Goal: Contribute content: Contribute content

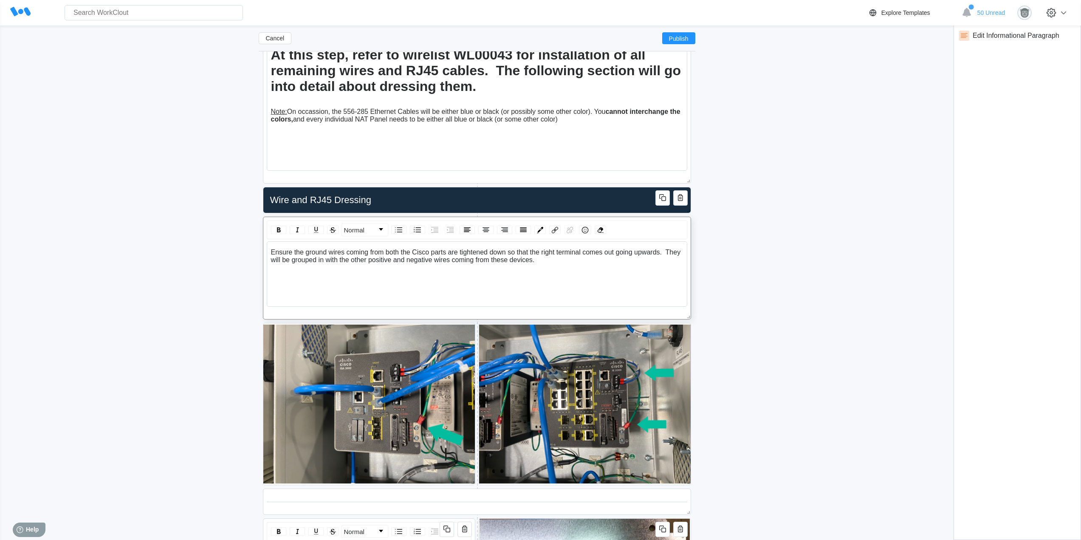
scroll to position [4008, 0]
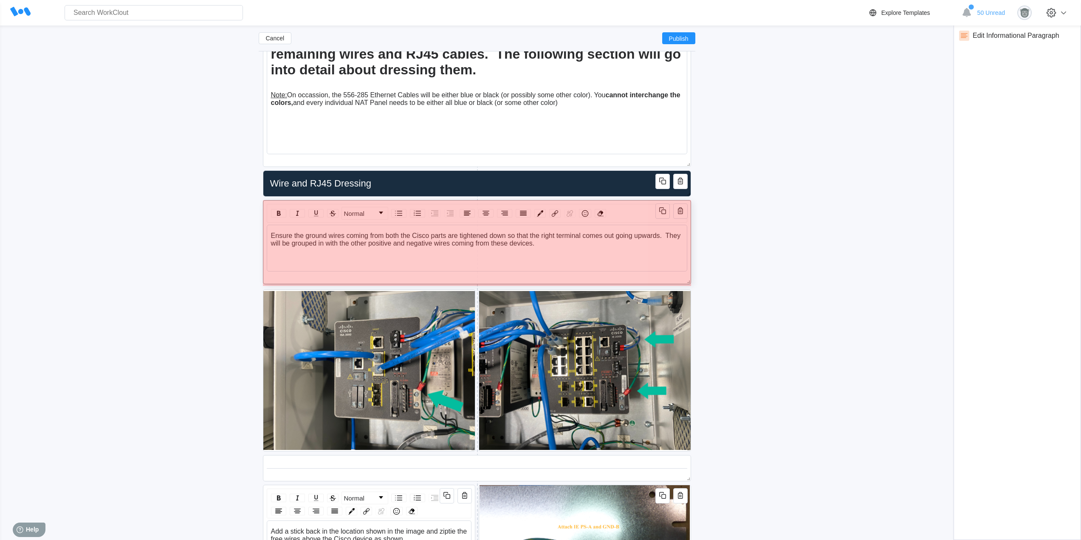
drag, startPoint x: 686, startPoint y: 300, endPoint x: 688, endPoint y: 282, distance: 18.9
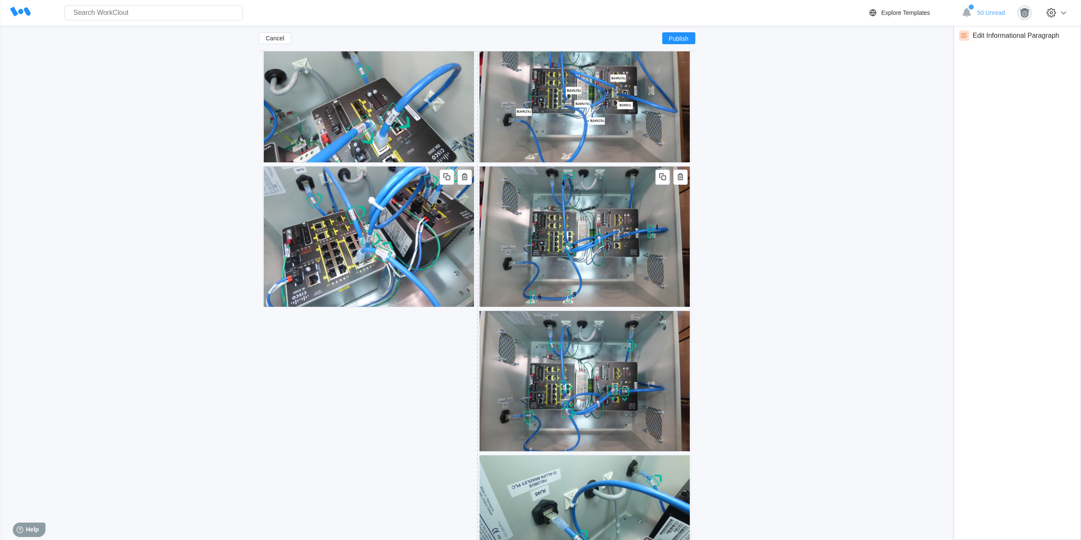
scroll to position [4574, 0]
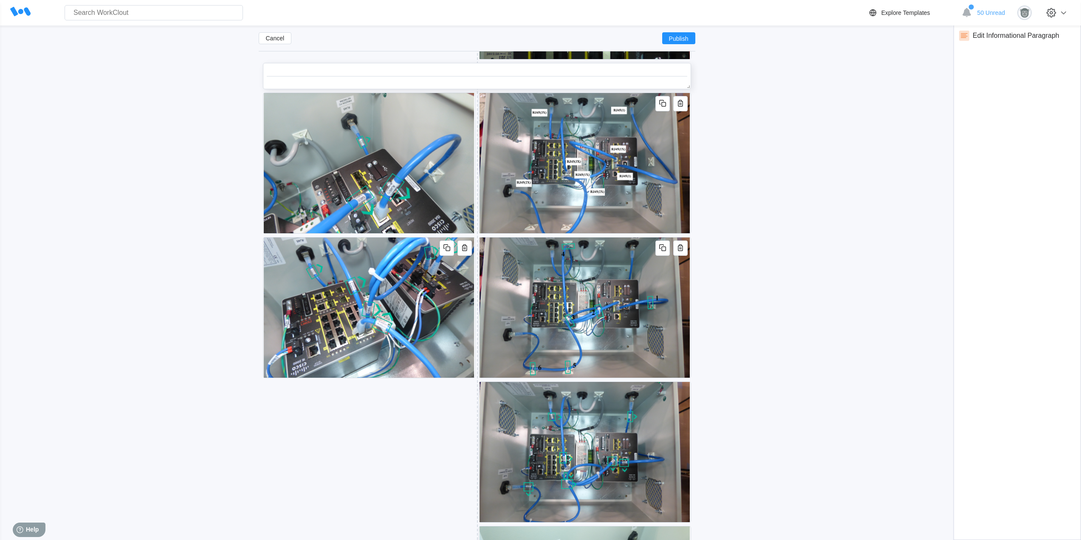
click at [657, 77] on icon "button" at bounding box center [662, 73] width 10 height 10
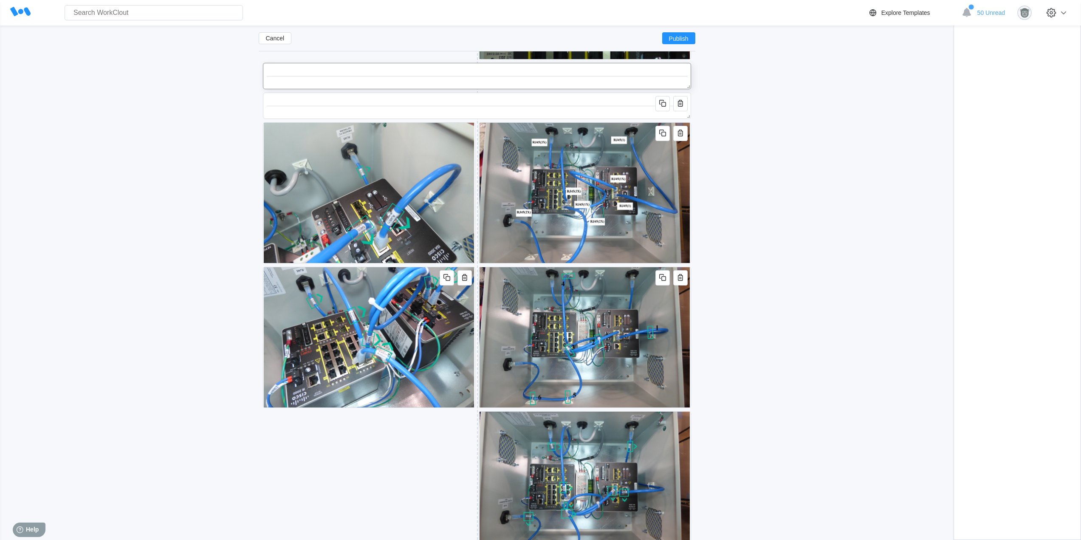
scroll to position [4504, 0]
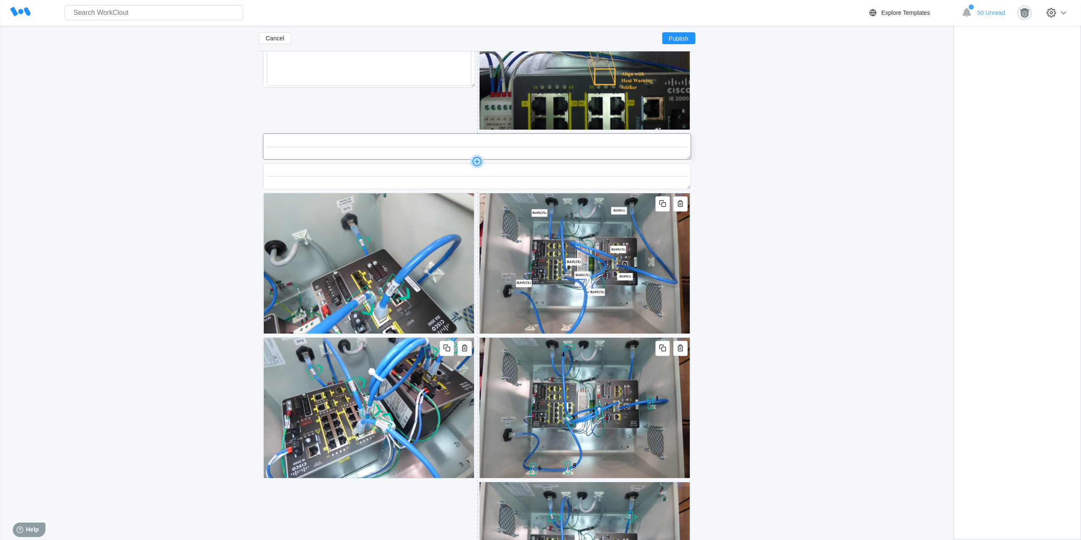
click at [476, 161] on icon at bounding box center [477, 162] width 14 height 14
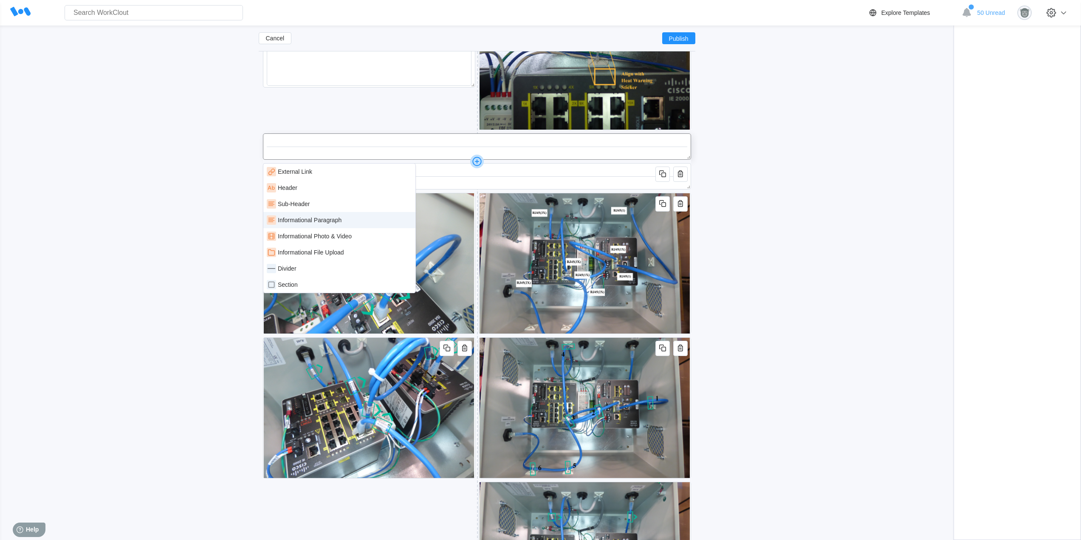
click at [342, 225] on div "Informational Paragraph" at bounding box center [339, 220] width 152 height 16
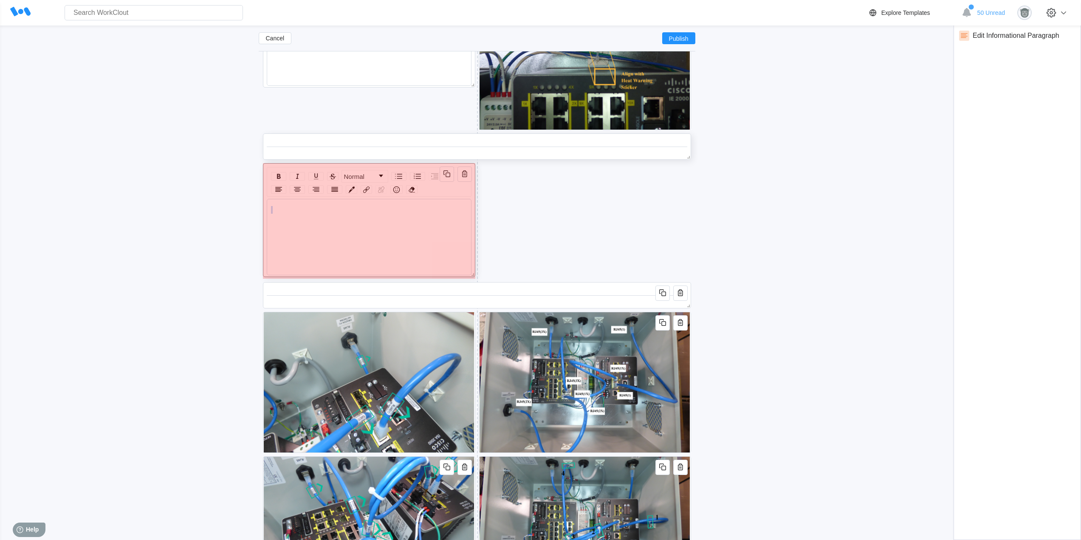
drag, startPoint x: 685, startPoint y: 259, endPoint x: 439, endPoint y: 270, distance: 246.1
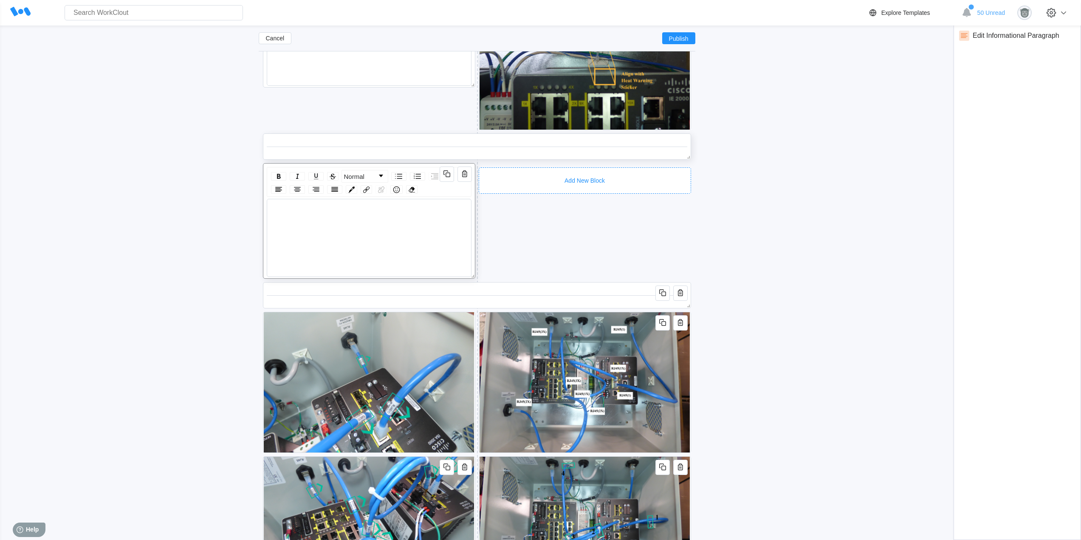
click at [523, 167] on div "Add New Block" at bounding box center [585, 180] width 212 height 26
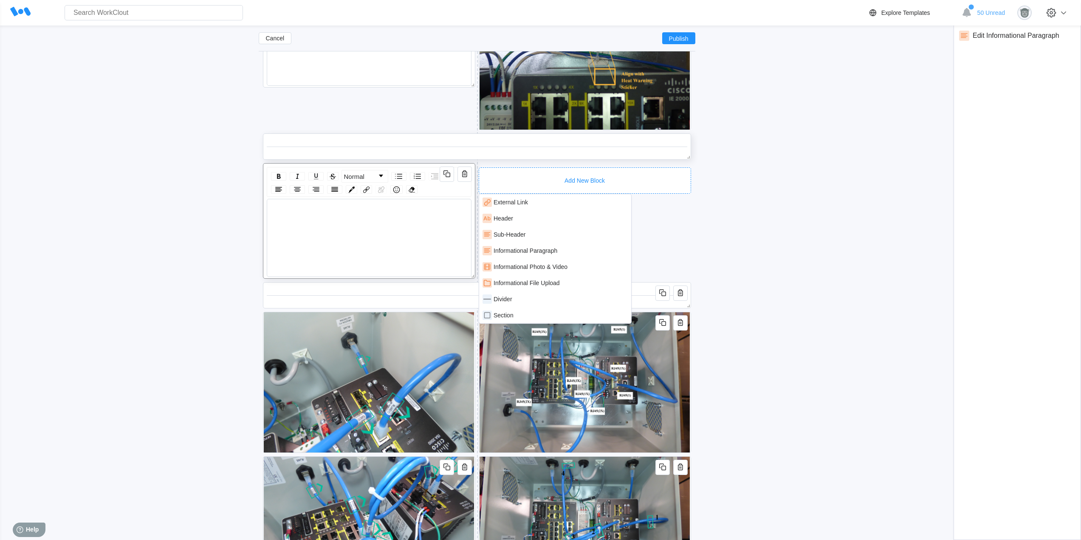
drag, startPoint x: 549, startPoint y: 267, endPoint x: 571, endPoint y: 267, distance: 22.5
click at [549, 267] on div "Informational Photo & Video" at bounding box center [530, 266] width 74 height 7
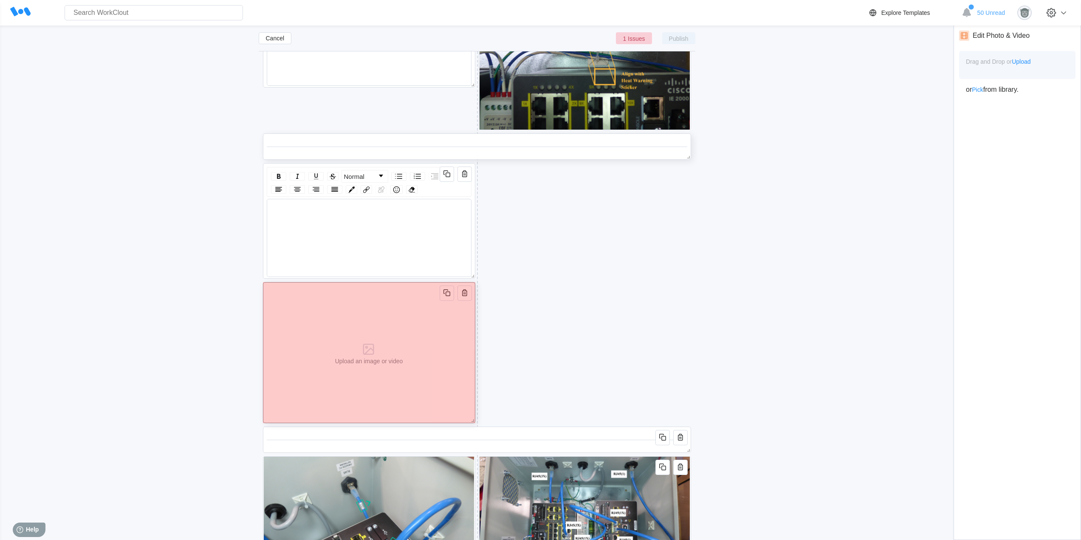
drag, startPoint x: 688, startPoint y: 421, endPoint x: 350, endPoint y: 369, distance: 341.5
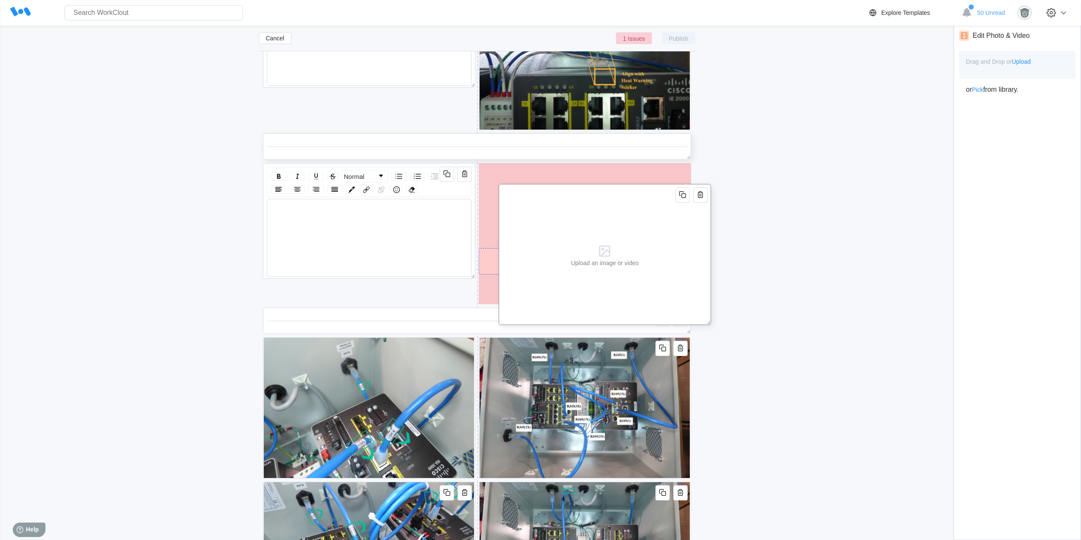
drag, startPoint x: 349, startPoint y: 348, endPoint x: 568, endPoint y: 247, distance: 241.7
click at [571, 247] on div "Upload an image or video" at bounding box center [605, 254] width 68 height 24
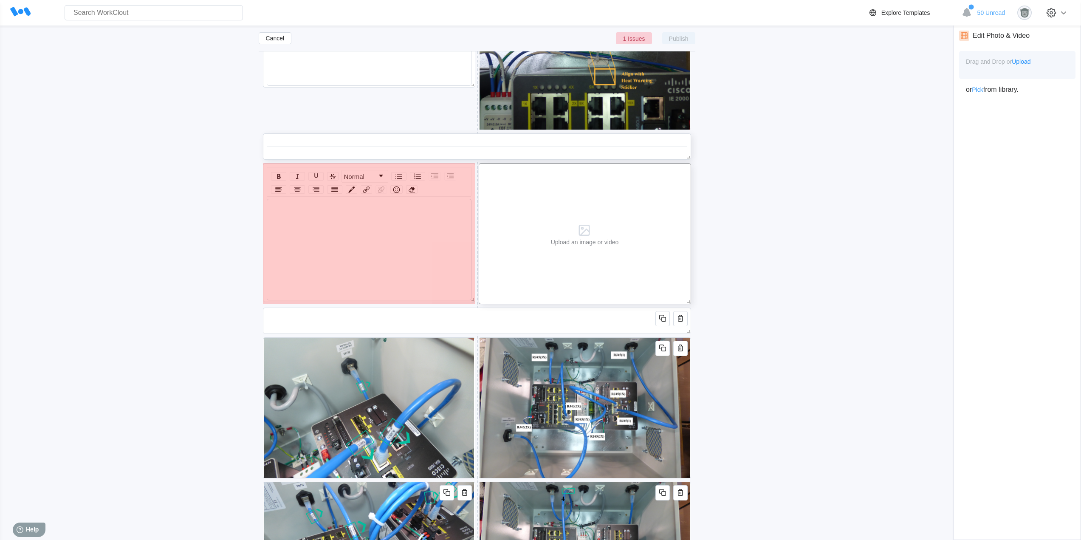
drag, startPoint x: 467, startPoint y: 274, endPoint x: 467, endPoint y: 296, distance: 22.1
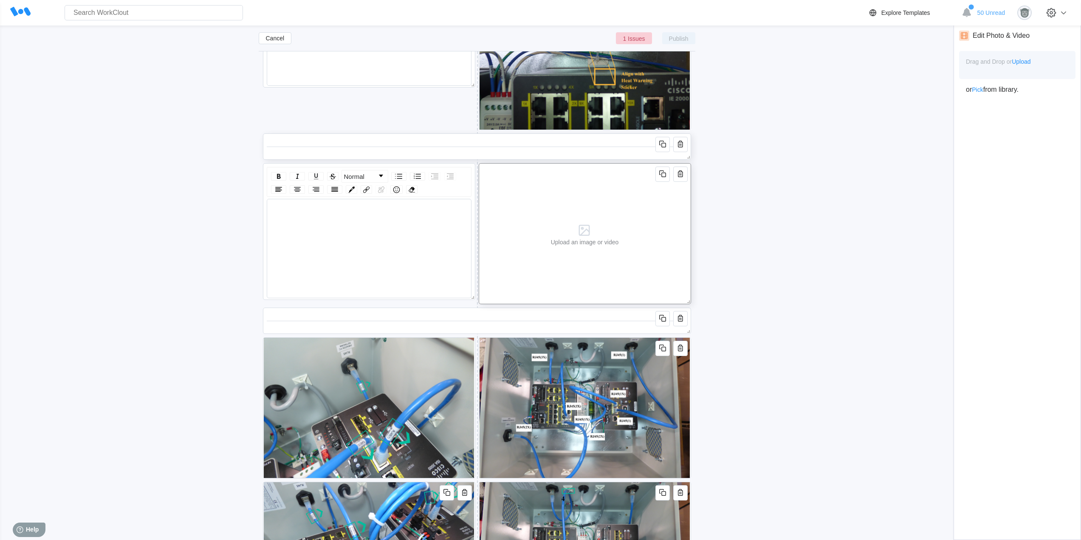
click at [619, 225] on div "Upload an image or video" at bounding box center [584, 233] width 75 height 140
click at [664, 318] on icon "button" at bounding box center [662, 318] width 10 height 10
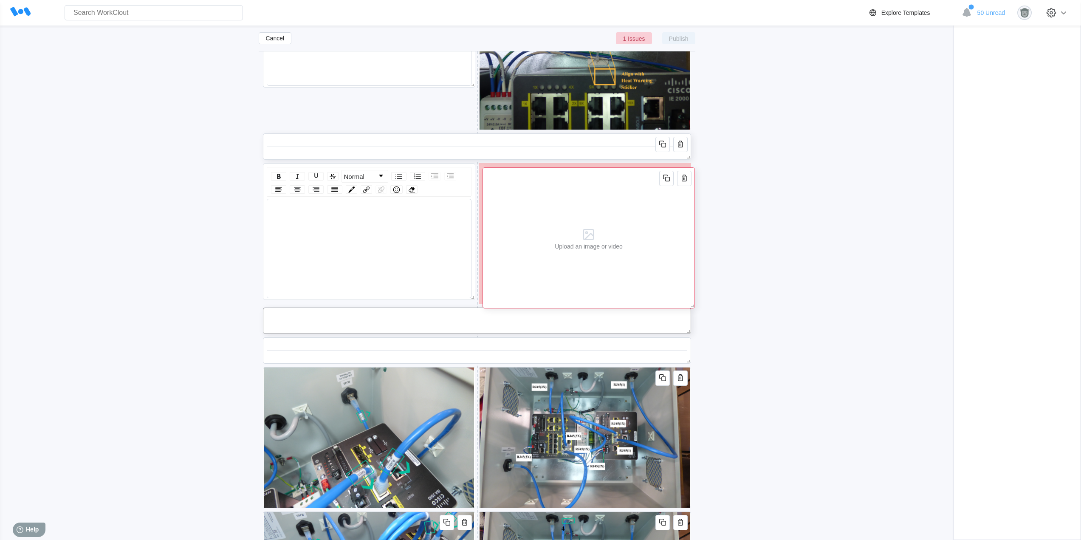
drag, startPoint x: 635, startPoint y: 251, endPoint x: 637, endPoint y: 259, distance: 8.5
click at [638, 259] on div "Upload an image or video" at bounding box center [588, 237] width 212 height 141
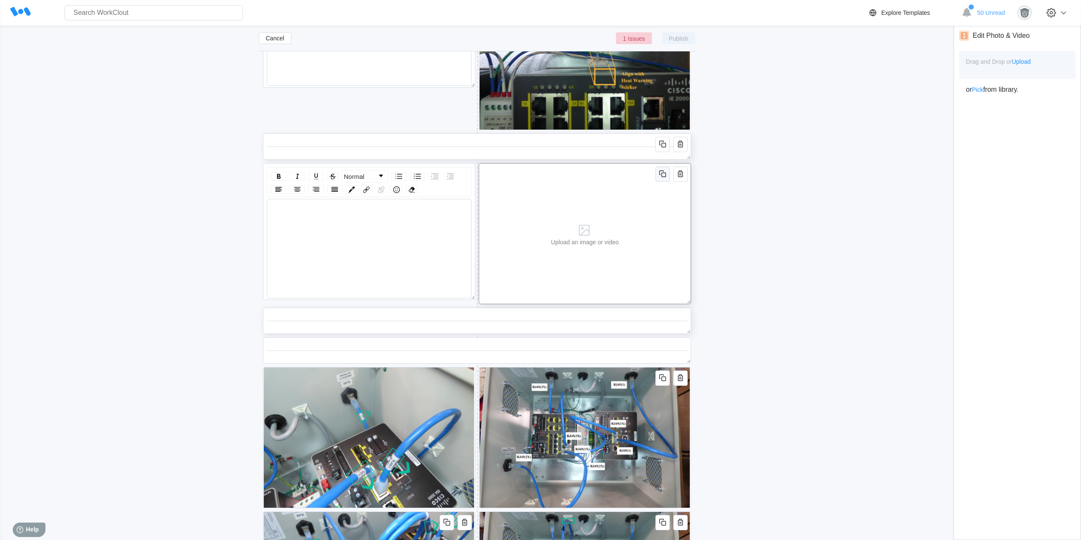
click at [664, 177] on icon "button" at bounding box center [663, 174] width 5 height 5
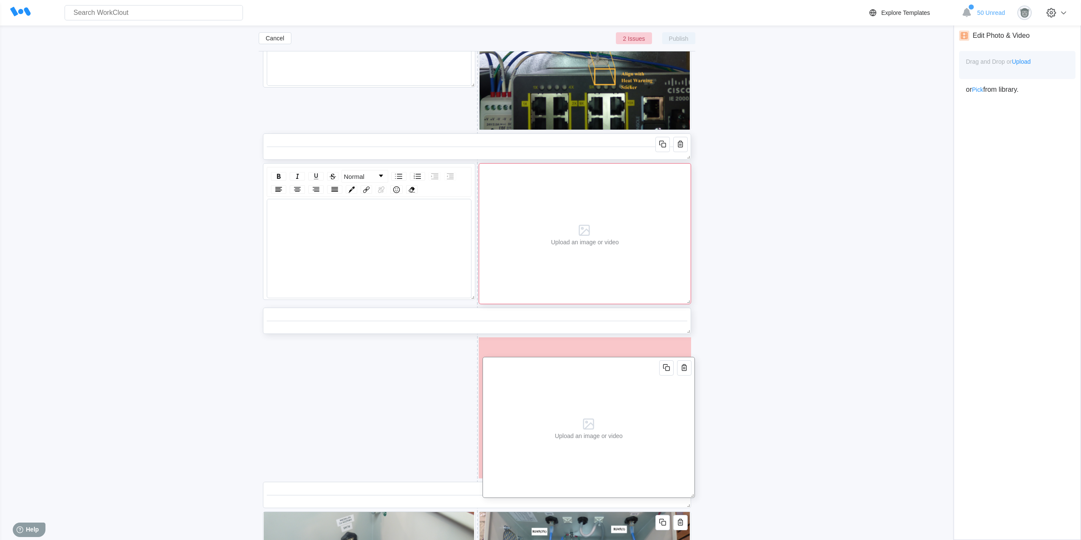
drag, startPoint x: 611, startPoint y: 326, endPoint x: 608, endPoint y: 355, distance: 29.8
click at [612, 363] on div "Upload an image or video" at bounding box center [588, 427] width 75 height 140
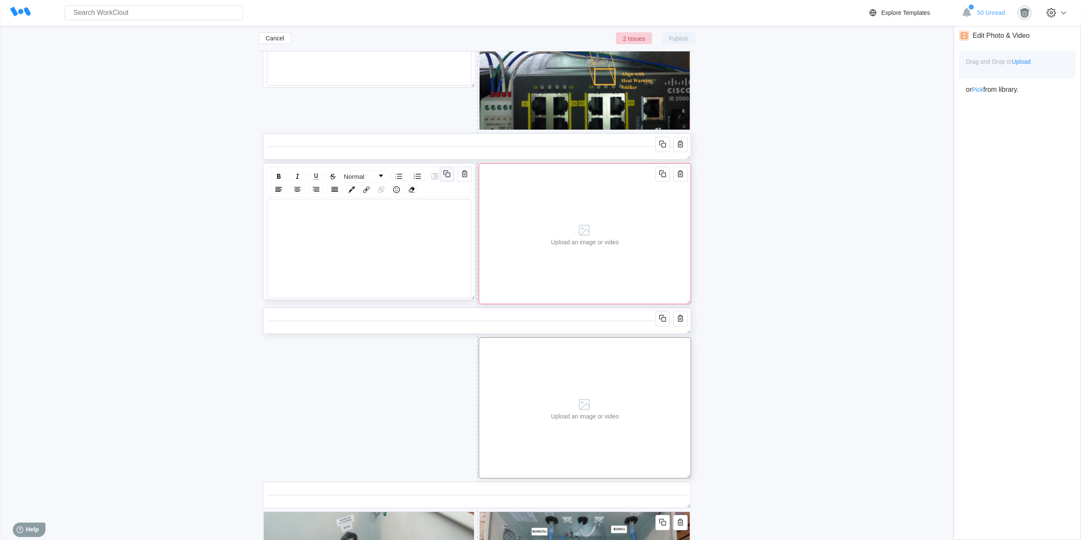
click at [447, 171] on icon "button" at bounding box center [445, 172] width 5 height 5
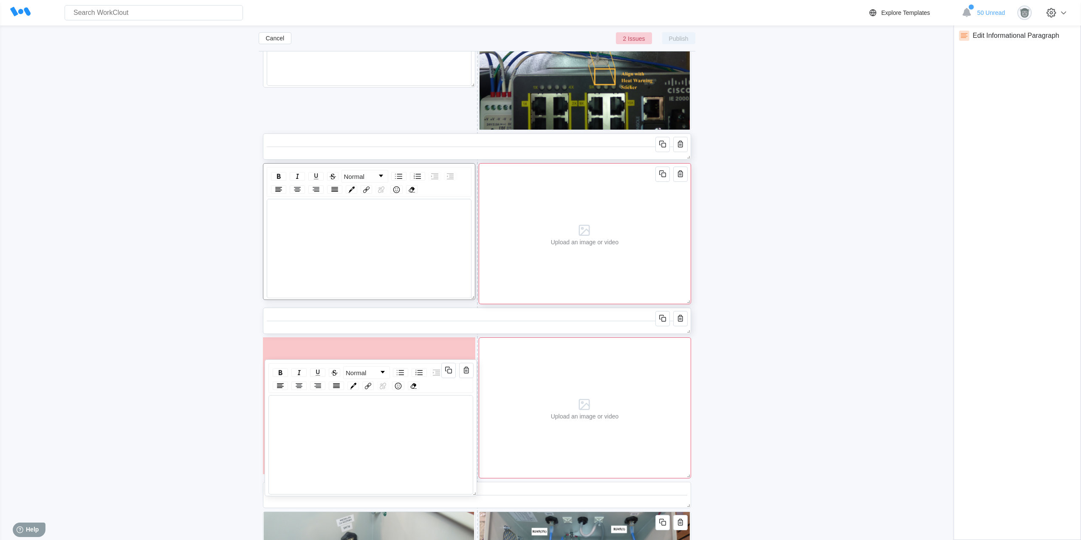
drag, startPoint x: 421, startPoint y: 307, endPoint x: 423, endPoint y: 360, distance: 53.6
click at [423, 360] on div "Normal" at bounding box center [371, 427] width 212 height 137
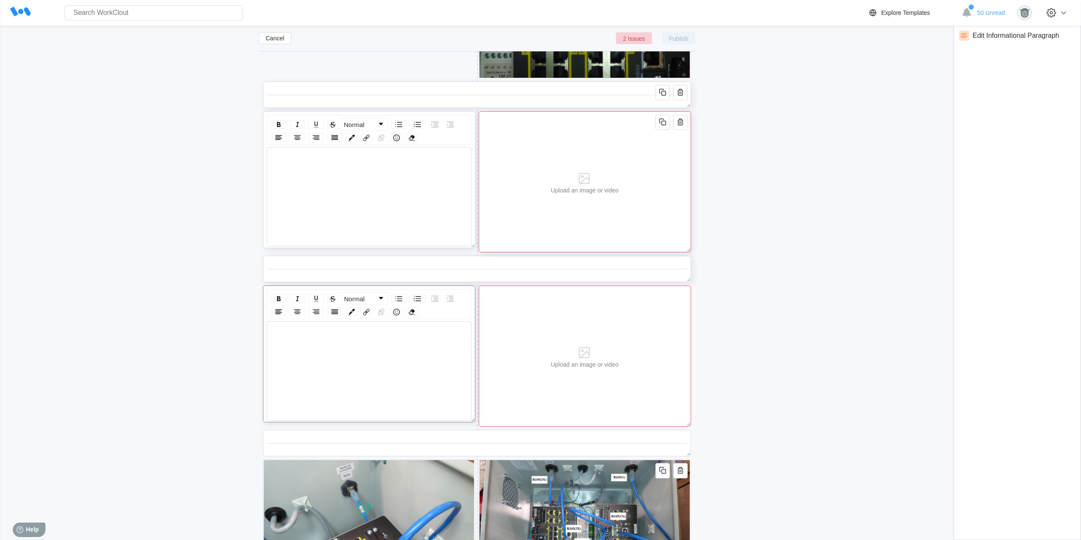
scroll to position [4574, 0]
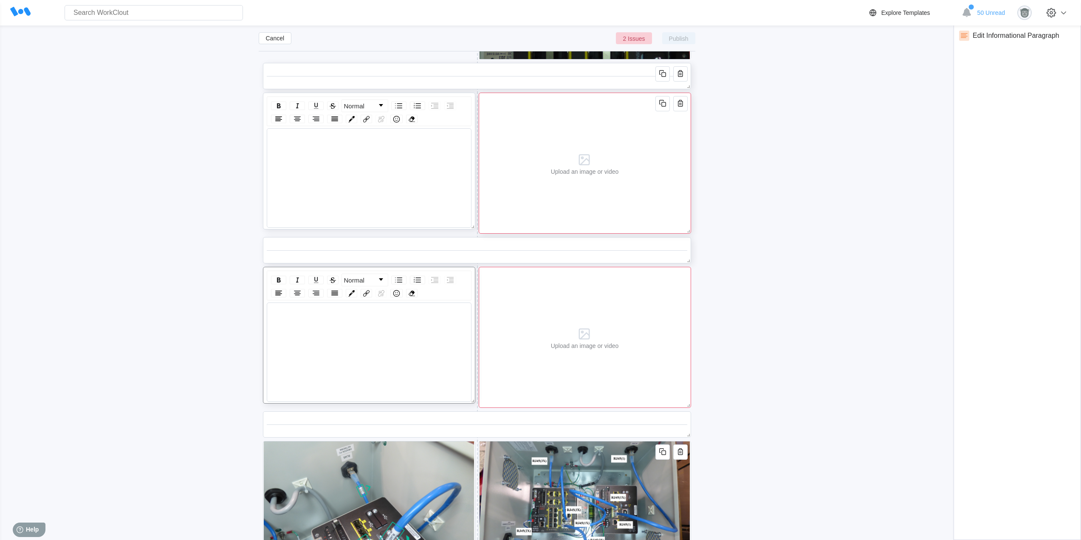
click at [607, 164] on div "Upload an image or video" at bounding box center [585, 163] width 68 height 24
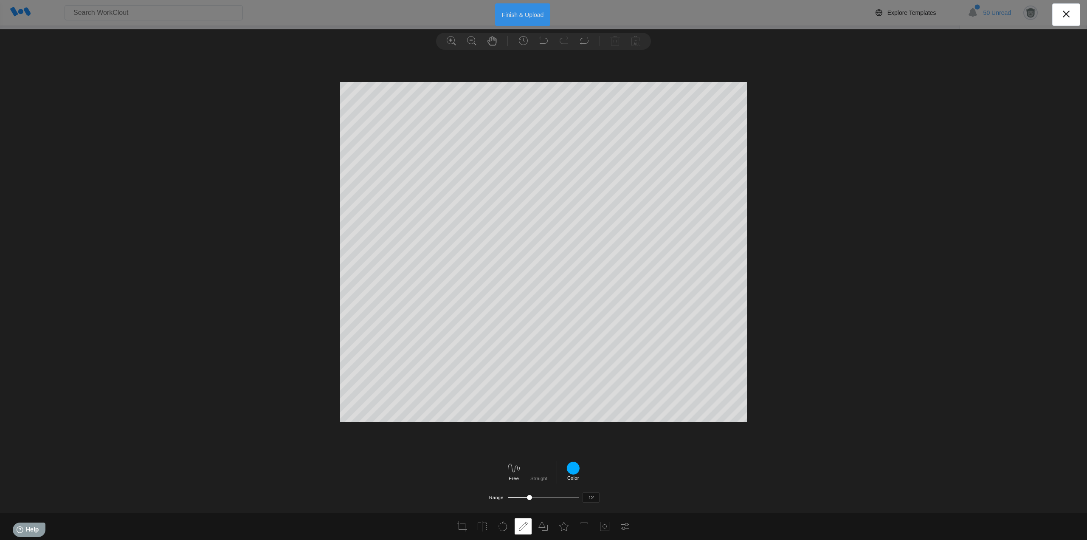
click at [516, 17] on button "Finish & Upload" at bounding box center [523, 14] width 56 height 23
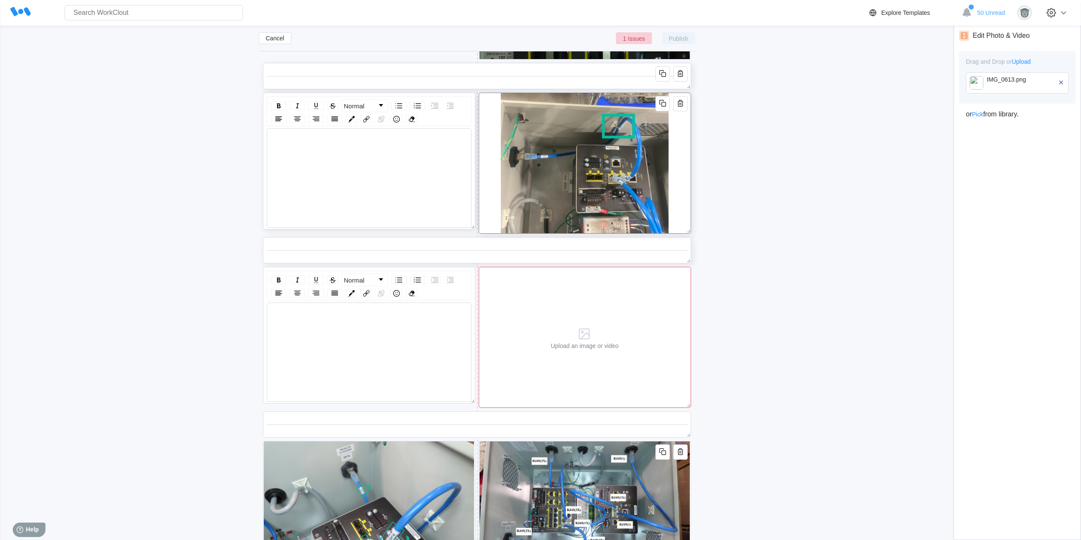
scroll to position [4645, 0]
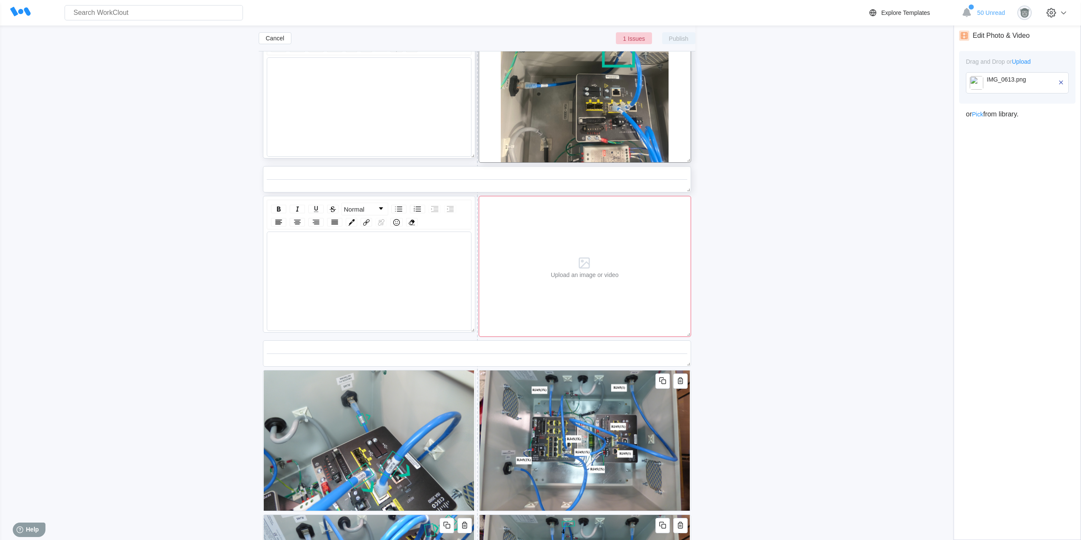
click at [314, 82] on div "rdw-wrapper" at bounding box center [368, 84] width 197 height 39
click at [321, 84] on div "rdw-wrapper" at bounding box center [368, 84] width 197 height 39
drag, startPoint x: 321, startPoint y: 84, endPoint x: 271, endPoint y: 79, distance: 50.4
click at [271, 79] on div "rdw-wrapper" at bounding box center [368, 84] width 197 height 39
click at [279, 61] on div "rdw-wrapper" at bounding box center [369, 106] width 205 height 99
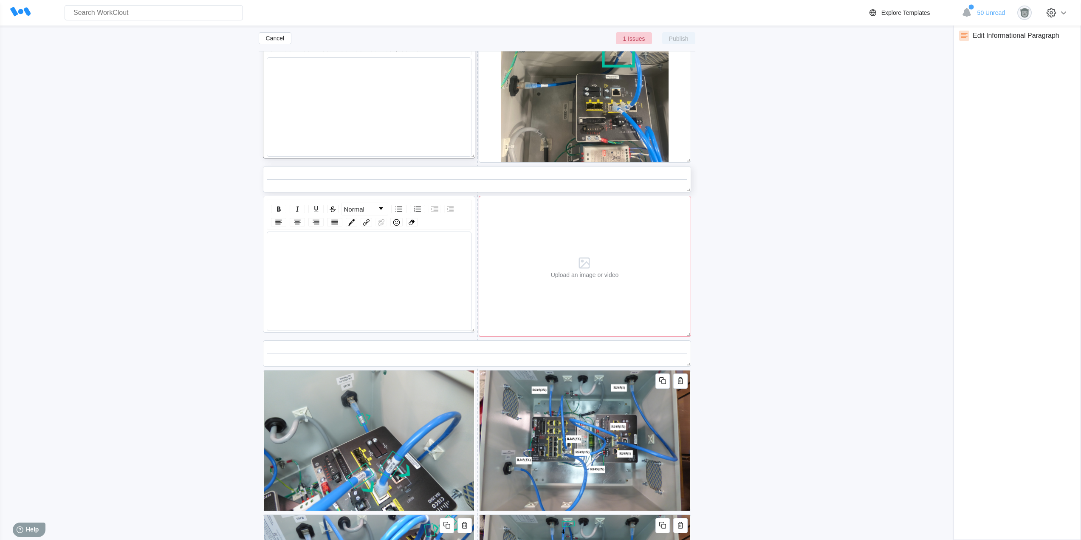
click at [276, 68] on div "rdw-editor" at bounding box center [369, 69] width 197 height 8
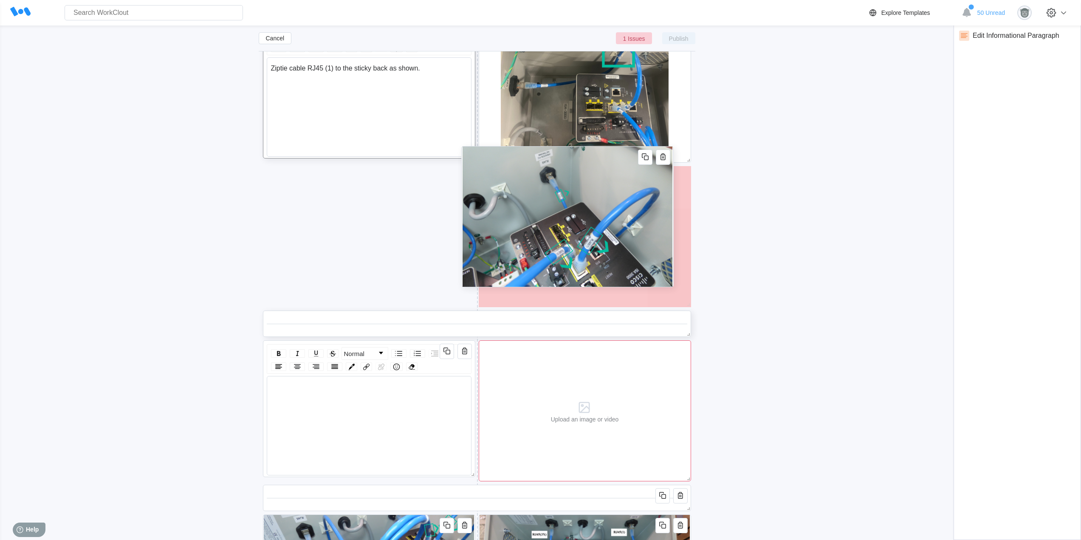
click at [625, 215] on img at bounding box center [567, 216] width 210 height 140
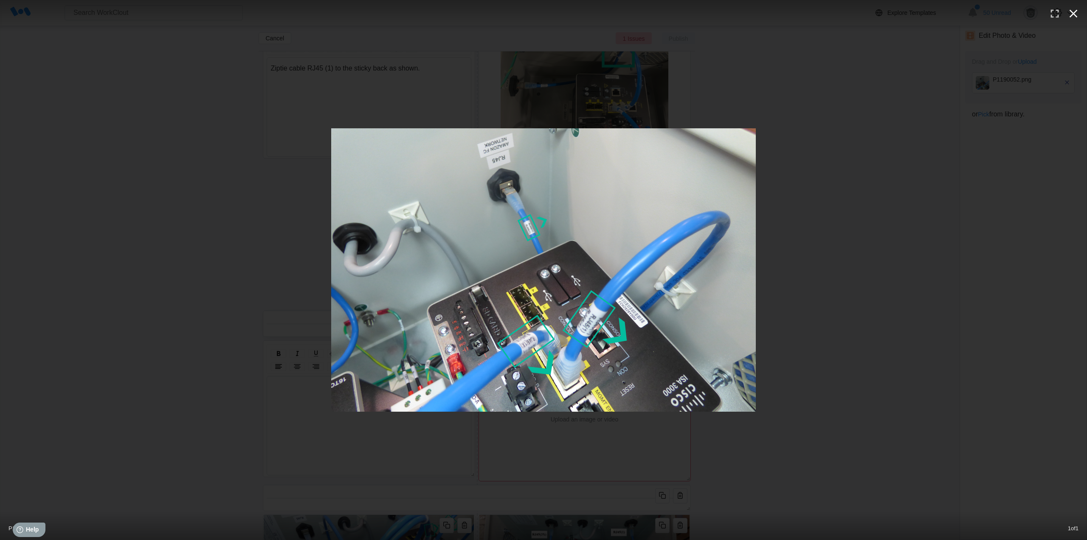
click at [1072, 12] on icon "button" at bounding box center [1074, 14] width 8 height 8
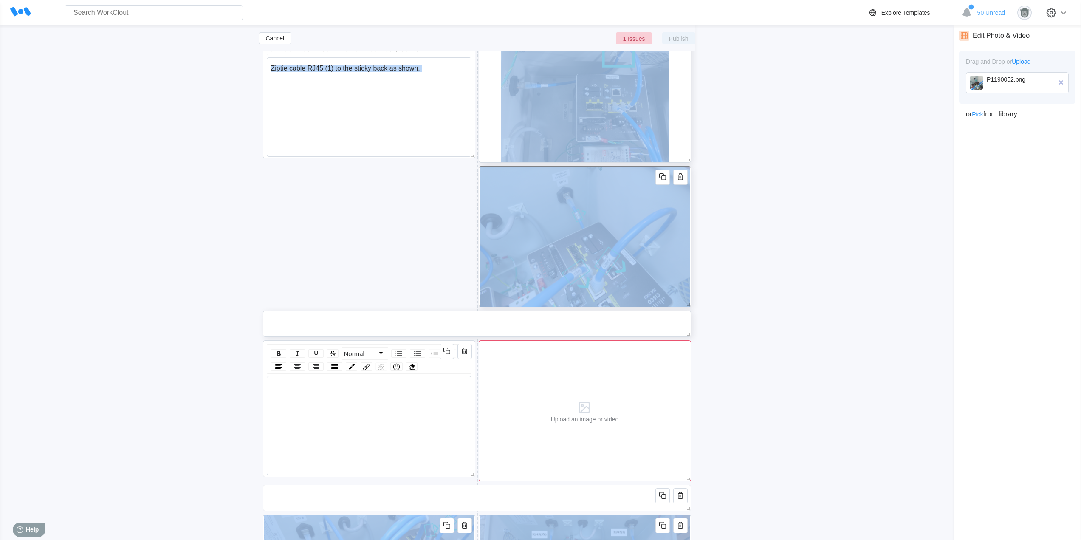
drag, startPoint x: 469, startPoint y: 158, endPoint x: 560, endPoint y: 155, distance: 90.9
click at [474, 150] on span at bounding box center [471, 154] width 8 height 8
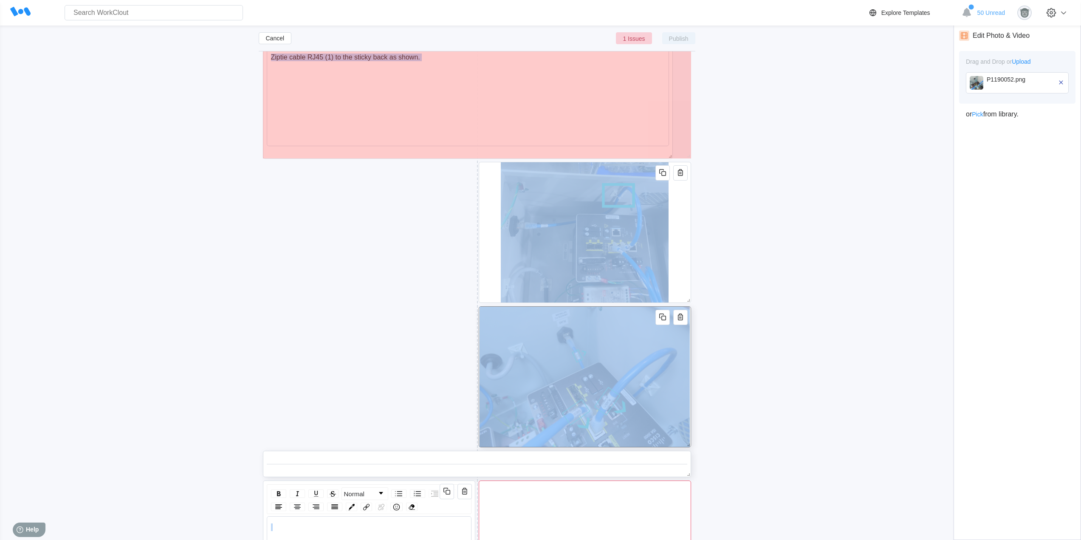
drag, startPoint x: 471, startPoint y: 153, endPoint x: 724, endPoint y: 155, distance: 253.5
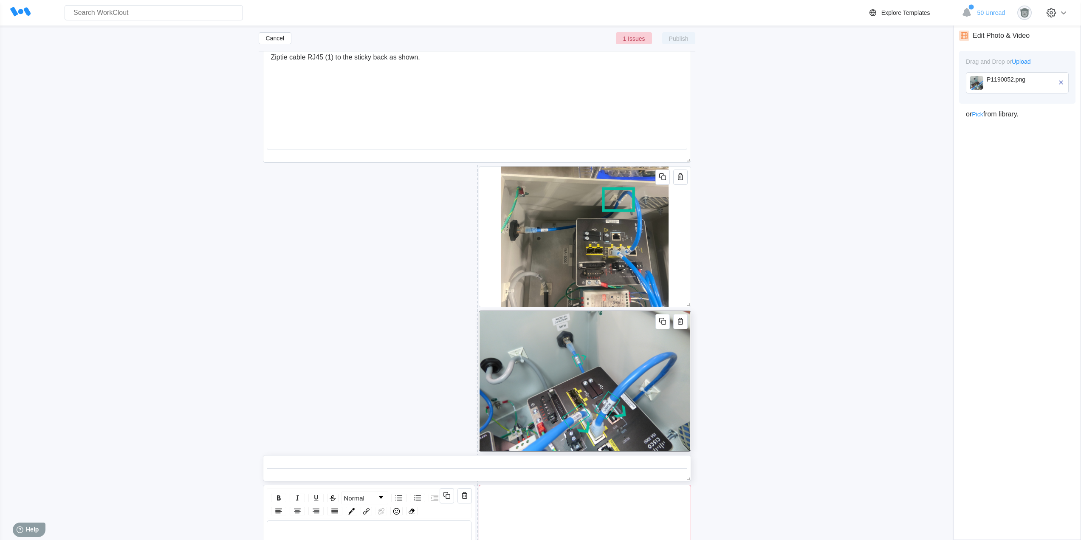
click at [450, 57] on div "Cancel 1 Issues Publish" at bounding box center [477, 41] width 436 height 33
click at [430, 60] on div "Ziptie cable RJ45 (1) to the sticky back as shown." at bounding box center [477, 57] width 412 height 8
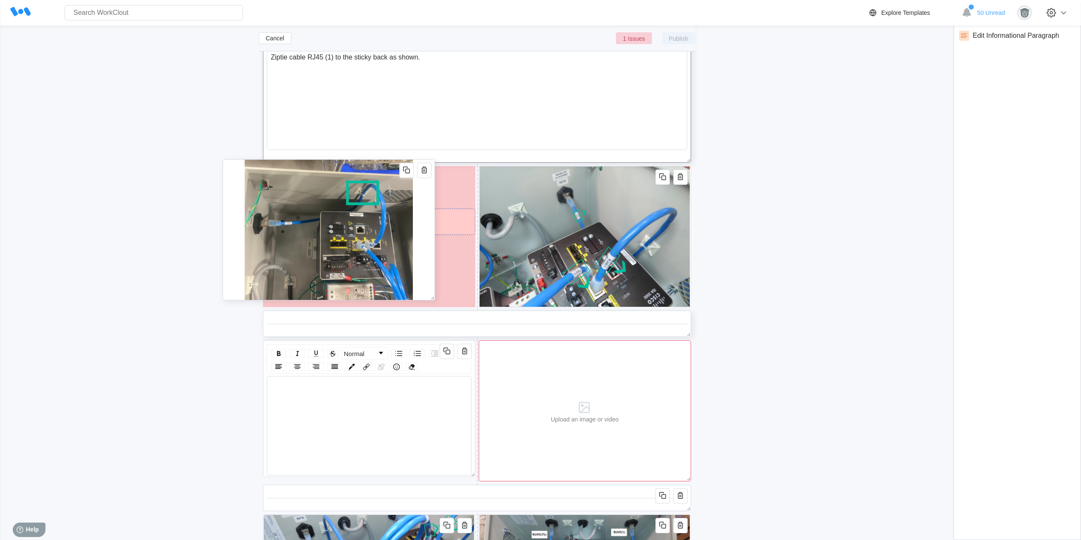
drag, startPoint x: 674, startPoint y: 218, endPoint x: 417, endPoint y: 212, distance: 257.0
click at [417, 212] on div at bounding box center [328, 229] width 212 height 141
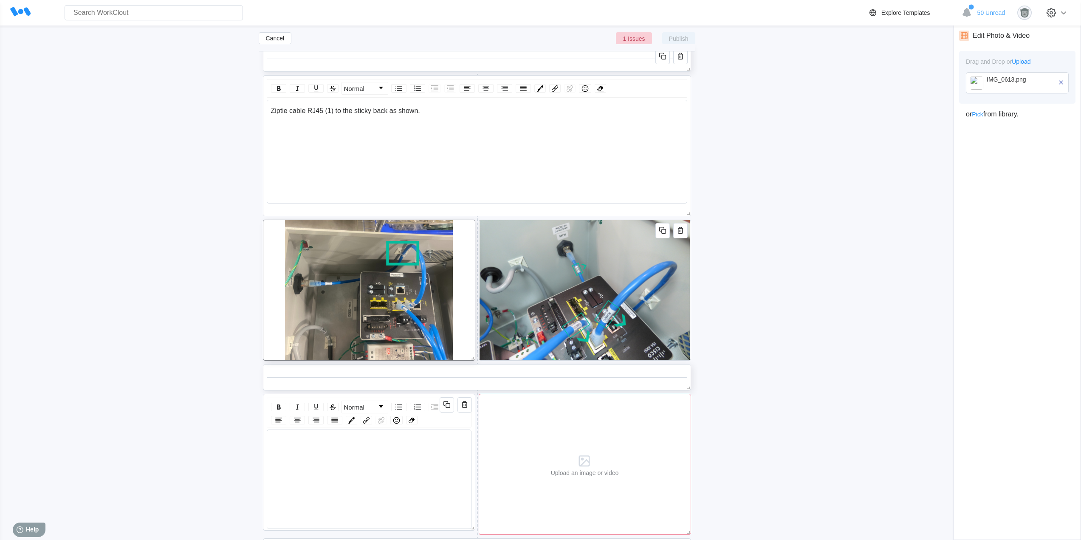
scroll to position [4574, 0]
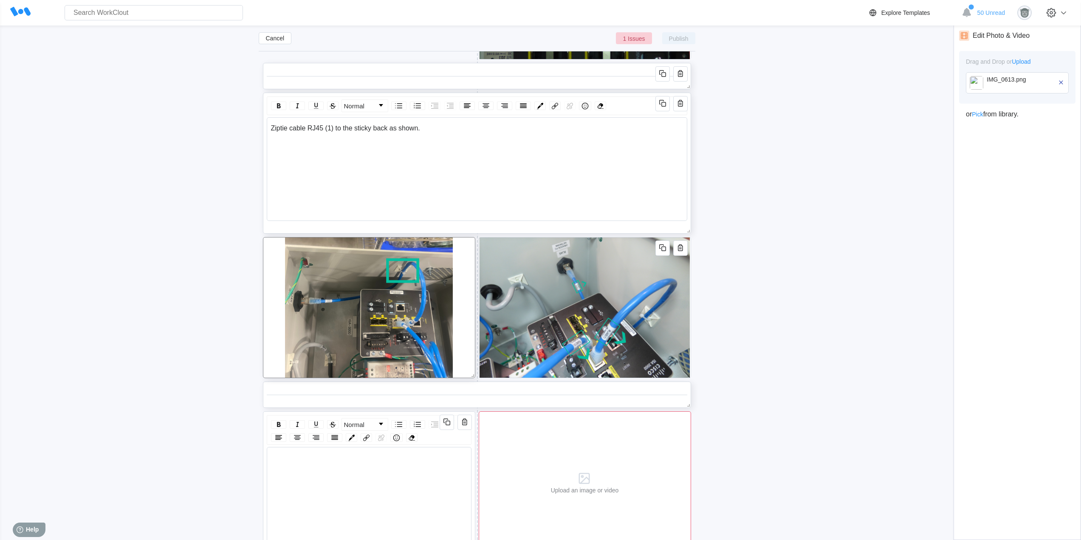
click at [452, 131] on div "Ziptie cable RJ45 (1) to the sticky back as shown." at bounding box center [477, 128] width 412 height 8
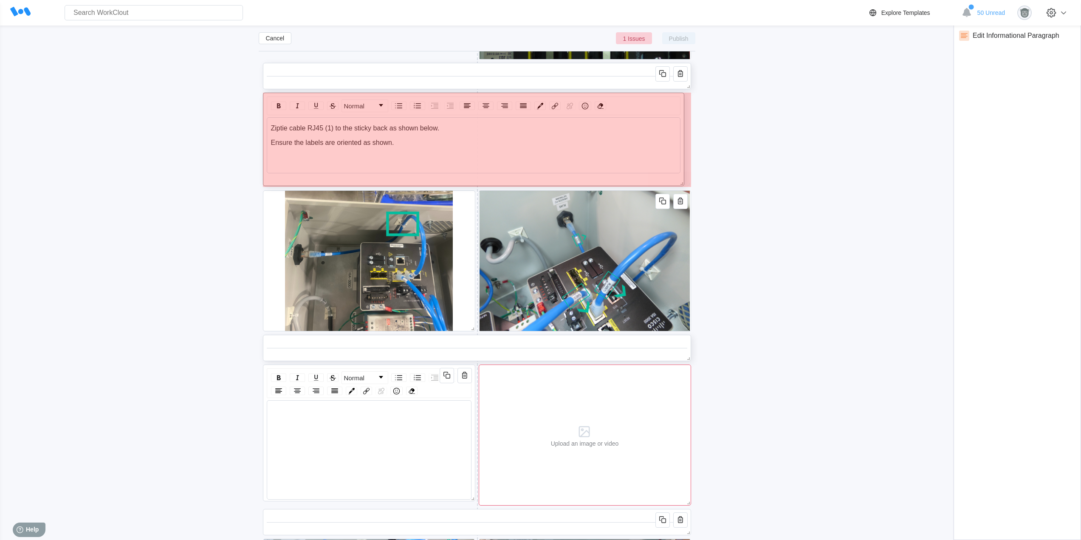
drag, startPoint x: 690, startPoint y: 228, endPoint x: 687, endPoint y: 179, distance: 49.7
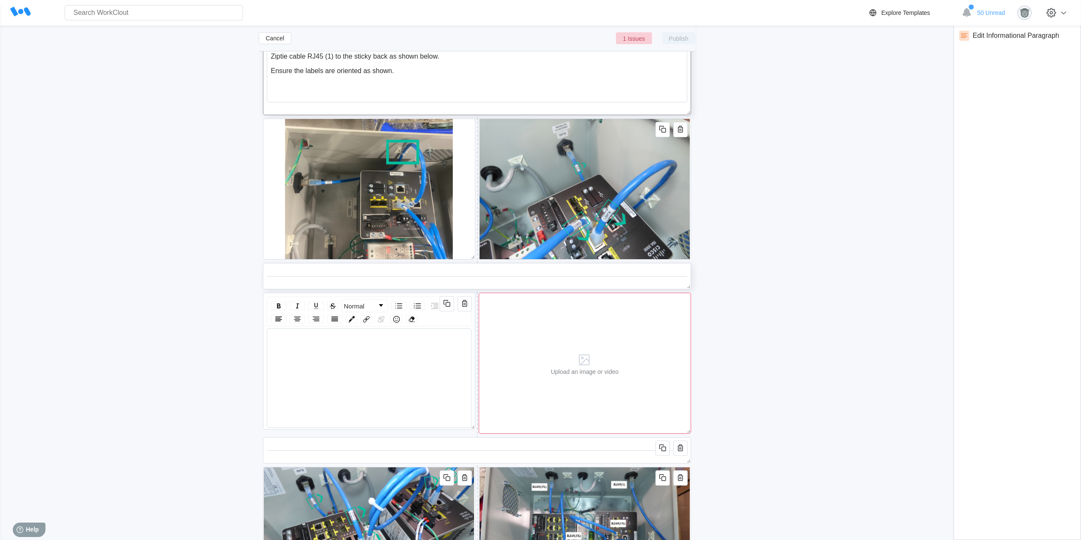
scroll to position [4645, 0]
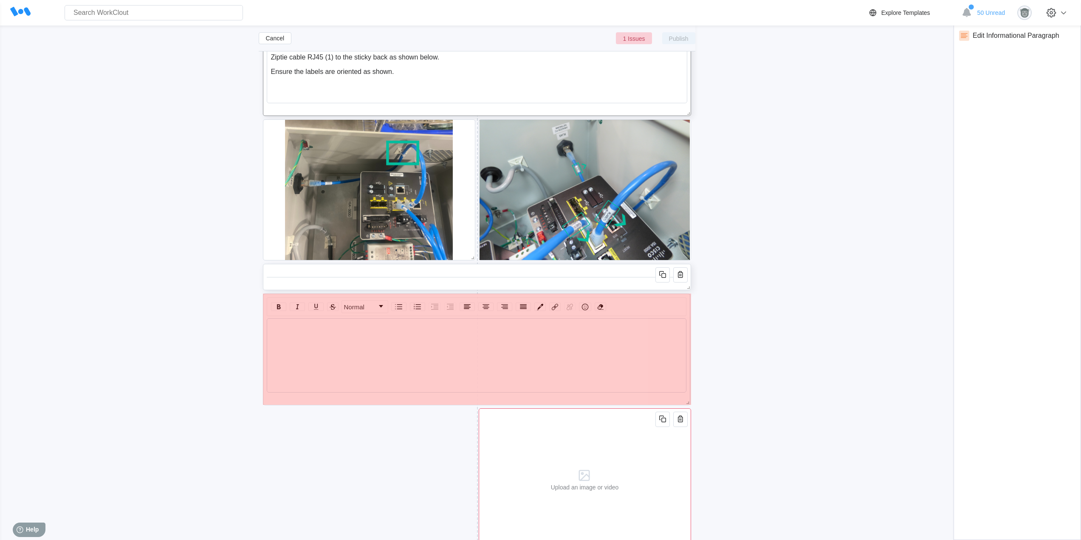
drag, startPoint x: 472, startPoint y: 425, endPoint x: 691, endPoint y: 410, distance: 219.6
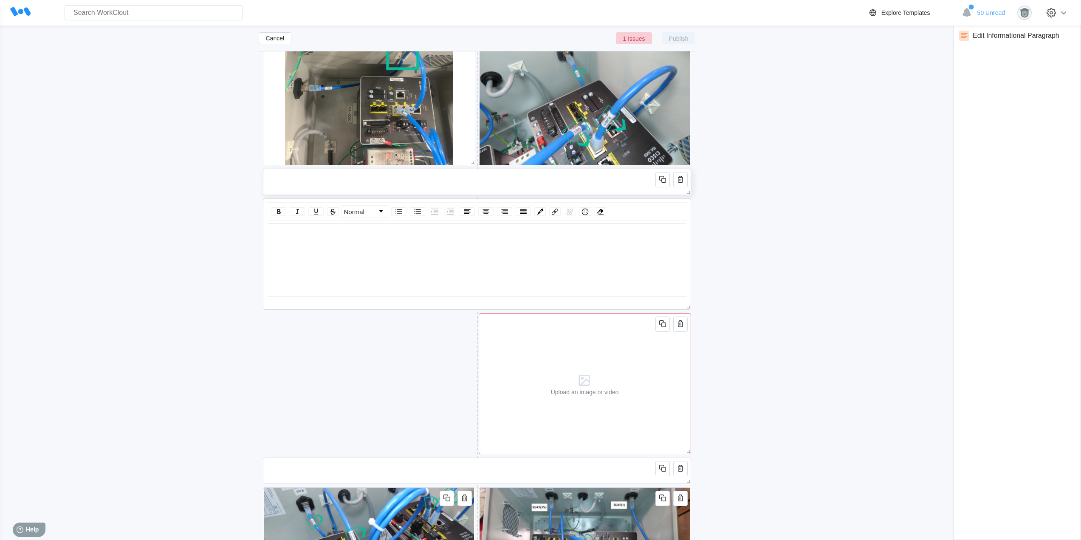
scroll to position [4857, 0]
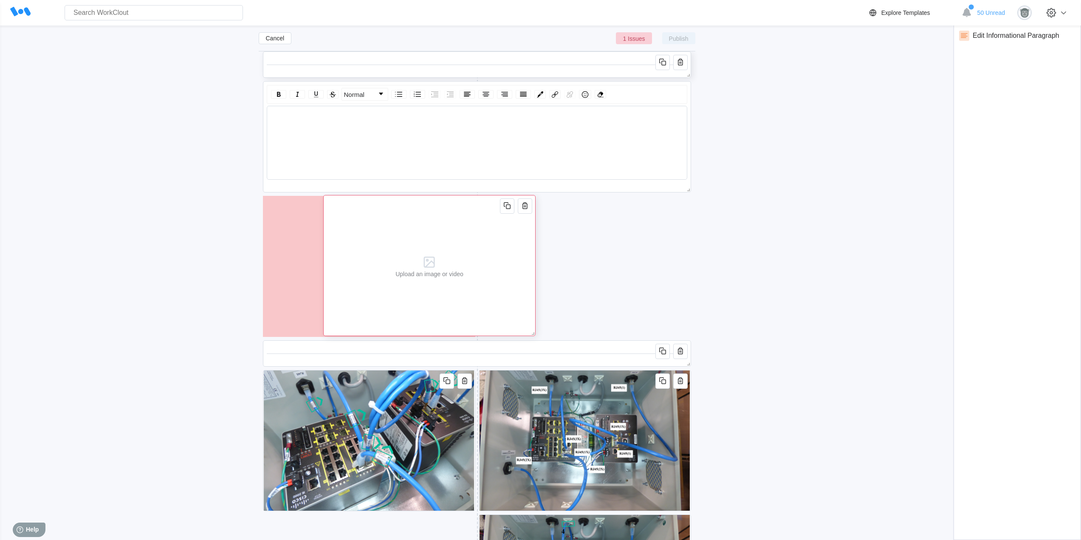
drag, startPoint x: 679, startPoint y: 298, endPoint x: 521, endPoint y: 297, distance: 158.8
click at [521, 297] on div "Upload an image or video" at bounding box center [429, 265] width 212 height 141
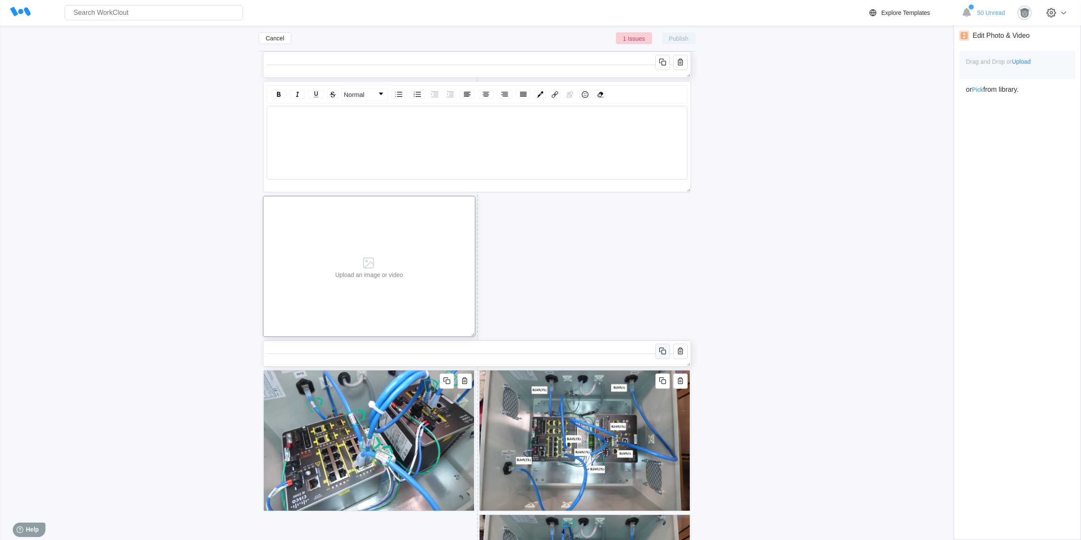
click at [664, 352] on icon "button" at bounding box center [662, 351] width 10 height 10
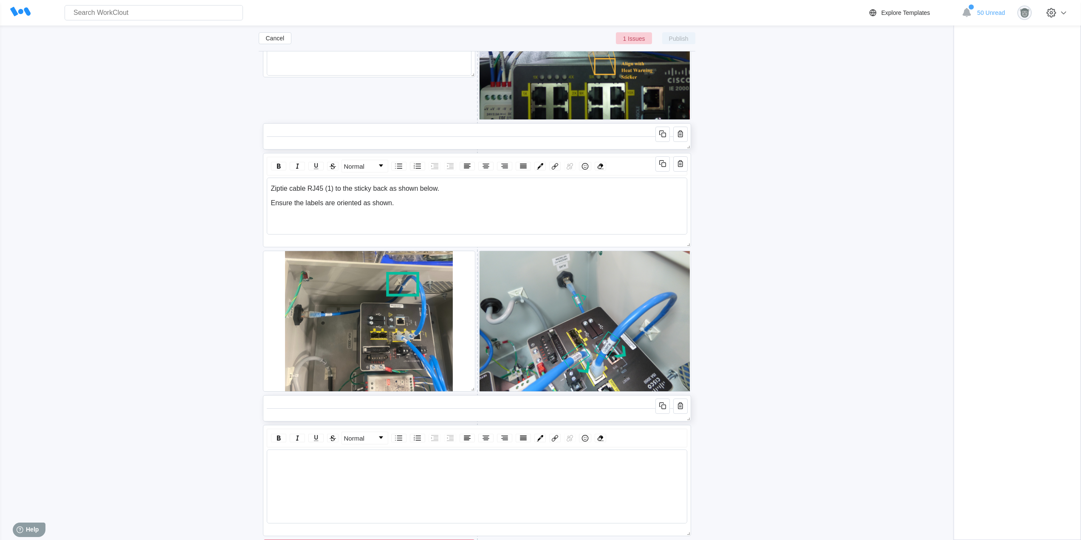
scroll to position [4504, 0]
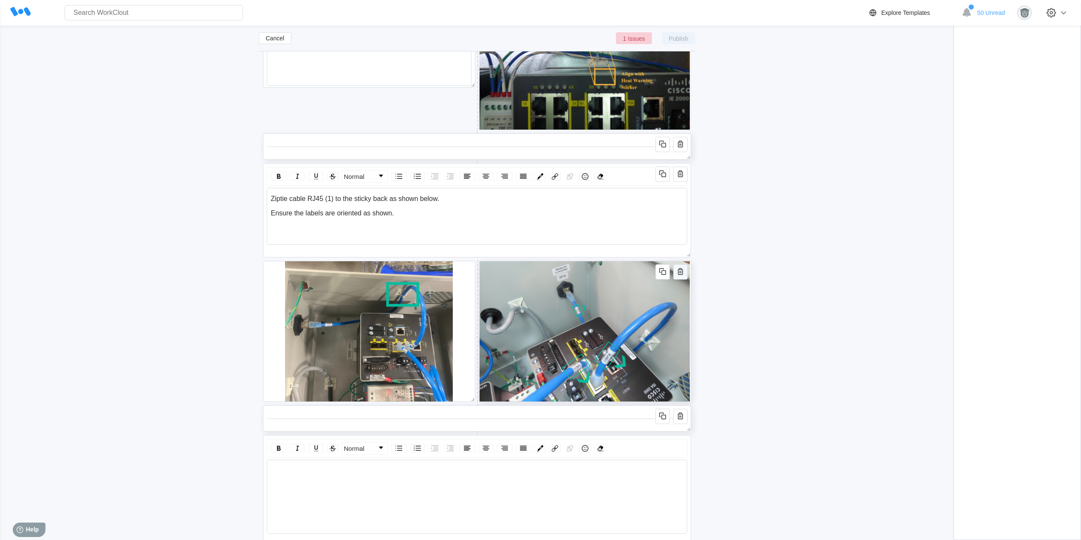
click at [681, 271] on icon "button" at bounding box center [680, 271] width 10 height 10
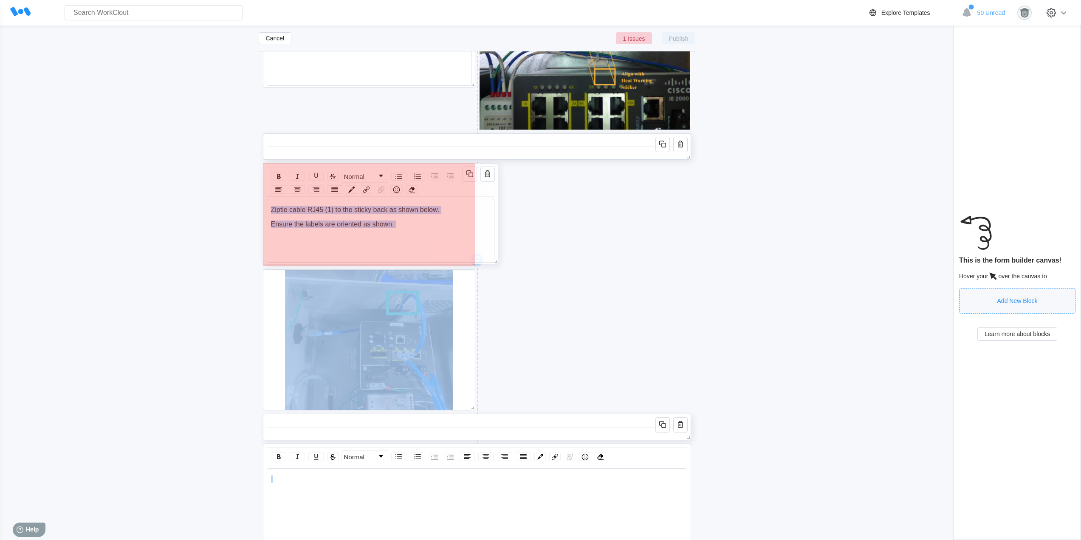
drag, startPoint x: 690, startPoint y: 256, endPoint x: 429, endPoint y: 255, distance: 260.7
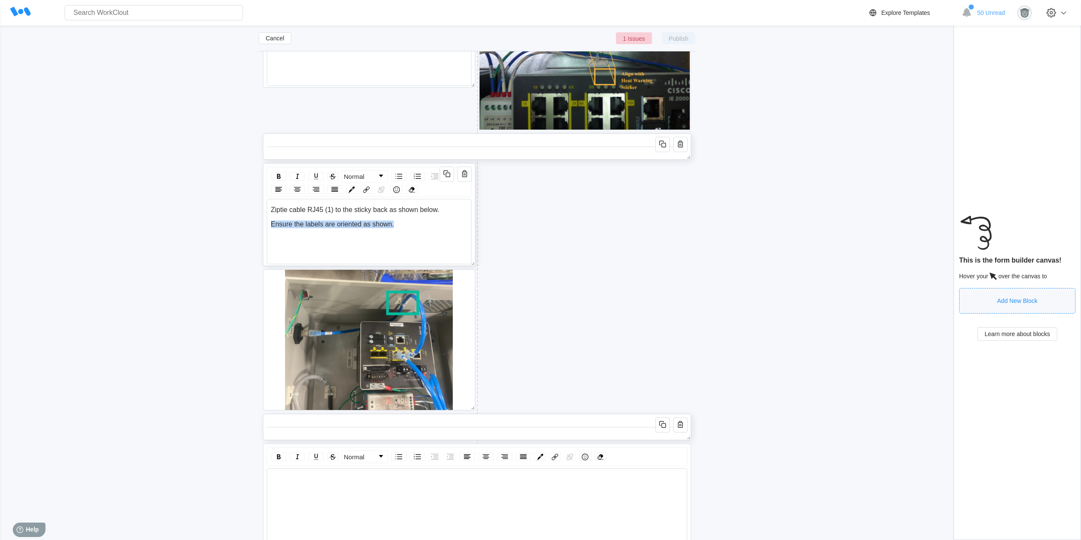
drag, startPoint x: 402, startPoint y: 223, endPoint x: 266, endPoint y: 227, distance: 135.9
click at [266, 227] on div "Normal Ziptie cable RJ45 (1) to the sticky back as shown below. Ensure the labe…" at bounding box center [369, 214] width 212 height 103
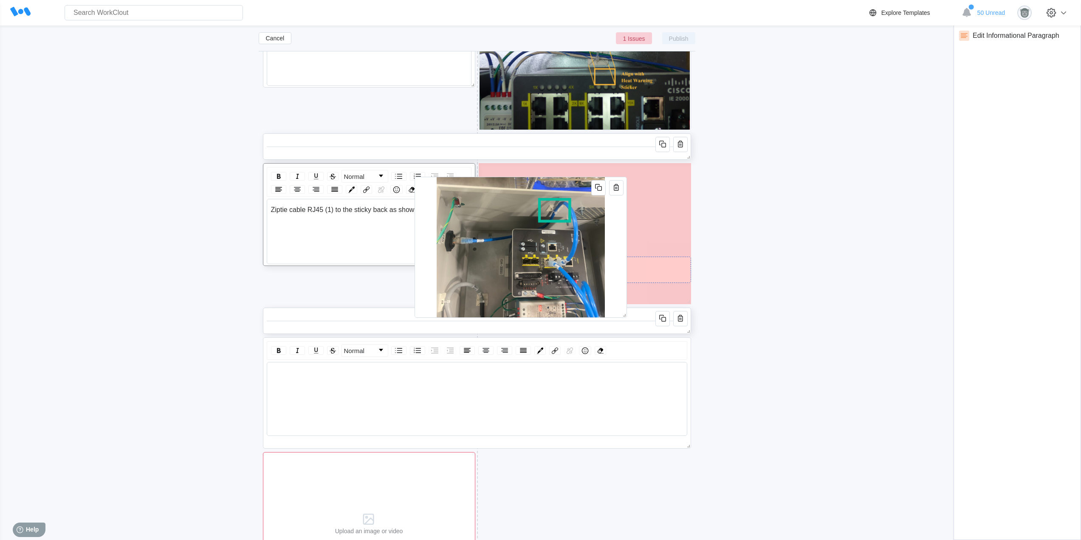
drag, startPoint x: 472, startPoint y: 350, endPoint x: 670, endPoint y: 259, distance: 218.5
click at [627, 248] on div at bounding box center [520, 247] width 212 height 141
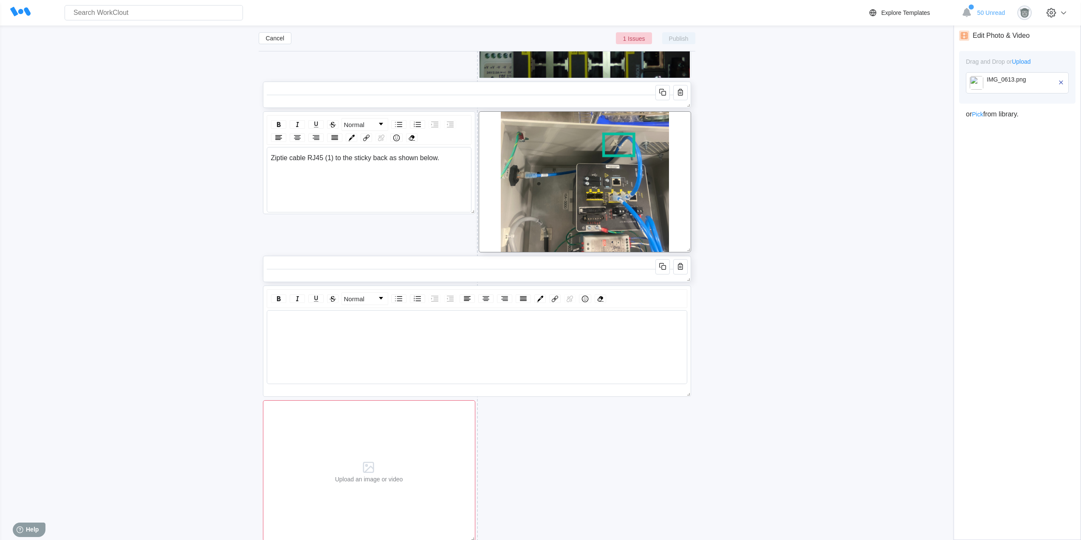
scroll to position [4574, 0]
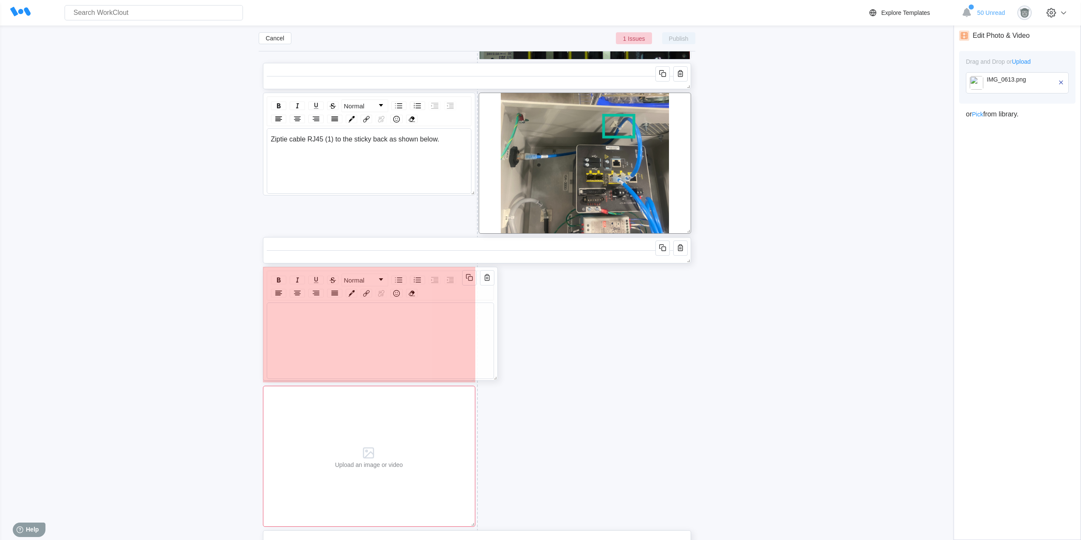
drag, startPoint x: 684, startPoint y: 374, endPoint x: 456, endPoint y: 377, distance: 228.0
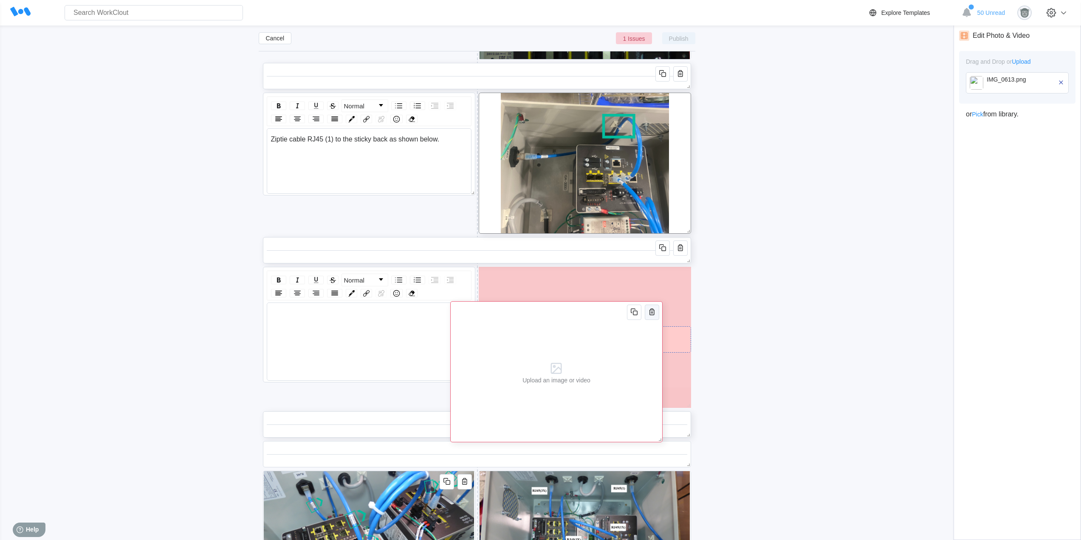
drag, startPoint x: 570, startPoint y: 380, endPoint x: 658, endPoint y: 312, distance: 110.8
click at [656, 321] on div "Upload an image or video" at bounding box center [556, 371] width 212 height 141
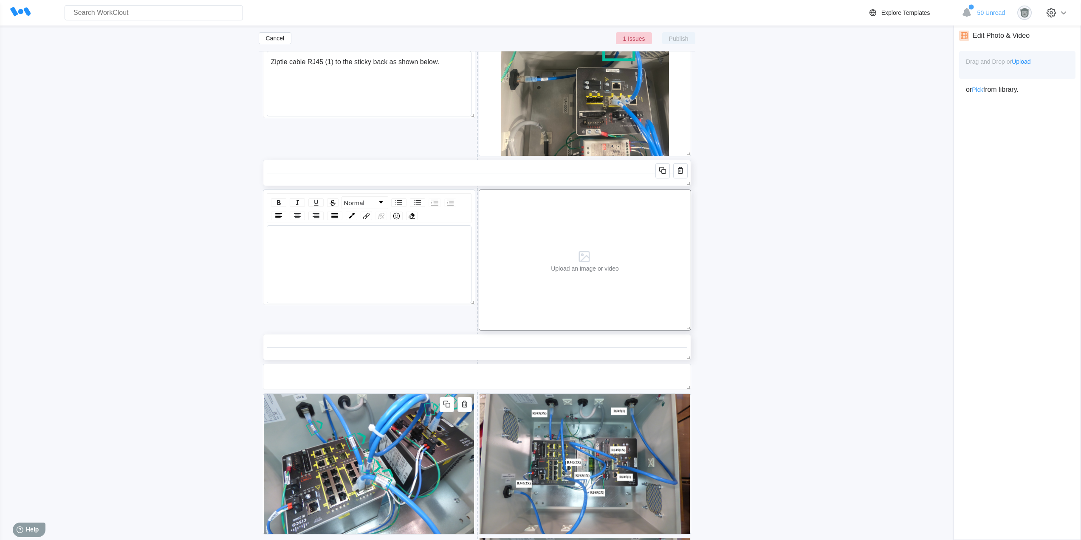
scroll to position [4716, 0]
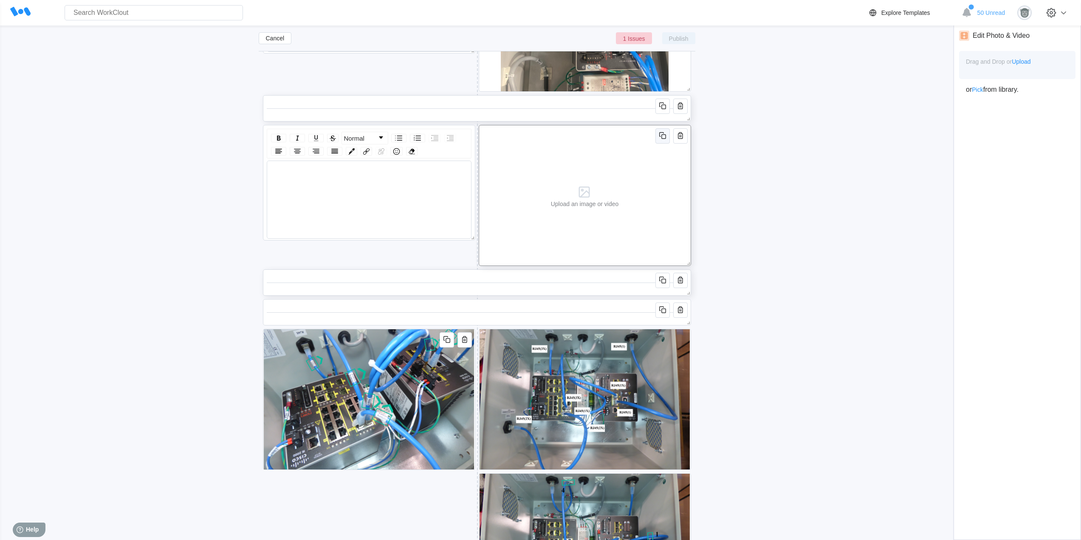
click at [663, 135] on icon "button" at bounding box center [662, 135] width 10 height 10
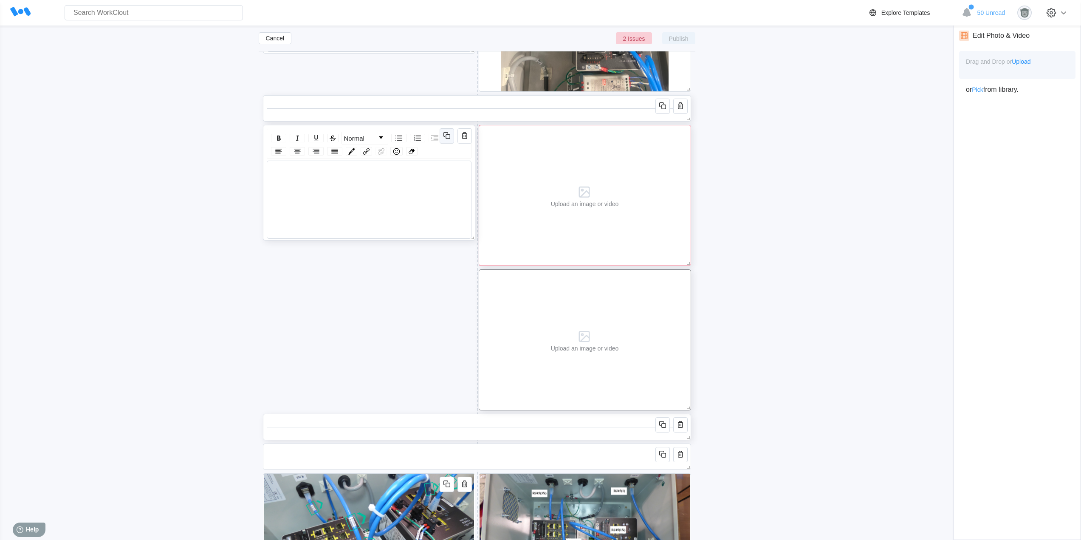
click at [445, 133] on icon "button" at bounding box center [447, 135] width 10 height 10
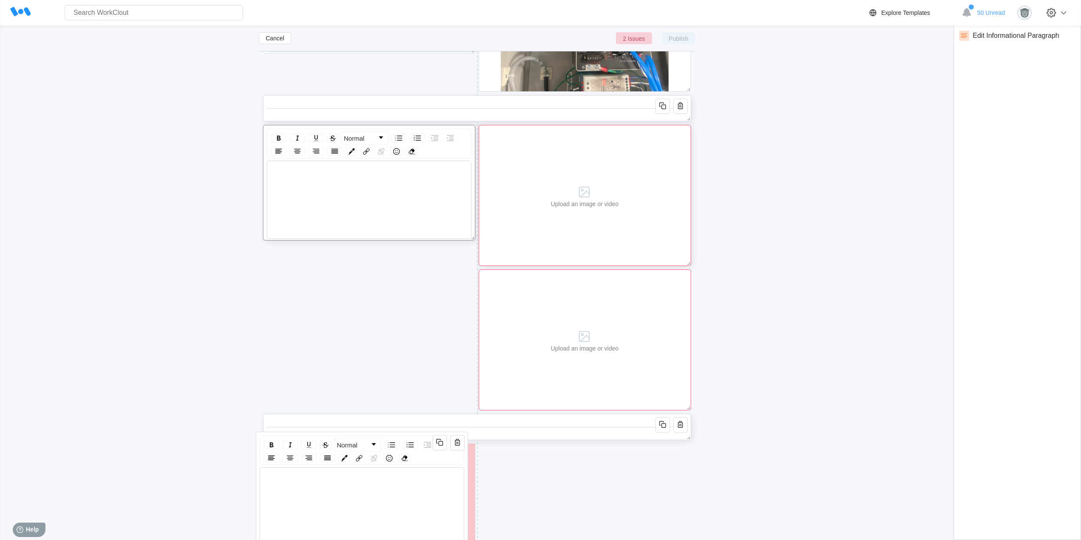
drag, startPoint x: 419, startPoint y: 247, endPoint x: 414, endPoint y: 430, distance: 183.5
click at [413, 434] on div "Normal" at bounding box center [362, 488] width 212 height 115
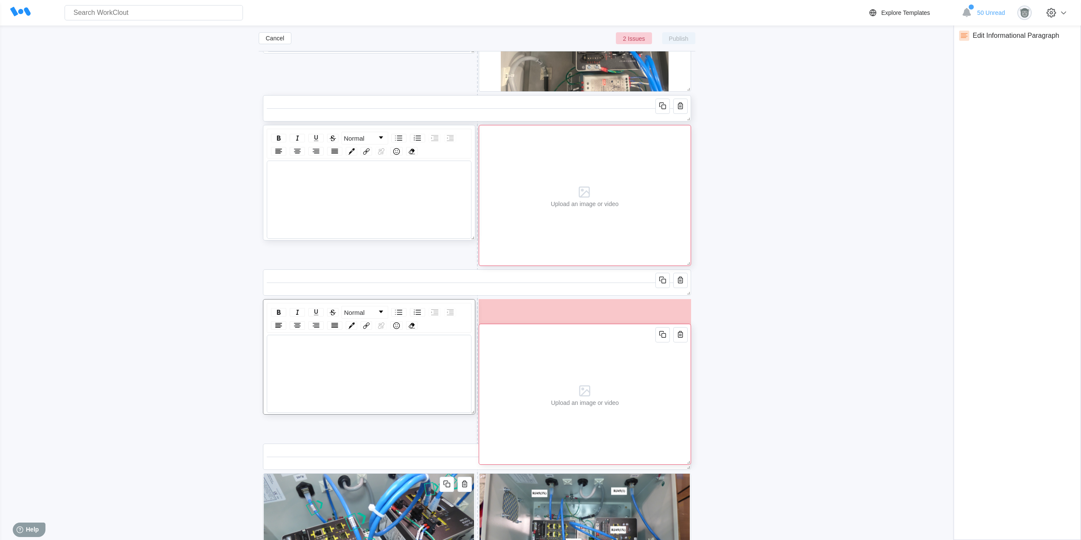
drag, startPoint x: 654, startPoint y: 318, endPoint x: 654, endPoint y: 366, distance: 48.8
click at [654, 366] on div "Upload an image or video" at bounding box center [585, 394] width 212 height 141
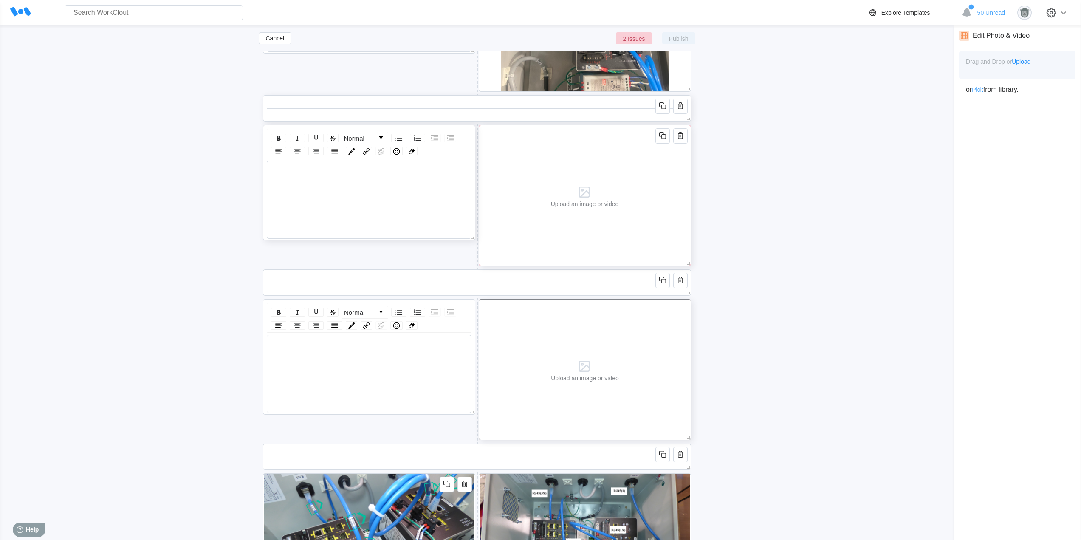
click at [621, 165] on div "Upload an image or video" at bounding box center [584, 195] width 75 height 140
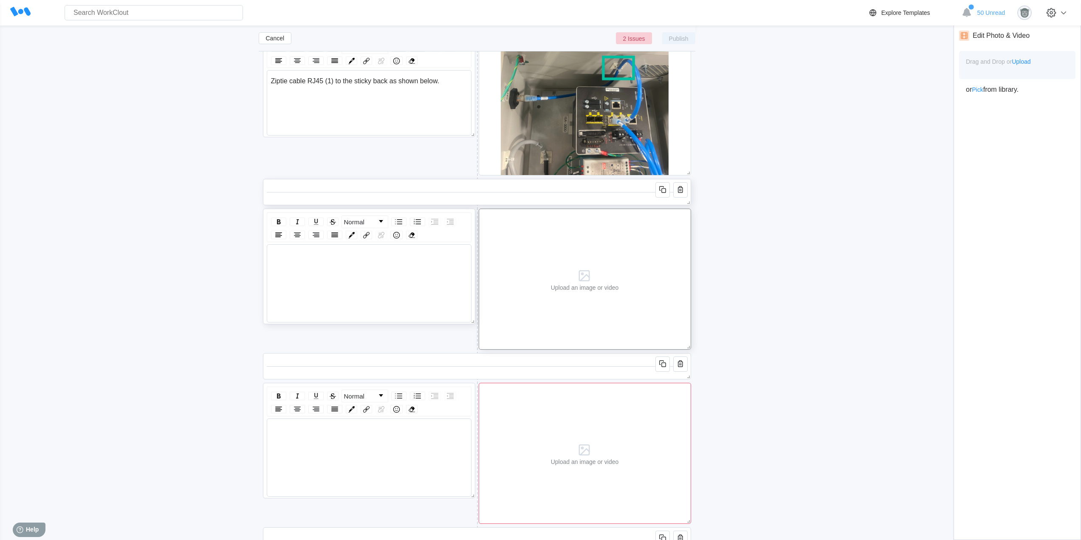
scroll to position [4645, 0]
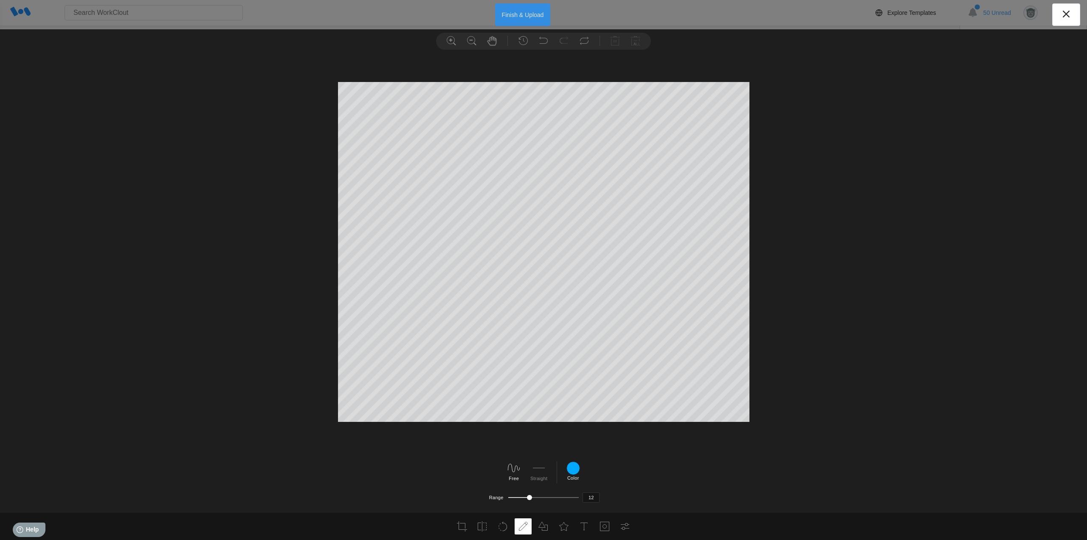
click at [507, 13] on button "Finish & Upload" at bounding box center [523, 14] width 56 height 23
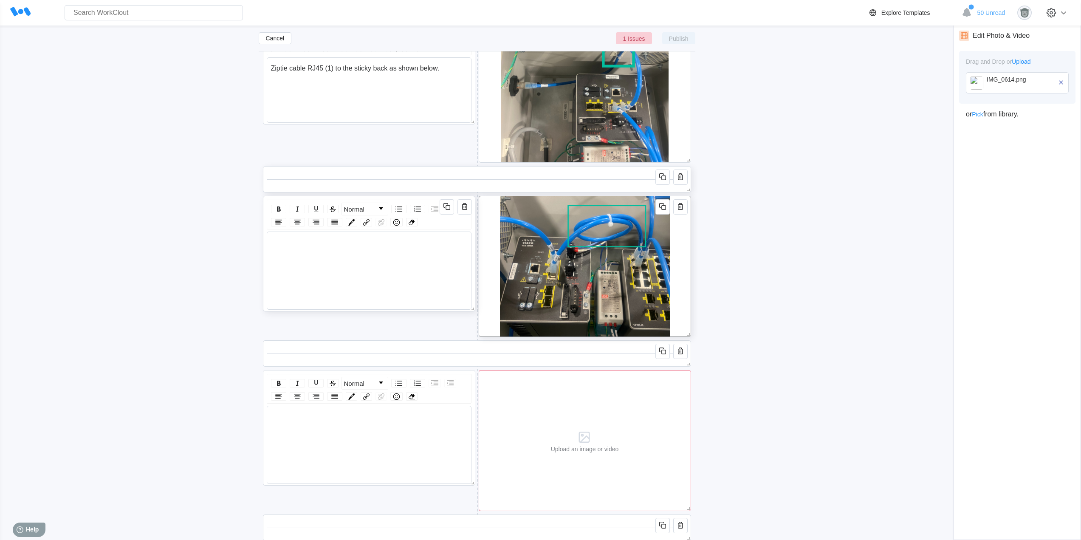
click at [321, 253] on div "rdw-wrapper" at bounding box center [368, 248] width 197 height 18
drag, startPoint x: 319, startPoint y: 251, endPoint x: 296, endPoint y: 233, distance: 29.6
click at [298, 231] on div "Normal" at bounding box center [369, 254] width 205 height 108
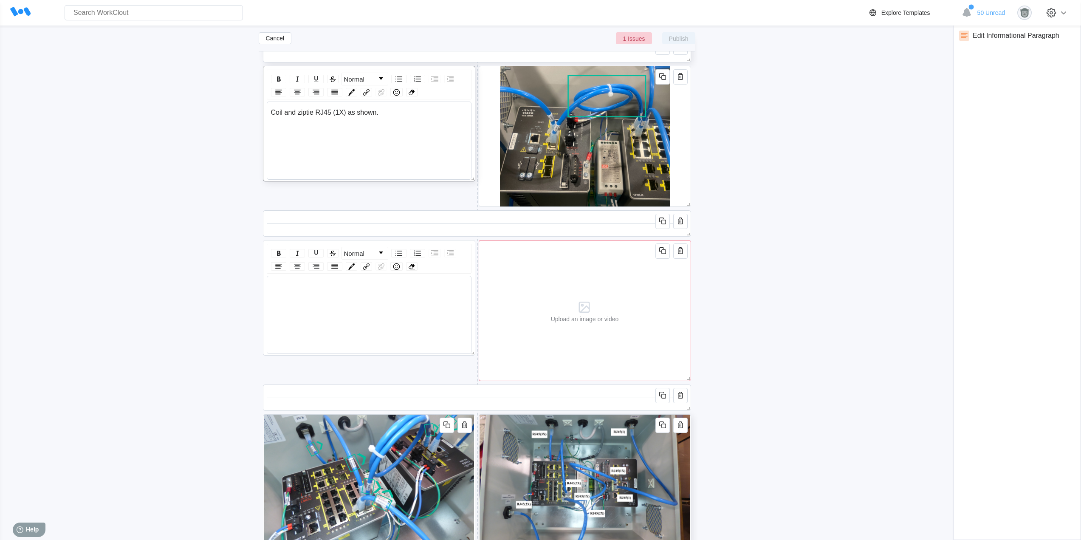
scroll to position [4857, 0]
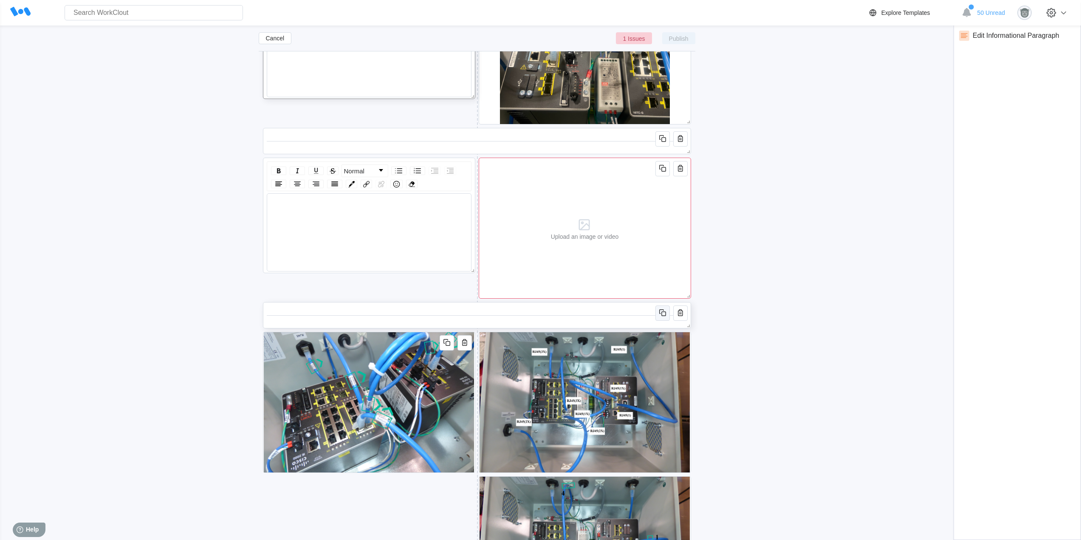
click at [660, 312] on icon "button" at bounding box center [662, 312] width 10 height 10
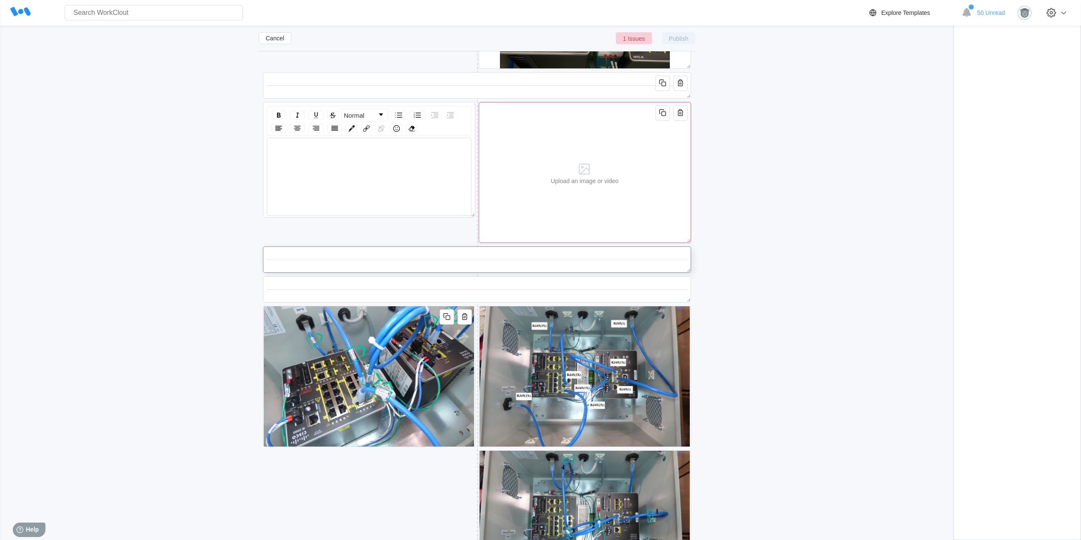
scroll to position [4928, 0]
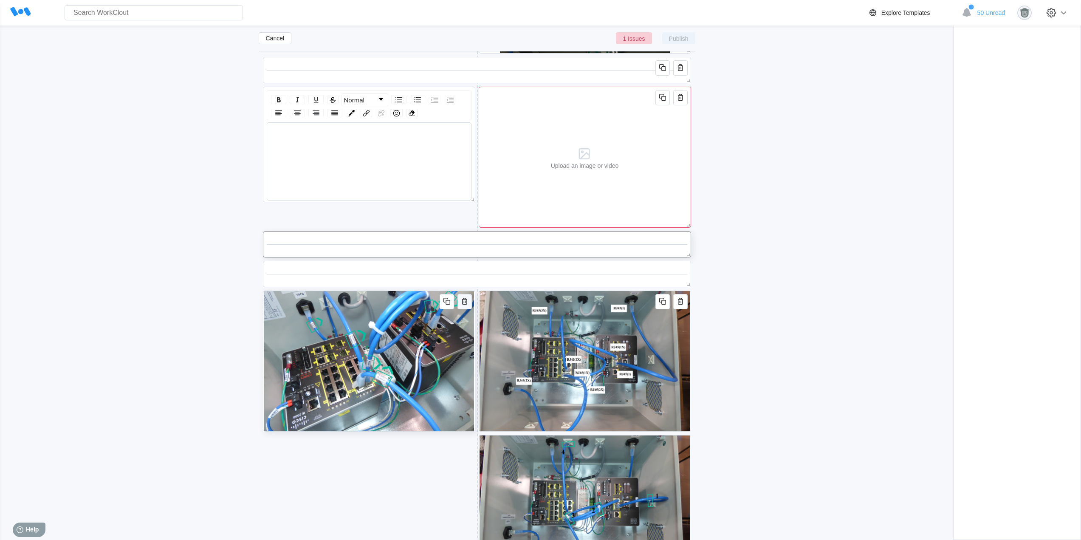
click at [462, 298] on icon "button" at bounding box center [464, 301] width 10 height 10
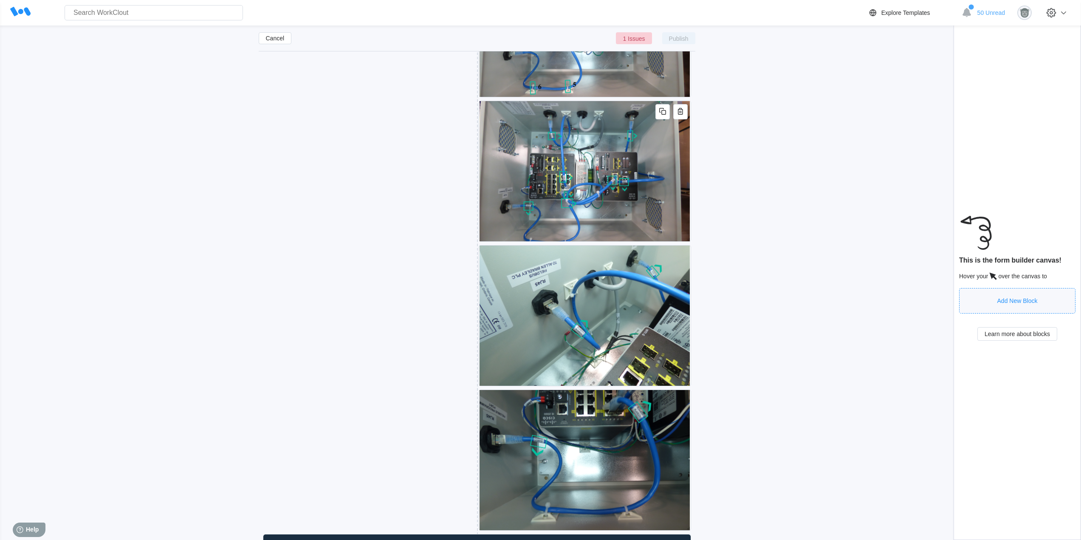
scroll to position [5423, 0]
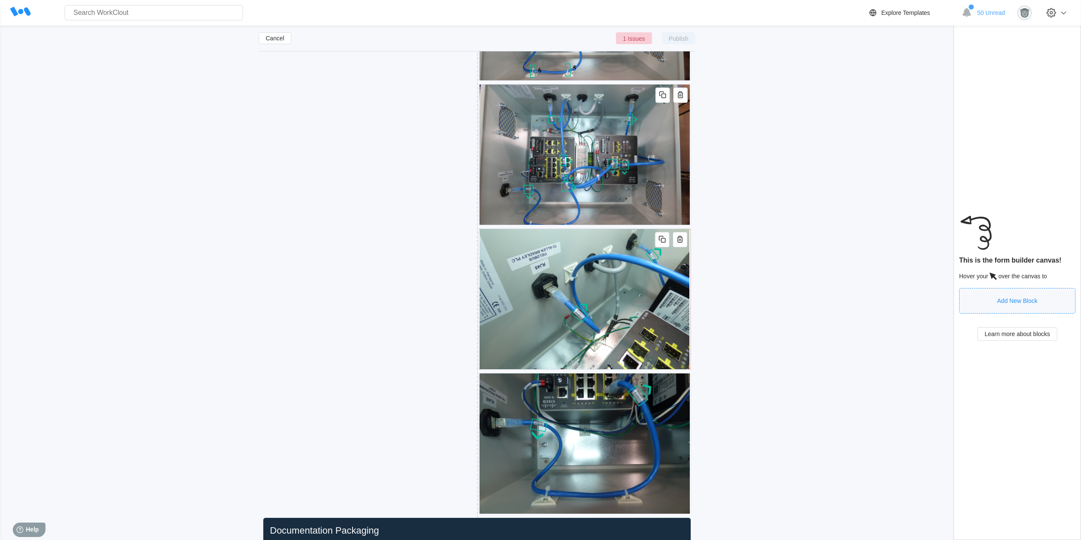
click at [678, 239] on icon "button" at bounding box center [680, 239] width 10 height 10
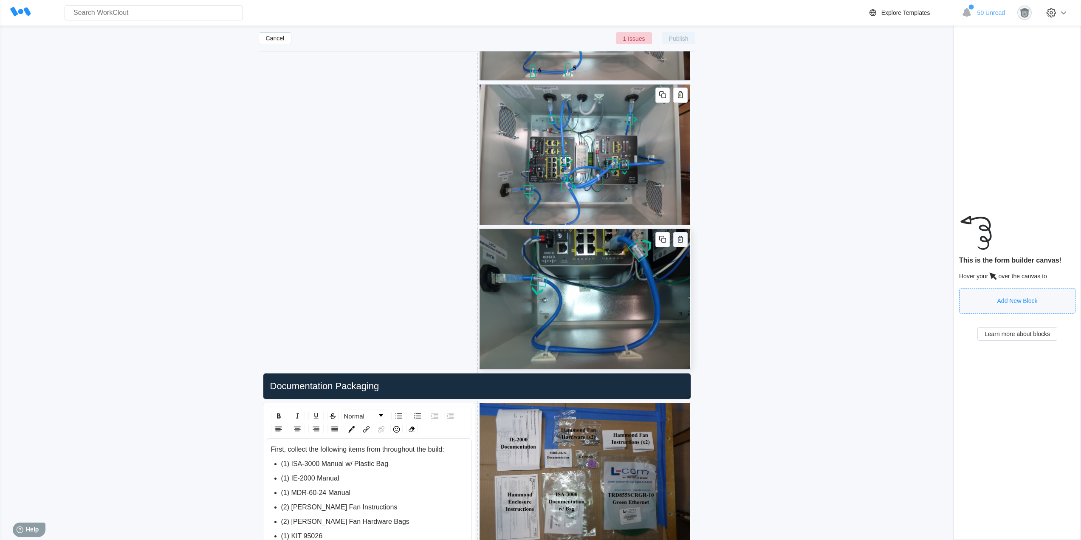
click at [678, 239] on icon "button" at bounding box center [680, 239] width 10 height 10
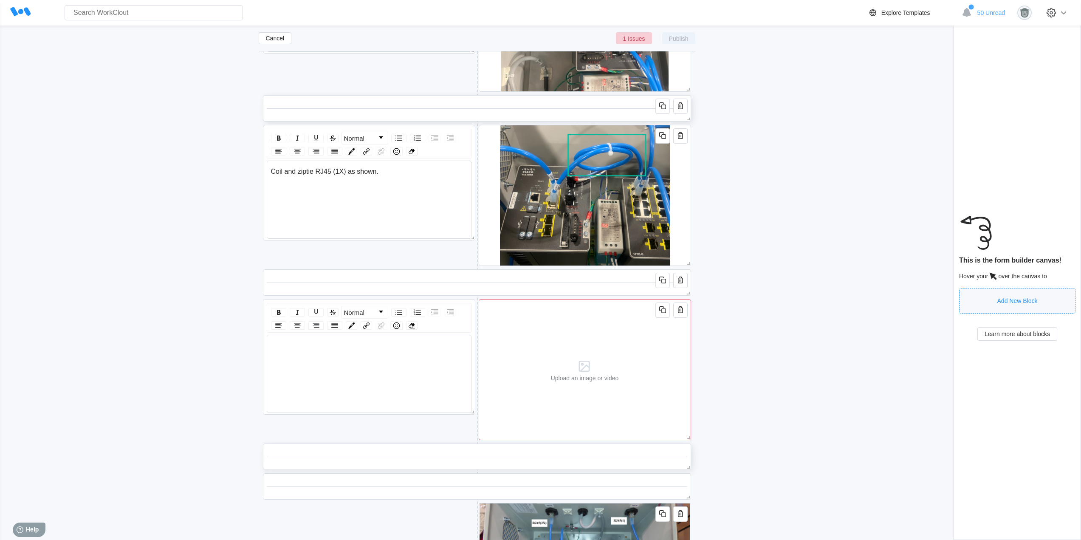
scroll to position [4786, 0]
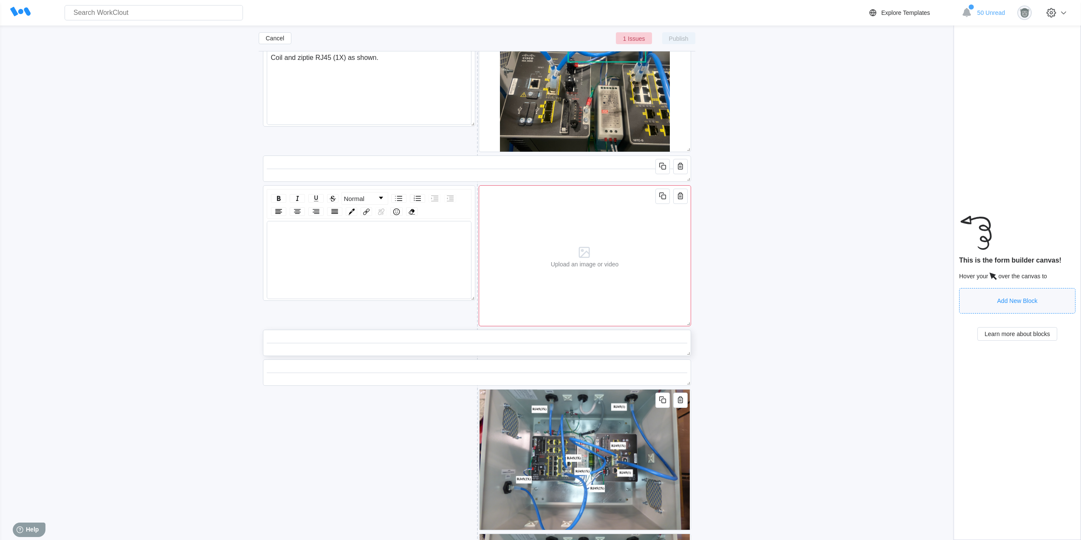
scroll to position [4857, 0]
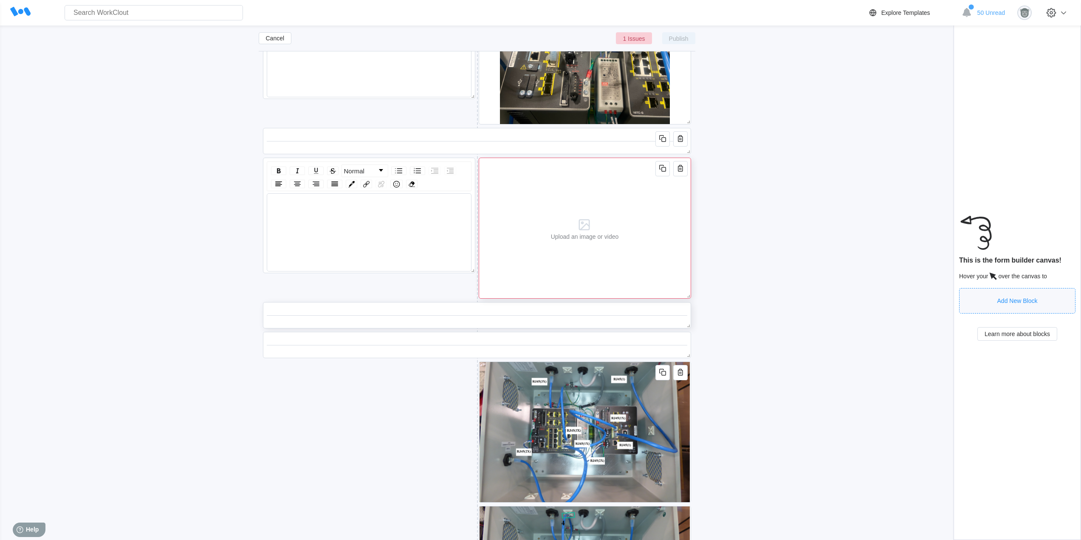
click at [645, 234] on div "Upload an image or video" at bounding box center [585, 228] width 212 height 141
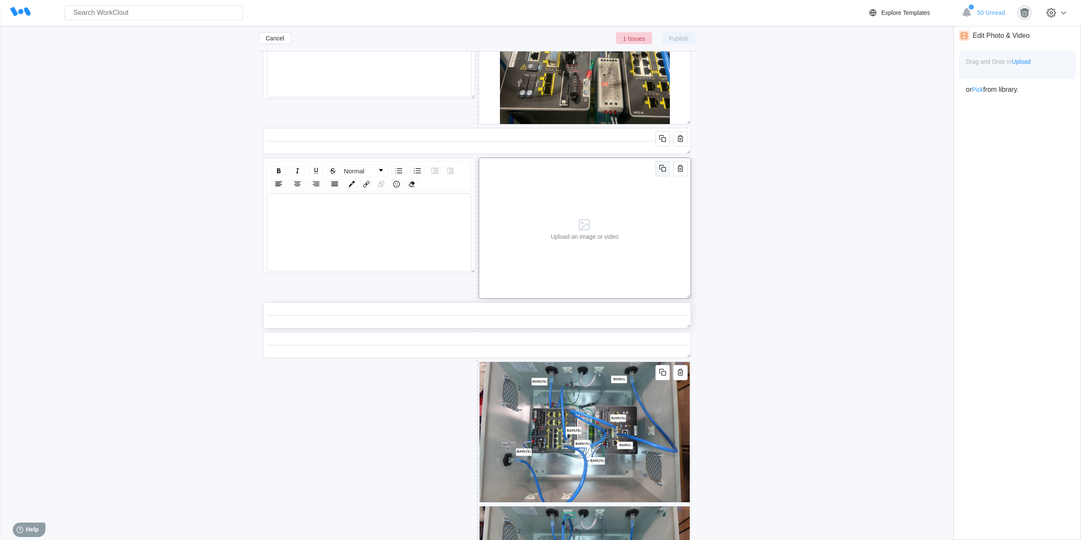
click at [660, 171] on icon "button" at bounding box center [662, 168] width 10 height 10
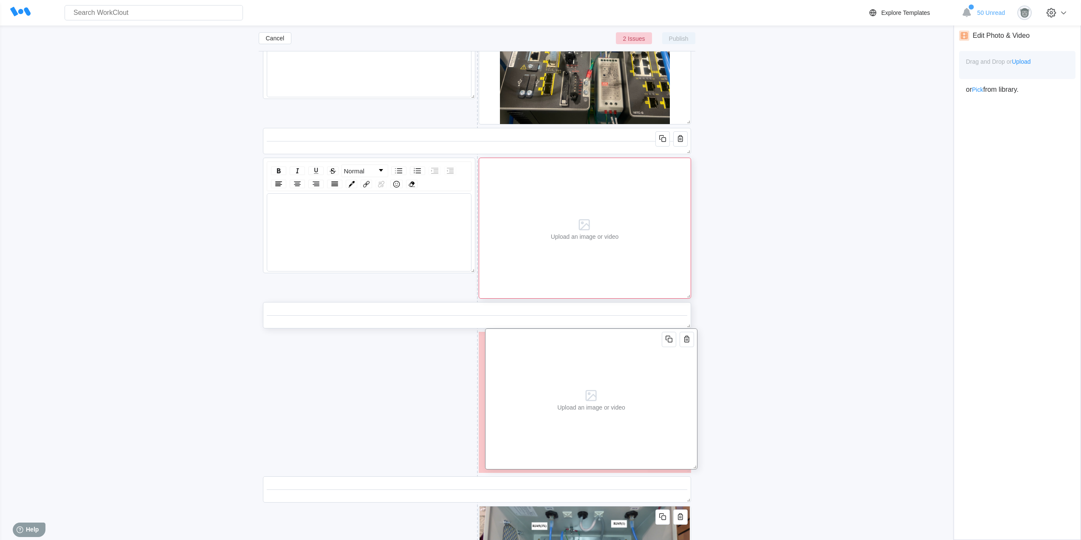
drag, startPoint x: 625, startPoint y: 369, endPoint x: 620, endPoint y: 377, distance: 9.3
click at [628, 379] on div "Upload an image or video" at bounding box center [591, 398] width 212 height 141
click at [447, 169] on icon "button" at bounding box center [447, 168] width 10 height 10
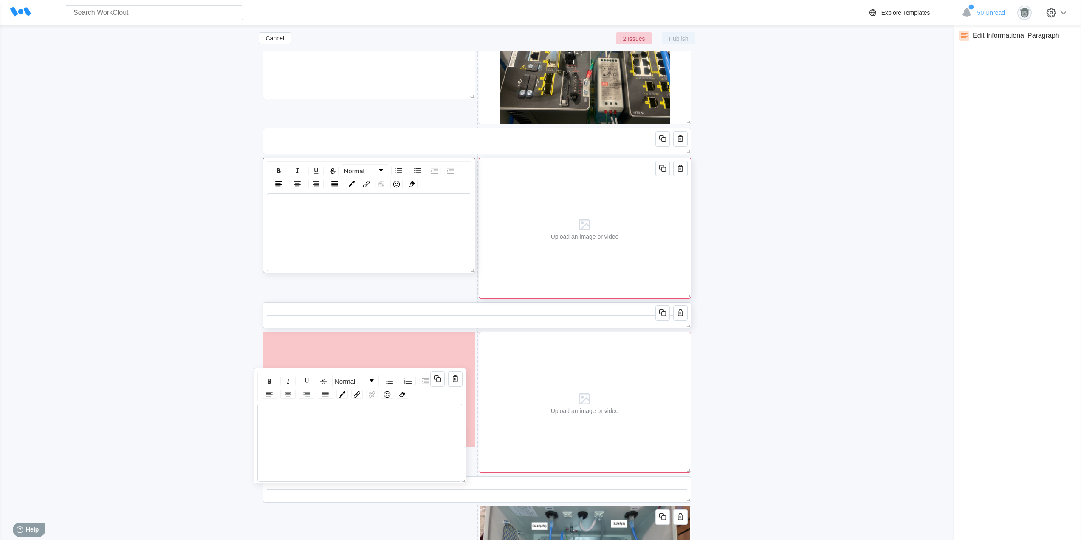
drag, startPoint x: 428, startPoint y: 279, endPoint x: 425, endPoint y: 359, distance: 80.3
click at [425, 368] on div "Normal" at bounding box center [359, 425] width 212 height 115
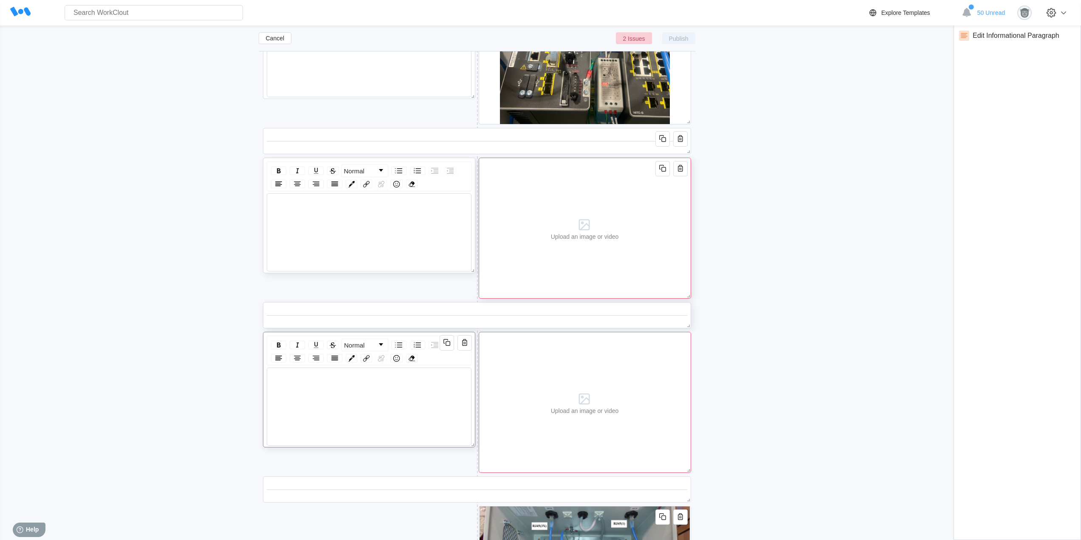
click at [664, 232] on div "Upload an image or video" at bounding box center [585, 228] width 212 height 141
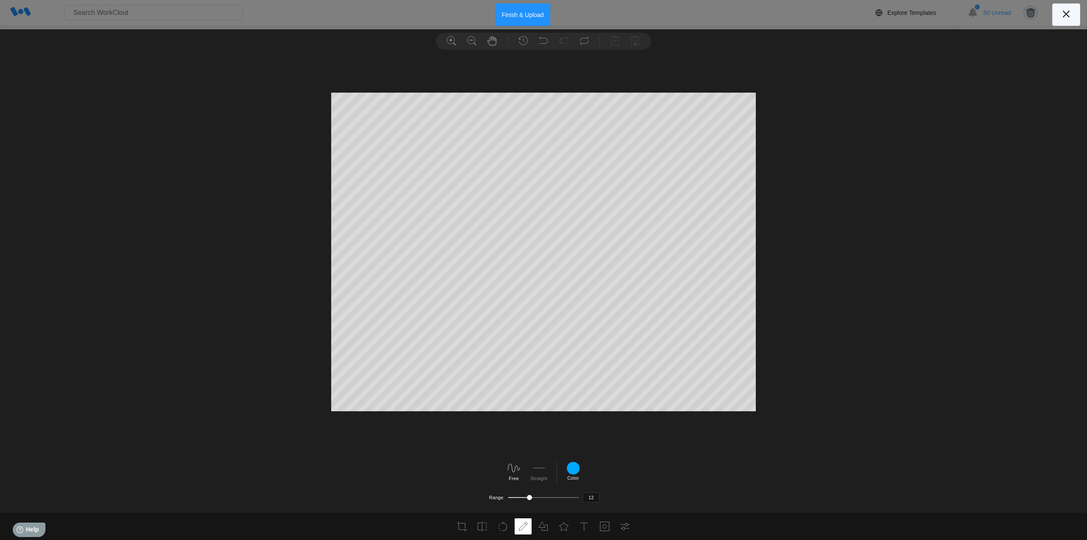
click at [1065, 18] on icon at bounding box center [1066, 14] width 14 height 14
click at [508, 19] on button "Finish & Upload" at bounding box center [523, 14] width 56 height 23
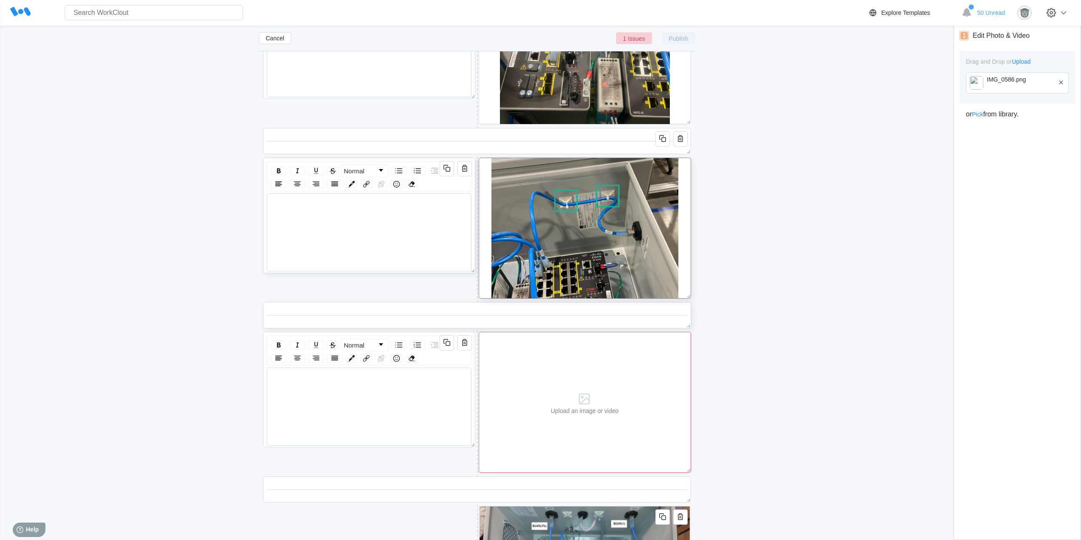
click at [299, 208] on div "rdw-wrapper" at bounding box center [368, 209] width 197 height 18
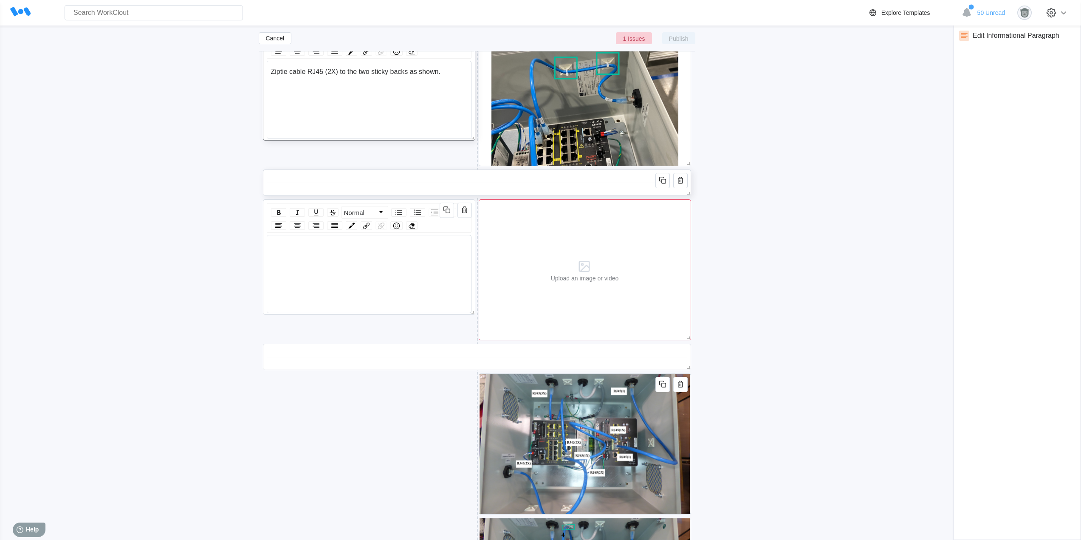
scroll to position [4999, 0]
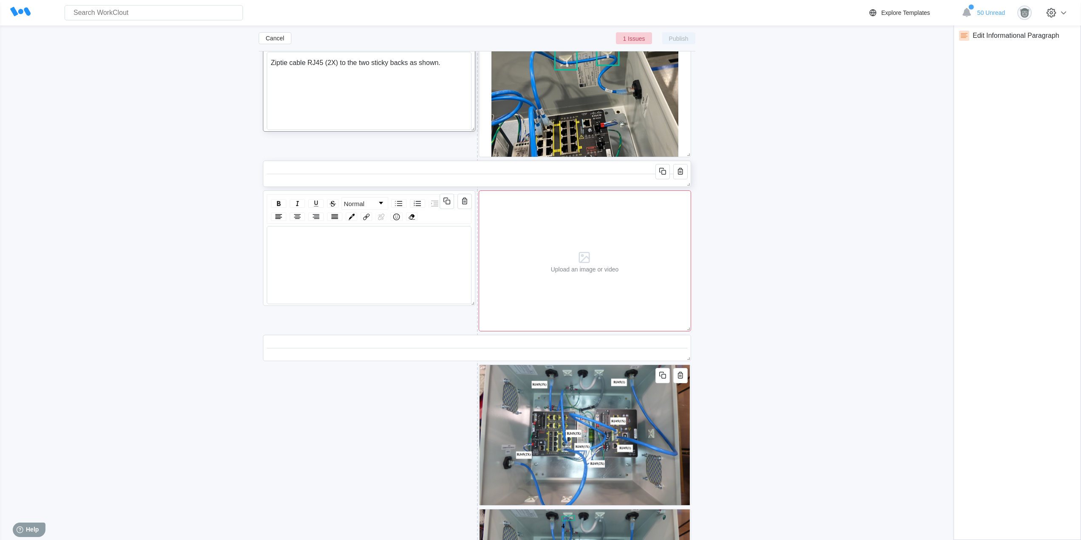
click at [659, 204] on icon "button" at bounding box center [662, 201] width 10 height 10
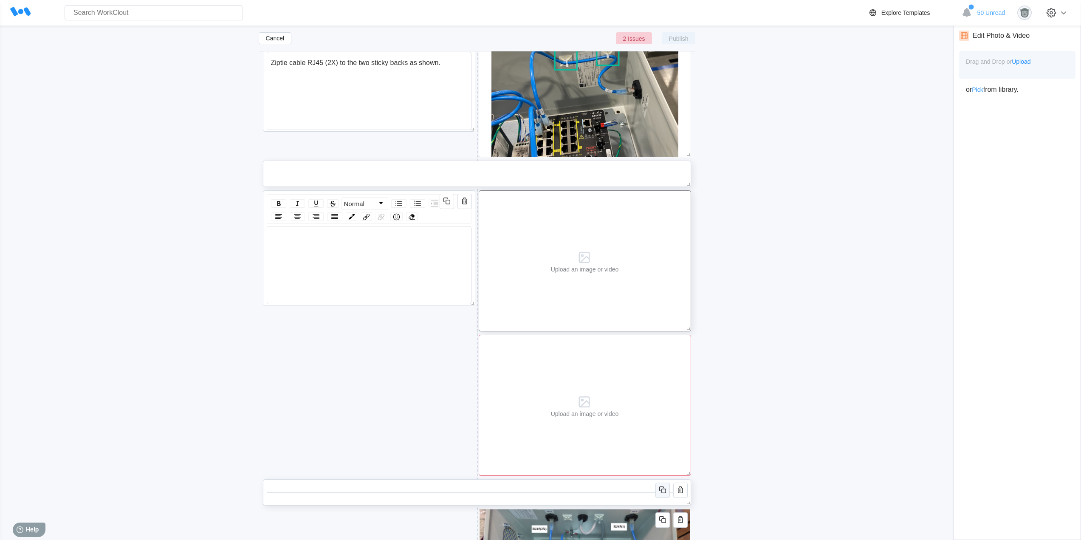
click at [661, 489] on icon "button" at bounding box center [662, 489] width 10 height 10
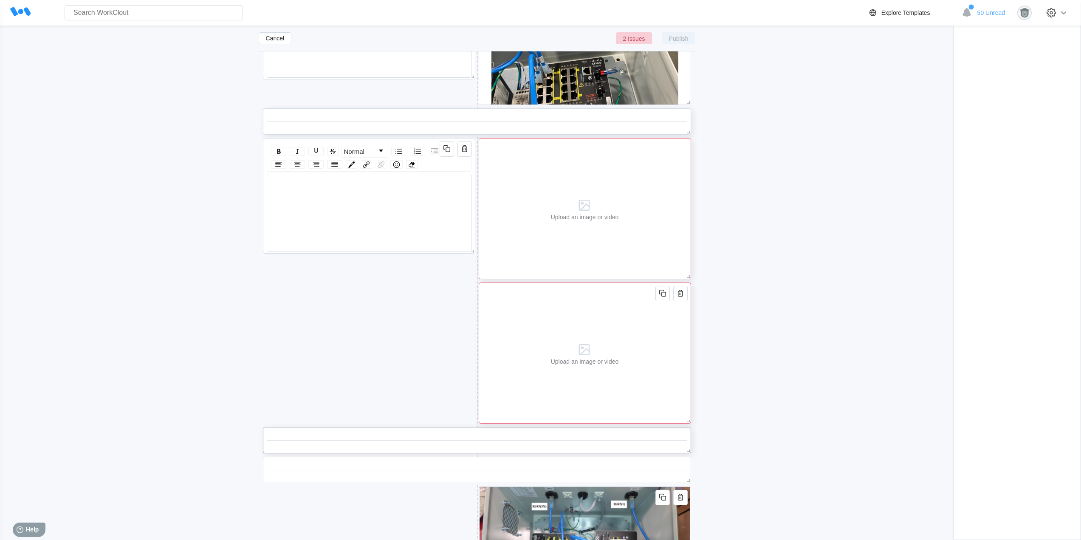
scroll to position [5070, 0]
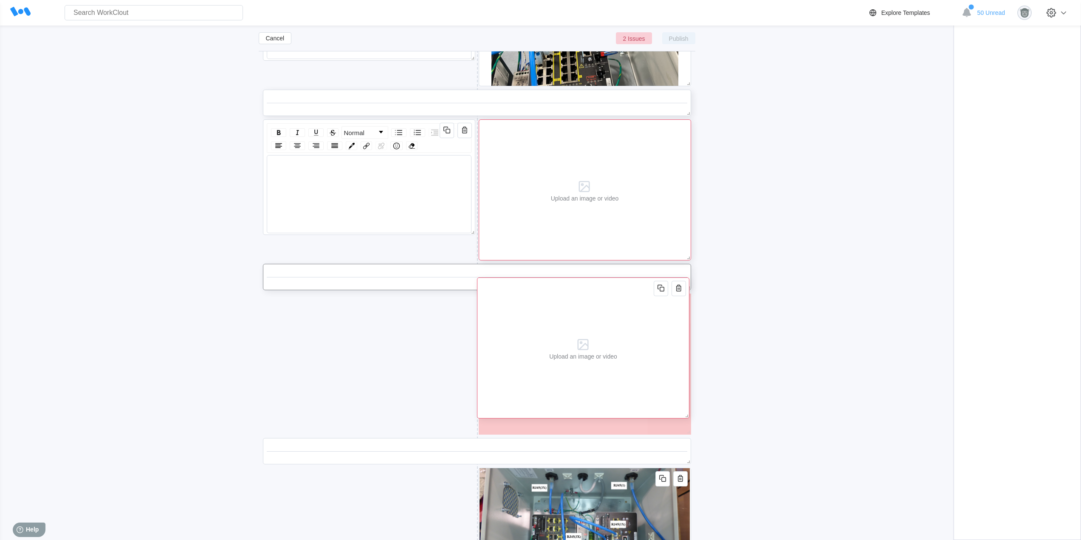
drag, startPoint x: 638, startPoint y: 309, endPoint x: 631, endPoint y: 328, distance: 20.3
click at [631, 335] on div "Upload an image or video" at bounding box center [583, 347] width 212 height 141
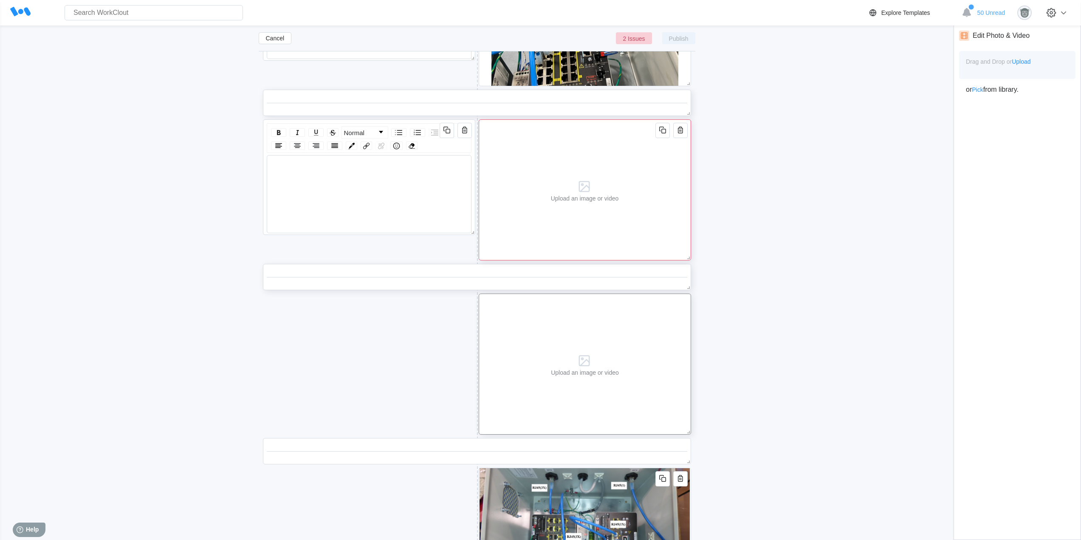
click at [655, 199] on div "Upload an image or video" at bounding box center [585, 189] width 212 height 141
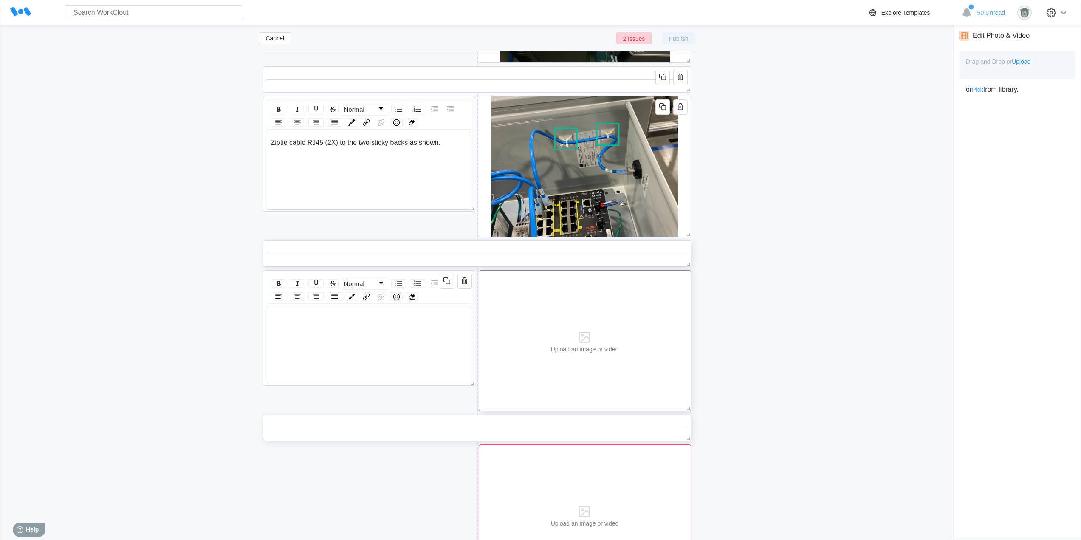
scroll to position [4928, 0]
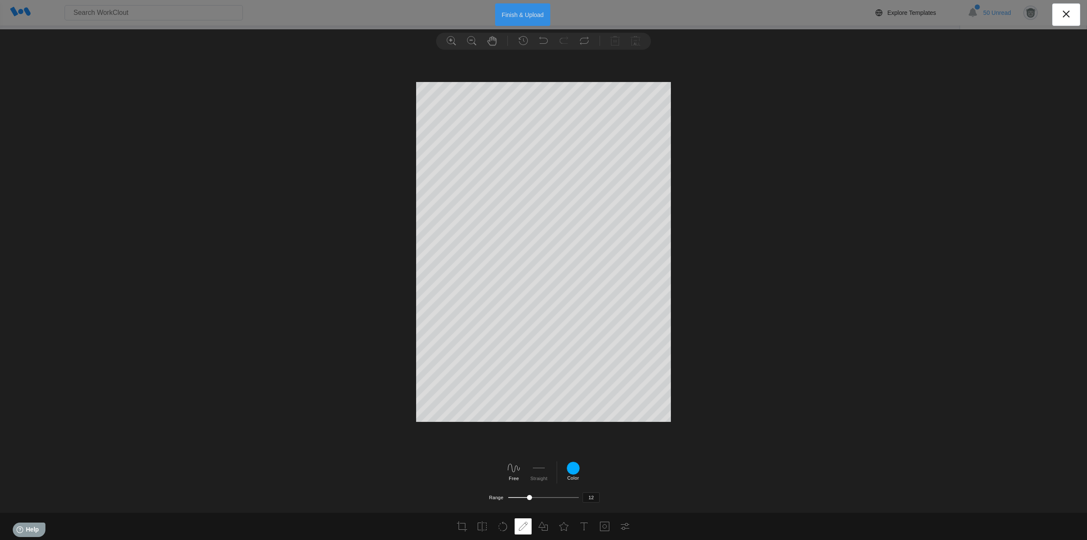
click at [504, 17] on button "Finish & Upload" at bounding box center [523, 14] width 56 height 23
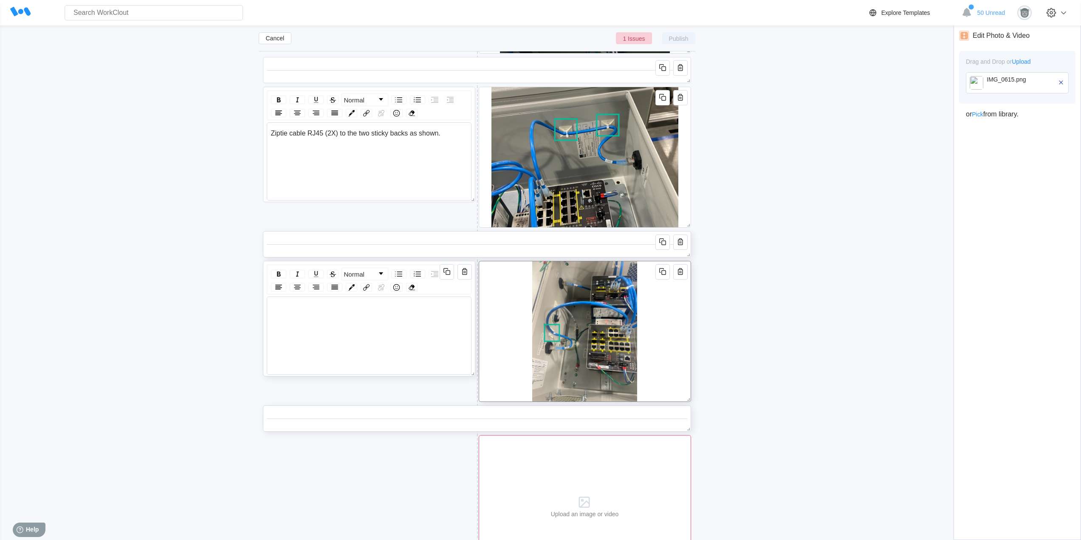
drag, startPoint x: 302, startPoint y: 313, endPoint x: 287, endPoint y: 302, distance: 19.4
click at [302, 312] on div "rdw-wrapper" at bounding box center [368, 313] width 197 height 18
drag, startPoint x: 287, startPoint y: 302, endPoint x: 277, endPoint y: 310, distance: 12.9
click at [277, 310] on div "rdw-editor" at bounding box center [369, 308] width 197 height 8
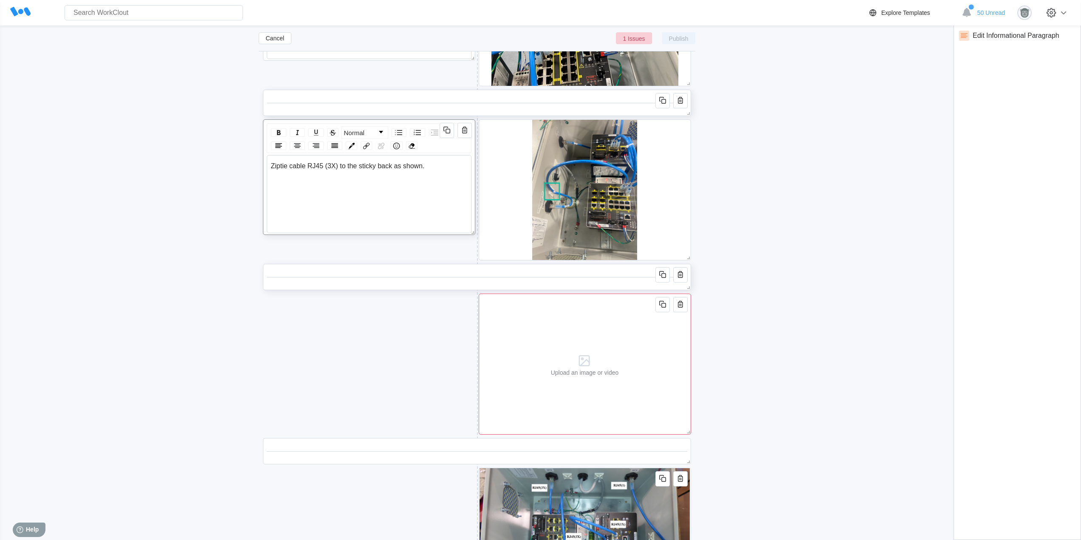
scroll to position [5141, 0]
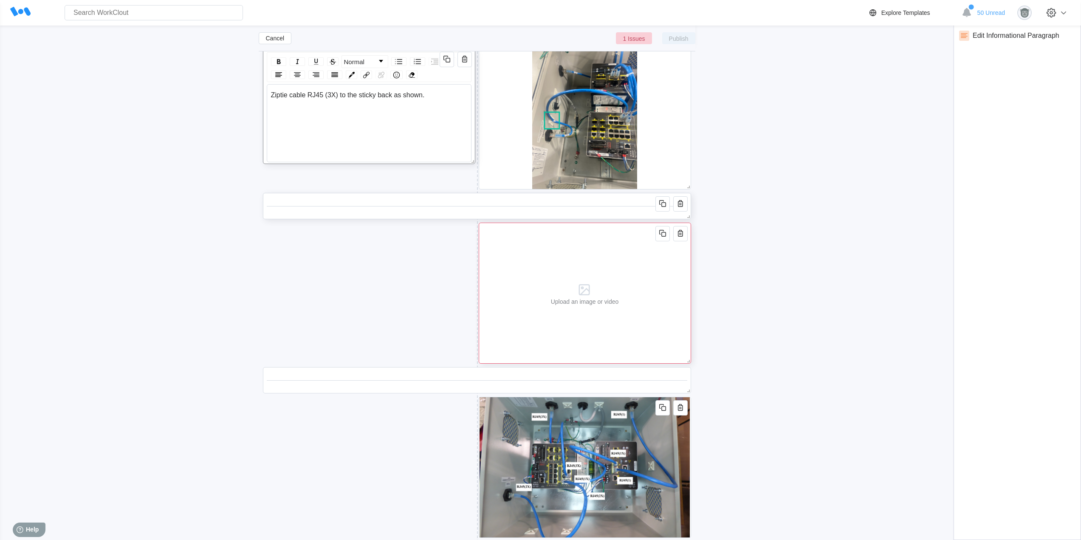
click at [600, 332] on div "Upload an image or video" at bounding box center [584, 293] width 75 height 140
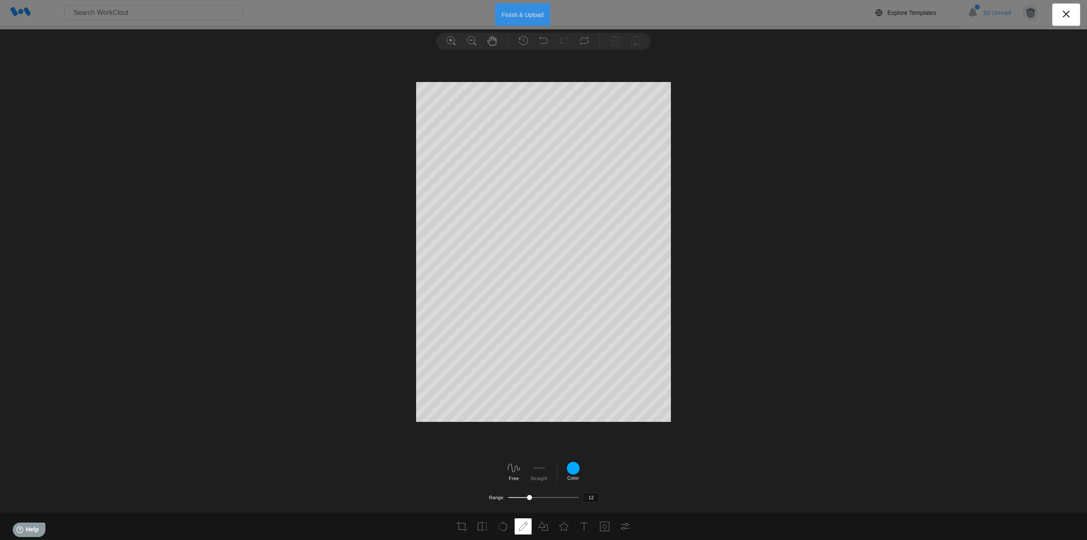
click at [537, 9] on button "Finish & Upload" at bounding box center [523, 14] width 56 height 23
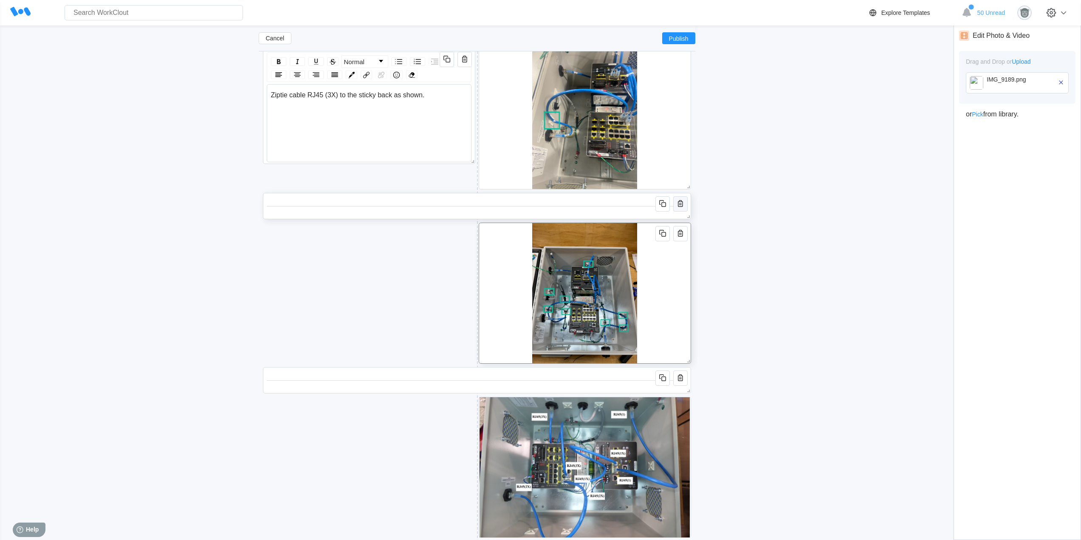
click at [678, 200] on icon "button" at bounding box center [680, 203] width 10 height 10
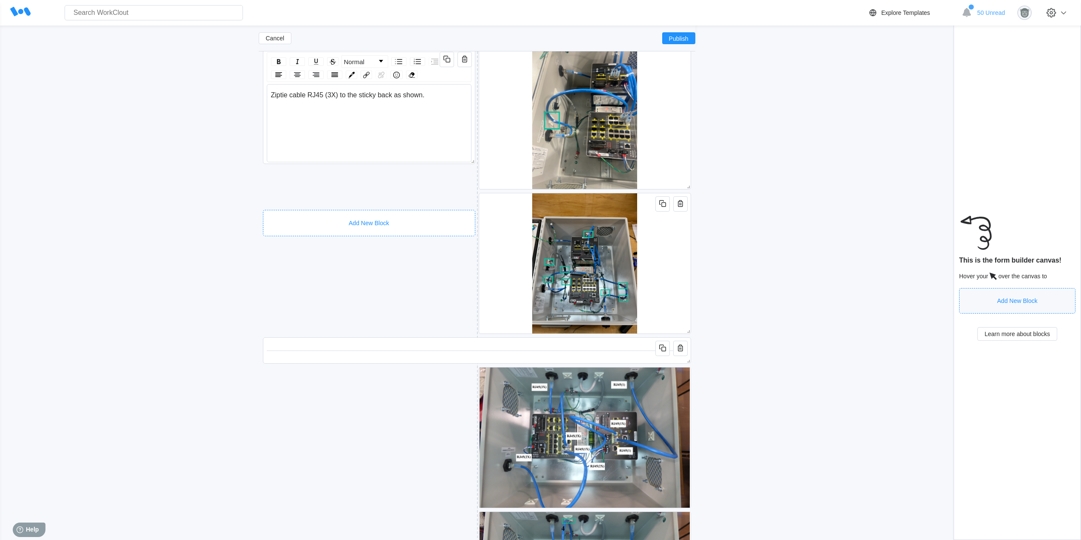
click at [292, 214] on div "Add New Block" at bounding box center [369, 223] width 212 height 26
click at [309, 260] on div "Header" at bounding box center [339, 260] width 145 height 9
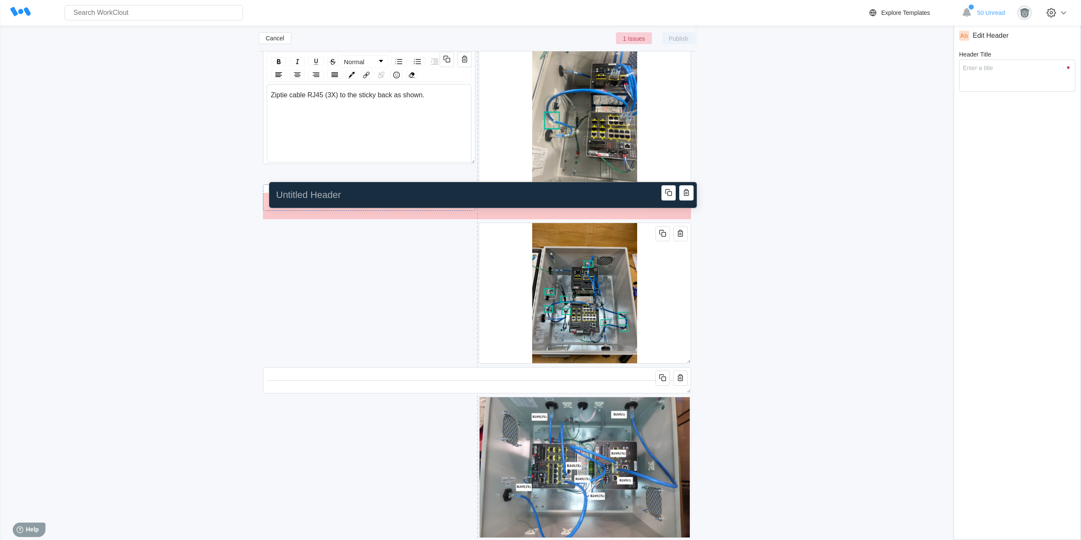
drag, startPoint x: 391, startPoint y: 343, endPoint x: 396, endPoint y: 197, distance: 145.7
click at [396, 197] on input "Header Title" at bounding box center [481, 194] width 417 height 17
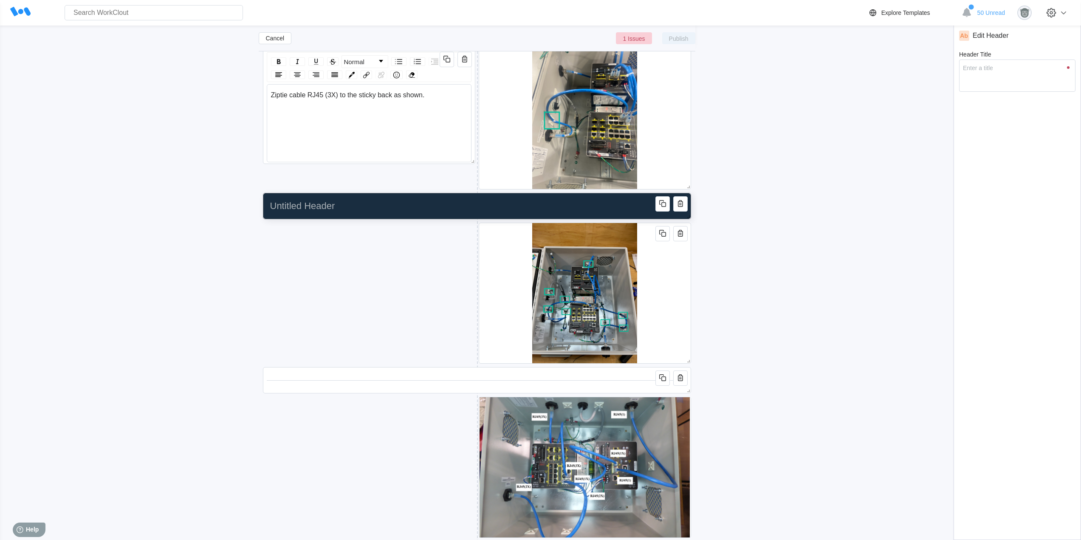
click at [372, 212] on input "Header Title" at bounding box center [475, 205] width 417 height 17
type input "S"
type textarea "S"
type textarea "x"
type input "St"
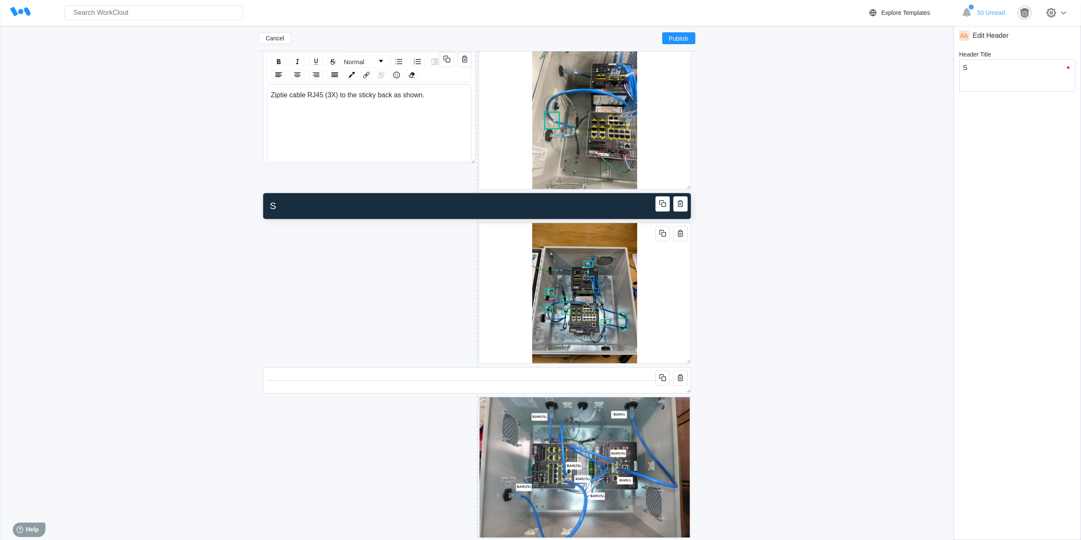
type textarea "St"
type textarea "x"
type input "S"
type textarea "S"
type textarea "x"
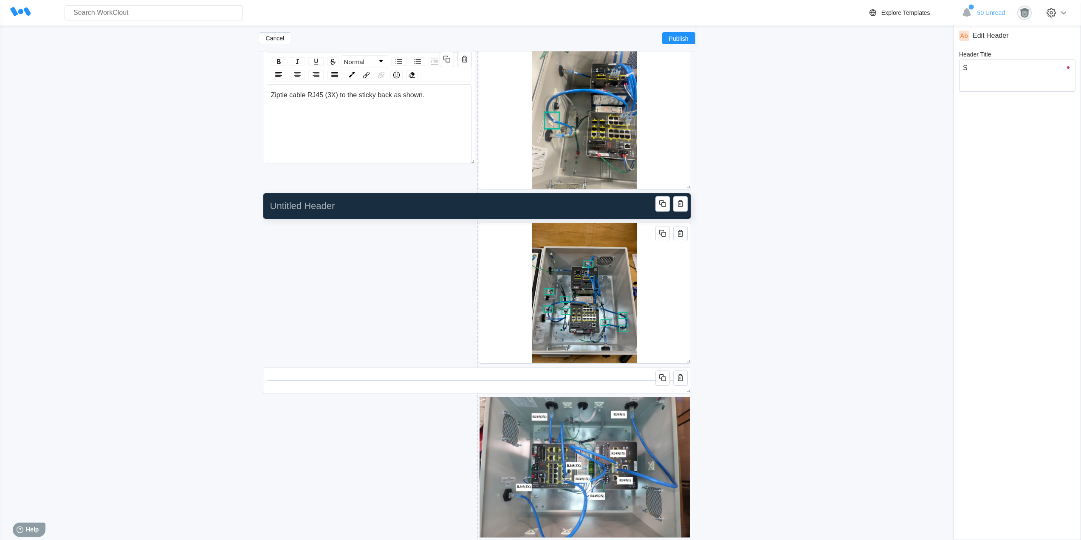
type textarea "x"
type input "S"
type textarea "S"
type textarea "x"
type input "St"
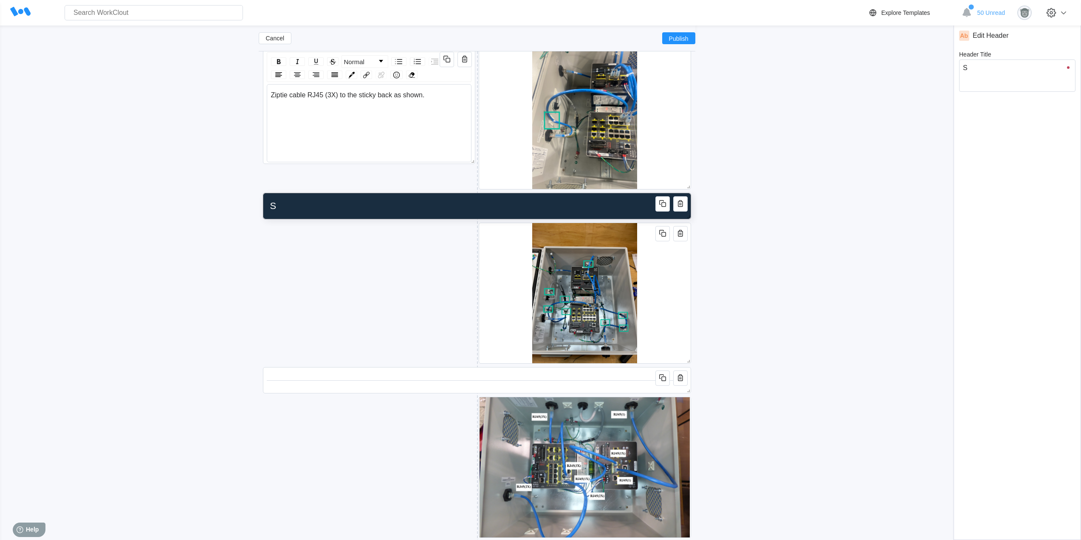
type textarea "St"
type textarea "x"
type input "Sti"
type textarea "Sti"
type textarea "x"
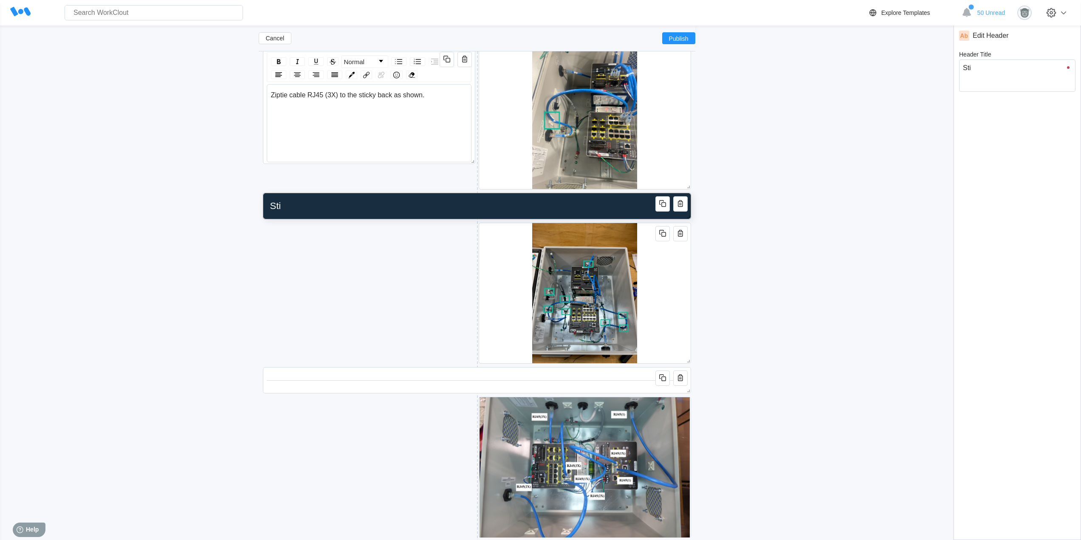
type input "Stic"
type textarea "Stic"
type textarea "x"
type input "Stick"
type textarea "Stick"
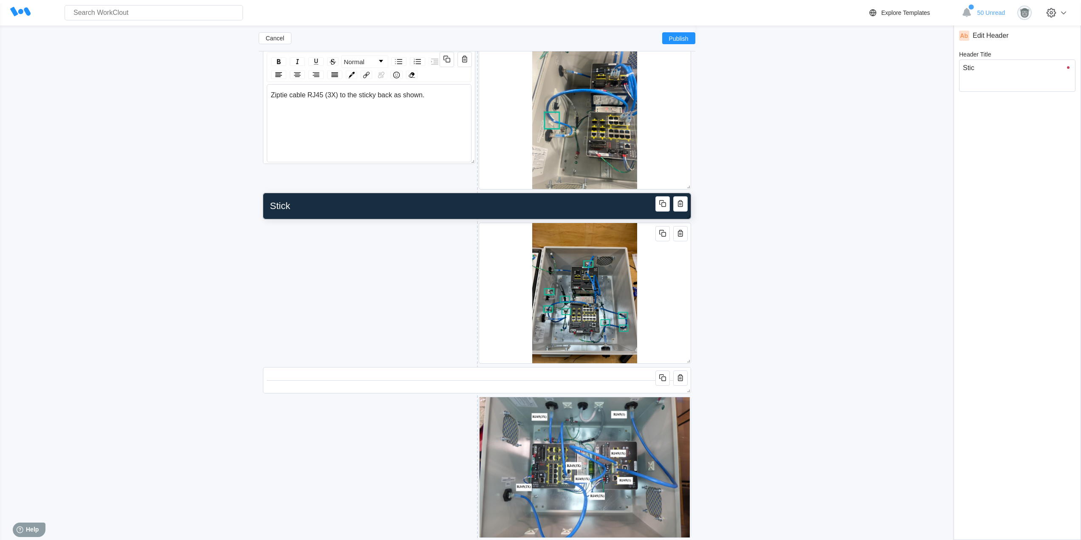
type textarea "x"
type input "Sticky"
type textarea "Sticky"
type textarea "x"
type input "Sticky"
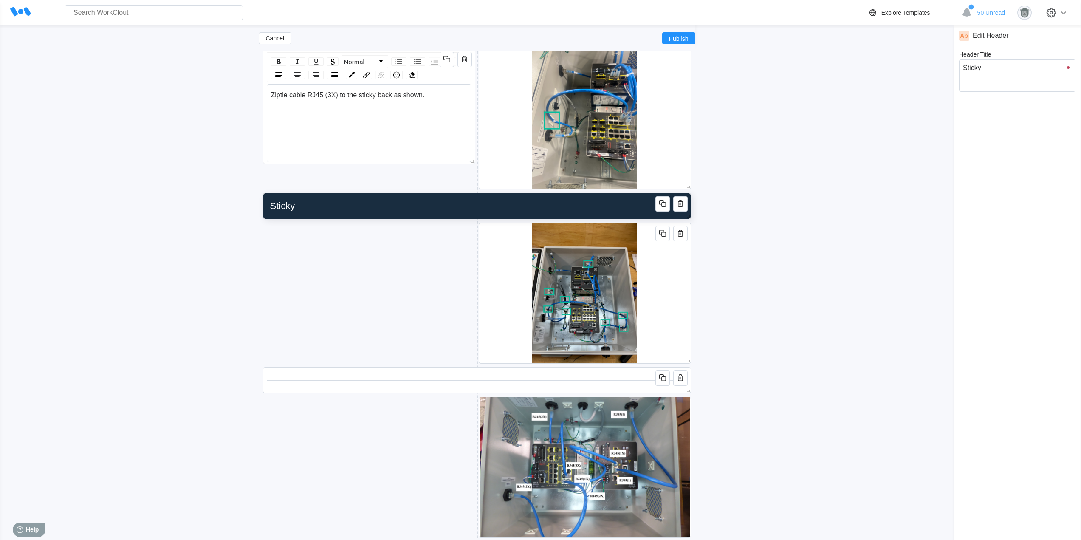
type textarea "Sticky"
type textarea "x"
type input "Sticky b"
type textarea "Sticky b"
type textarea "x"
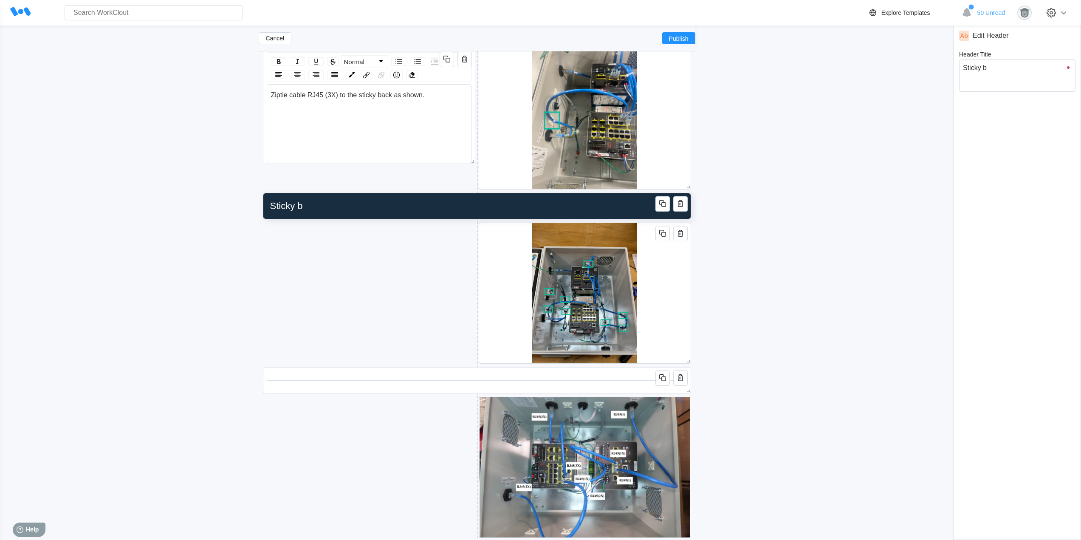
type input "Sticky ba"
type textarea "Sticky ba"
type textarea "x"
type input "Sticky bac"
type textarea "Sticky bac"
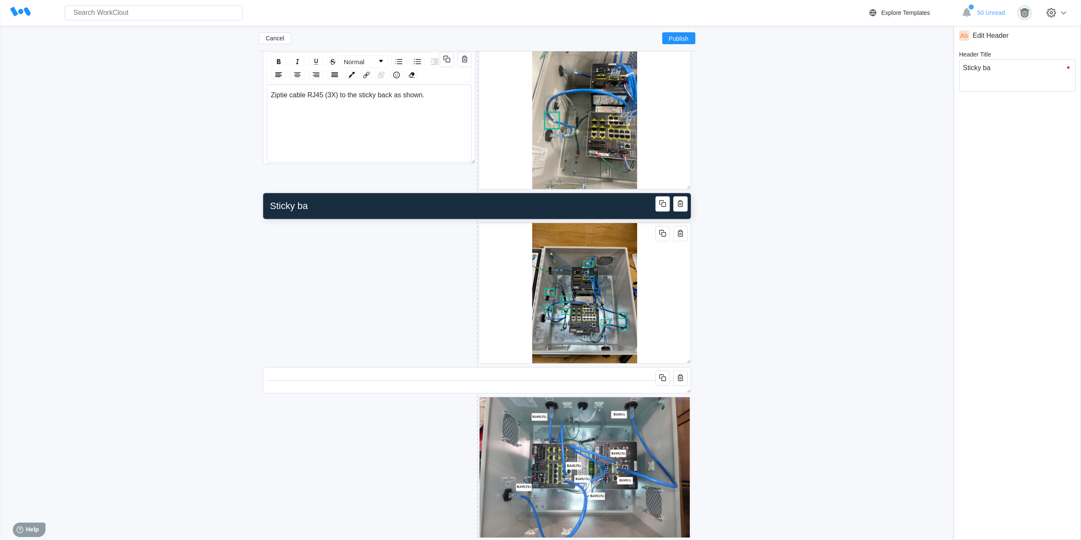
type textarea "x"
type input "Sticky back"
type textarea "Sticky back"
type textarea "x"
type input "Sticky back"
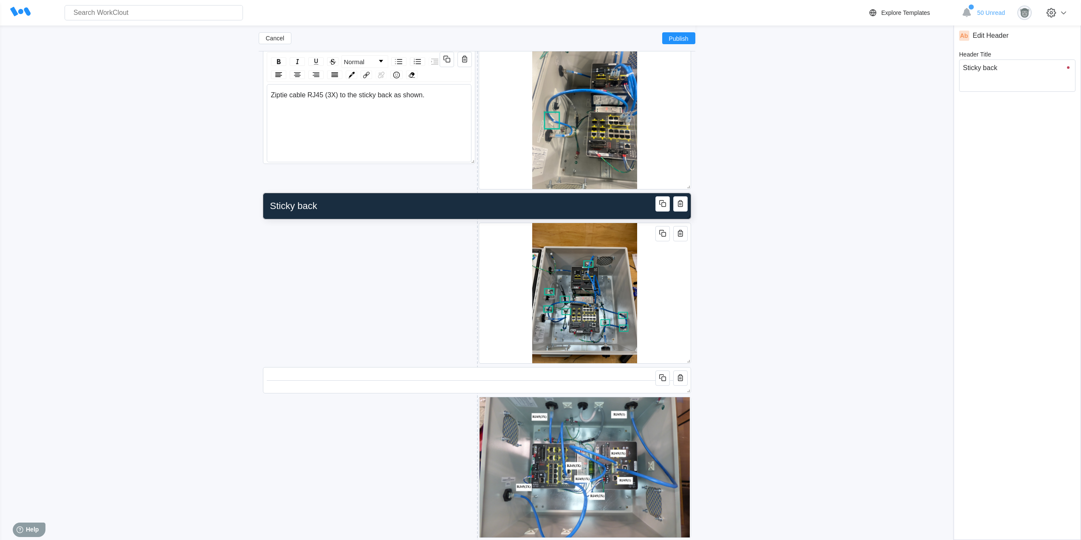
type textarea "Sticky back"
type textarea "x"
type input "Sticky back"
type textarea "Sticky back"
type textarea "x"
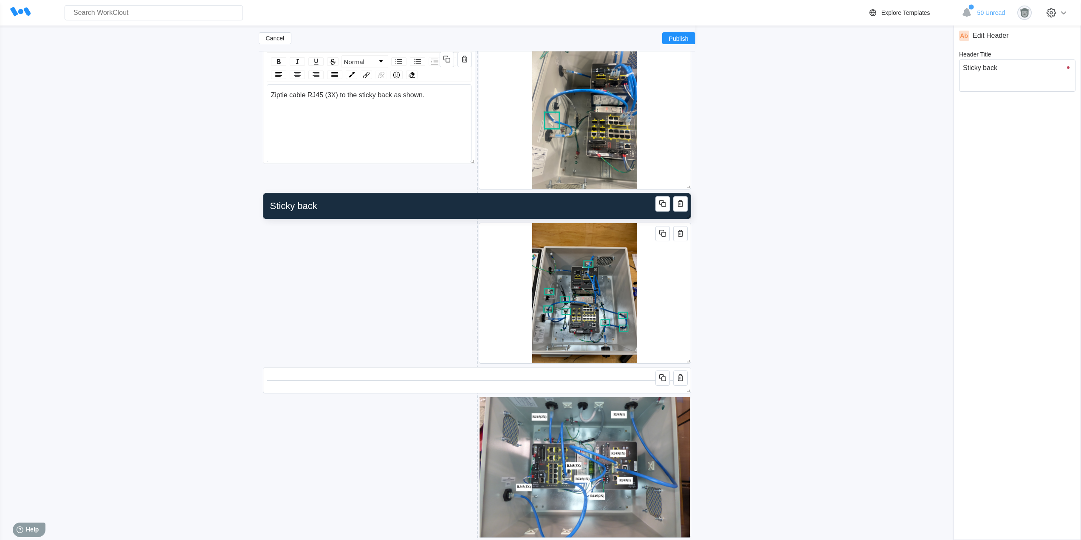
type input "Sticky bac"
type textarea "Sticky bac"
type textarea "x"
type input "Sticky ba"
type textarea "Sticky ba"
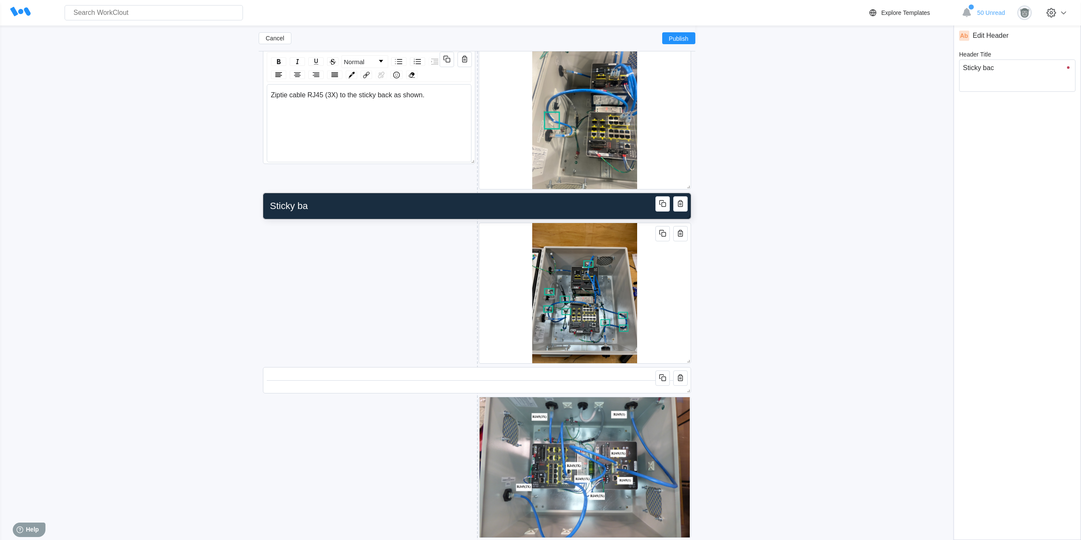
type textarea "x"
type input "Sticky b"
type textarea "Sticky b"
type textarea "x"
type input "Sticky"
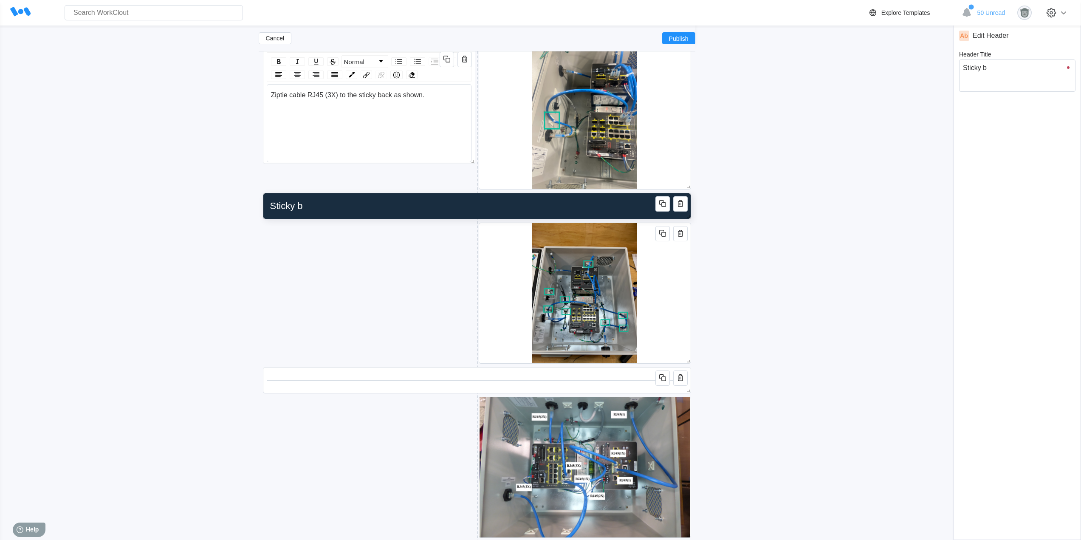
type textarea "Sticky"
type textarea "x"
type input "Sticky B"
type textarea "Sticky B"
type textarea "x"
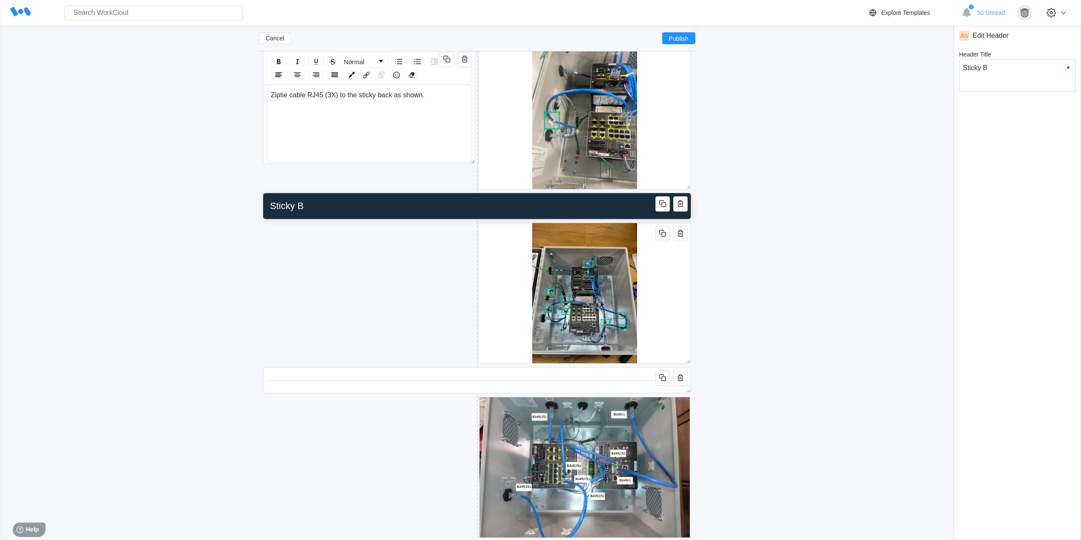
type input "Sticky Ba"
type textarea "Sticky Ba"
type textarea "x"
type input "Sticky Bac"
type textarea "Sticky Bac"
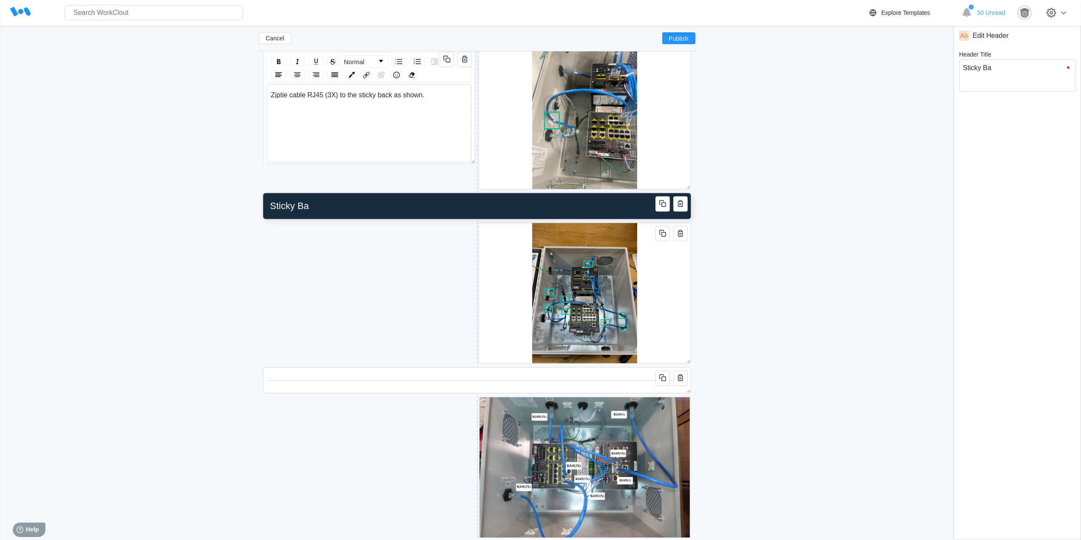
type textarea "x"
type input "Sticky Back"
type textarea "Sticky Back"
type textarea "x"
type input "Sticky Back"
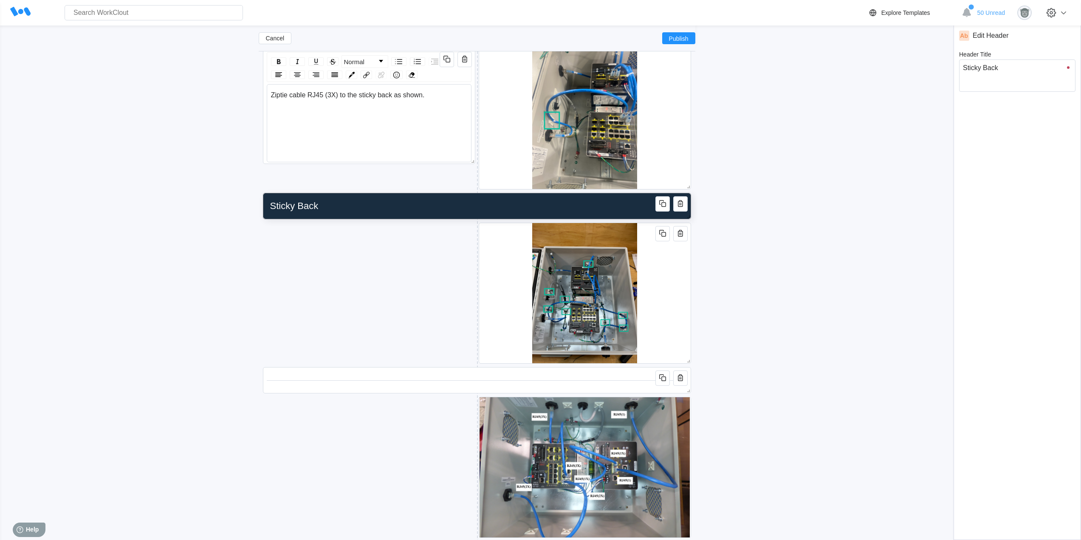
type textarea "Sticky Back"
type textarea "x"
type input "Sticky Back a"
type textarea "Sticky Back a"
type textarea "x"
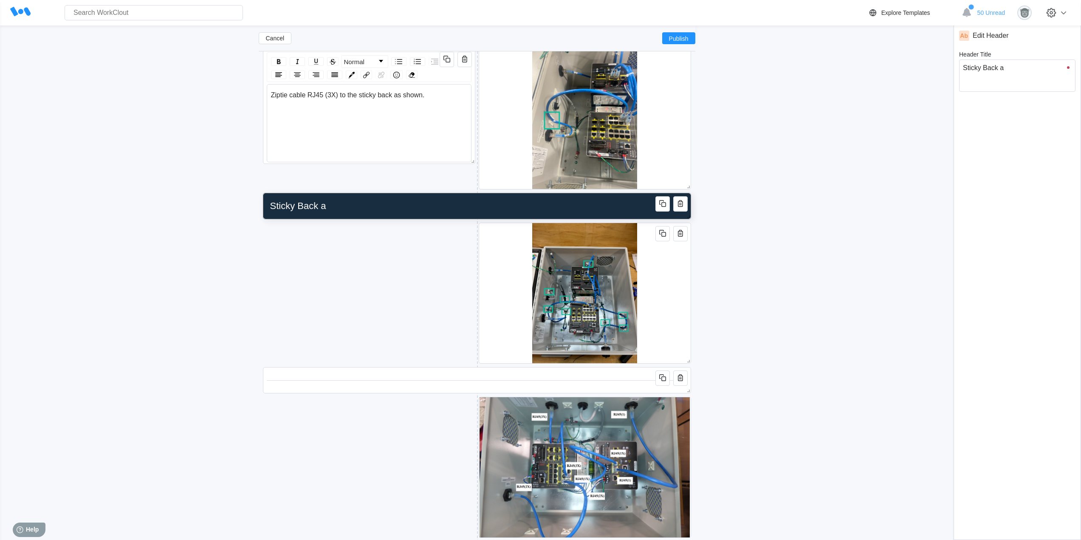
type input "Sticky Back an"
type textarea "Sticky Back an"
type textarea "x"
type input "Sticky Back and"
type textarea "Sticky Back and"
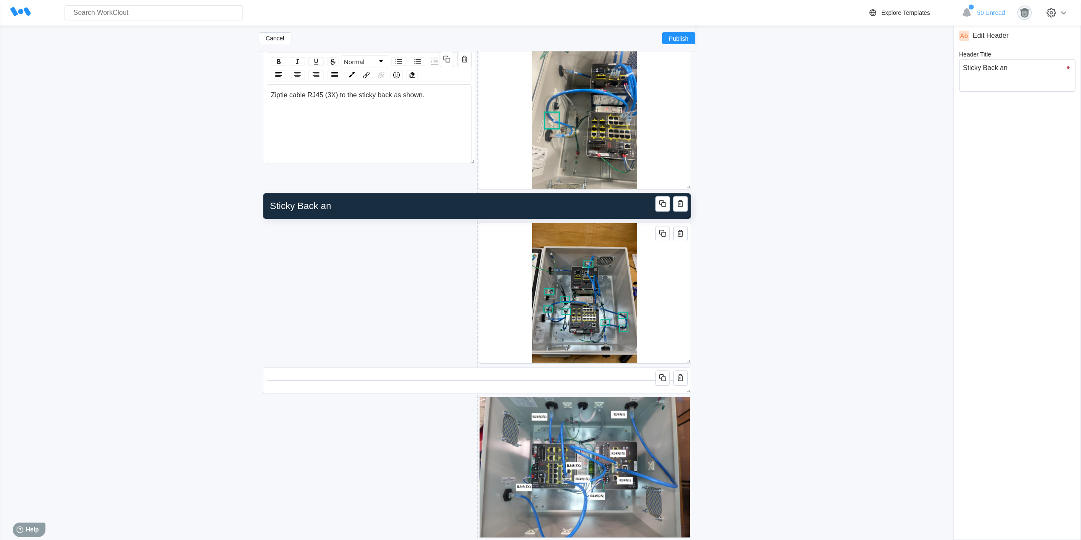
type textarea "x"
type input "Sticky Back and"
type textarea "Sticky Back and"
type textarea "x"
type input "Sticky Back and R"
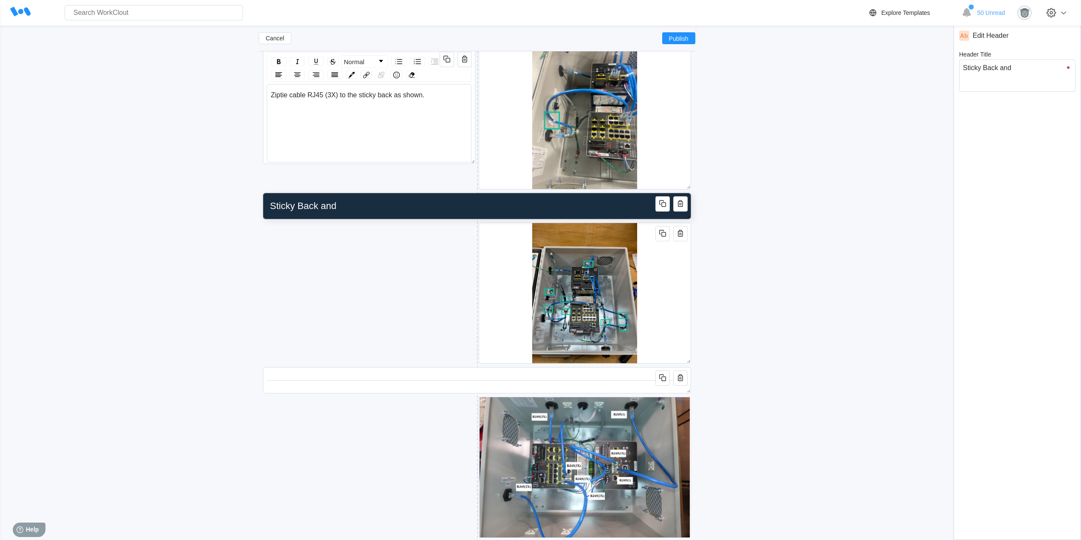
type textarea "Sticky Back and R"
type textarea "x"
type input "Sticky Back and RJ"
type textarea "Sticky Back and RJ"
type textarea "x"
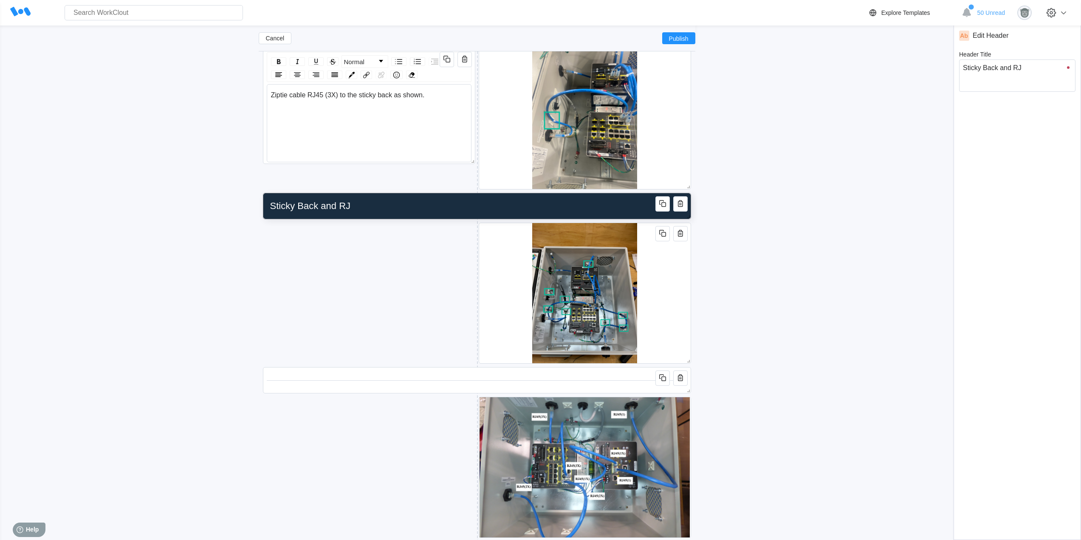
type input "Sticky Back and RJ4"
type textarea "Sticky Back and RJ4"
type textarea "x"
type input "Sticky Back and RJ45"
type textarea "Sticky Back and RJ45"
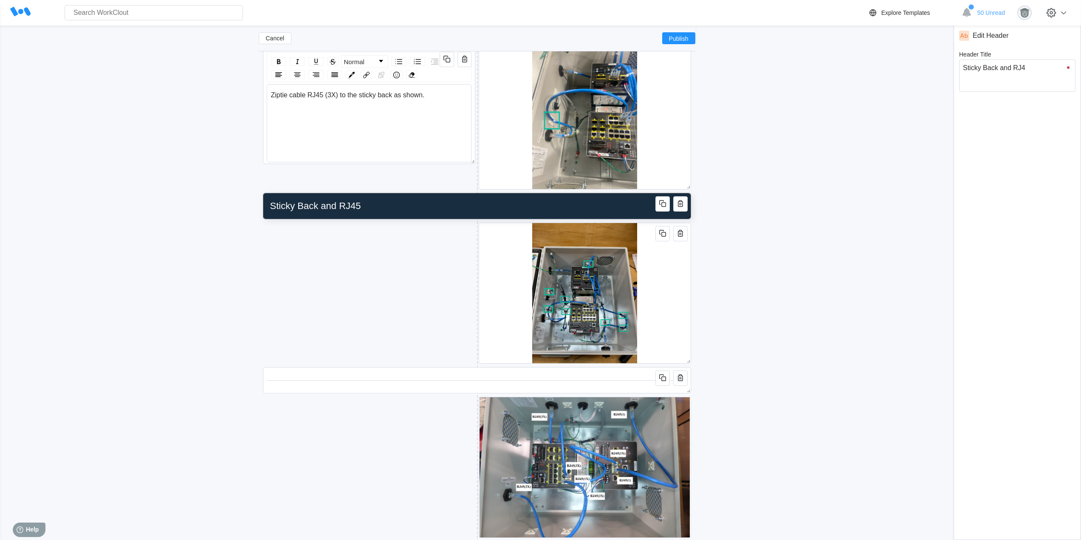
type textarea "x"
type input "Sticky Back and RJ45"
type textarea "Sticky Back and RJ45"
type textarea "x"
type input "Sticky Back and RJ45 C"
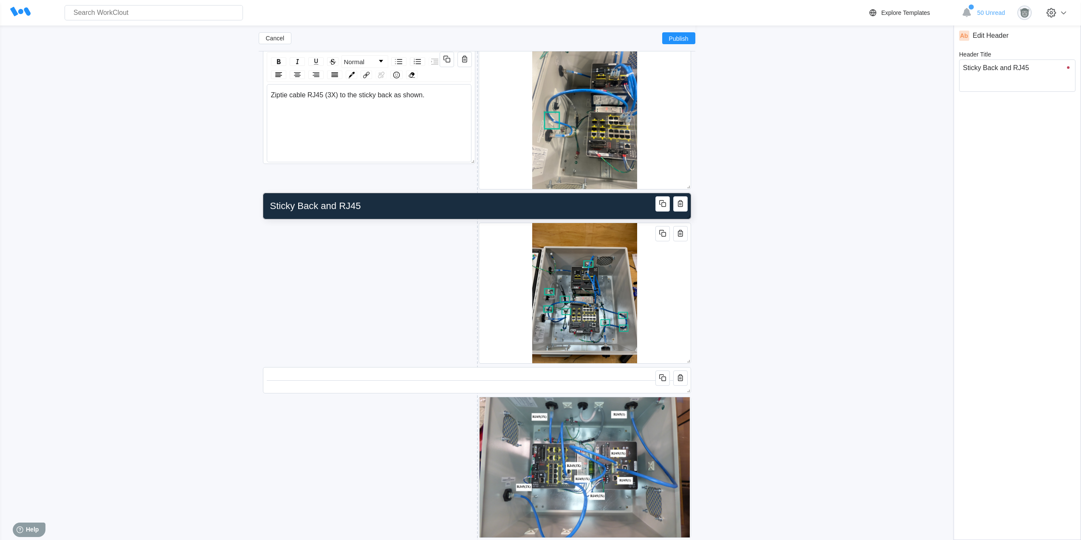
type textarea "Sticky Back and RJ45 C"
type textarea "x"
type input "Sticky Back and RJ45"
type textarea "Sticky Back and RJ45"
type textarea "x"
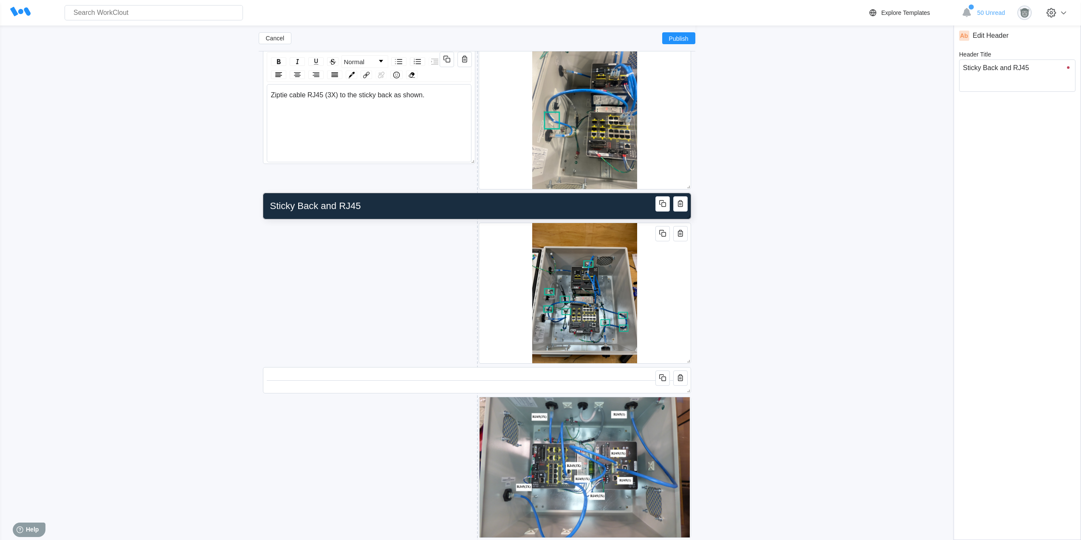
type input "Sticky Back and RJ45 c"
type textarea "Sticky Back and RJ45 c"
type textarea "x"
type input "Sticky Back and RJ45 ca"
type textarea "Sticky Back and RJ45 ca"
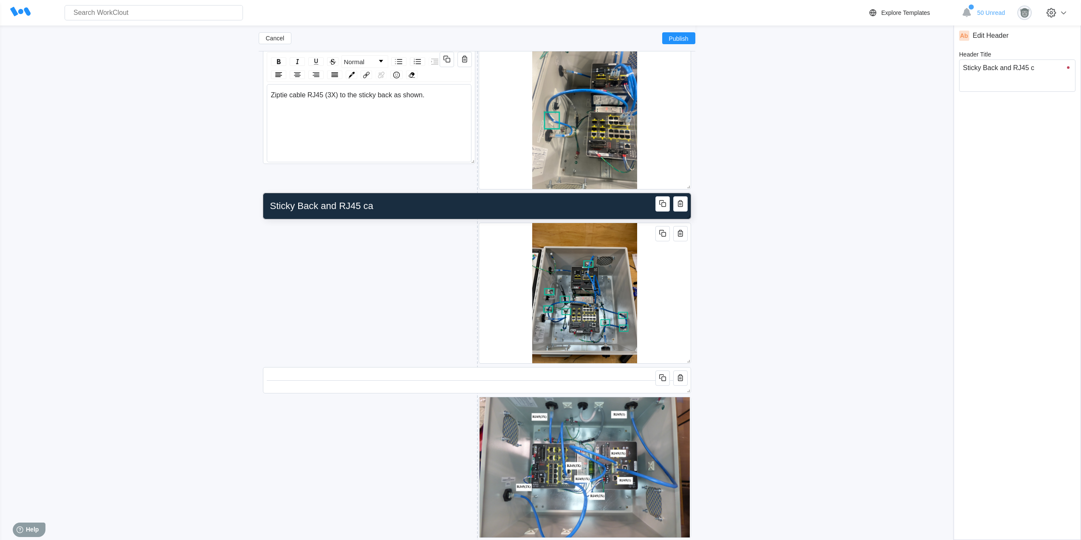
type textarea "x"
type input "Sticky Back and RJ45 cab"
type textarea "Sticky Back and RJ45 cab"
type textarea "x"
type input "Sticky Back and RJ45 ca"
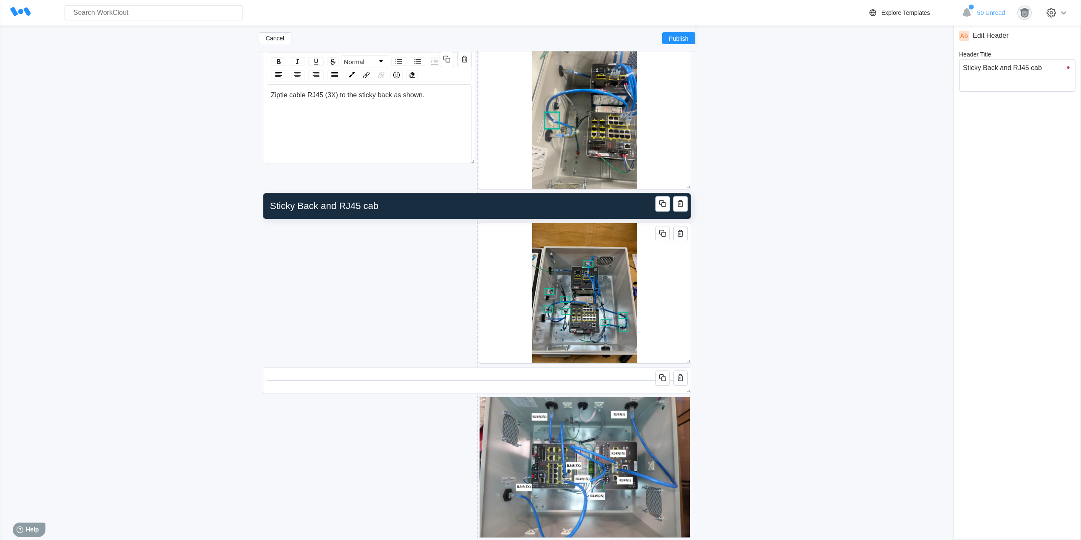
type textarea "Sticky Back and RJ45 ca"
type textarea "x"
type input "Sticky Back and RJ45 c"
type textarea "Sticky Back and RJ45 c"
type textarea "x"
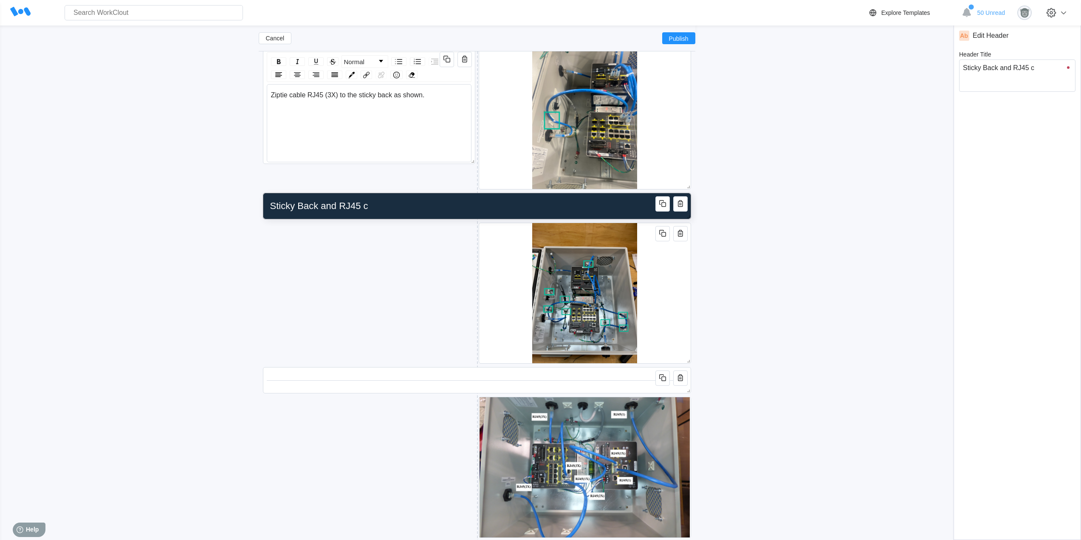
type input "Sticky Back and RJ45"
type textarea "Sticky Back and RJ45"
type textarea "x"
type input "Sticky Back and RJ45 C"
type textarea "Sticky Back and RJ45 C"
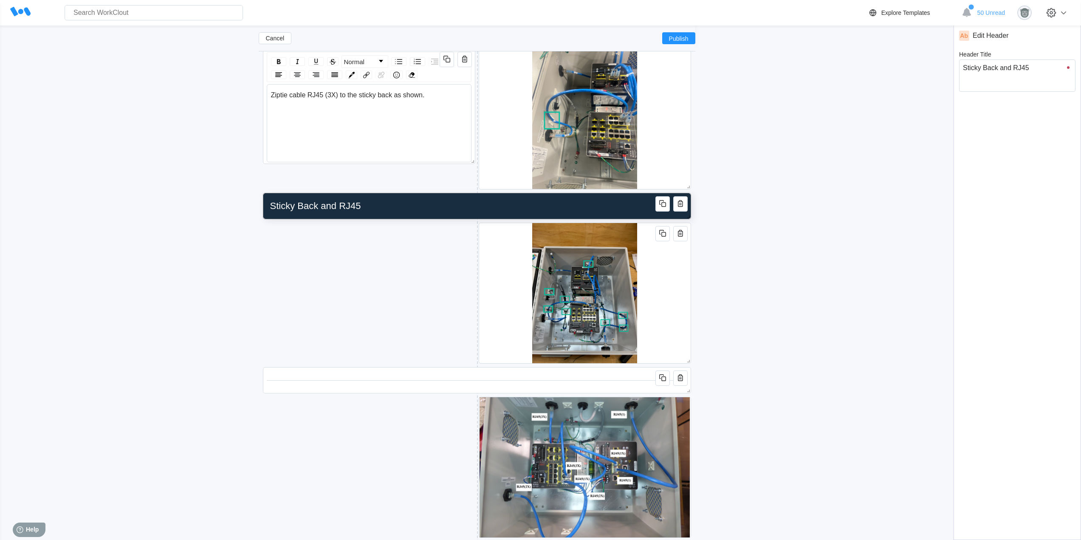
type textarea "x"
type input "Sticky Back and RJ45 Ca"
type textarea "Sticky Back and RJ45 Ca"
type textarea "x"
type input "Sticky Back and RJ45 Cab"
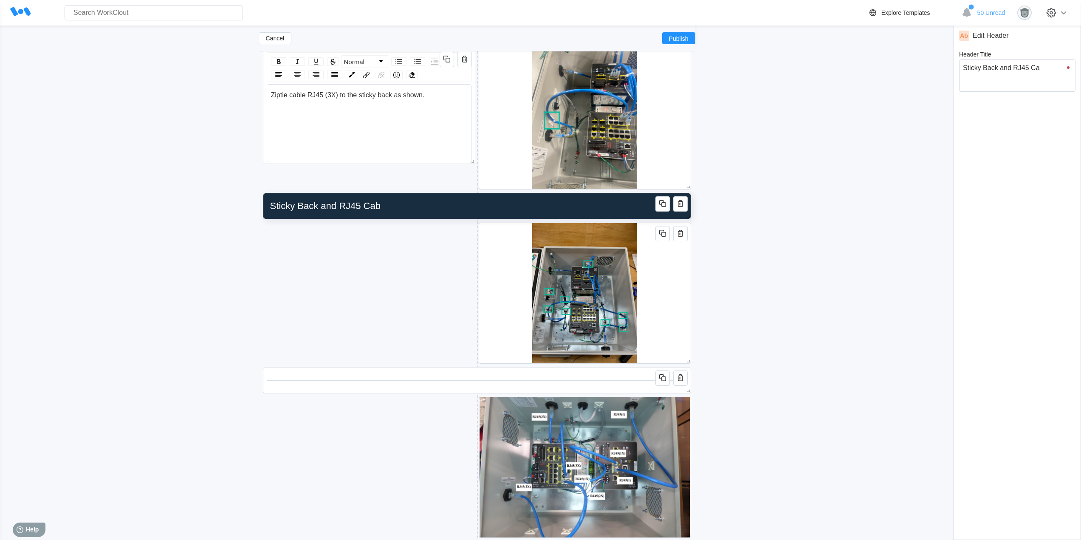
type textarea "Sticky Back and RJ45 Cab"
type textarea "x"
type input "Sticky Back and RJ45 Cabl"
type textarea "Sticky Back and RJ45 Cabl"
type textarea "x"
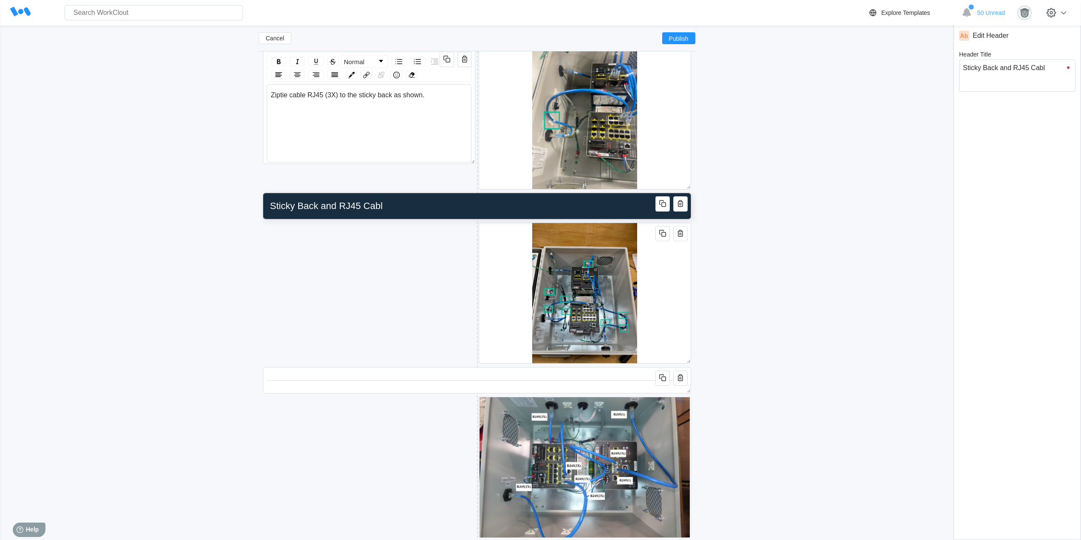
type input "Sticky Back and RJ45 Cable"
type textarea "Sticky Back and RJ45 Cable"
type textarea "x"
type input "Sticky Back and RJ45 Cables"
type textarea "Sticky Back and RJ45 Cables"
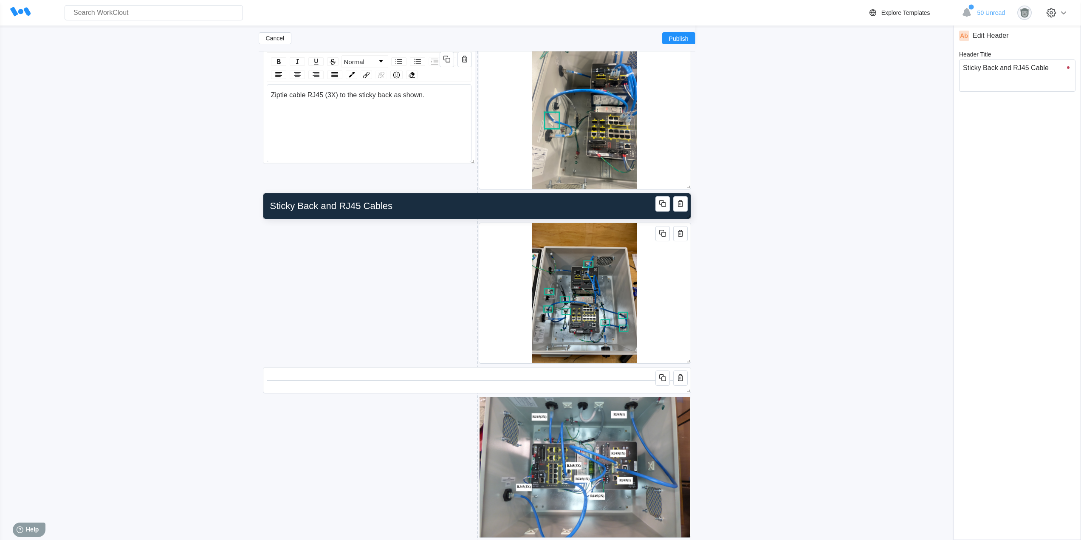
type textarea "x"
type input "Sticky Back and RJ45 Cables"
type textarea "Sticky Back and RJ45 Cables"
type textarea "x"
type input "Sticky Back and RJ45 Cables C"
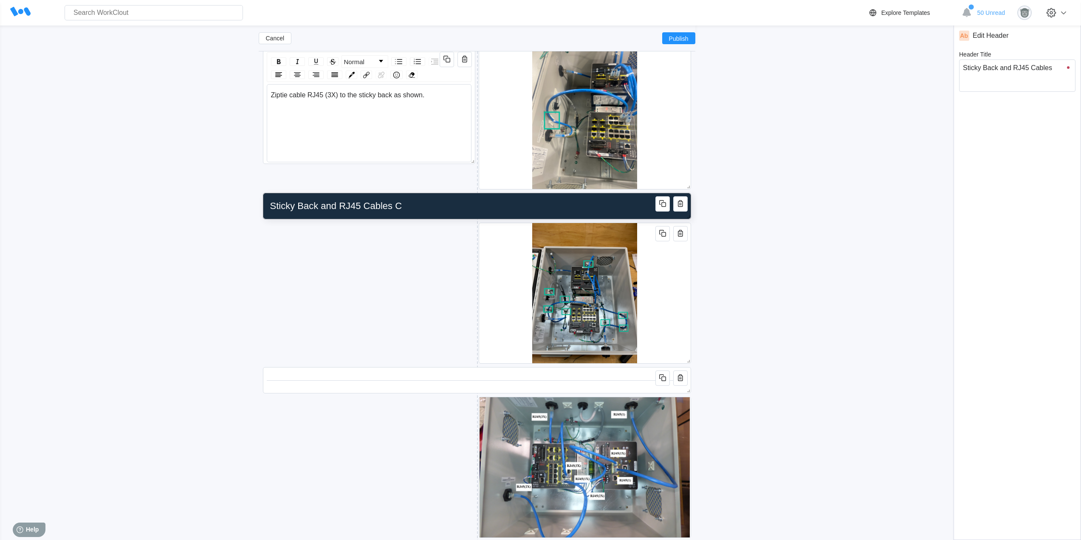
type textarea "Sticky Back and RJ45 Cables C"
type textarea "x"
type input "Sticky Back and RJ45 Cables Ce"
type textarea "Sticky Back and RJ45 Cables Ce"
type textarea "x"
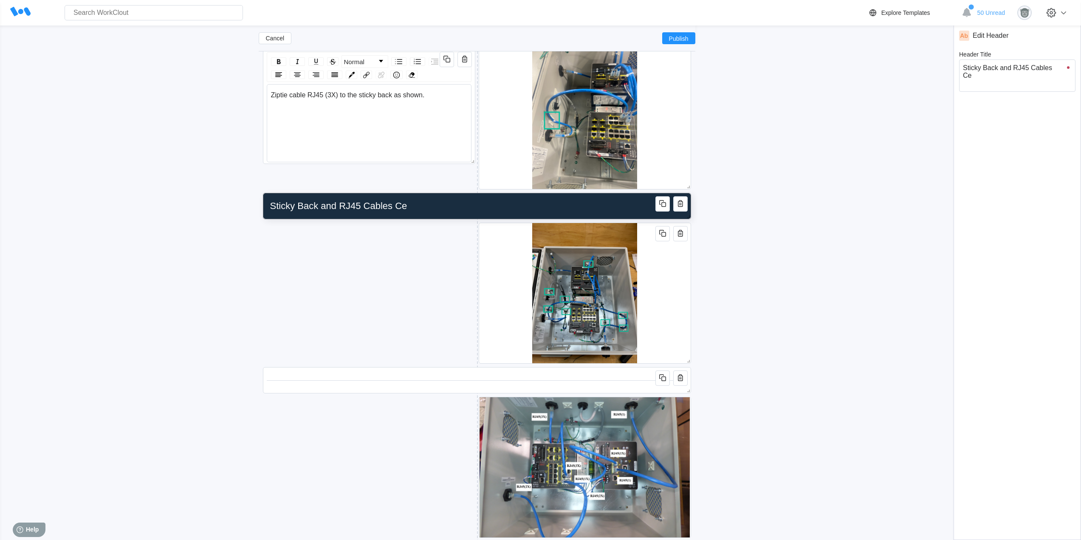
type input "Sticky Back and RJ45 Cables C"
type textarea "Sticky Back and RJ45 Cables C"
type textarea "x"
type input "Sticky Back and RJ45 Cables Ch"
type textarea "Sticky Back and RJ45 Cables Ch"
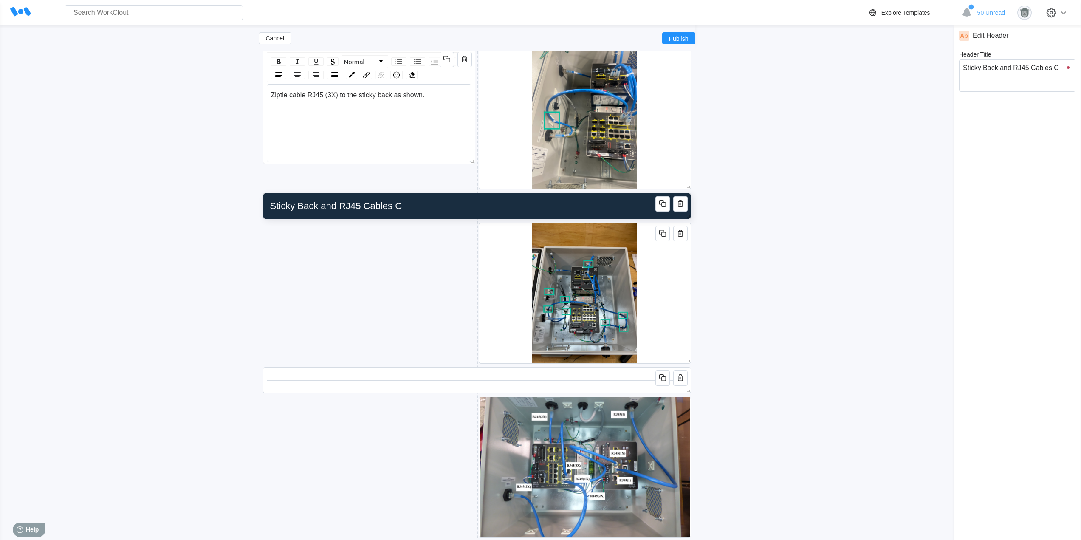
type textarea "x"
type input "Sticky Back and RJ45 Cables Che"
type textarea "Sticky Back and RJ45 Cables Che"
type textarea "x"
type input "Sticky Back and RJ45 Cables Chec"
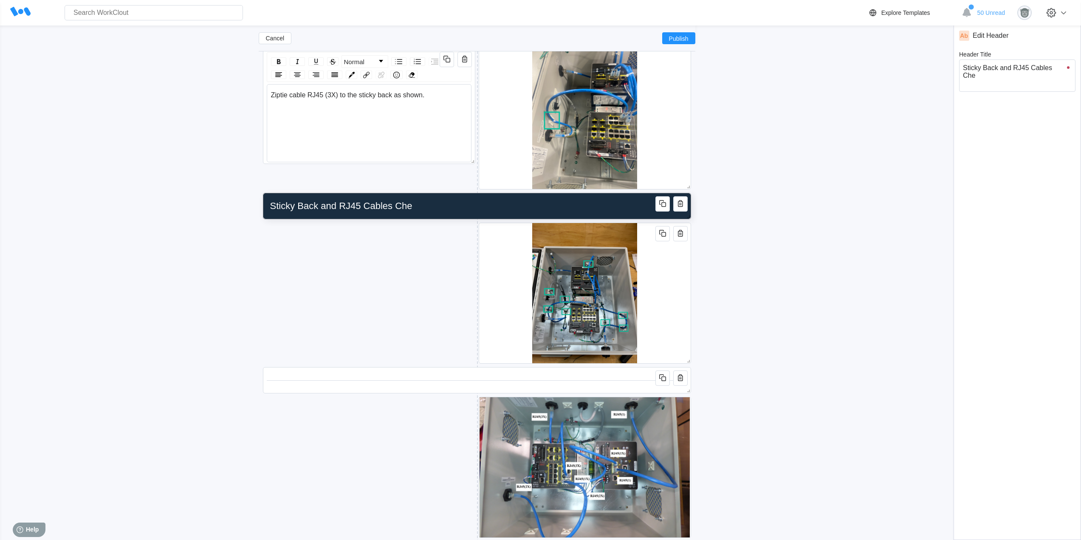
type textarea "Sticky Back and RJ45 Cables Chec"
type textarea "x"
type input "Sticky Back and RJ45 Cables Check"
type textarea "Sticky Back and RJ45 Cables Check"
type textarea "x"
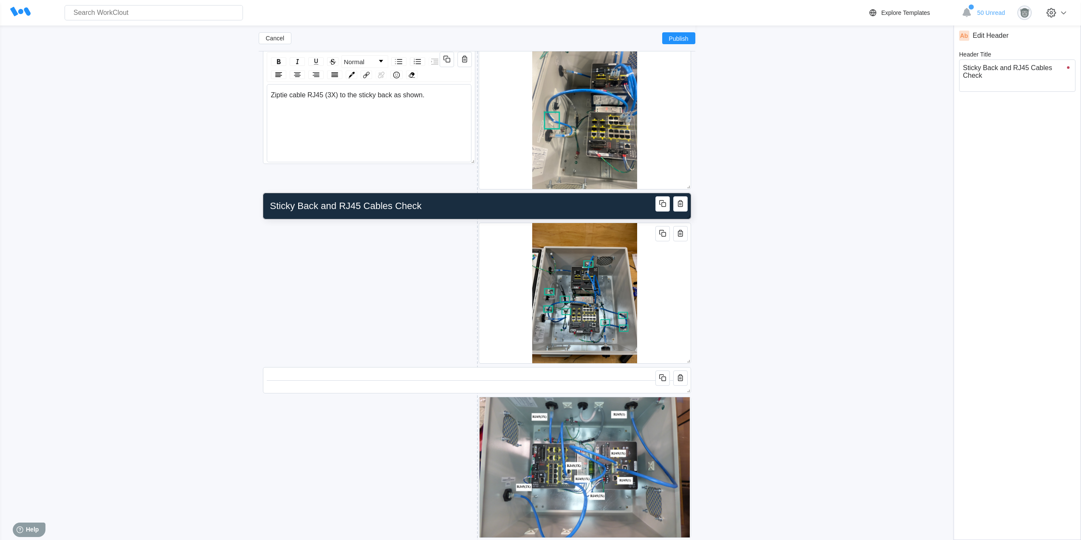
type input "Sticky Back and RJ45 Cables Checks"
type textarea "Sticky Back and RJ45 Cables Checks"
type textarea "x"
type input "Sticky Back and RJ45 Cables Checks"
click at [347, 234] on div "Add New Block" at bounding box center [369, 244] width 212 height 26
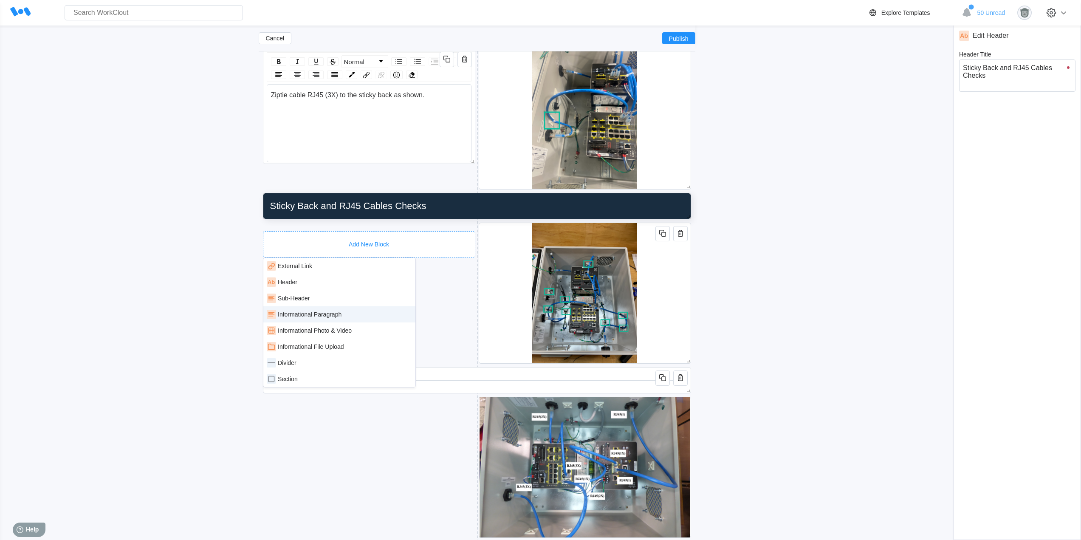
drag, startPoint x: 349, startPoint y: 313, endPoint x: 359, endPoint y: 307, distance: 12.6
click at [348, 313] on div "Informational Paragraph" at bounding box center [339, 314] width 145 height 9
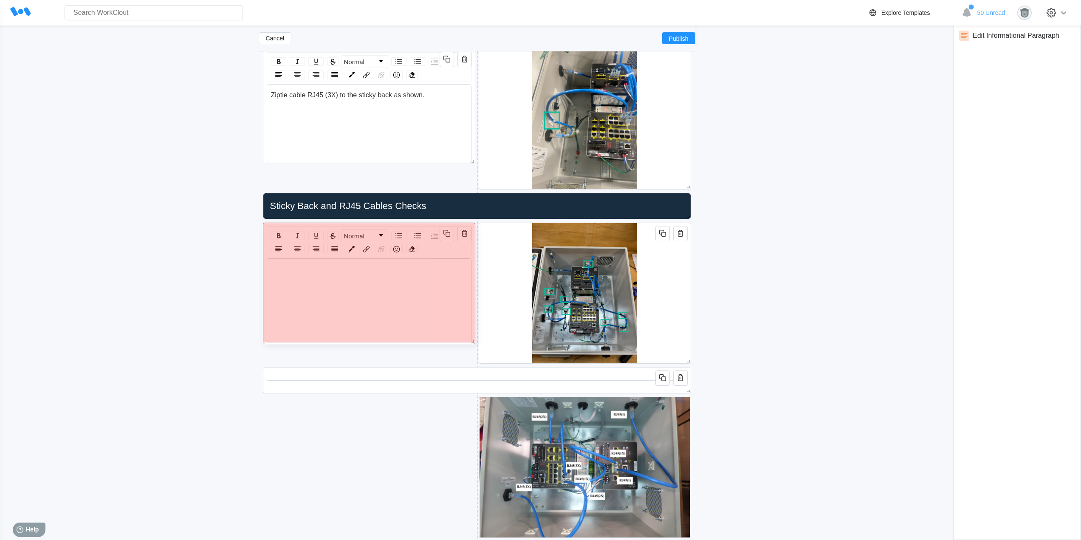
drag, startPoint x: 683, startPoint y: 465, endPoint x: 399, endPoint y: 326, distance: 316.0
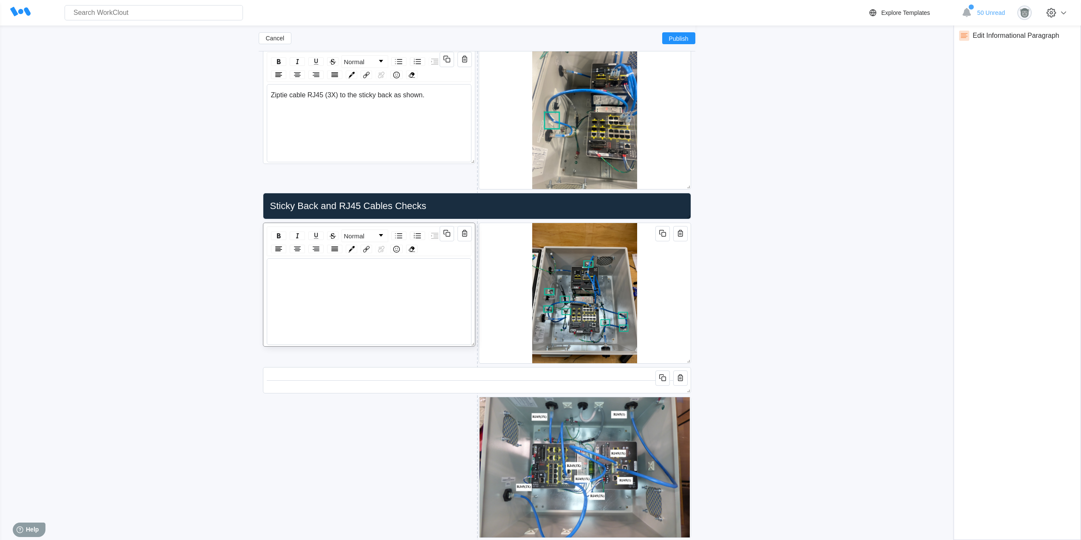
click at [341, 276] on div "rdw-wrapper" at bounding box center [368, 278] width 197 height 26
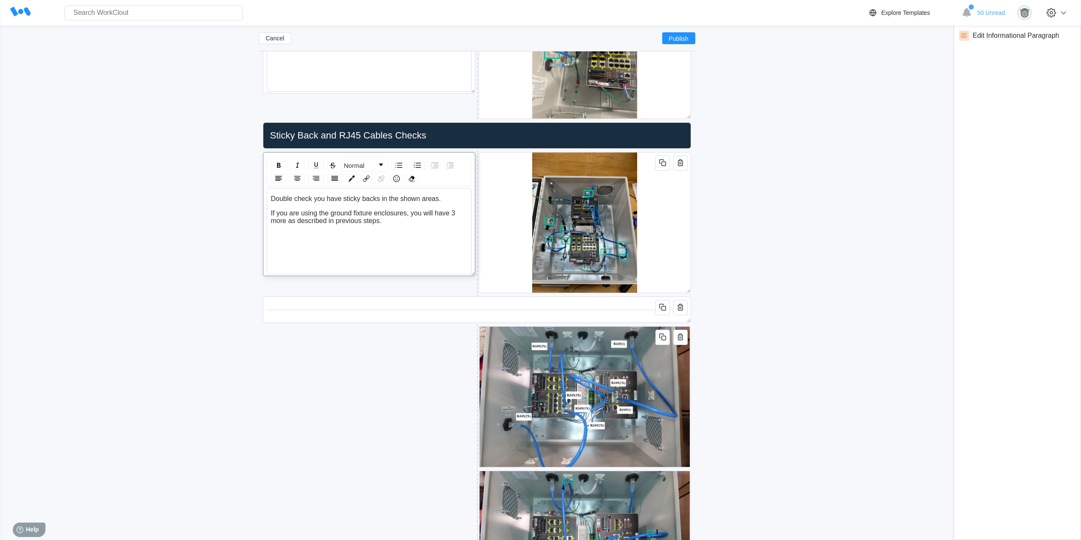
scroll to position [5282, 0]
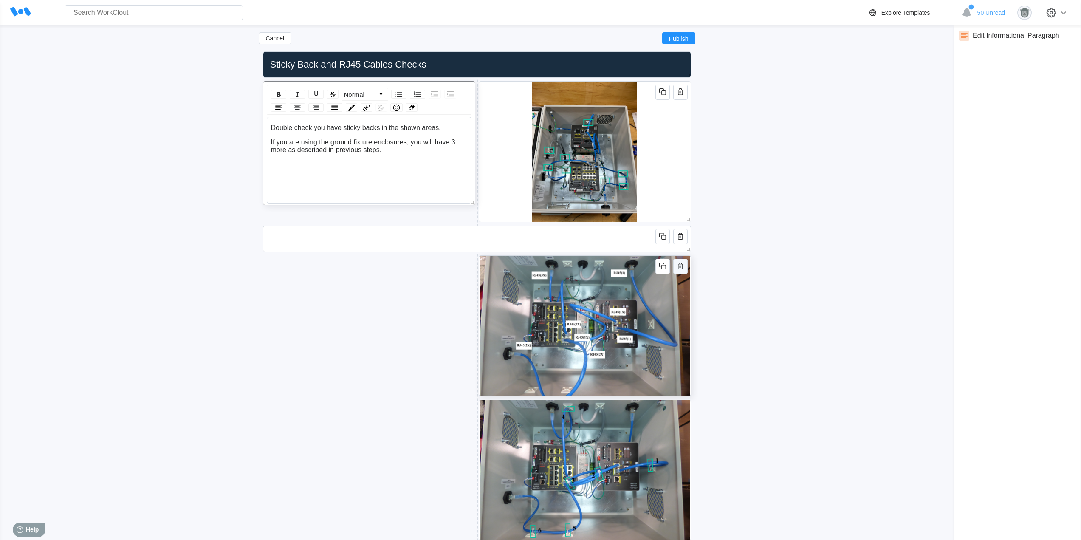
click at [676, 265] on icon "button" at bounding box center [680, 266] width 10 height 10
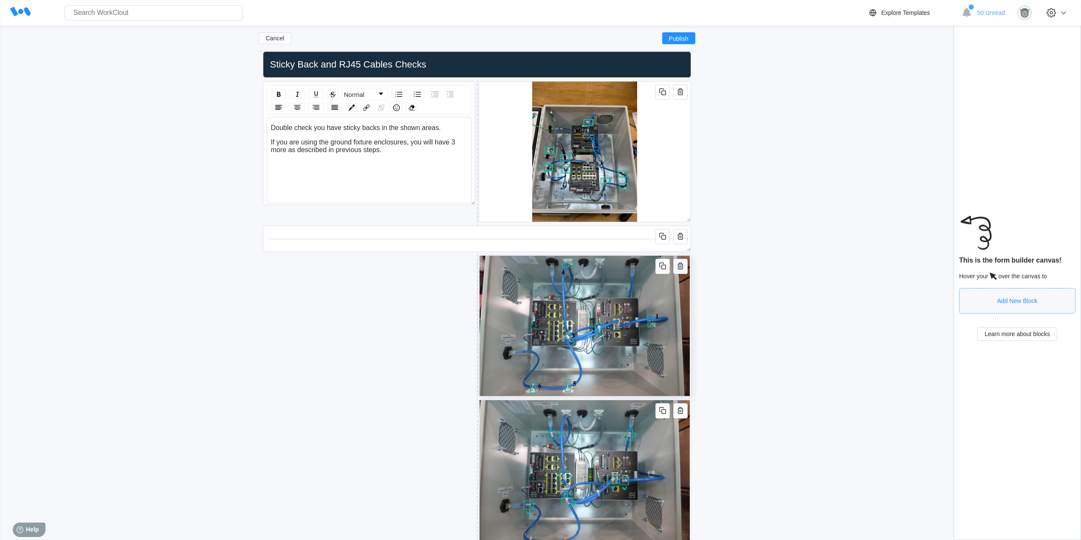
click at [677, 265] on icon "button" at bounding box center [680, 266] width 10 height 10
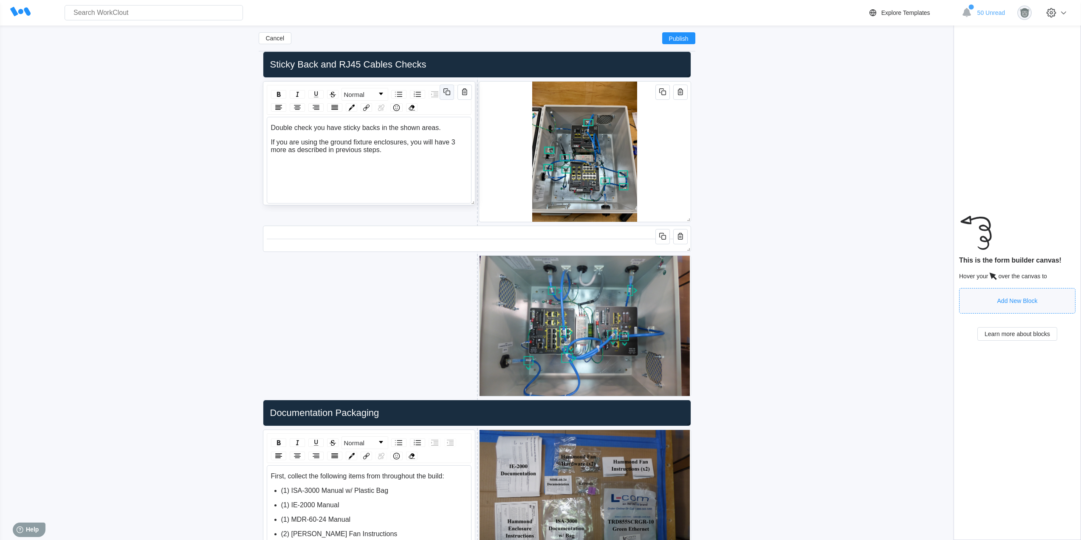
click at [443, 89] on icon "button" at bounding box center [447, 92] width 10 height 10
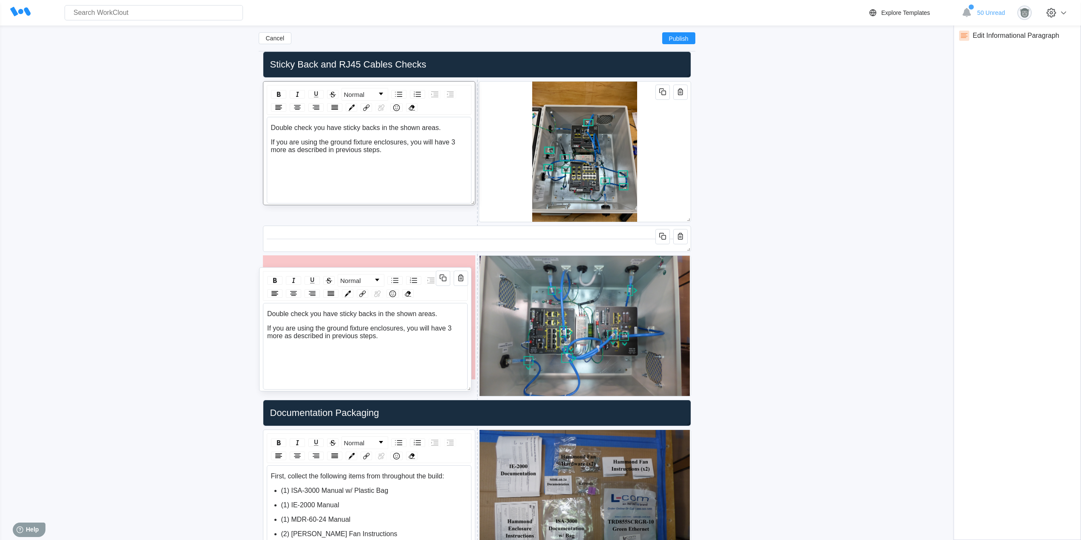
drag, startPoint x: 417, startPoint y: 211, endPoint x: 416, endPoint y: 256, distance: 44.6
click at [416, 267] on div "Normal Double check you have sticky backs in the shown areas. If you are using …" at bounding box center [365, 329] width 212 height 124
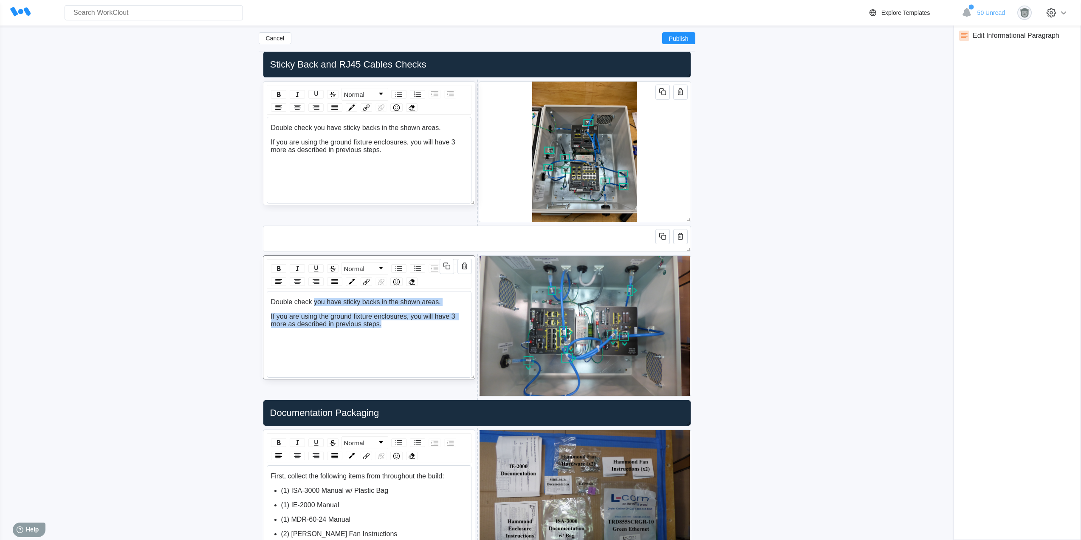
drag, startPoint x: 382, startPoint y: 321, endPoint x: 313, endPoint y: 296, distance: 73.3
click at [313, 296] on div "Double check you have sticky backs in the shown areas. If you are using the gro…" at bounding box center [369, 334] width 205 height 87
click at [570, 328] on img at bounding box center [584, 326] width 210 height 140
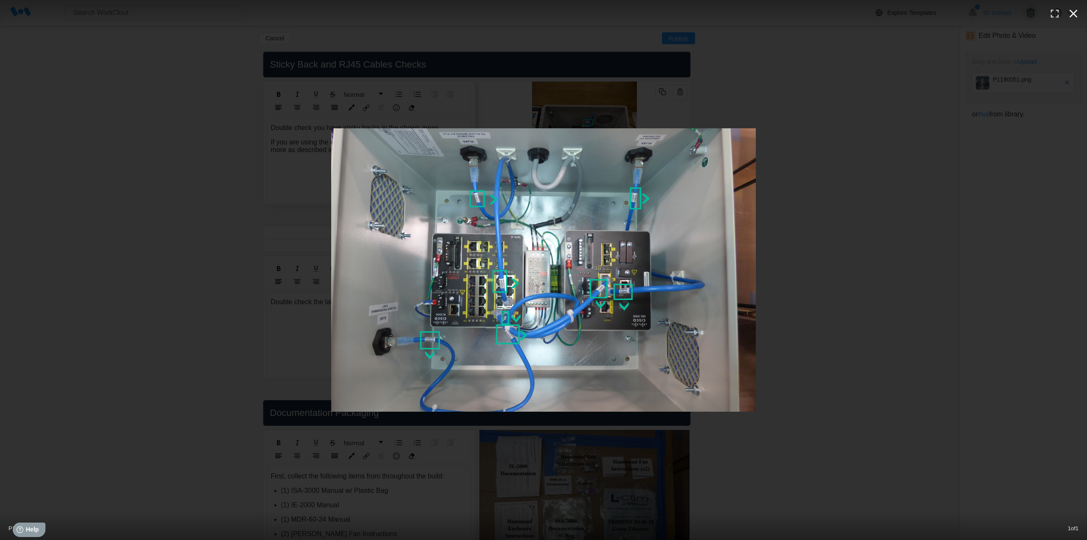
click at [1075, 11] on icon "button" at bounding box center [1074, 14] width 14 height 14
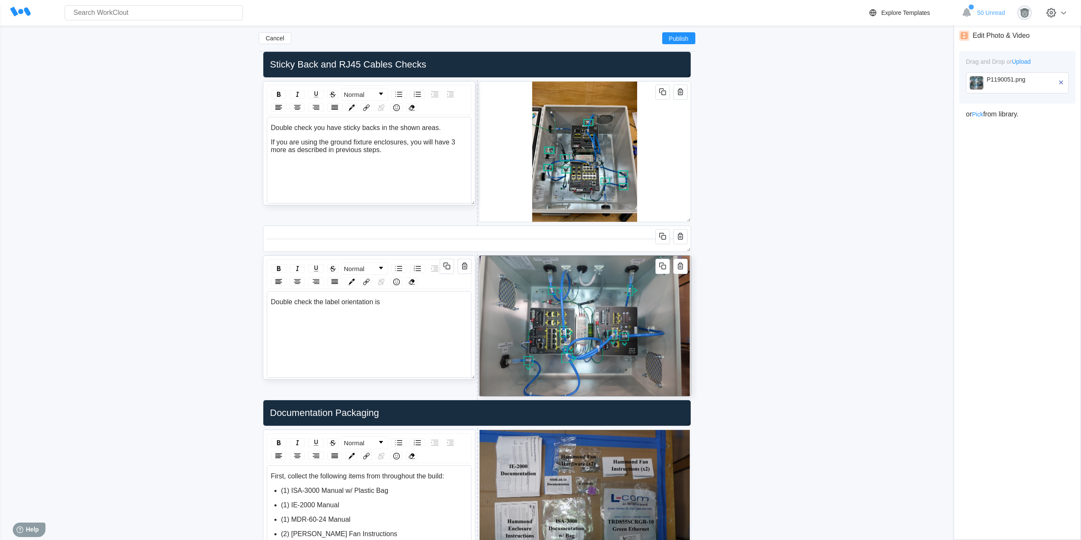
click at [415, 301] on div "Double check the label orientation is" at bounding box center [369, 302] width 197 height 8
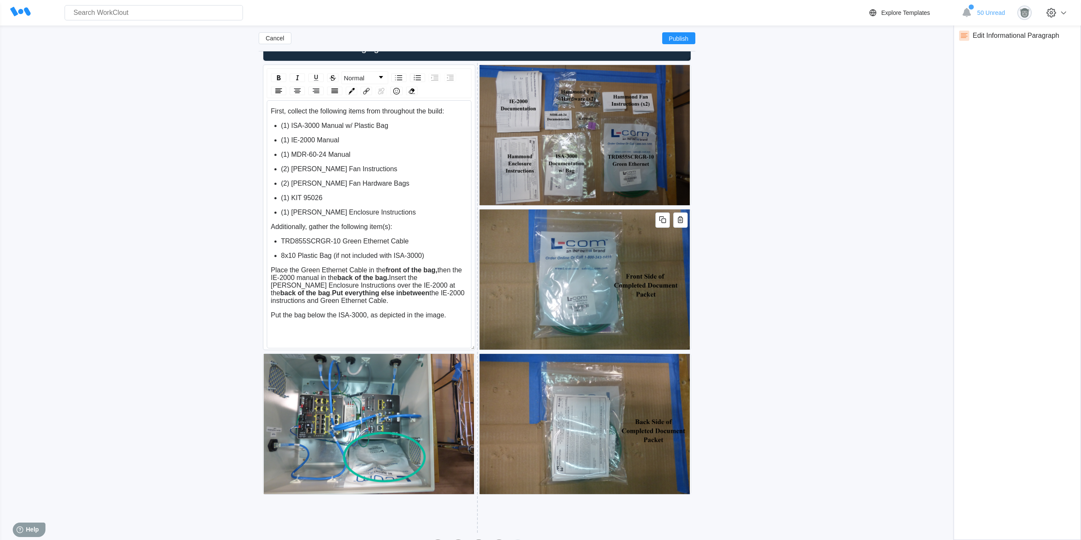
scroll to position [5677, 0]
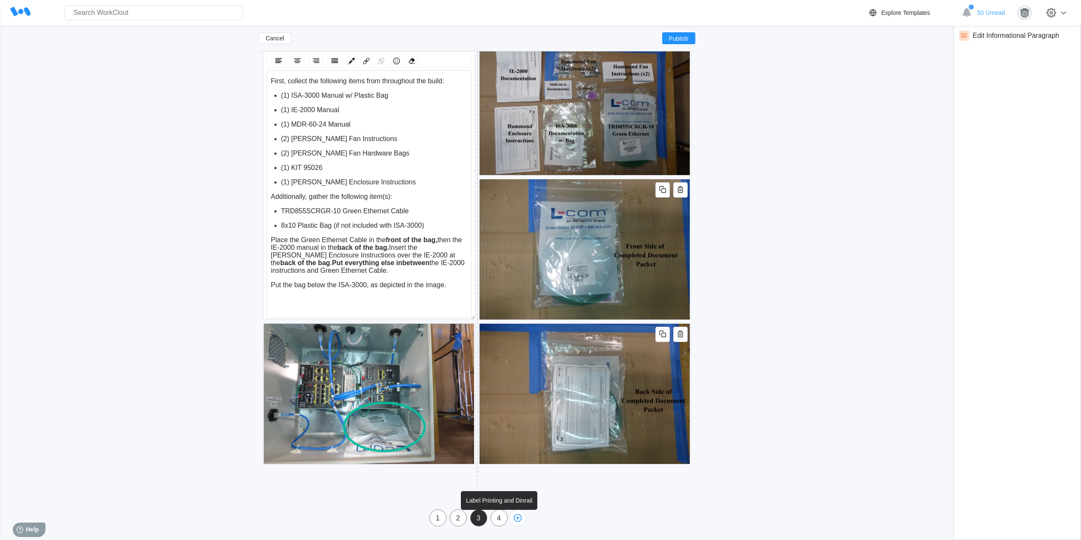
click at [497, 520] on div "4" at bounding box center [499, 518] width 16 height 8
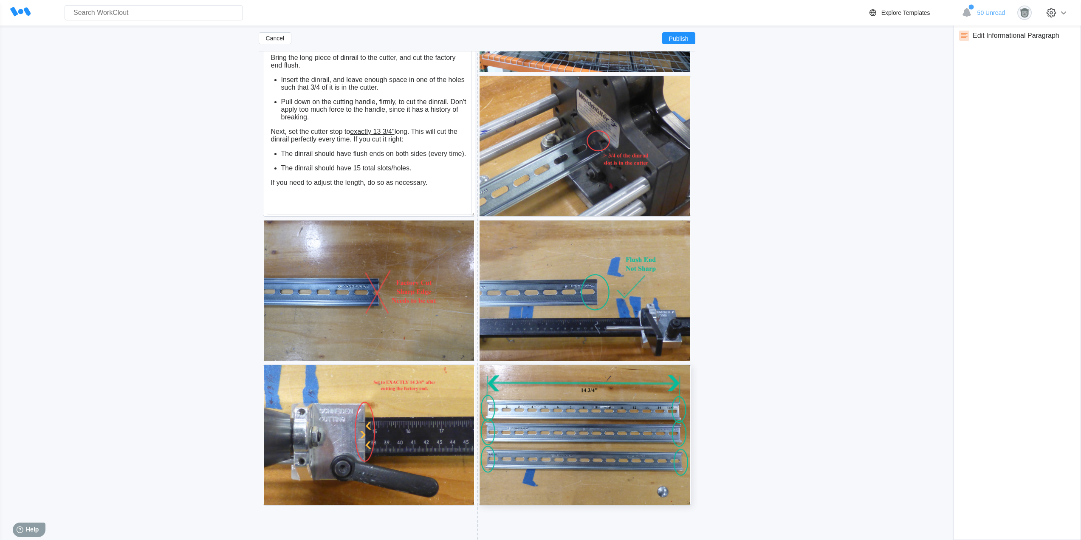
scroll to position [2467, 0]
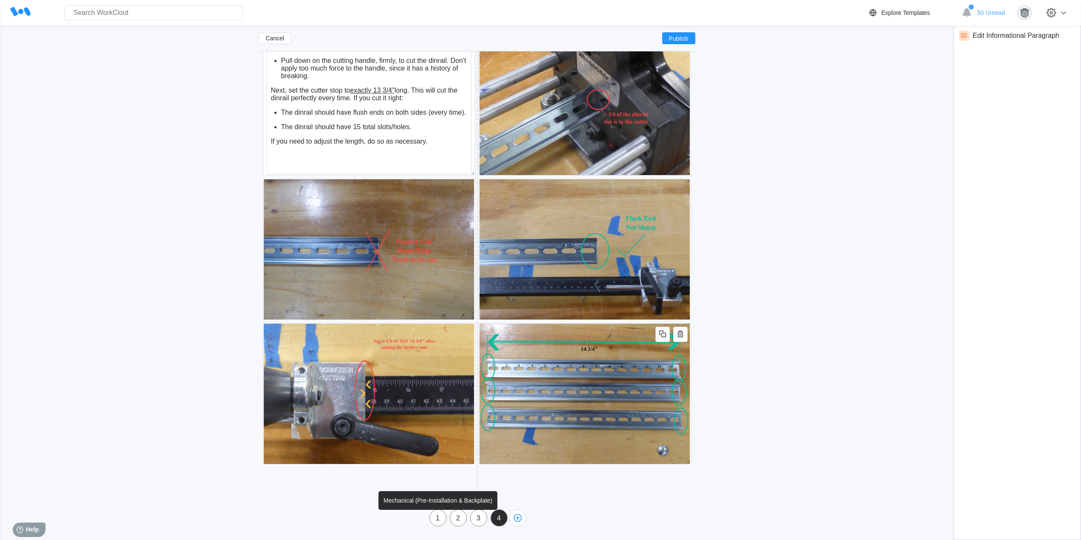
click at [442, 522] on div "1" at bounding box center [438, 518] width 16 height 17
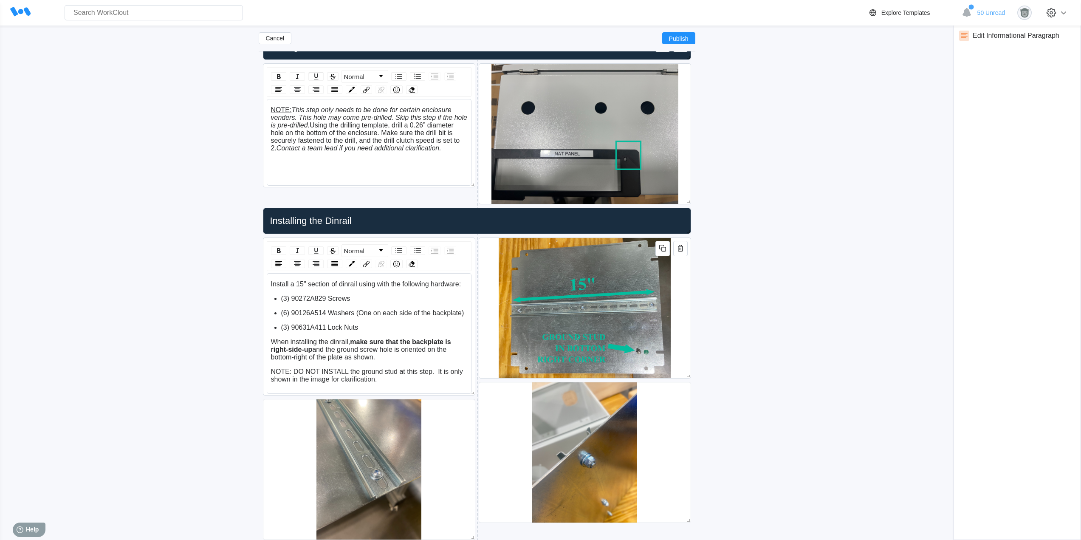
scroll to position [541, 0]
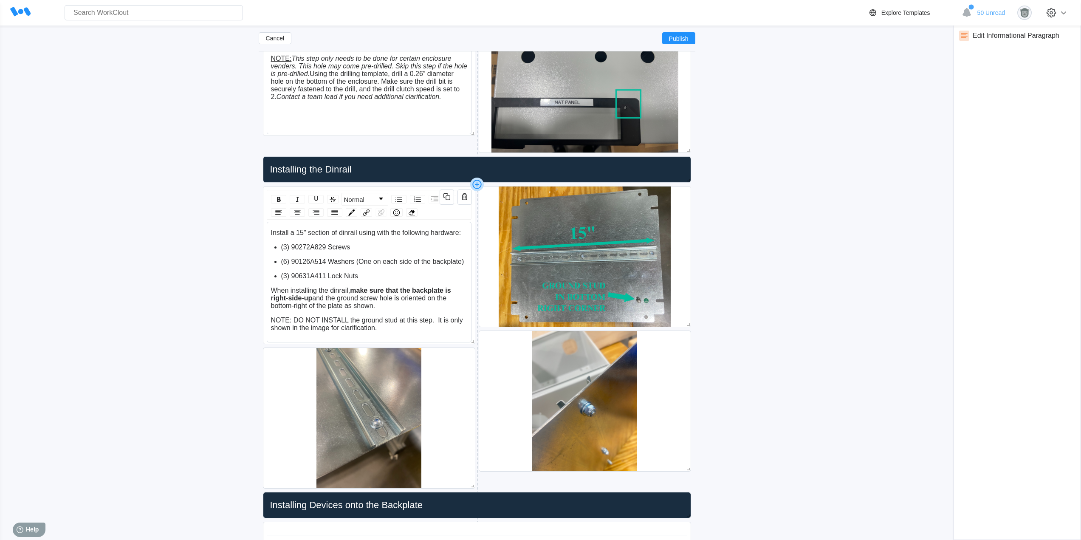
click at [477, 186] on icon at bounding box center [477, 184] width 14 height 14
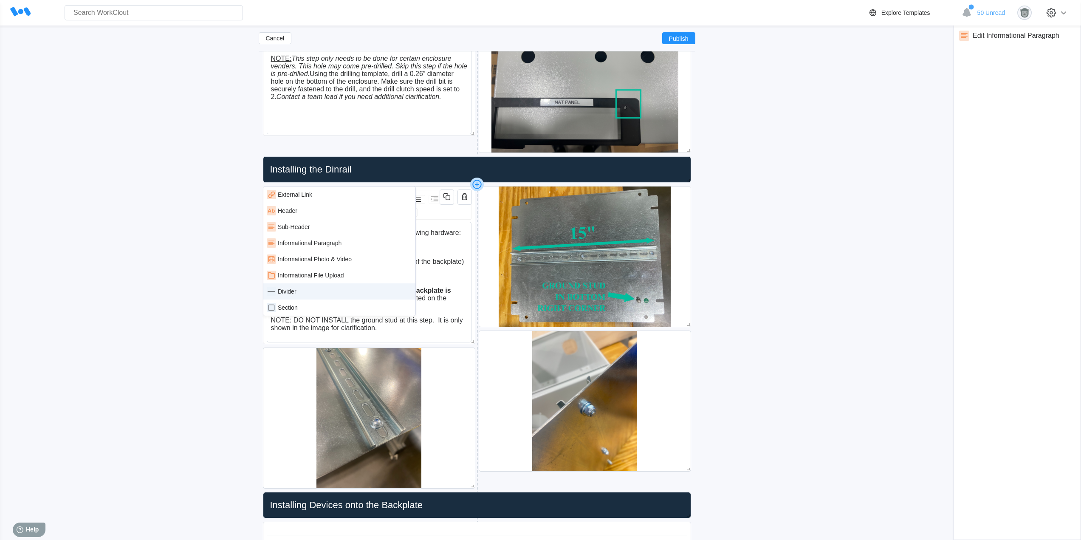
click at [305, 291] on div "Divider" at bounding box center [339, 291] width 145 height 9
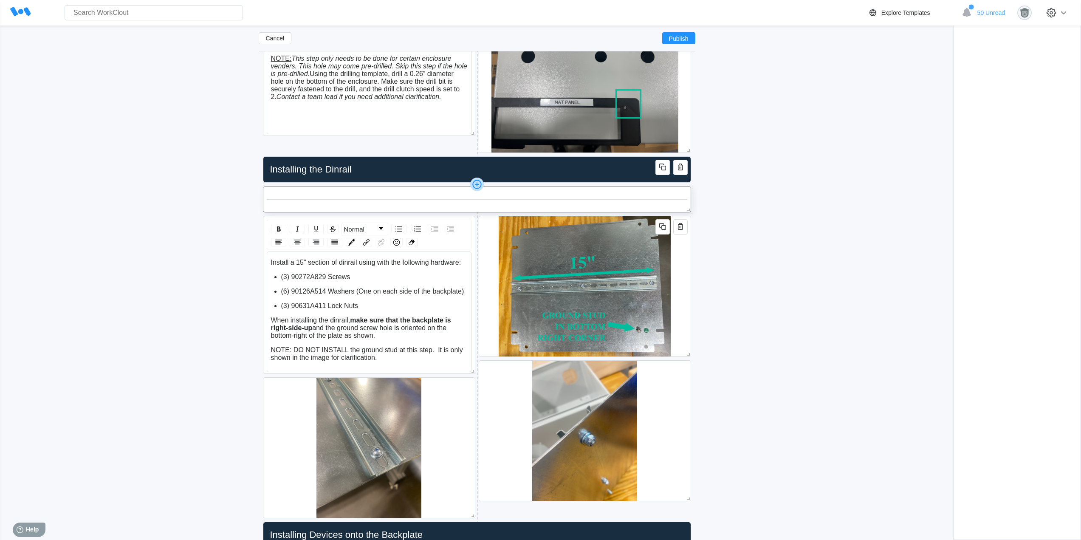
click at [475, 185] on icon at bounding box center [477, 184] width 14 height 14
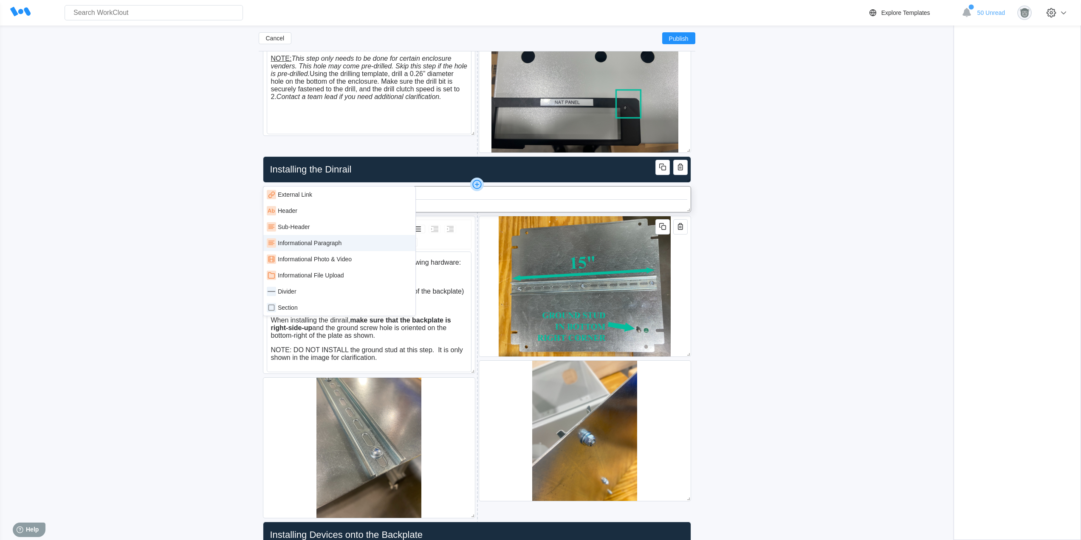
click at [348, 240] on div "Informational Paragraph" at bounding box center [339, 242] width 145 height 9
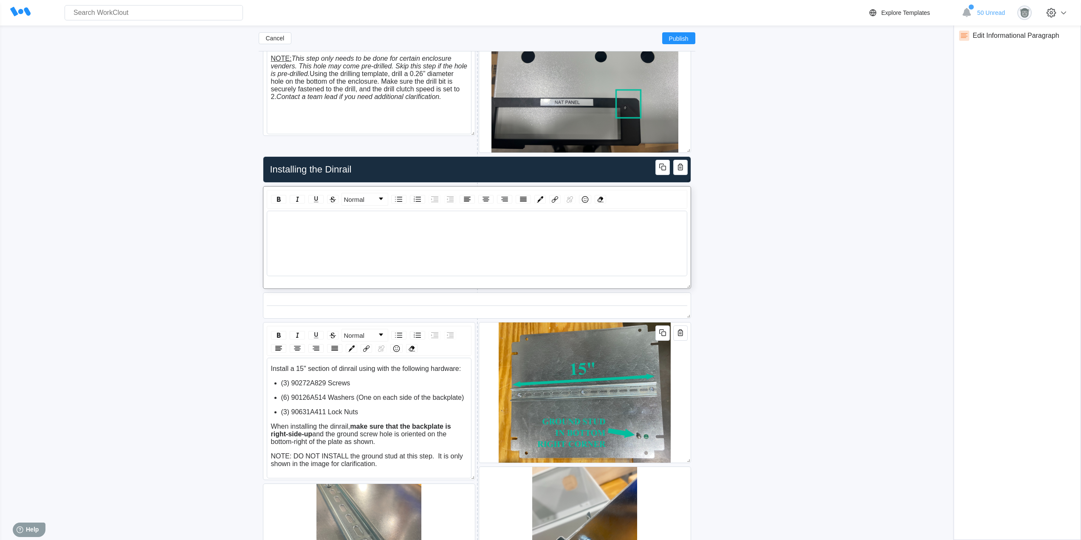
click at [356, 228] on div "rdw-wrapper" at bounding box center [476, 235] width 413 height 35
drag, startPoint x: 452, startPoint y: 222, endPoint x: 248, endPoint y: 225, distance: 203.8
click at [369, 197] on link "Normal" at bounding box center [365, 199] width 46 height 12
click at [362, 223] on li "H1" at bounding box center [364, 221] width 44 height 11
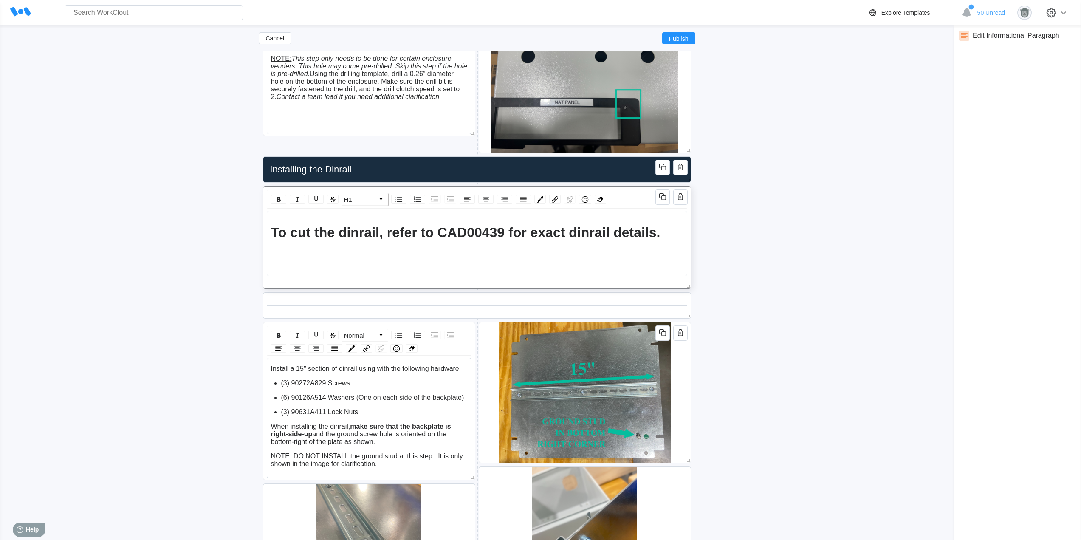
scroll to position [547, 0]
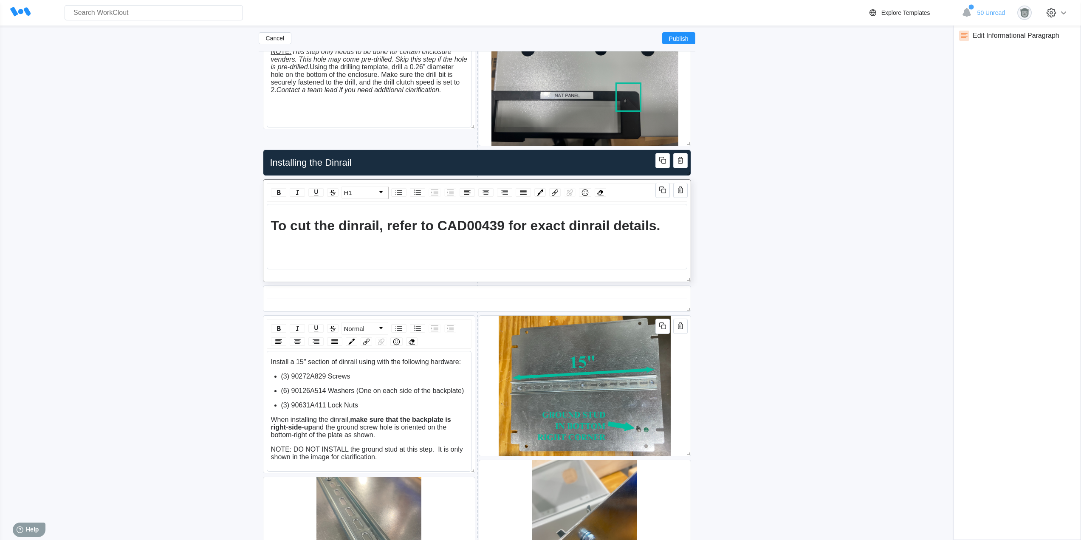
drag, startPoint x: 363, startPoint y: 191, endPoint x: 359, endPoint y: 195, distance: 5.7
click at [363, 191] on link "H1" at bounding box center [365, 192] width 46 height 12
click at [353, 224] on li "H2" at bounding box center [364, 225] width 44 height 11
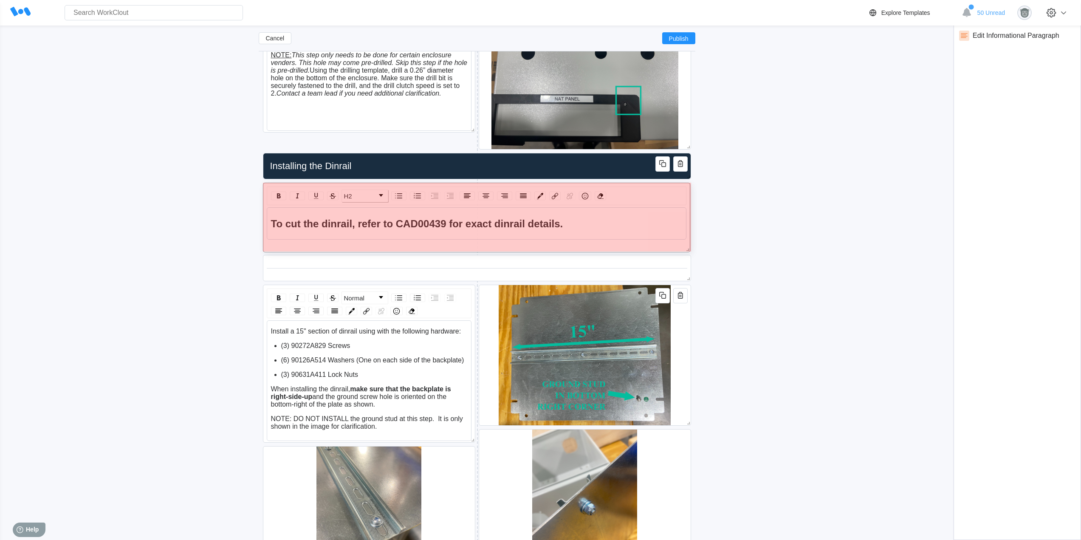
drag, startPoint x: 686, startPoint y: 282, endPoint x: 664, endPoint y: 242, distance: 45.1
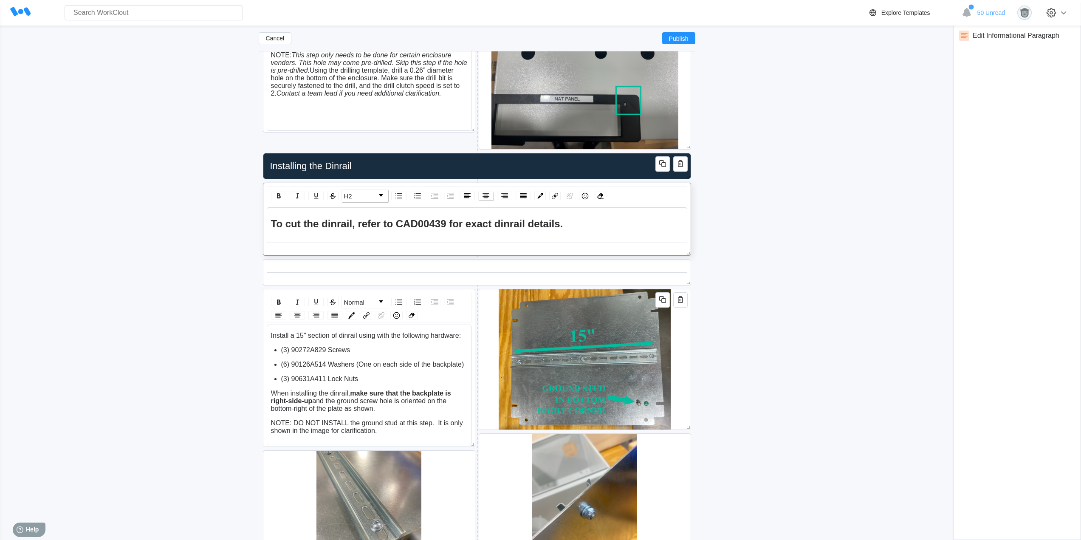
click at [487, 194] on img "rdw-textalign-control" at bounding box center [486, 196] width 10 height 10
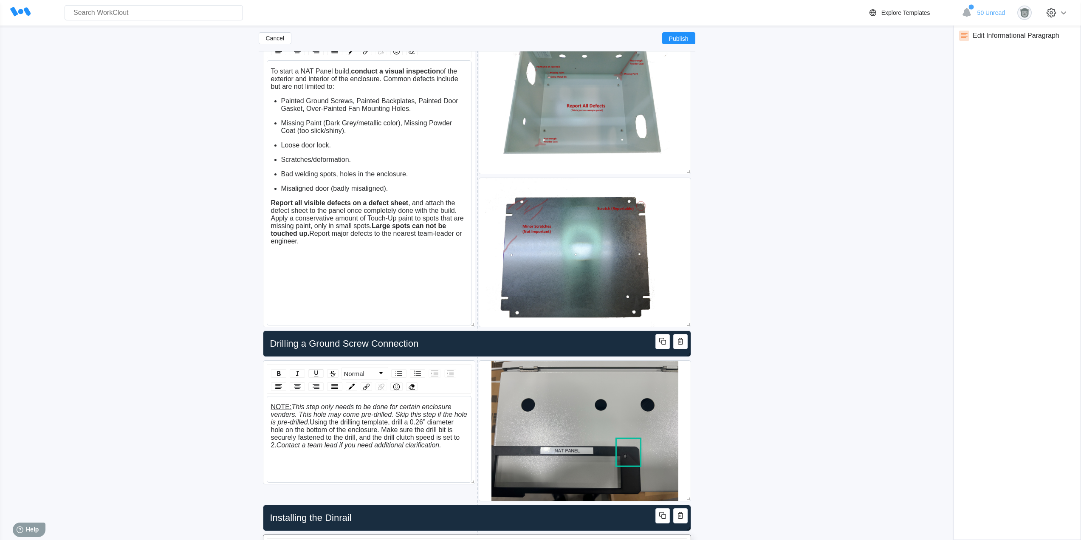
scroll to position [190, 0]
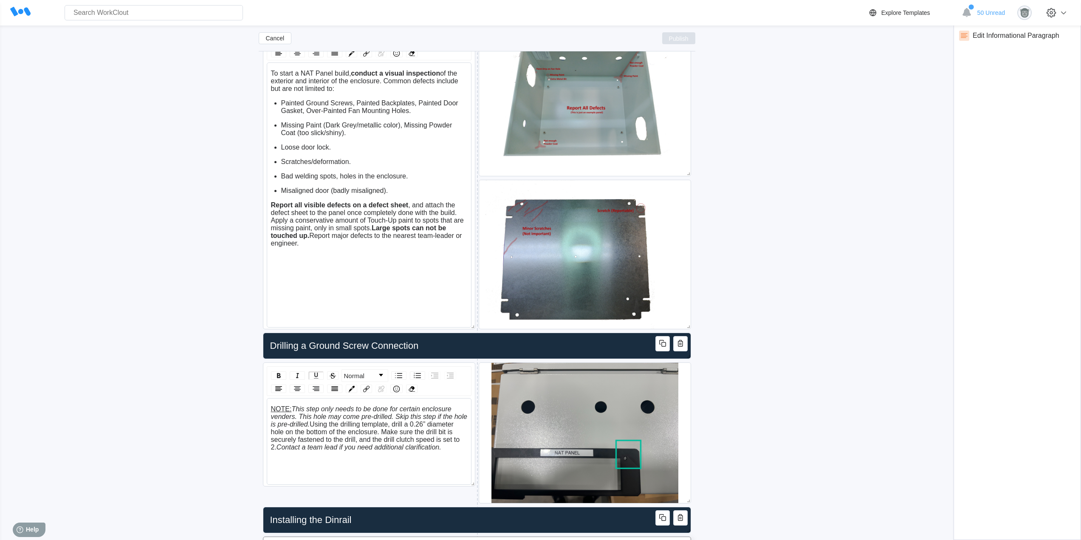
click at [683, 38] on span "Publish" at bounding box center [679, 38] width 20 height 5
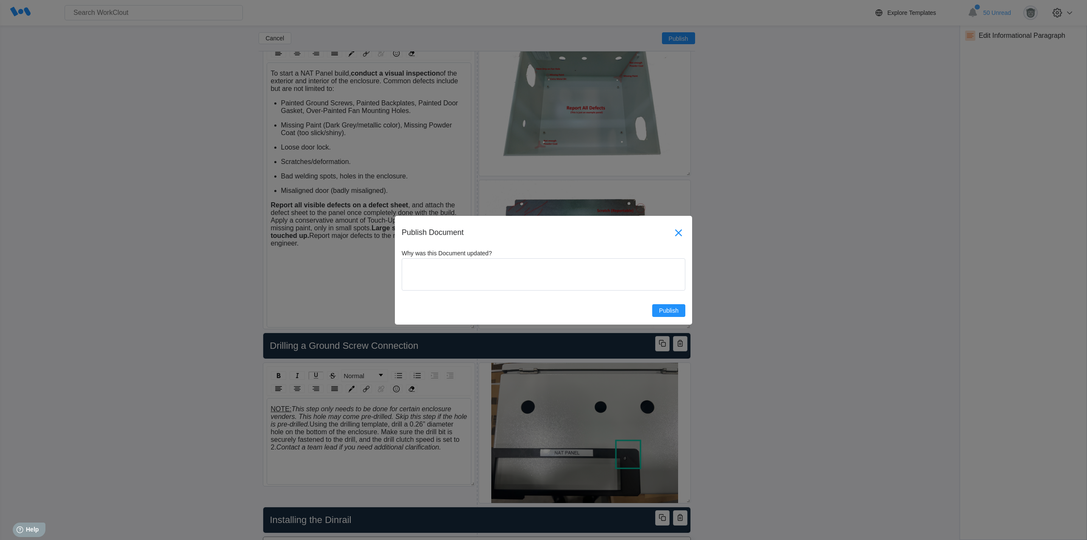
click at [677, 231] on icon at bounding box center [678, 232] width 7 height 7
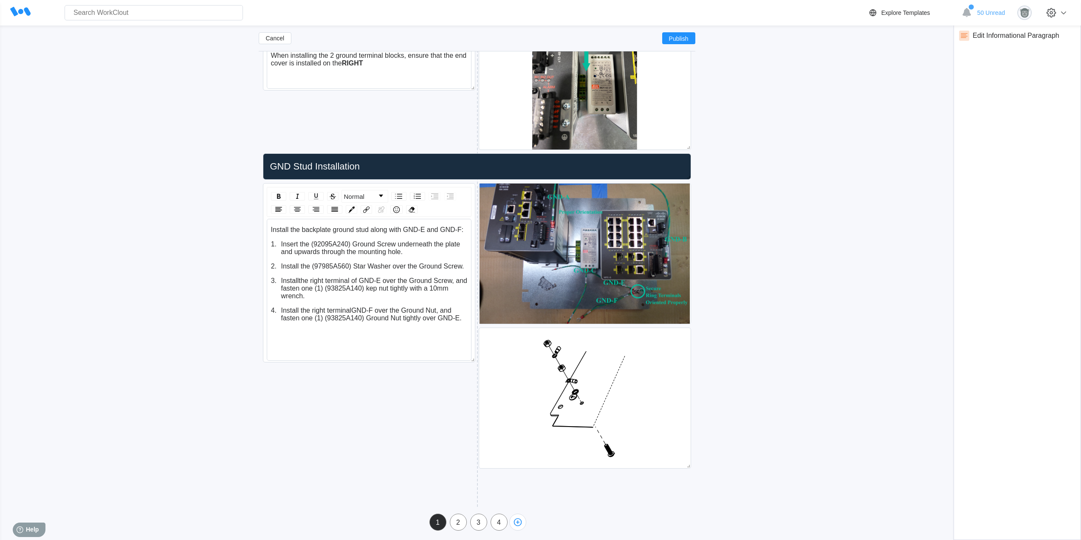
scroll to position [2204, 0]
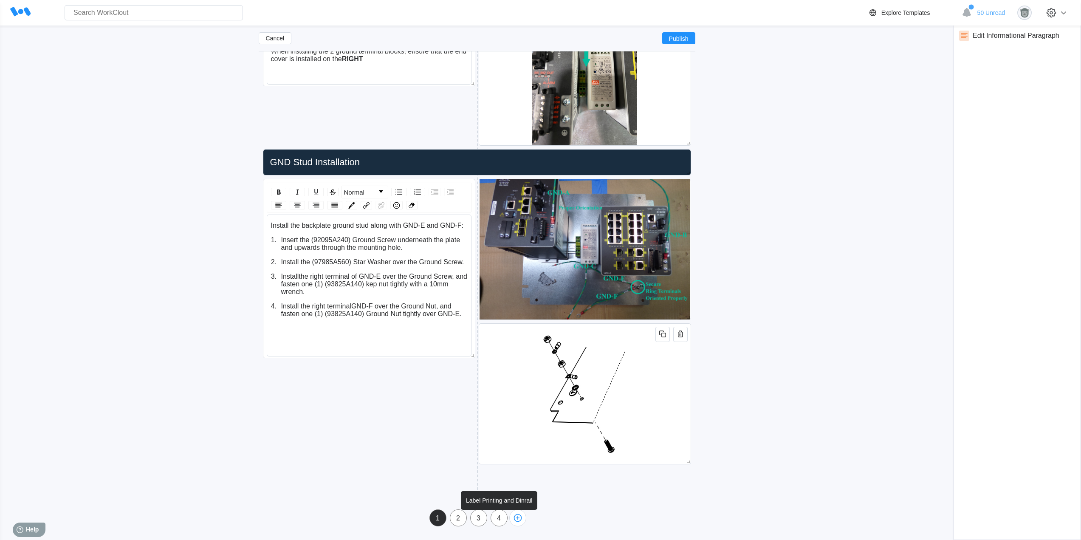
click at [500, 520] on div "4" at bounding box center [499, 518] width 16 height 8
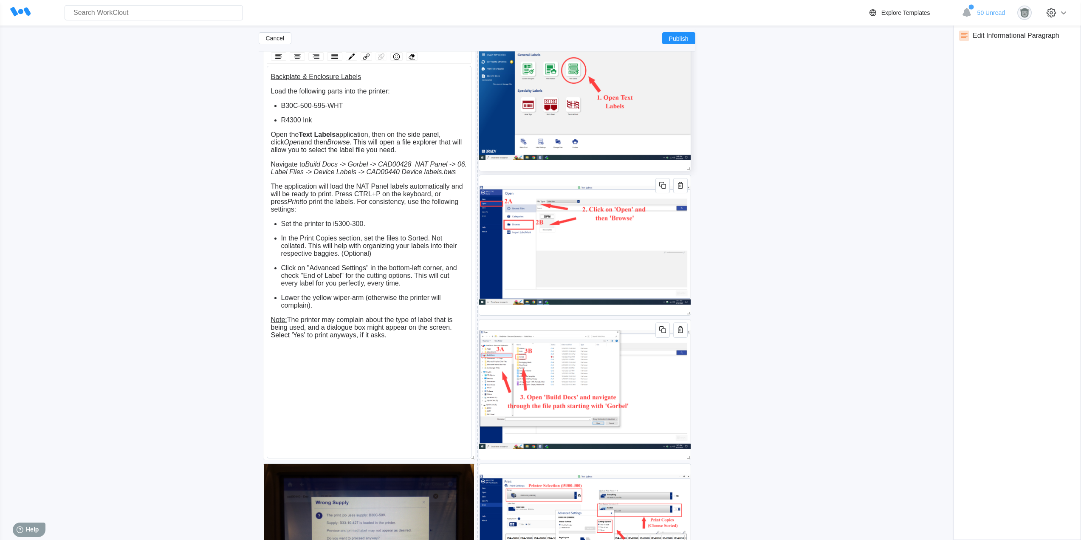
scroll to position [0, 0]
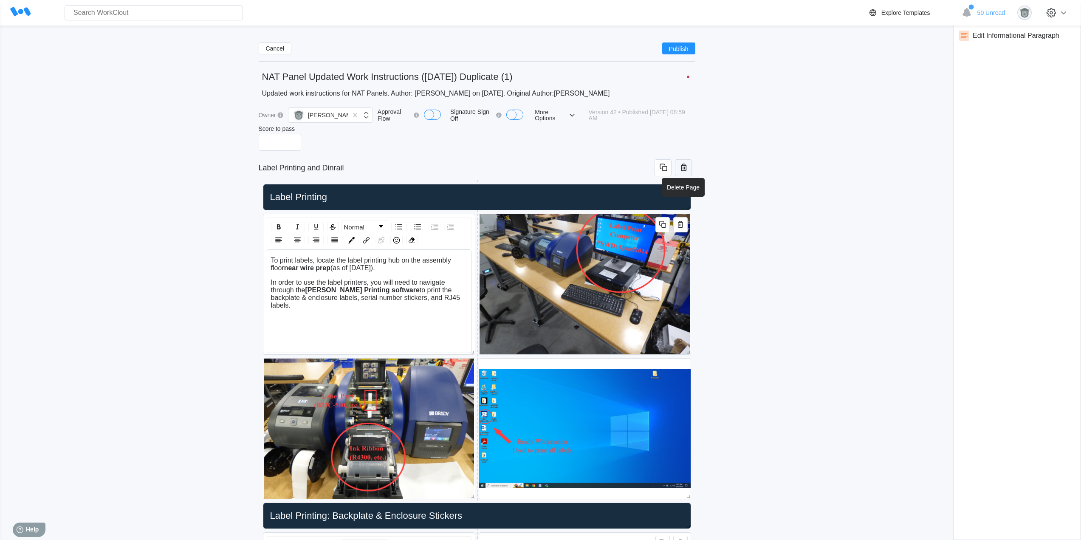
click at [687, 171] on icon "button" at bounding box center [683, 167] width 11 height 11
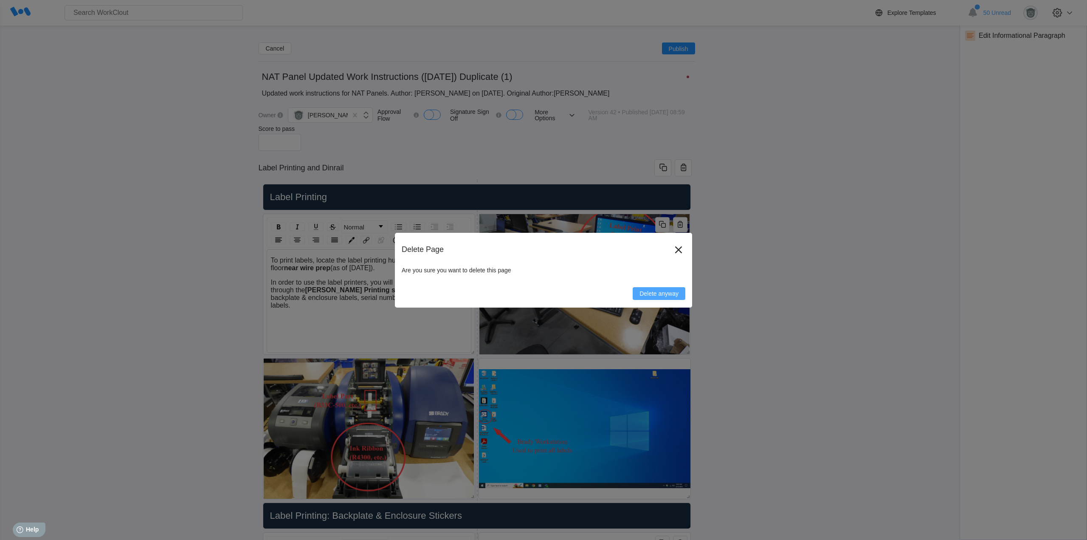
click at [650, 293] on span "Delete anyway" at bounding box center [658, 293] width 39 height 6
type input "Wiring"
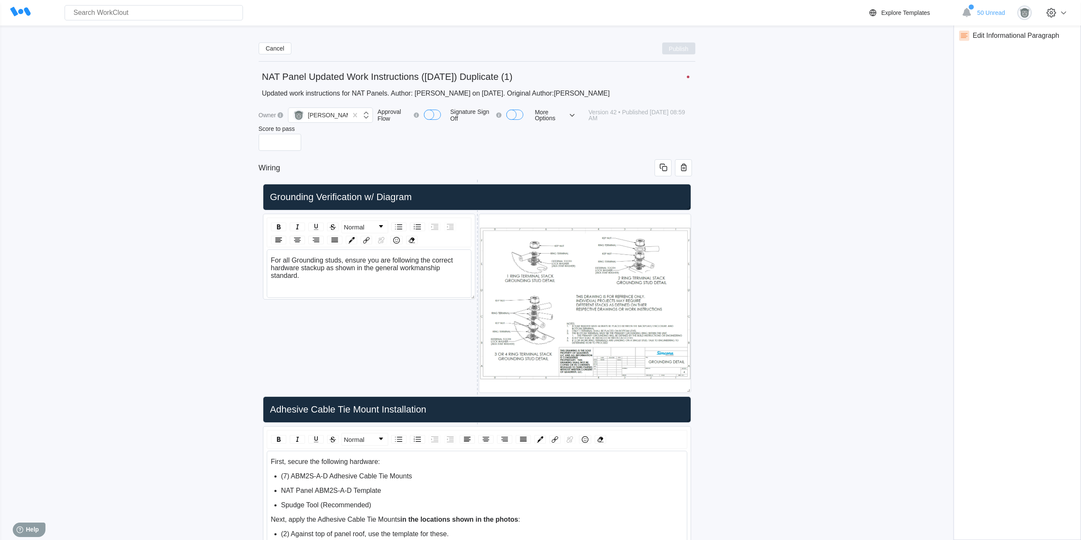
click at [673, 49] on span "Publish" at bounding box center [679, 48] width 20 height 5
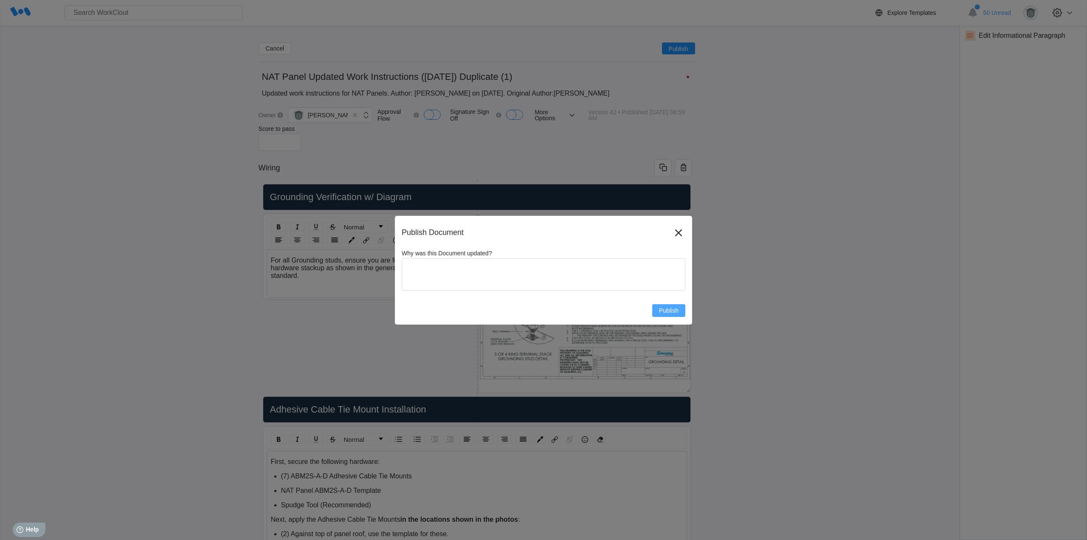
click at [662, 311] on span "Publish" at bounding box center [669, 310] width 20 height 6
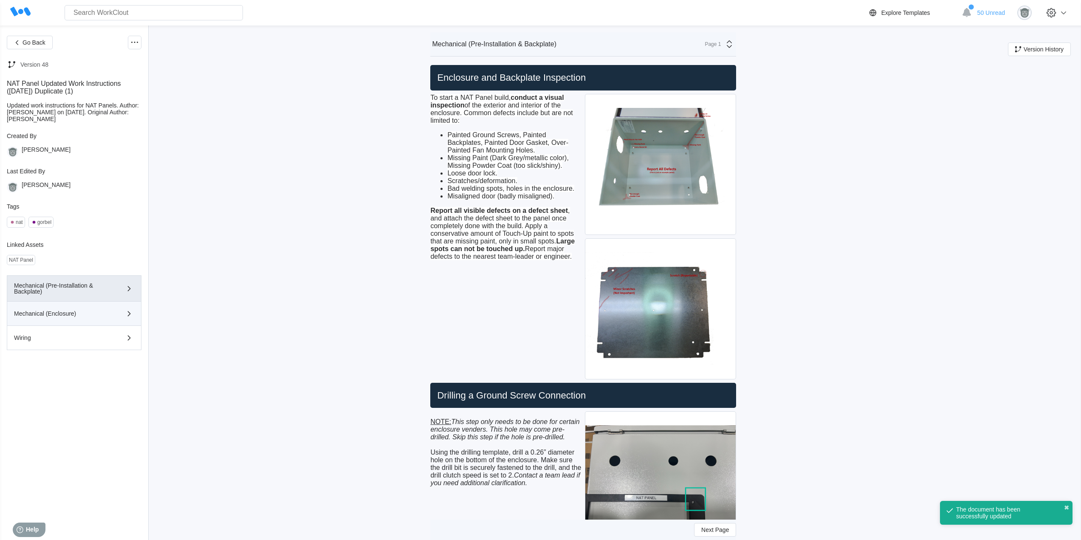
click at [99, 314] on div "Mechanical (Enclosure)" at bounding box center [62, 313] width 96 height 6
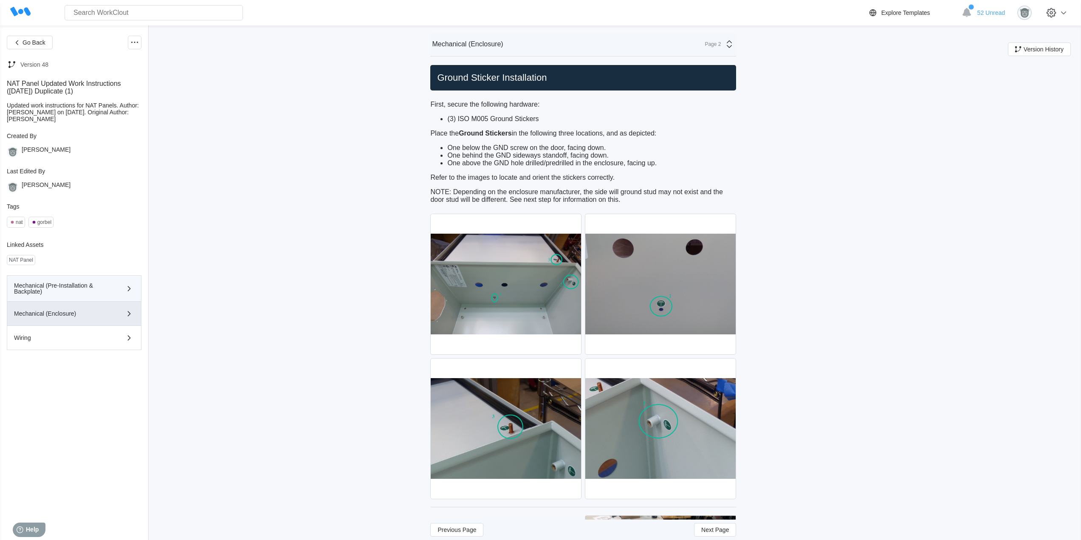
click at [63, 290] on div "Mechanical (Pre-Installation & Backplate)" at bounding box center [62, 288] width 96 height 12
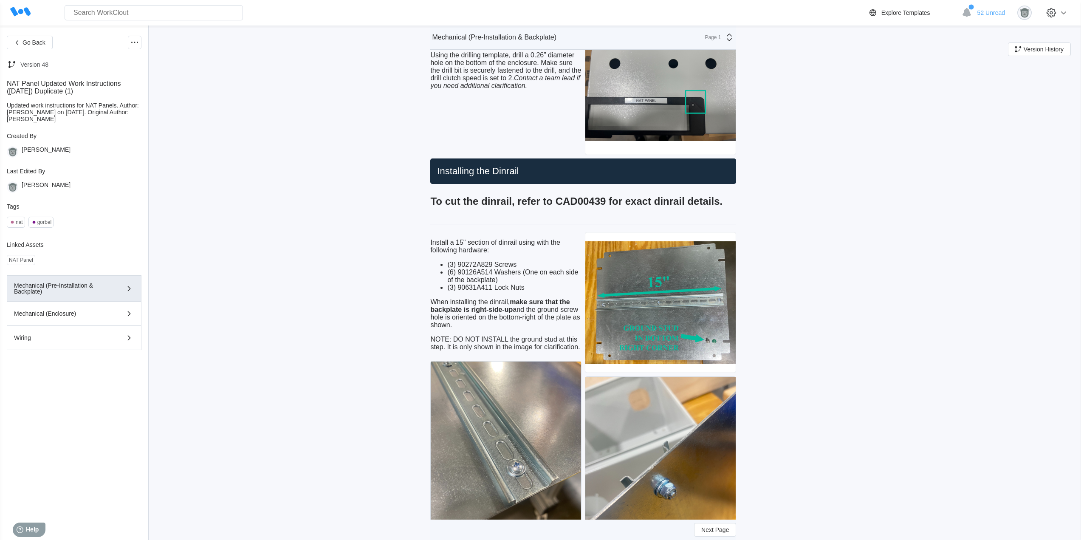
scroll to position [425, 0]
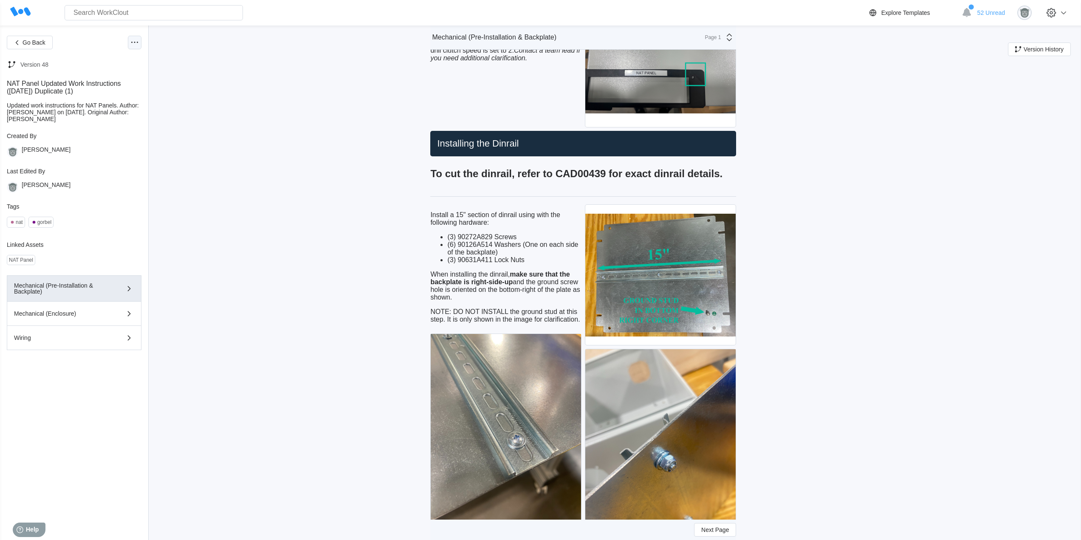
click at [137, 48] on div at bounding box center [135, 43] width 14 height 14
click at [109, 83] on div "Edit Document" at bounding box center [93, 83] width 39 height 7
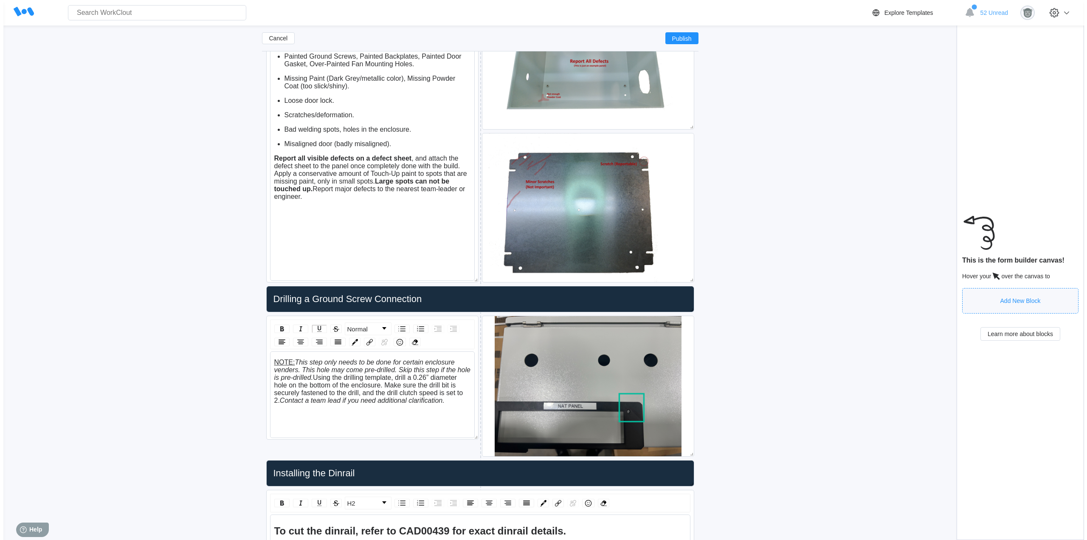
scroll to position [495, 0]
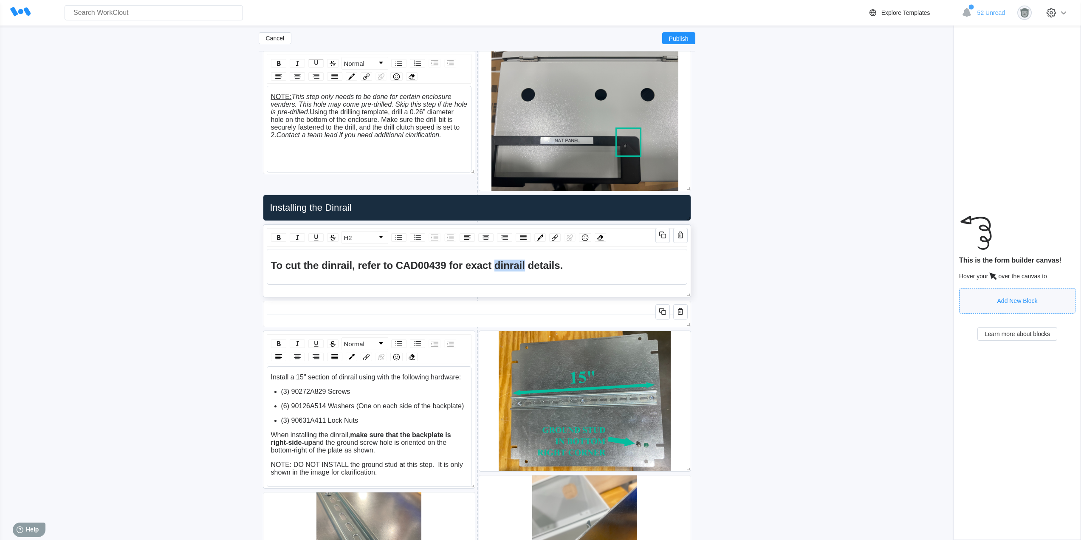
drag, startPoint x: 526, startPoint y: 265, endPoint x: 496, endPoint y: 267, distance: 29.8
click at [496, 267] on span "To cut the dinrail, refer to CAD00439 for exact dinrail details." at bounding box center [417, 264] width 292 height 11
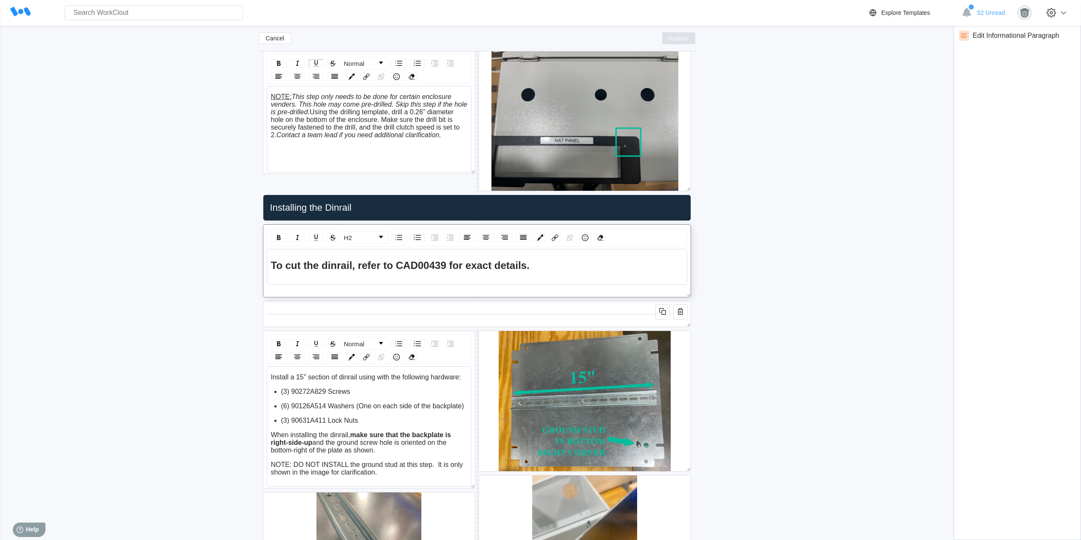
click at [670, 34] on button "Publish" at bounding box center [678, 38] width 33 height 12
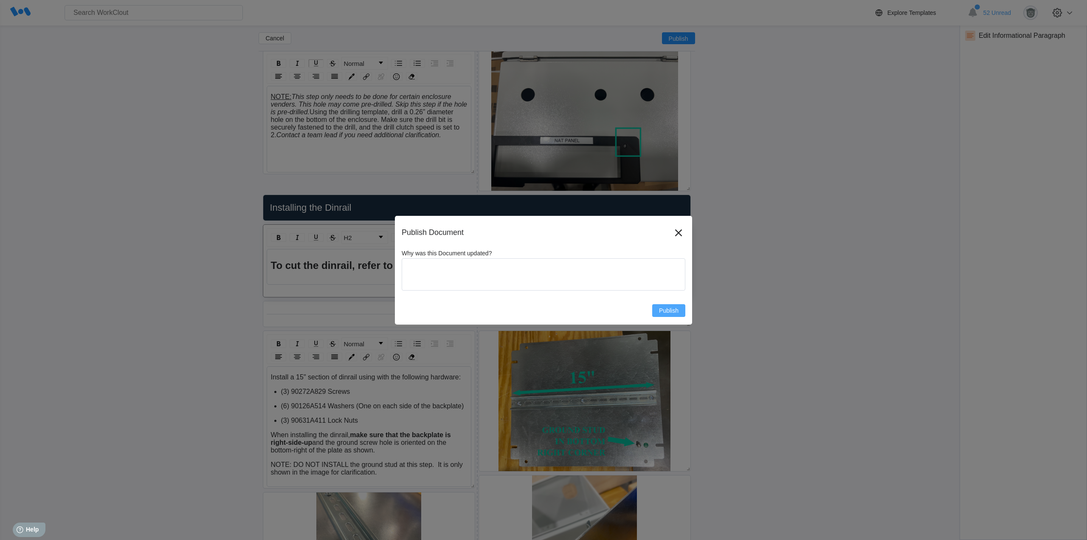
click at [665, 313] on span "Publish" at bounding box center [669, 310] width 20 height 6
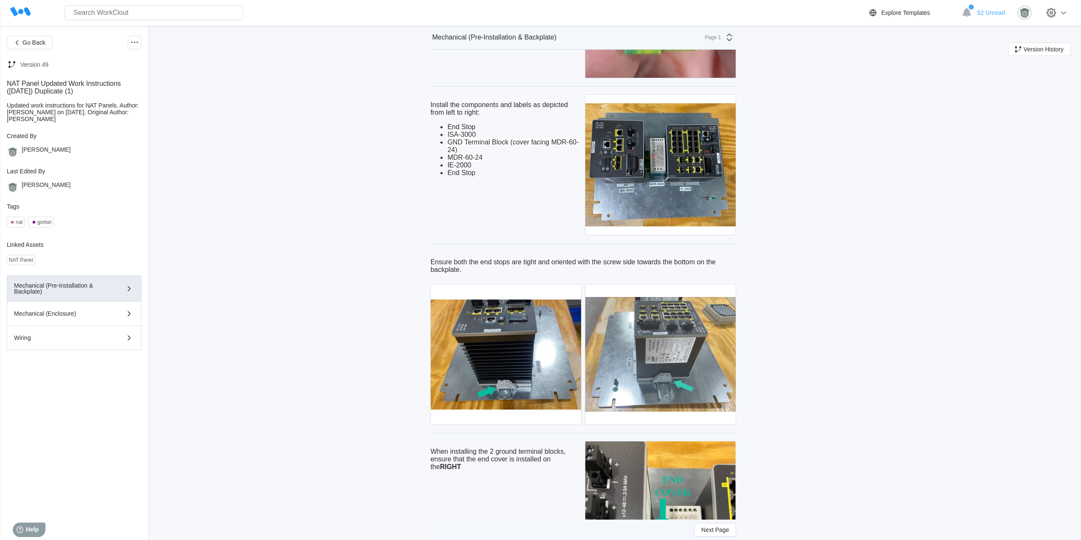
scroll to position [1491, 0]
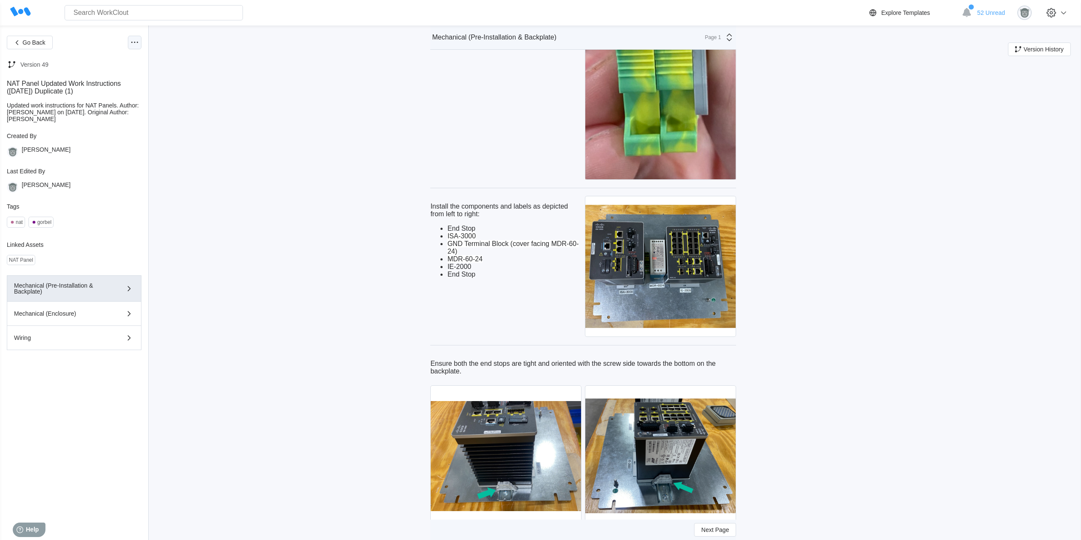
click at [137, 42] on icon at bounding box center [134, 42] width 10 height 10
click at [110, 81] on div "Edit Document" at bounding box center [93, 83] width 39 height 7
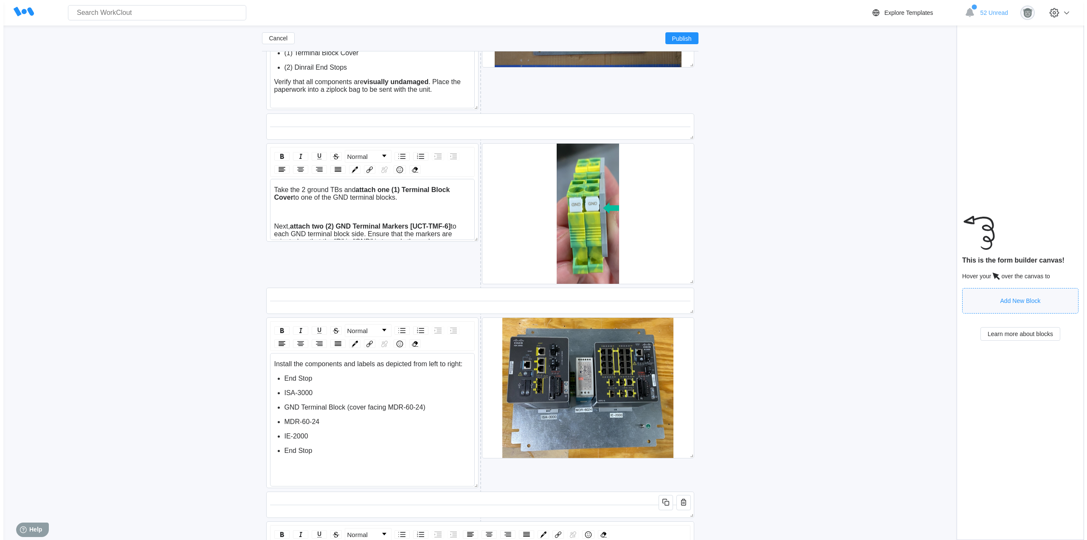
scroll to position [1636, 0]
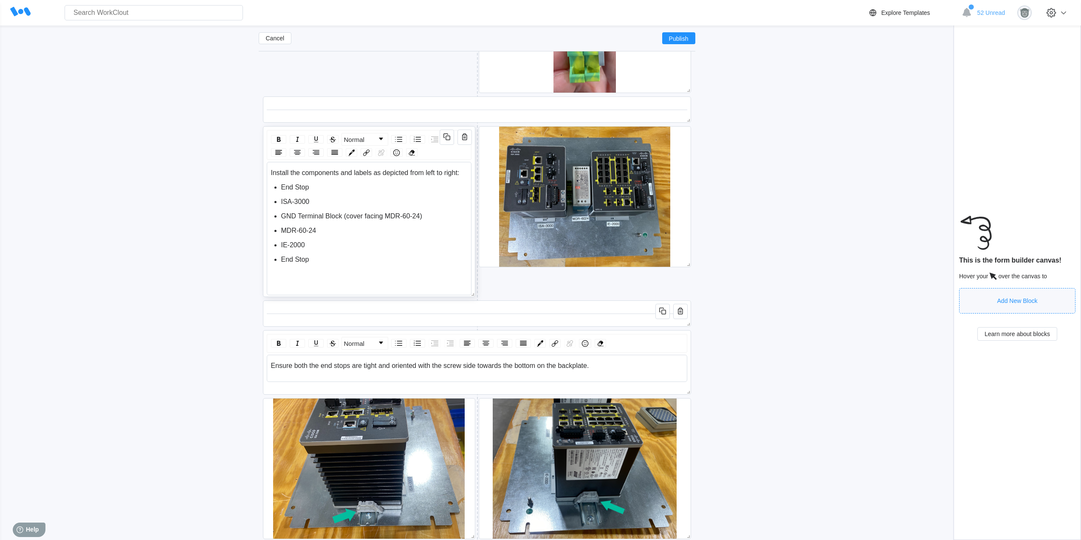
click at [359, 258] on div "End Stop" at bounding box center [374, 260] width 186 height 8
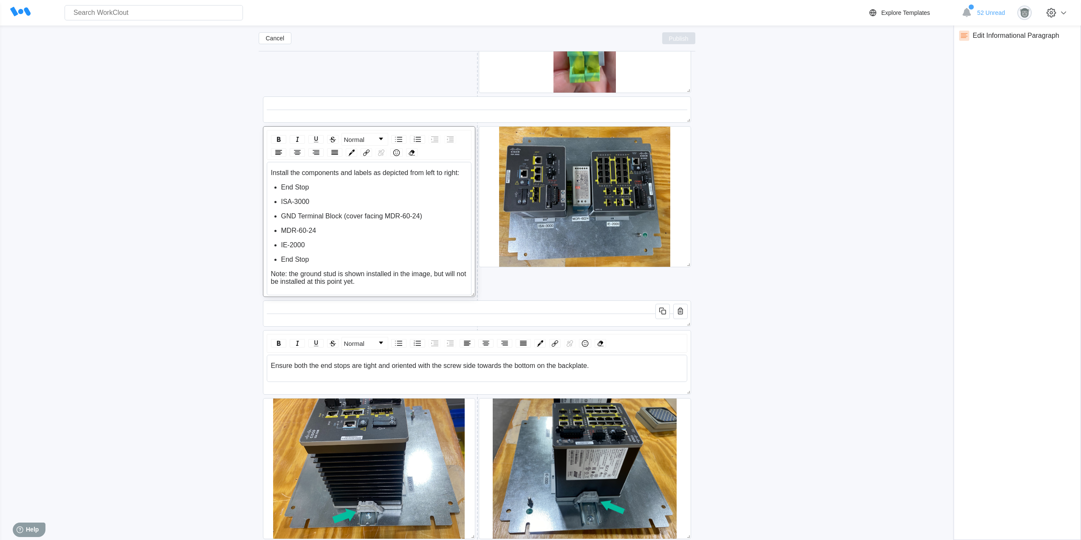
click at [676, 39] on span "Publish" at bounding box center [679, 38] width 20 height 5
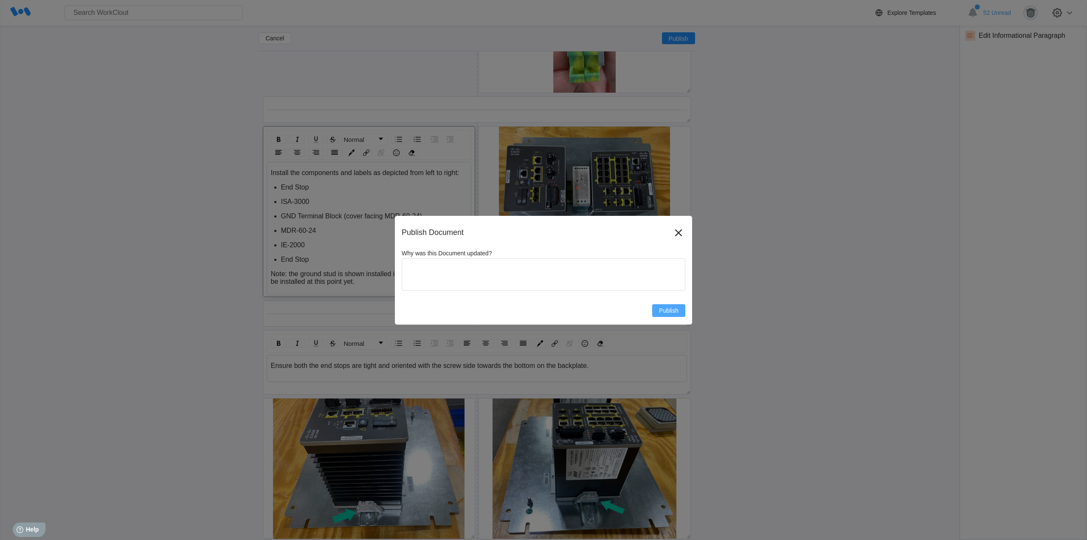
click at [663, 308] on span "Publish" at bounding box center [669, 310] width 20 height 6
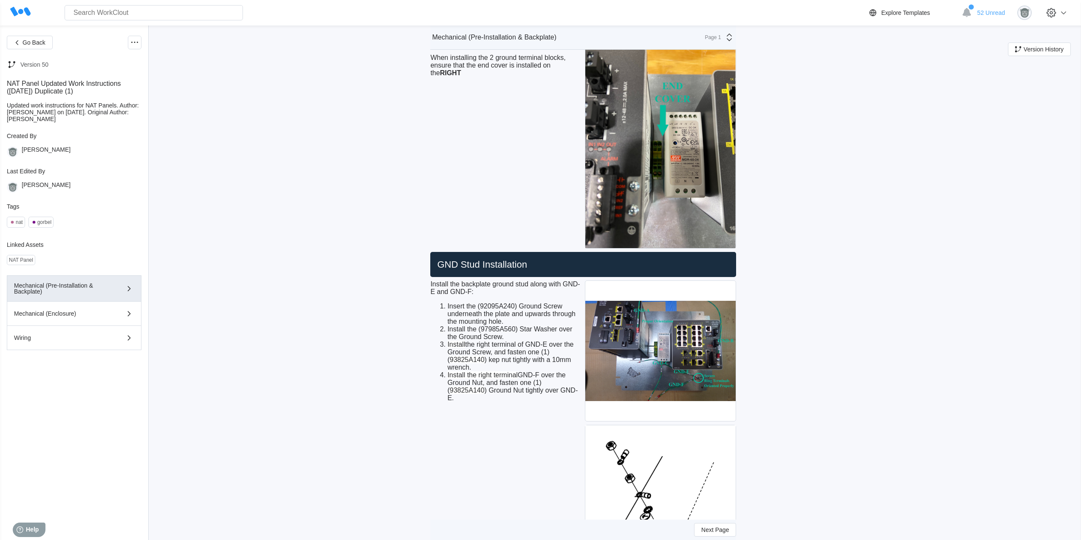
scroll to position [1915, 0]
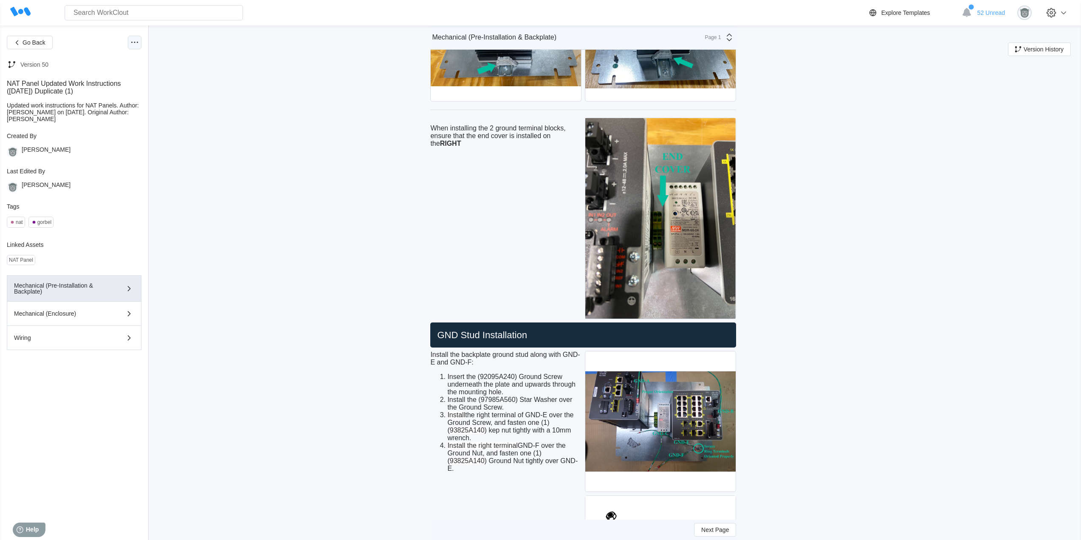
click at [131, 40] on icon at bounding box center [134, 42] width 10 height 10
click at [113, 83] on div "Edit Document" at bounding box center [98, 84] width 77 height 14
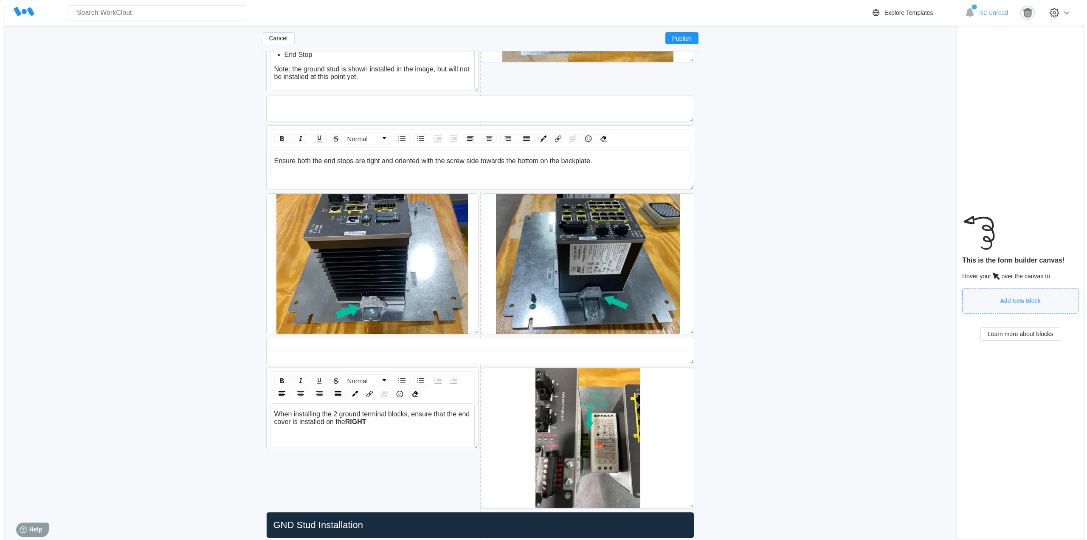
scroll to position [2204, 0]
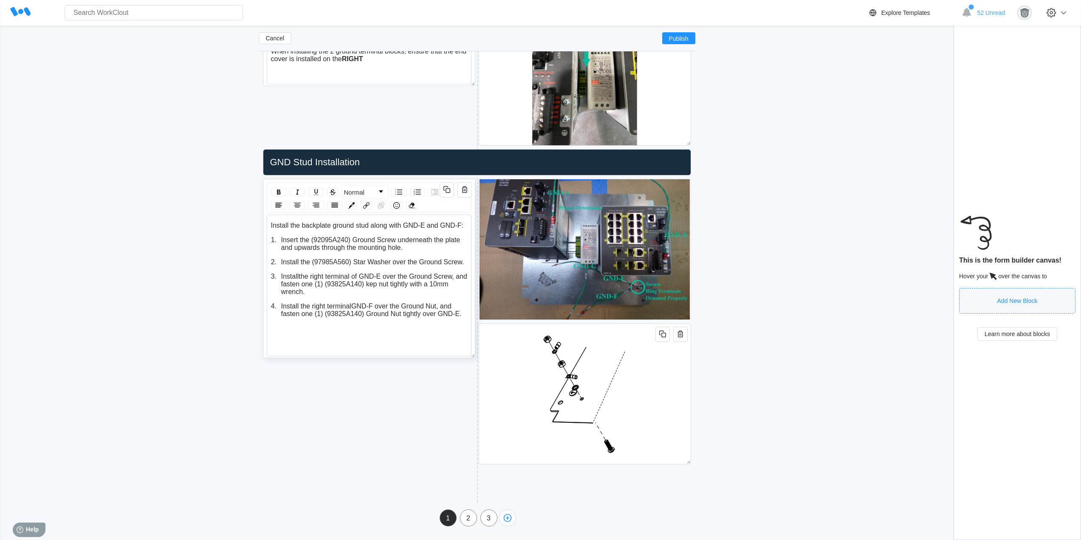
click at [464, 314] on div "Install the right terminal GND-F over the Ground Nut, and fasten one (1) ( 9382…" at bounding box center [374, 309] width 186 height 15
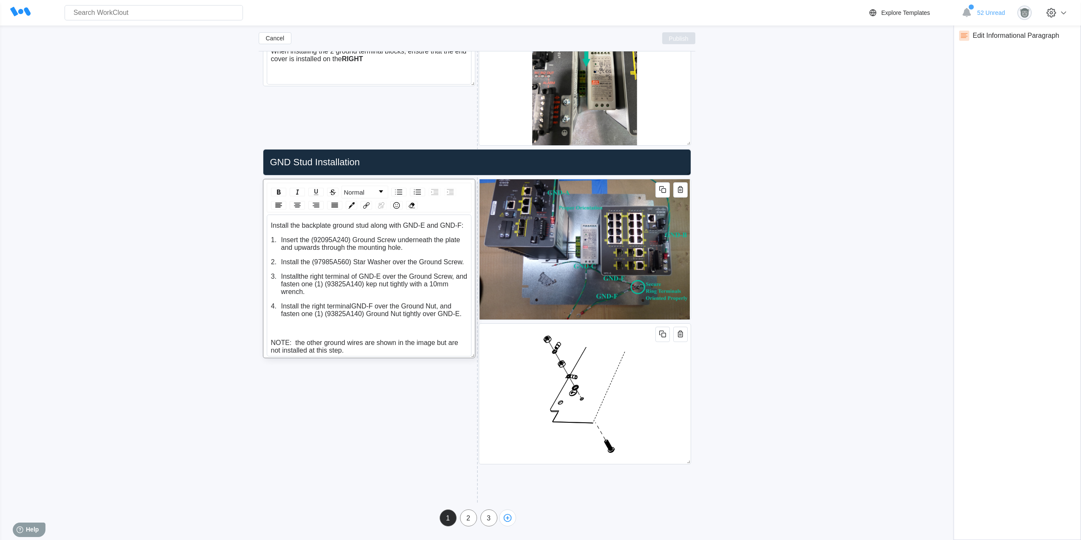
click at [678, 39] on span "Publish" at bounding box center [679, 38] width 20 height 5
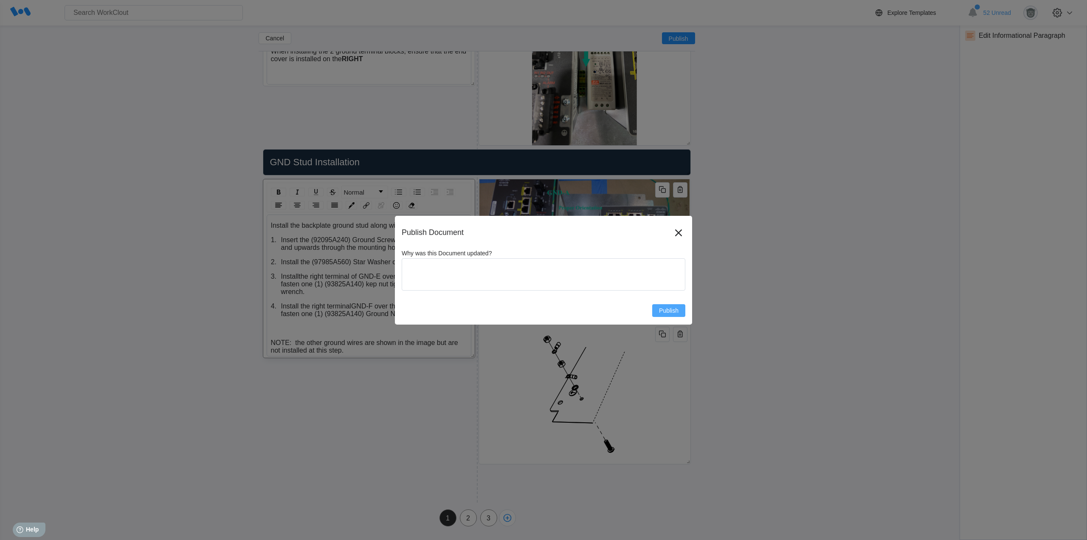
click at [673, 315] on button "Publish" at bounding box center [668, 310] width 33 height 13
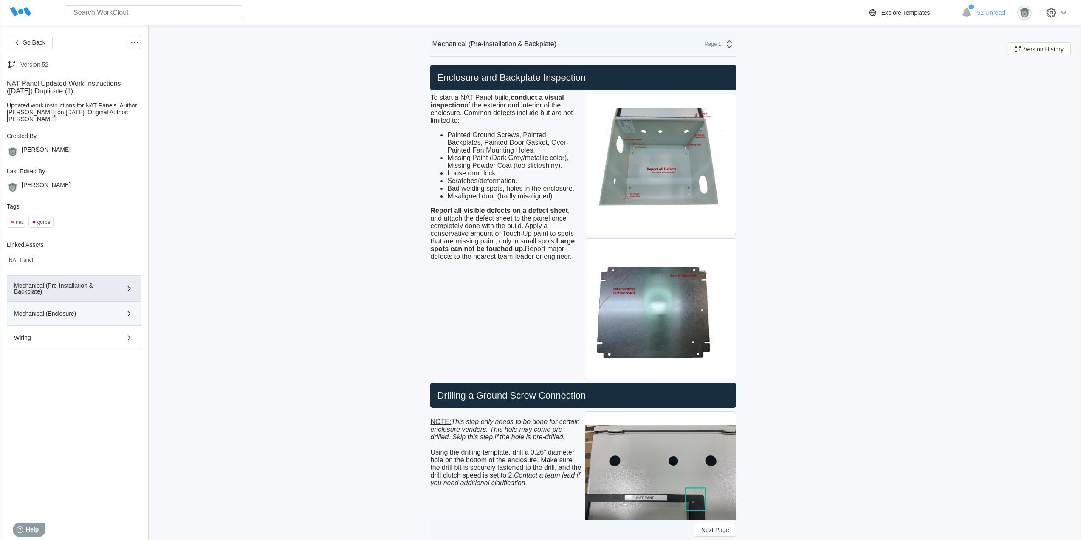
click at [91, 313] on div "Mechanical (Enclosure)" at bounding box center [62, 313] width 96 height 6
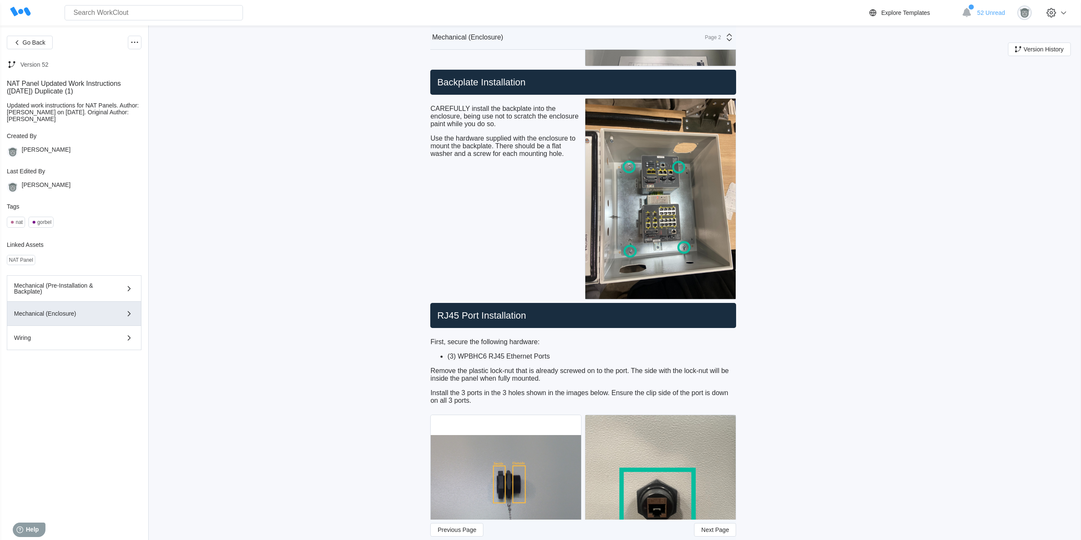
scroll to position [566, 0]
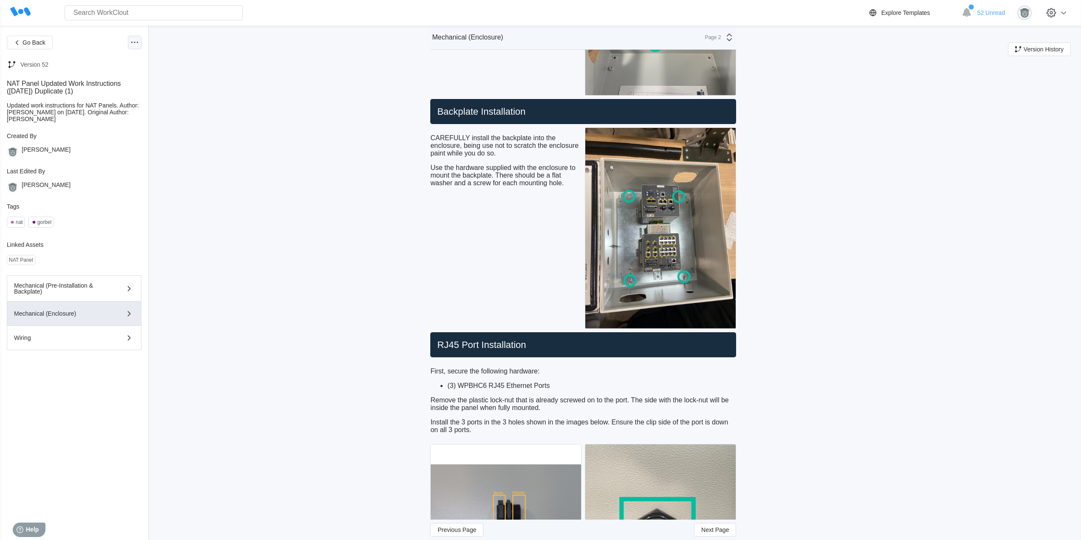
click at [132, 45] on icon at bounding box center [134, 42] width 10 height 10
click at [110, 85] on div "Edit Document" at bounding box center [93, 83] width 39 height 7
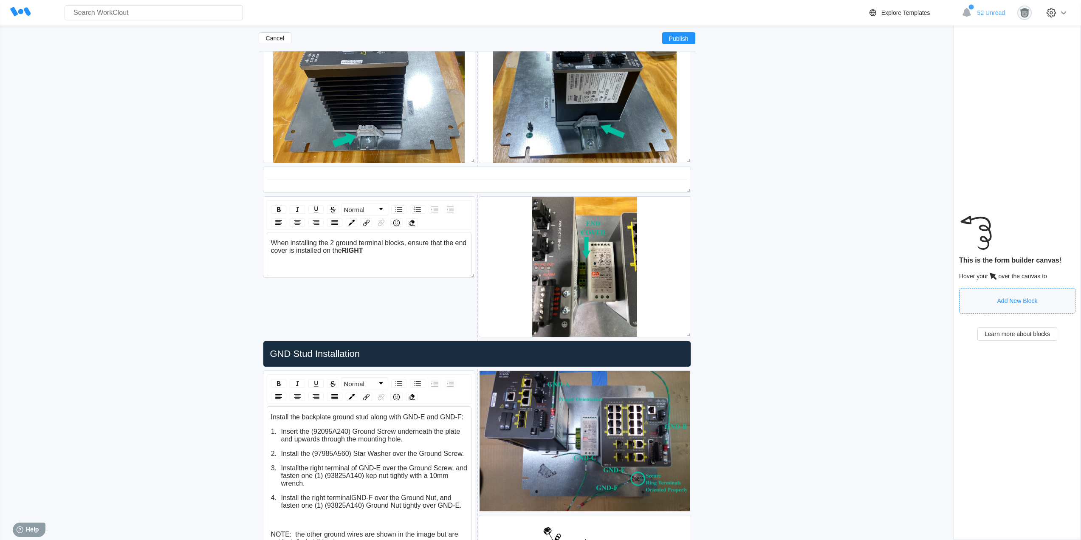
scroll to position [2204, 0]
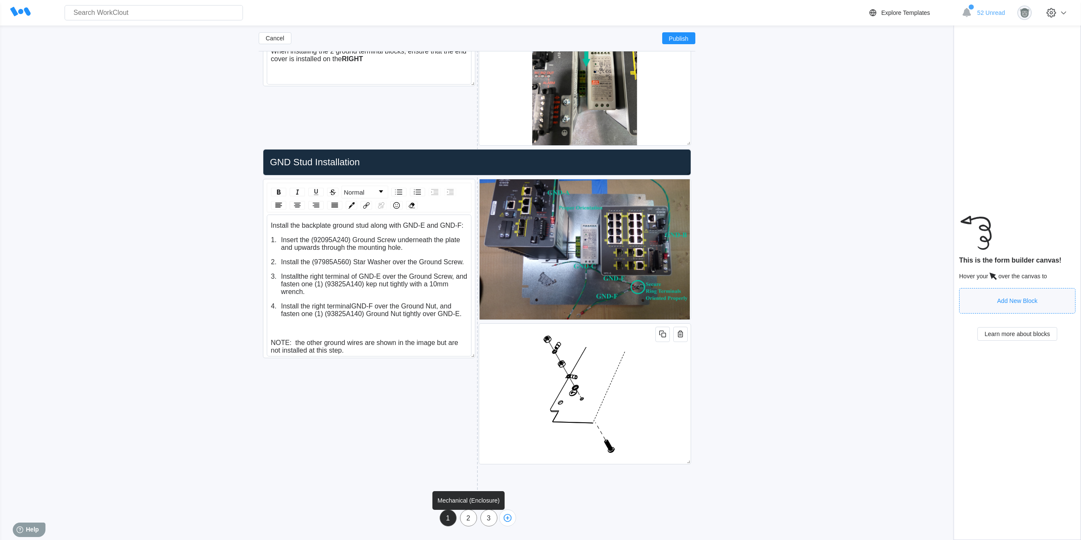
click at [471, 523] on div "2" at bounding box center [468, 518] width 16 height 17
type input "Mechanical (Enclosure)"
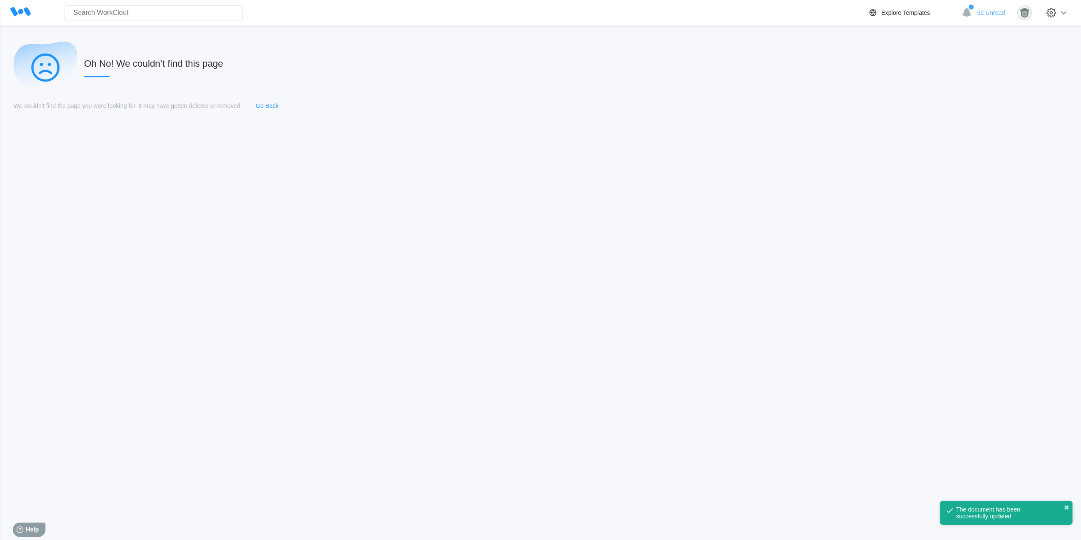
scroll to position [0, 0]
click at [272, 105] on link "Go Back" at bounding box center [267, 105] width 23 height 7
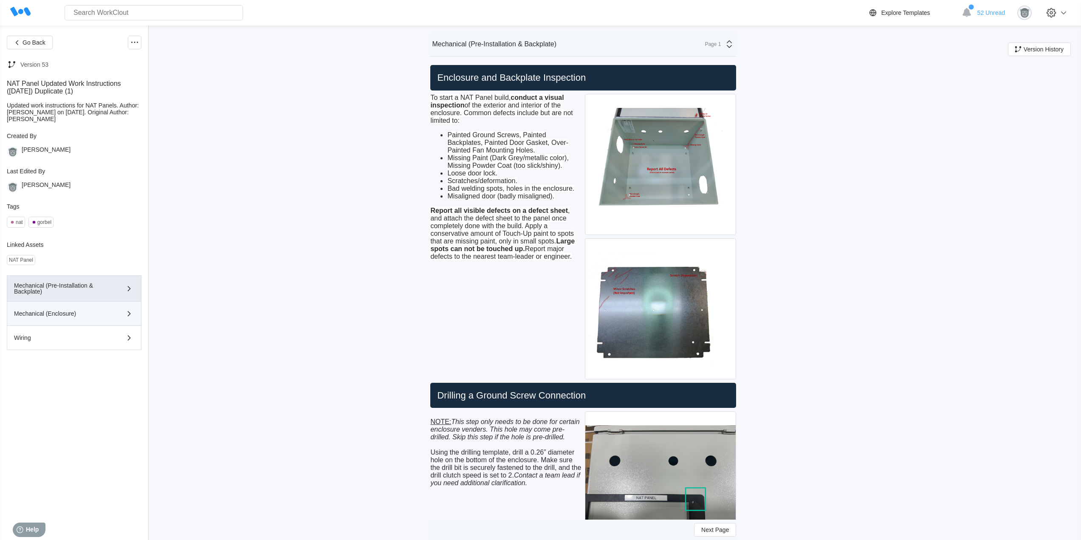
click at [80, 316] on div "Mechanical (Enclosure)" at bounding box center [62, 313] width 96 height 6
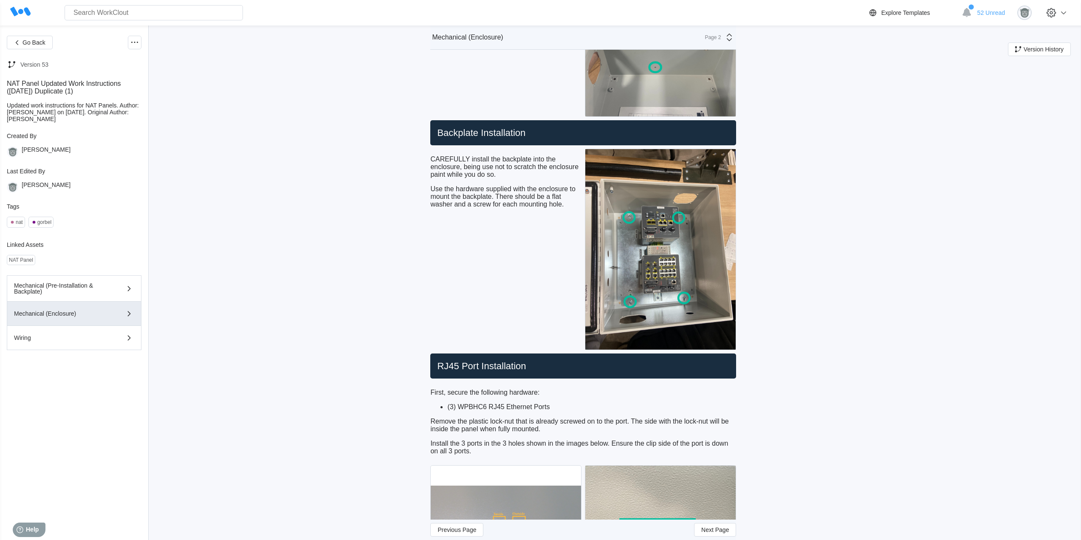
scroll to position [566, 0]
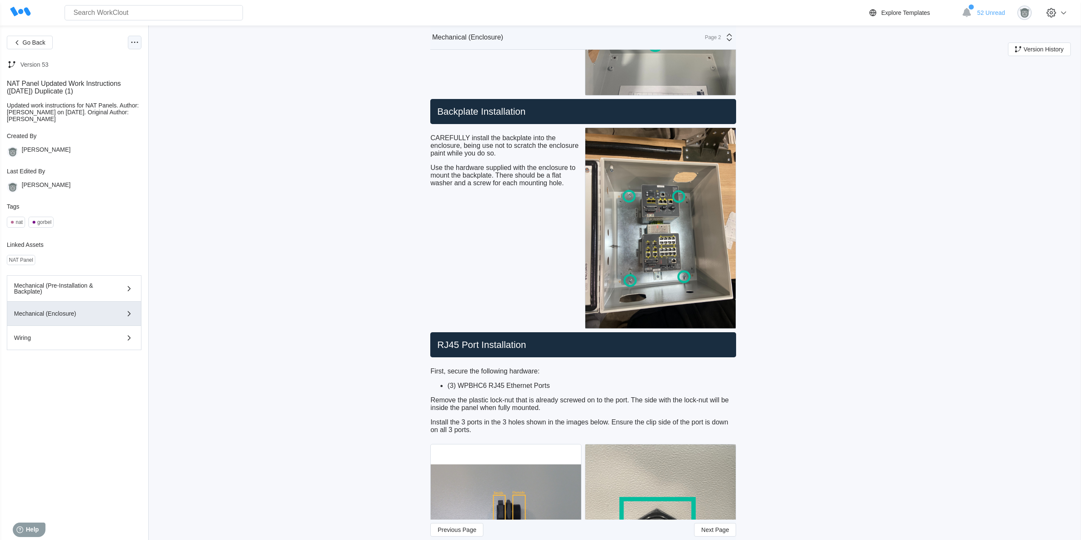
click at [130, 42] on icon at bounding box center [134, 42] width 10 height 10
click at [102, 81] on div "Edit Document" at bounding box center [93, 83] width 39 height 7
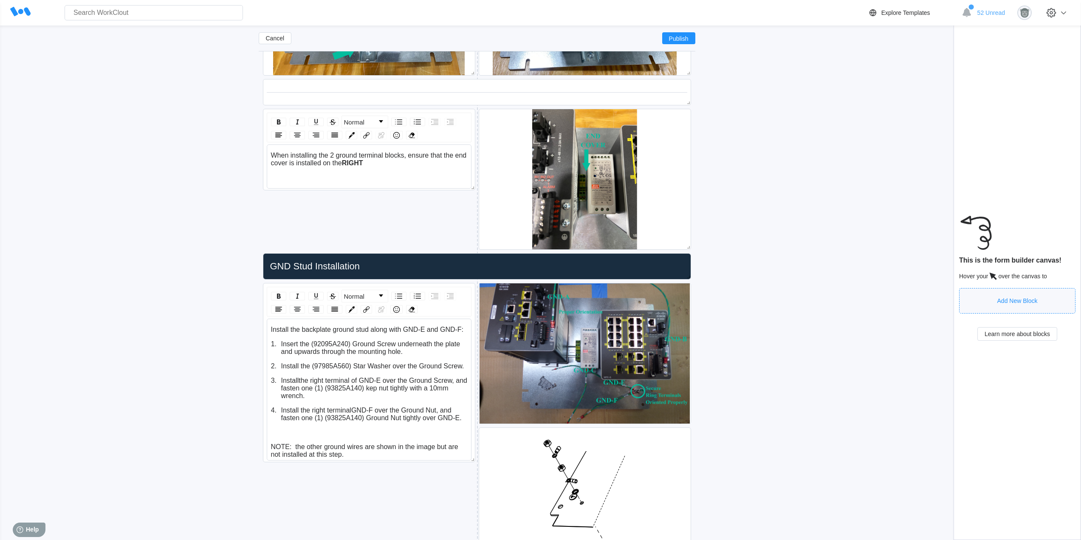
scroll to position [2204, 0]
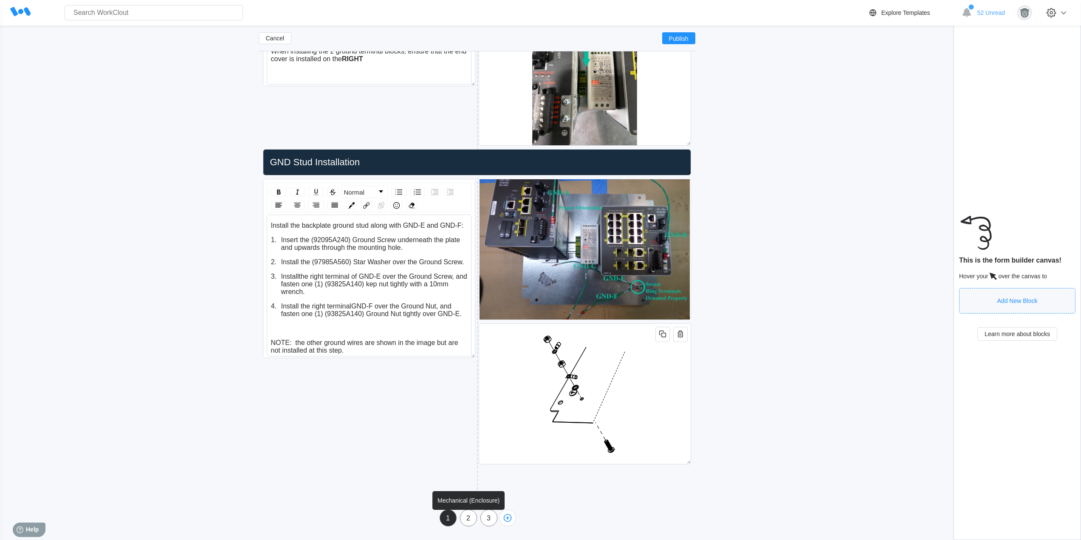
click at [471, 521] on div "2" at bounding box center [468, 518] width 16 height 8
type input "Mechanical (Enclosure)"
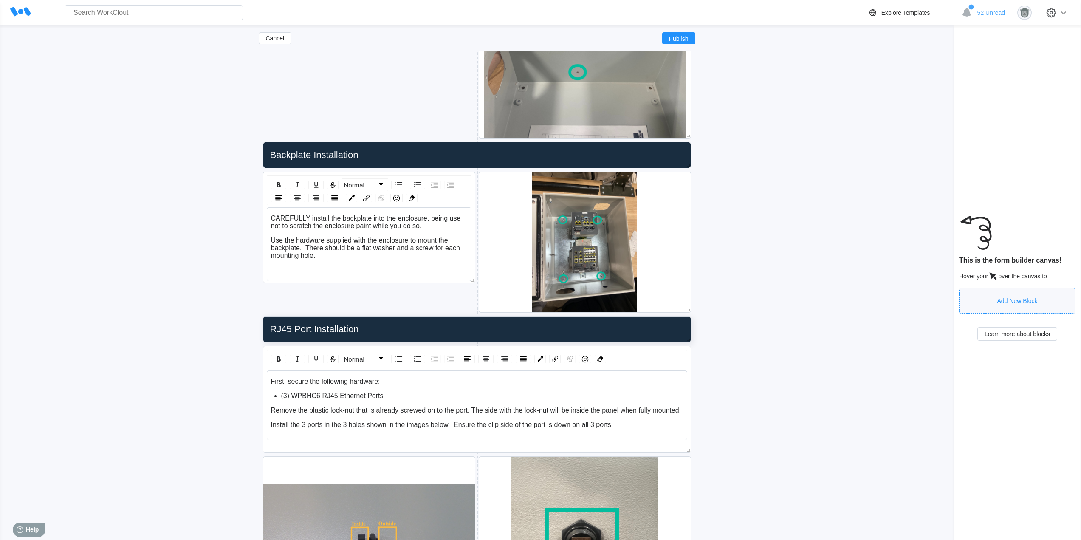
scroll to position [859, 0]
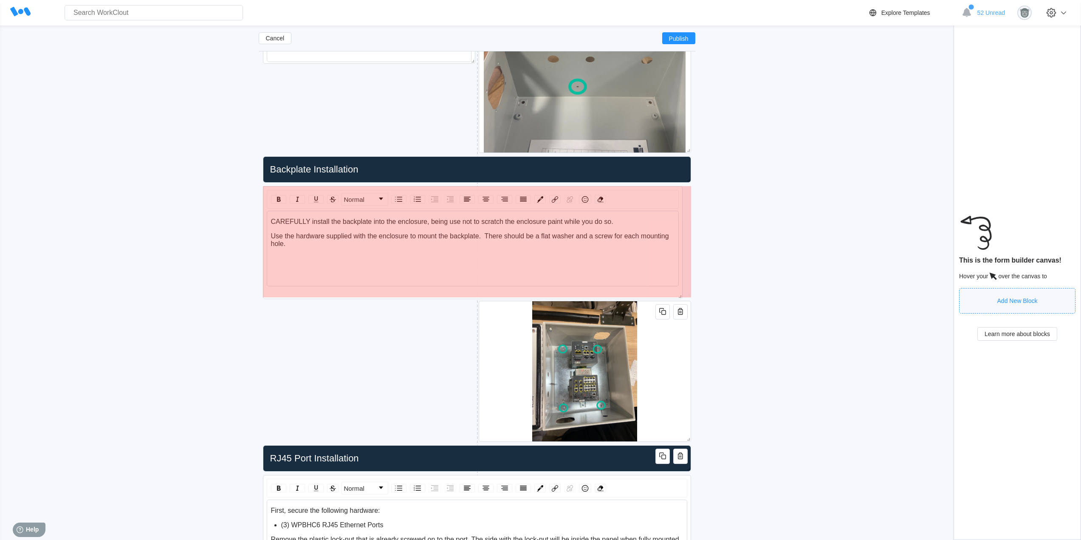
drag, startPoint x: 471, startPoint y: 295, endPoint x: 680, endPoint y: 297, distance: 208.9
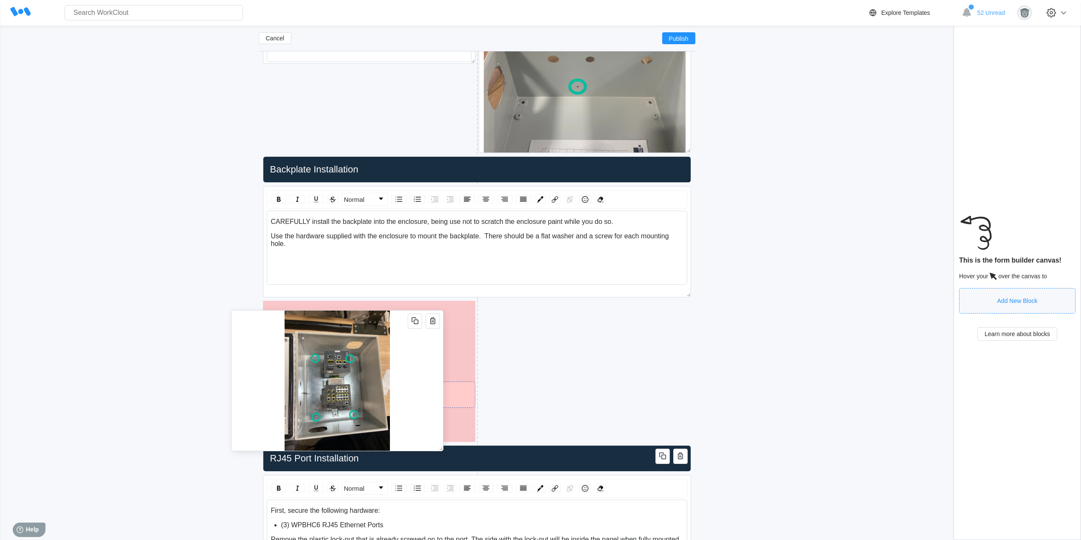
drag, startPoint x: 662, startPoint y: 375, endPoint x: 448, endPoint y: 370, distance: 213.6
click at [427, 370] on div at bounding box center [337, 380] width 212 height 141
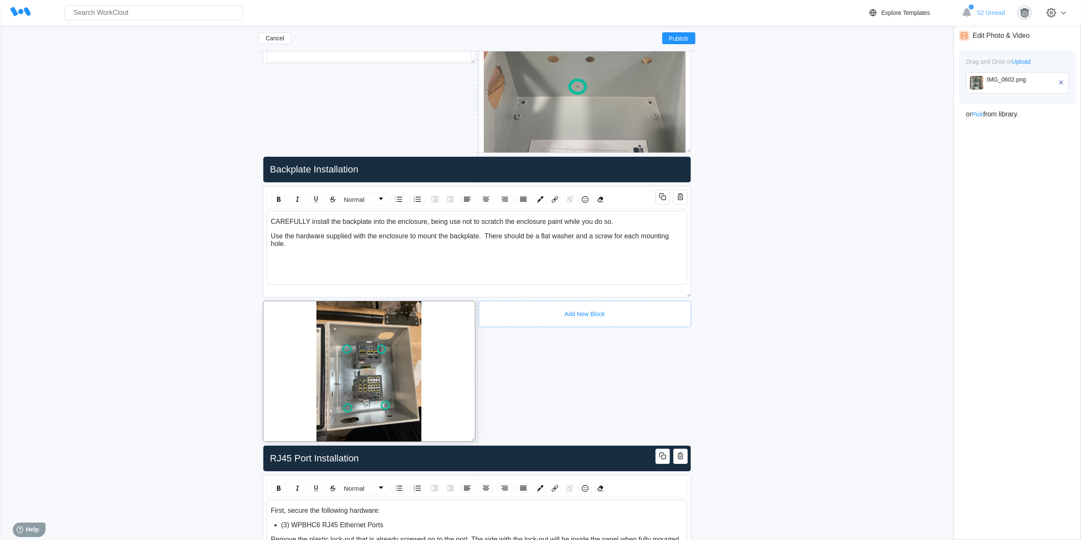
click at [498, 304] on div "Add New Block" at bounding box center [585, 314] width 212 height 26
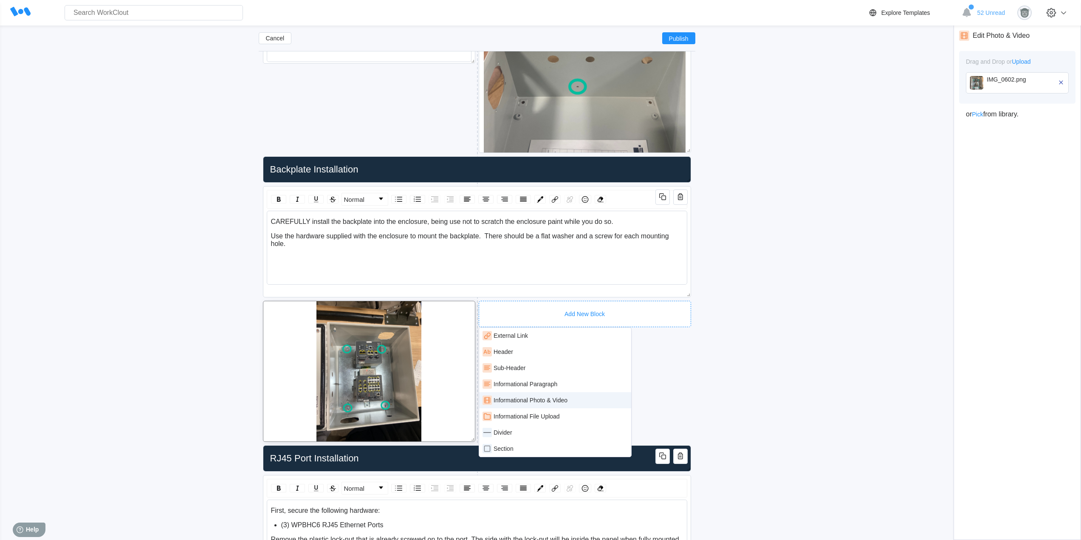
click at [560, 398] on div "Informational Photo & Video" at bounding box center [530, 400] width 74 height 7
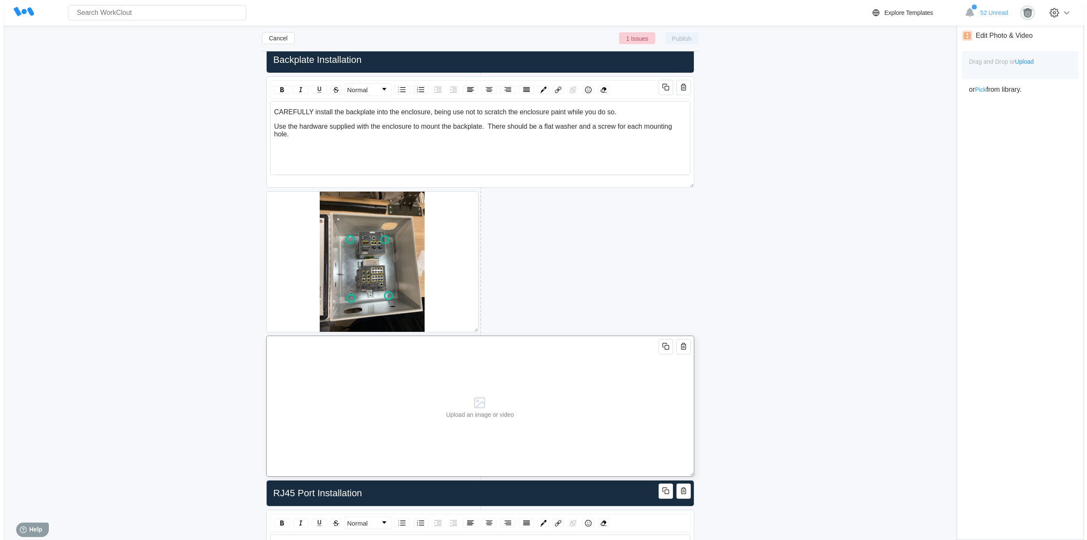
scroll to position [1001, 0]
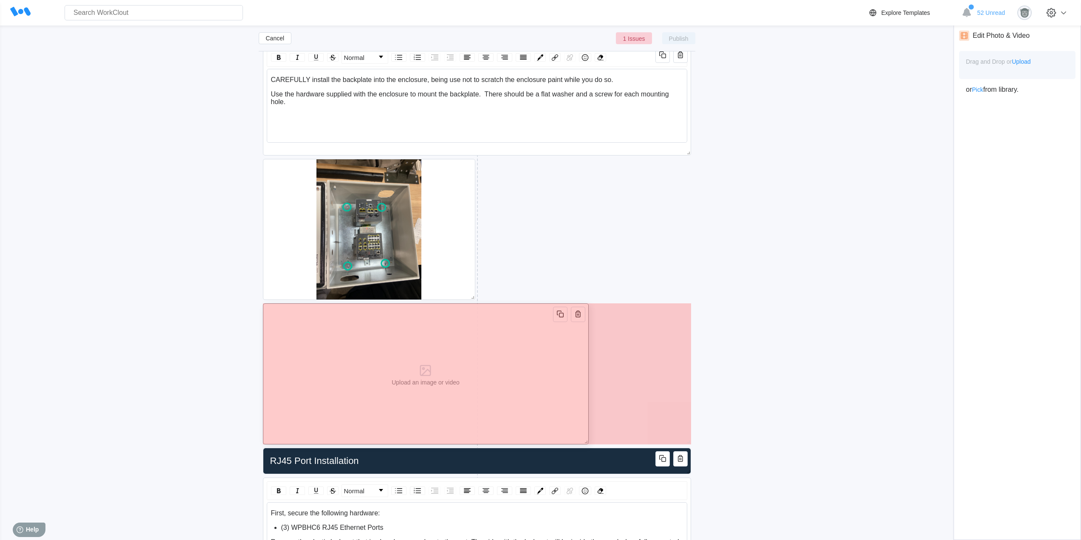
drag, startPoint x: 689, startPoint y: 436, endPoint x: 459, endPoint y: 405, distance: 232.7
click at [536, 434] on div "Upload an image or video" at bounding box center [426, 373] width 326 height 141
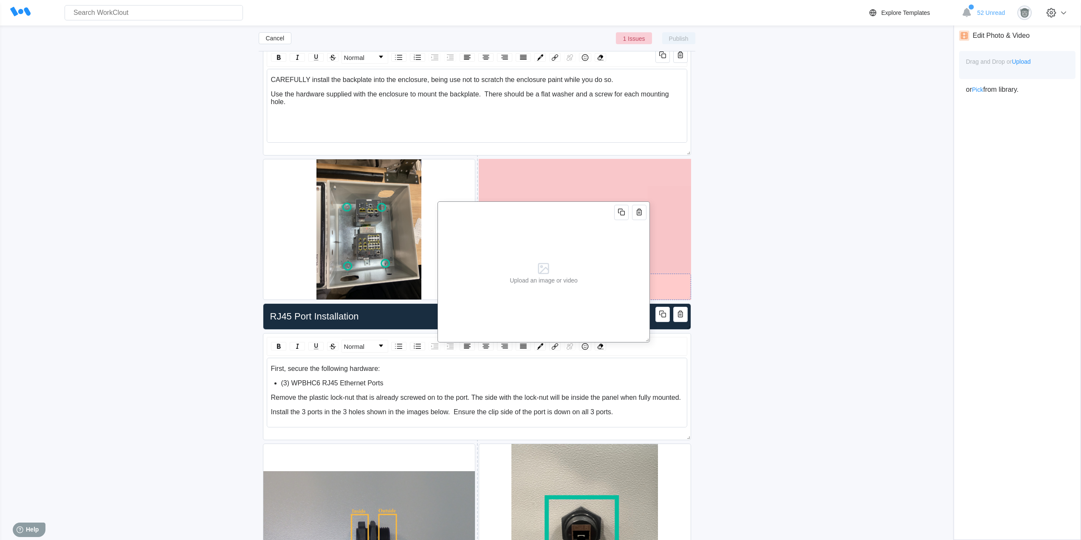
drag, startPoint x: 413, startPoint y: 379, endPoint x: 632, endPoint y: 247, distance: 255.2
click at [605, 258] on div "Upload an image or video" at bounding box center [543, 271] width 212 height 141
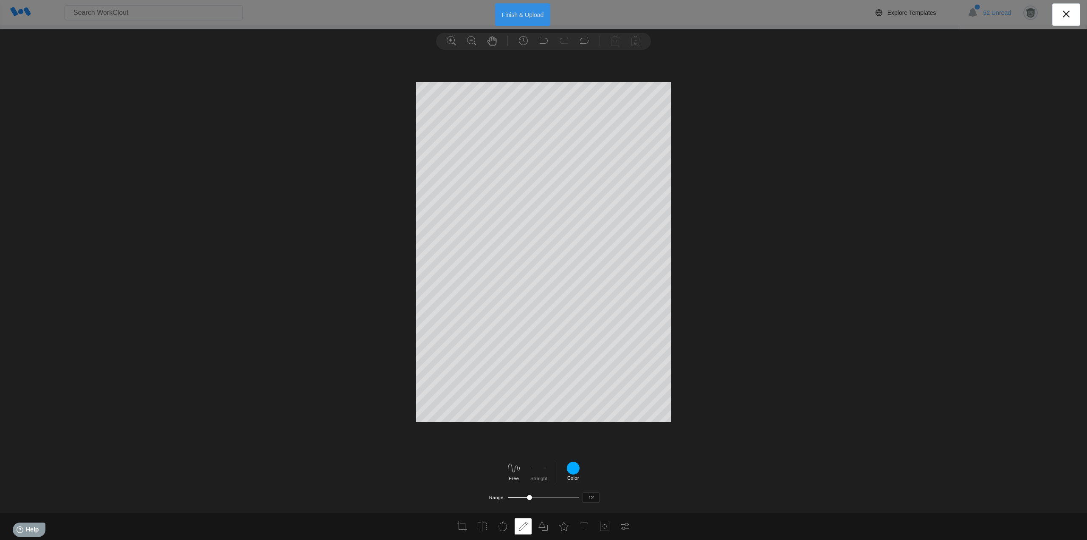
click at [530, 20] on button "Finish & Upload" at bounding box center [523, 14] width 56 height 23
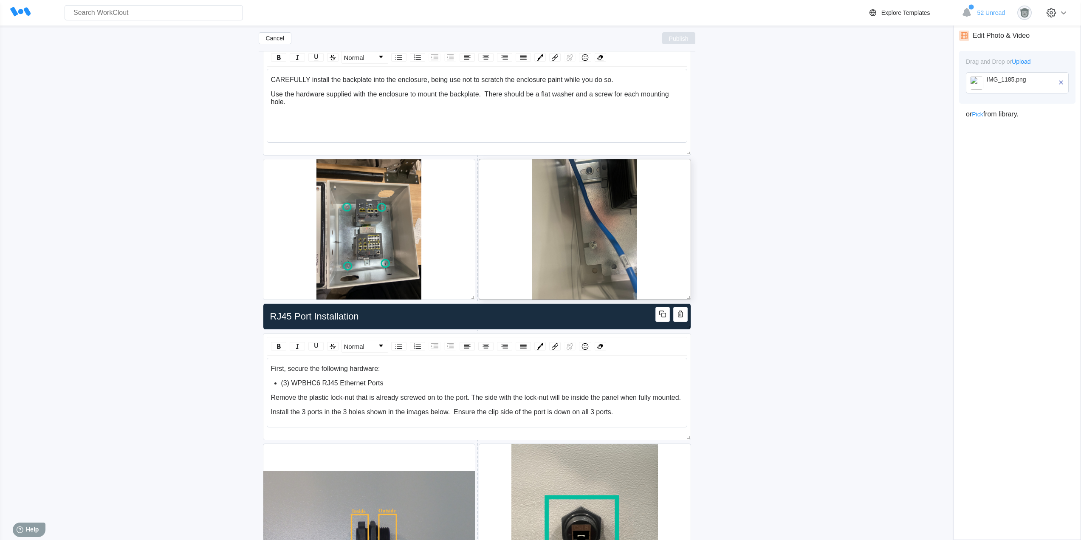
click at [681, 39] on span "Publish" at bounding box center [679, 38] width 20 height 5
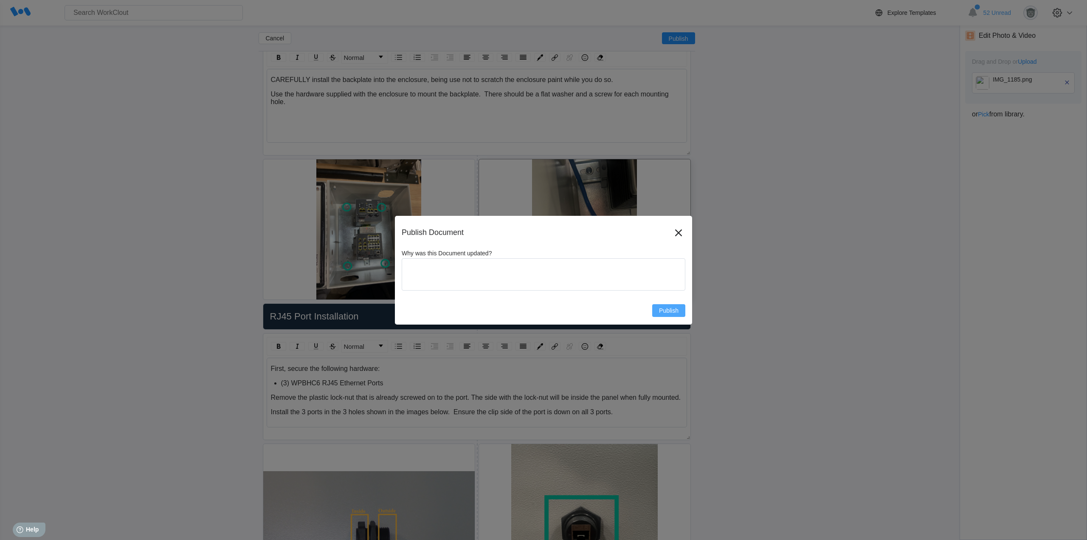
click at [667, 312] on span "Publish" at bounding box center [669, 310] width 20 height 6
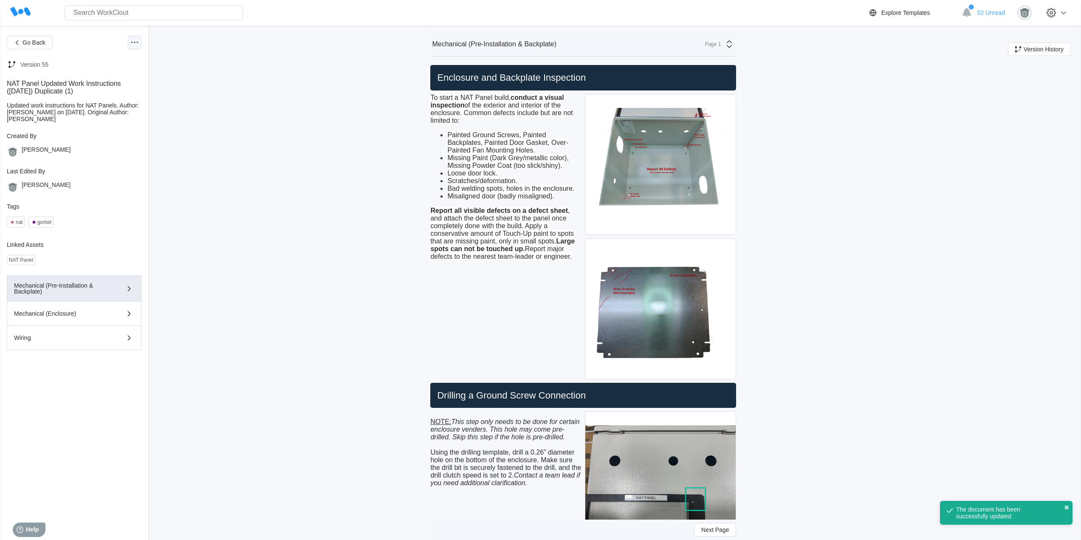
click at [130, 46] on icon at bounding box center [134, 42] width 10 height 10
click at [96, 89] on div "Edit Document" at bounding box center [98, 84] width 77 height 14
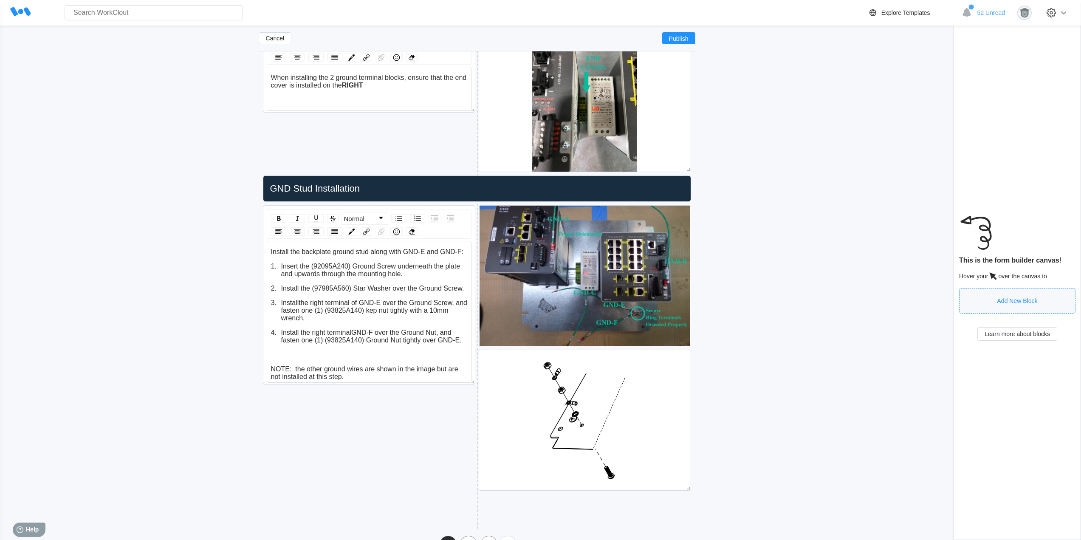
scroll to position [2204, 0]
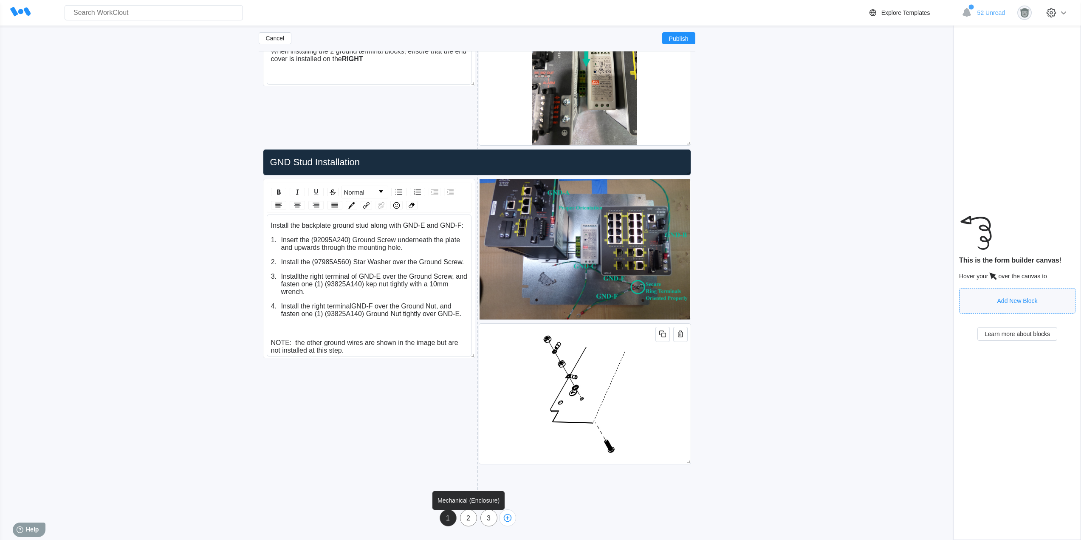
click at [465, 521] on div "2" at bounding box center [468, 518] width 16 height 8
type input "Mechanical (Enclosure)"
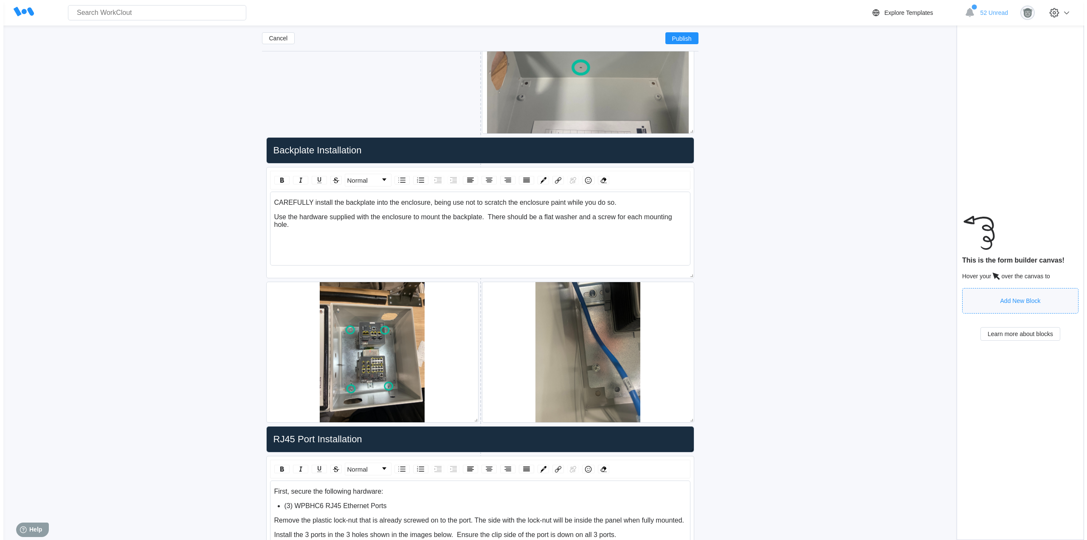
scroll to position [859, 0]
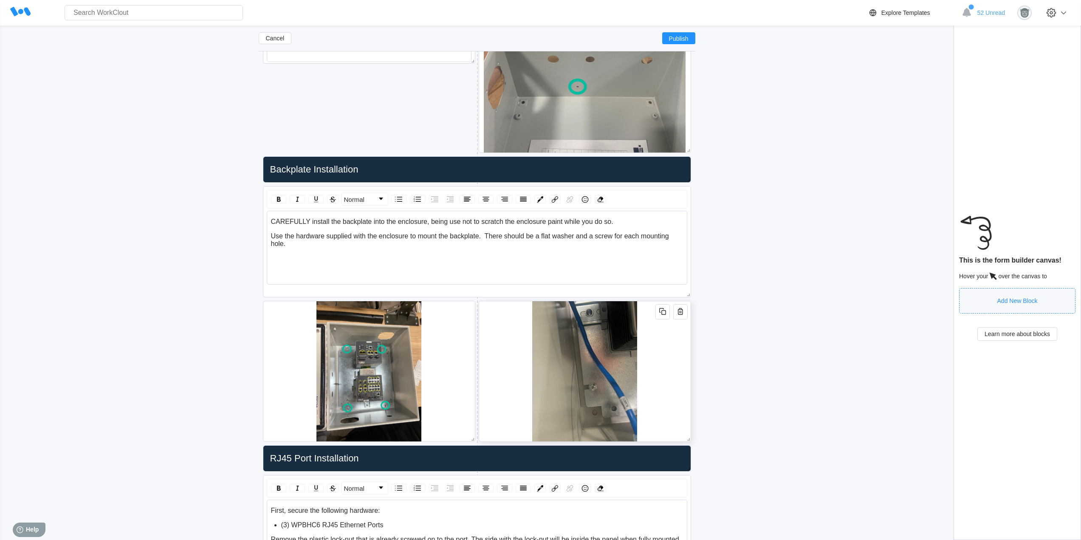
click at [673, 380] on div at bounding box center [585, 371] width 212 height 141
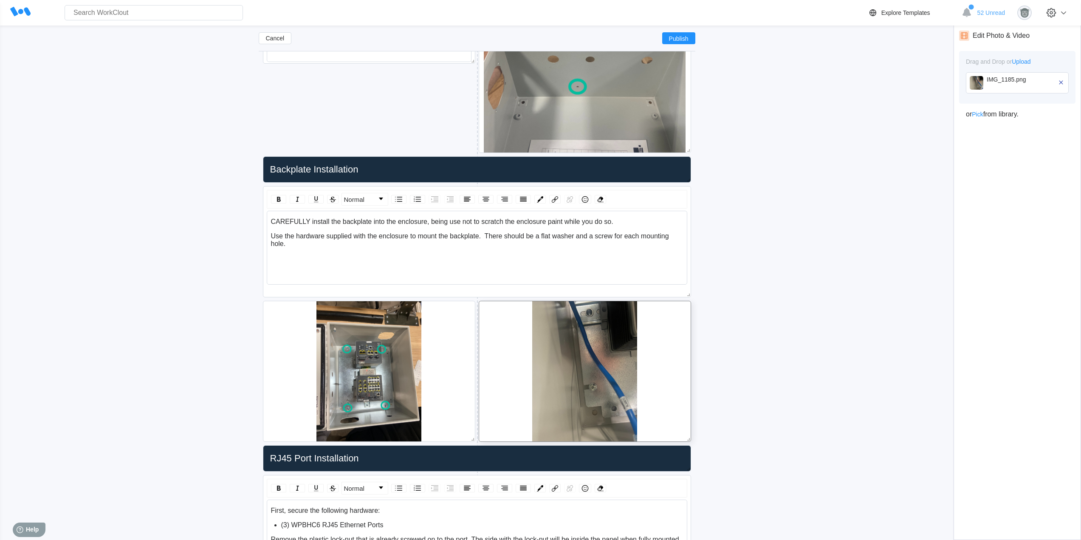
click at [976, 88] on img at bounding box center [976, 83] width 14 height 14
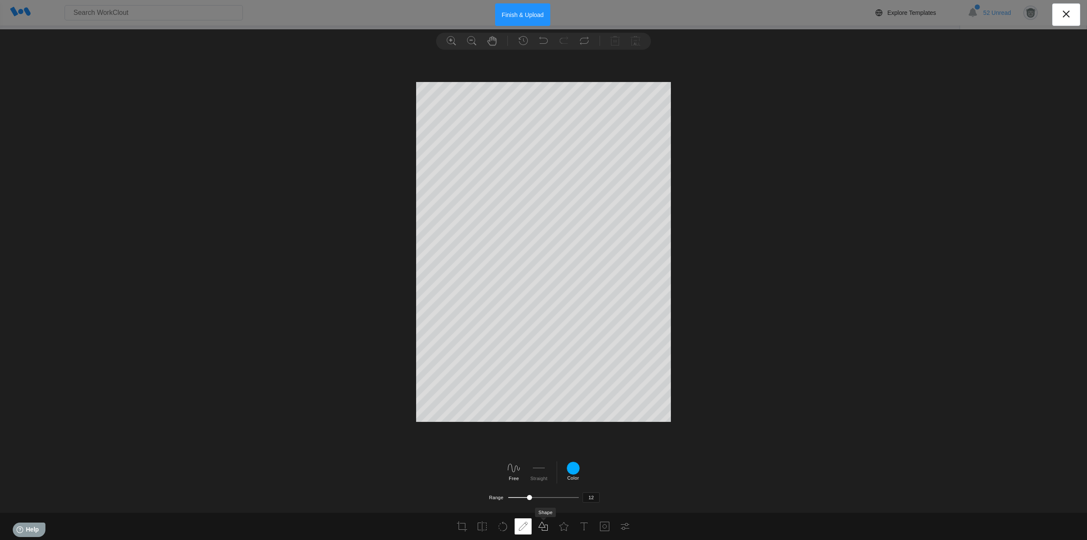
click at [543, 530] on use at bounding box center [543, 526] width 9 height 9
click at [513, 468] on icon at bounding box center [518, 468] width 14 height 14
click at [601, 475] on div "#000000 #2a2a2a #545454 #7e7e7e #a8a8a8 #d2d2d2 #ffffff #ff4040 #ff6518 #ffbb3b…" at bounding box center [601, 470] width 14 height 19
click at [600, 433] on input "#03bd9e" at bounding box center [597, 431] width 7 height 7
type input "26"
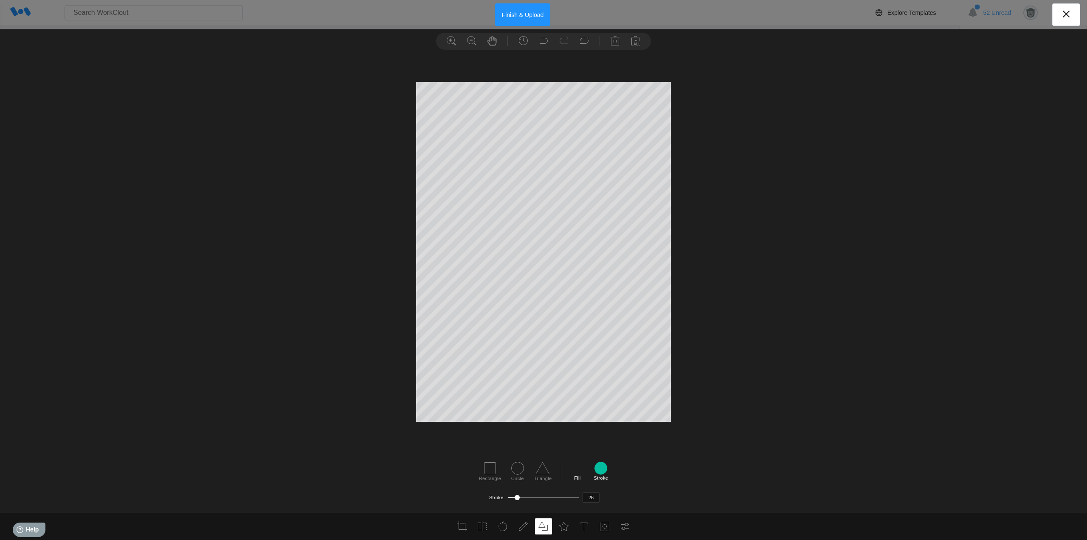
drag, startPoint x: 511, startPoint y: 497, endPoint x: 521, endPoint y: 485, distance: 16.0
click at [517, 497] on div at bounding box center [517, 497] width 5 height 5
click at [528, 10] on button "Finish & Upload" at bounding box center [523, 14] width 56 height 23
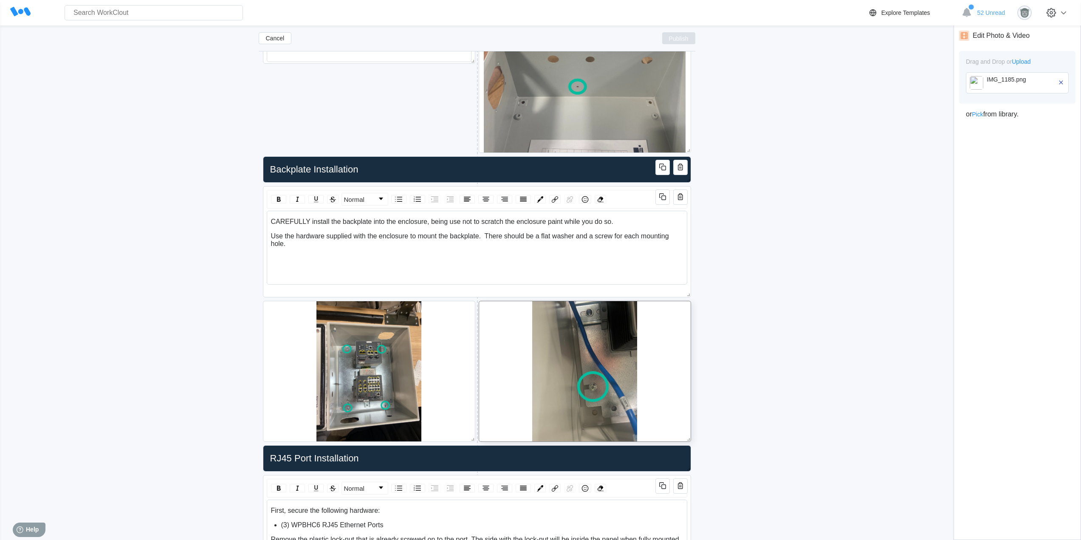
click at [684, 36] on span "Publish" at bounding box center [679, 38] width 20 height 5
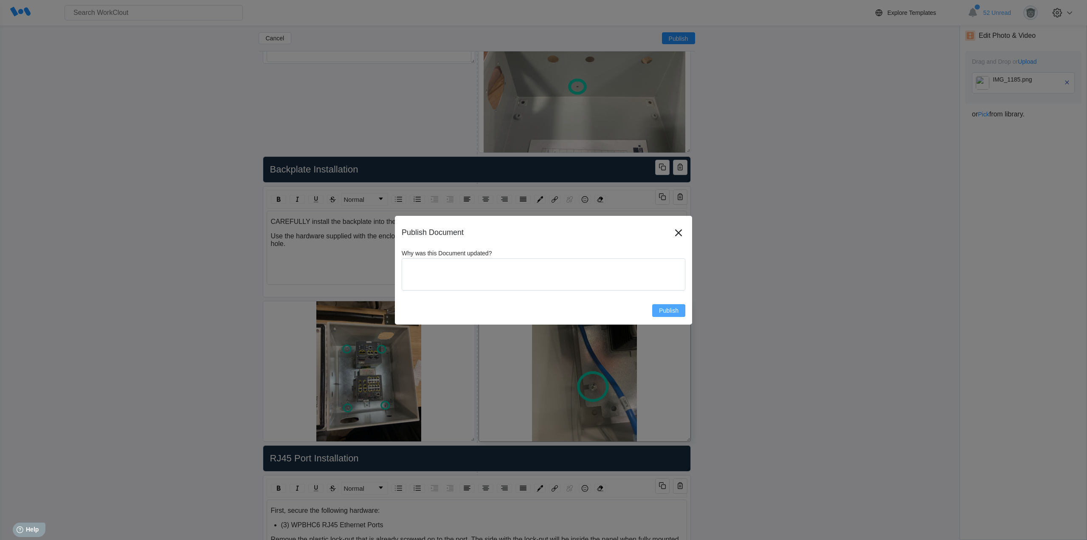
click at [669, 311] on span "Publish" at bounding box center [669, 310] width 20 height 6
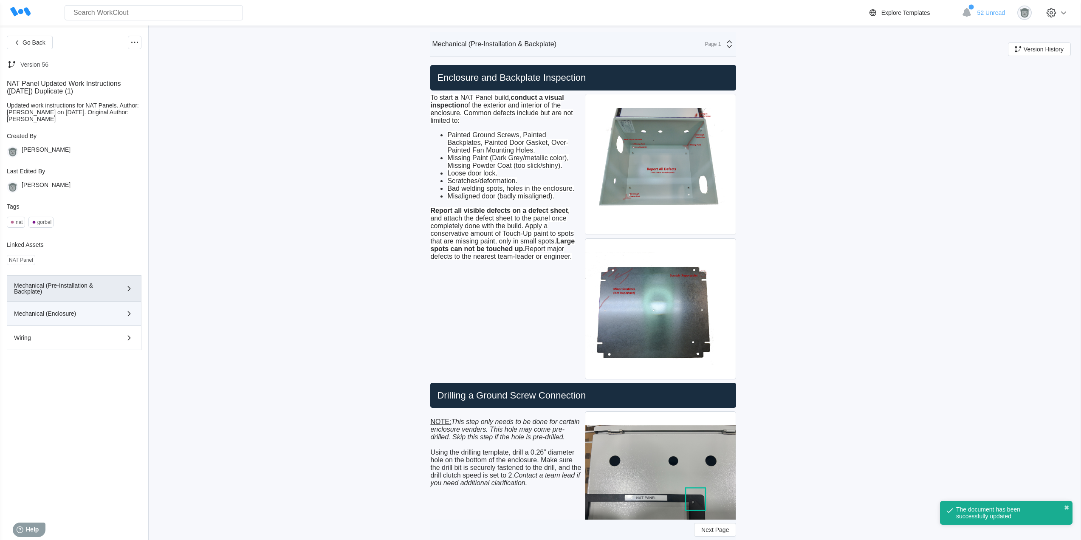
click at [62, 317] on div "Mechanical (Enclosure)" at bounding box center [74, 313] width 120 height 10
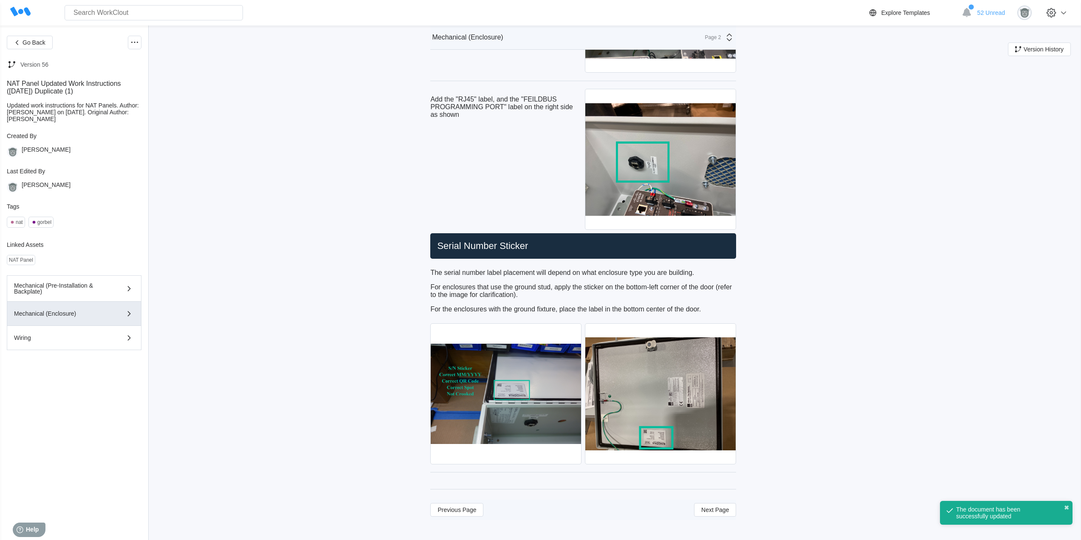
scroll to position [3674, 0]
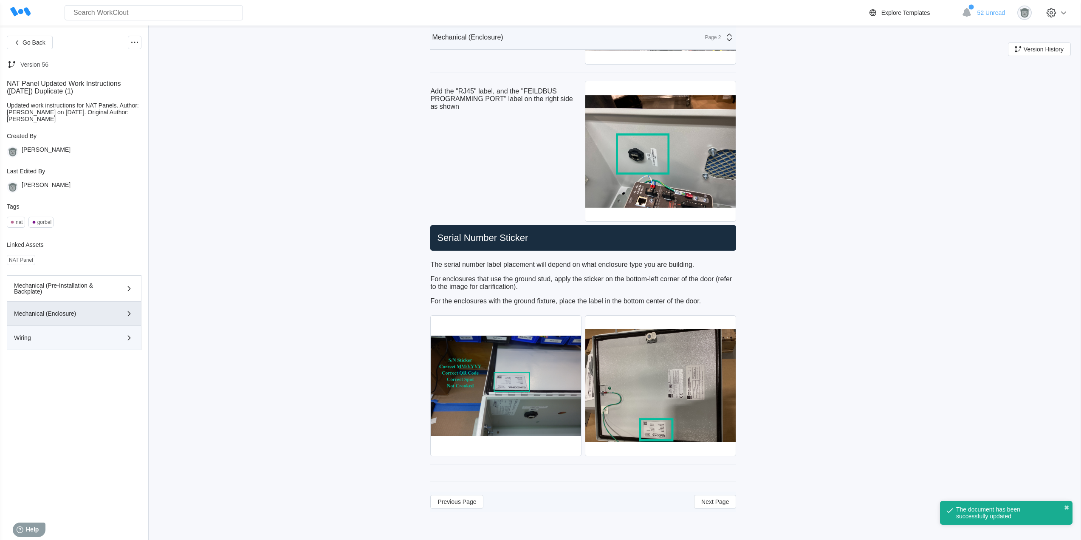
drag, startPoint x: 68, startPoint y: 338, endPoint x: 90, endPoint y: 336, distance: 22.1
click at [68, 338] on div "Wiring" at bounding box center [62, 338] width 96 height 6
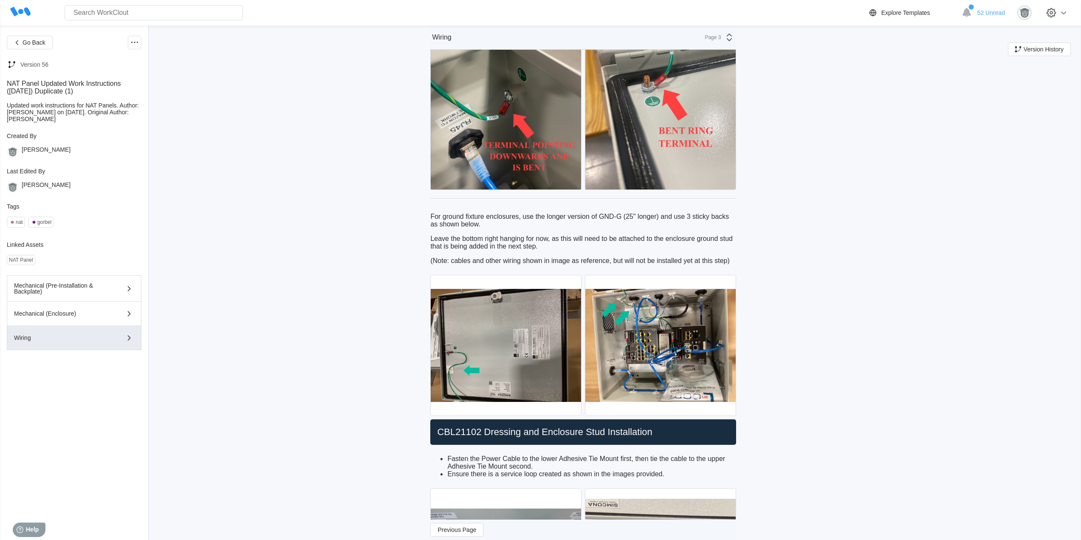
scroll to position [1622, 0]
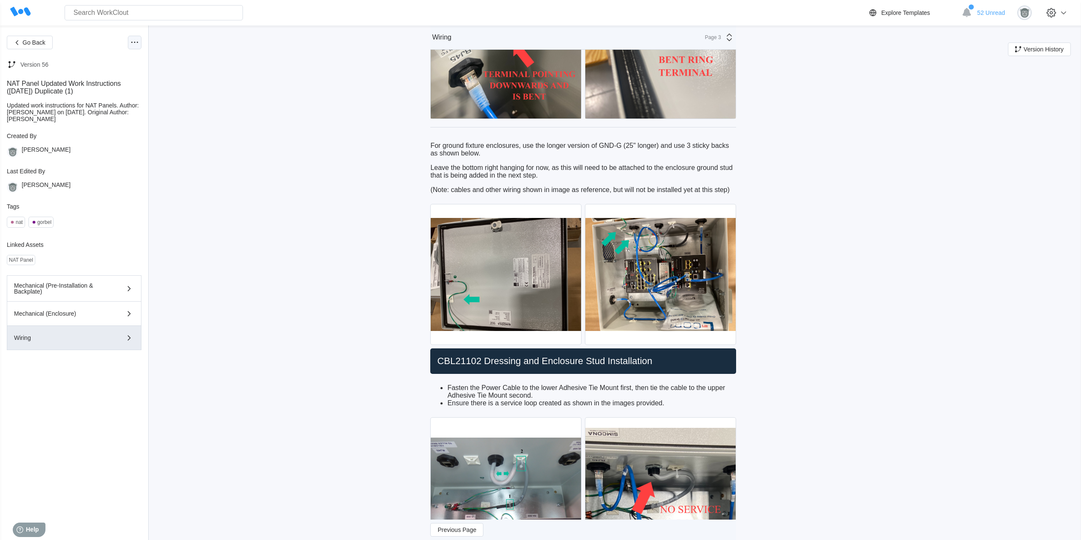
click at [139, 43] on icon at bounding box center [134, 42] width 10 height 10
click at [90, 82] on div "Edit Document" at bounding box center [93, 83] width 39 height 7
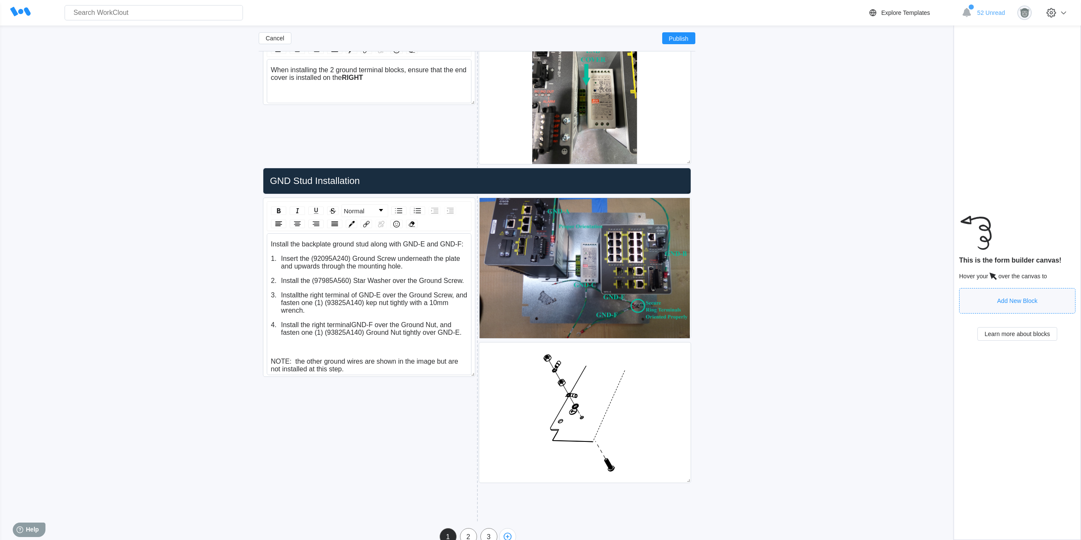
scroll to position [2204, 0]
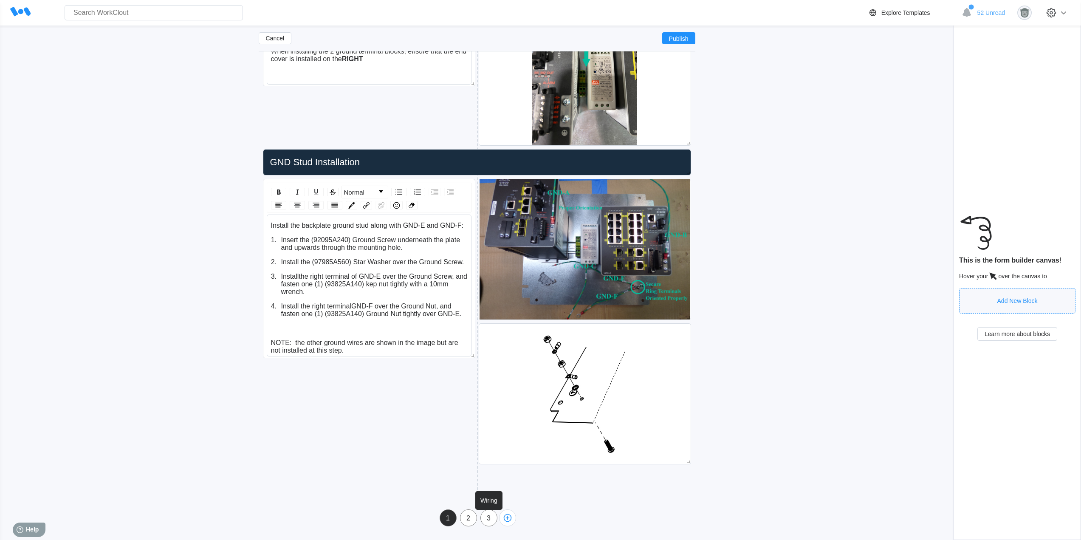
click at [486, 519] on div "3" at bounding box center [489, 518] width 16 height 8
type input "Wiring"
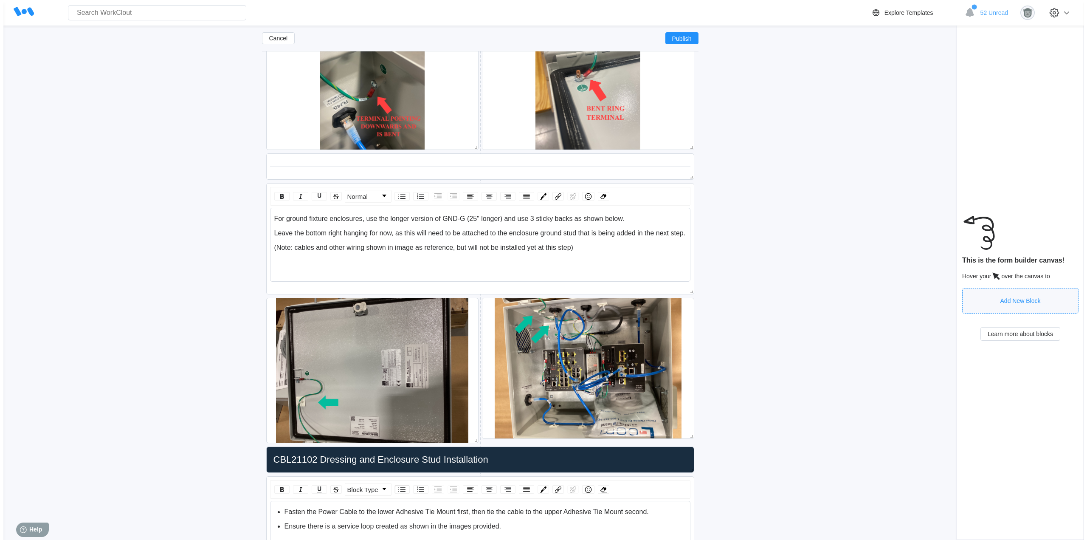
scroll to position [2133, 0]
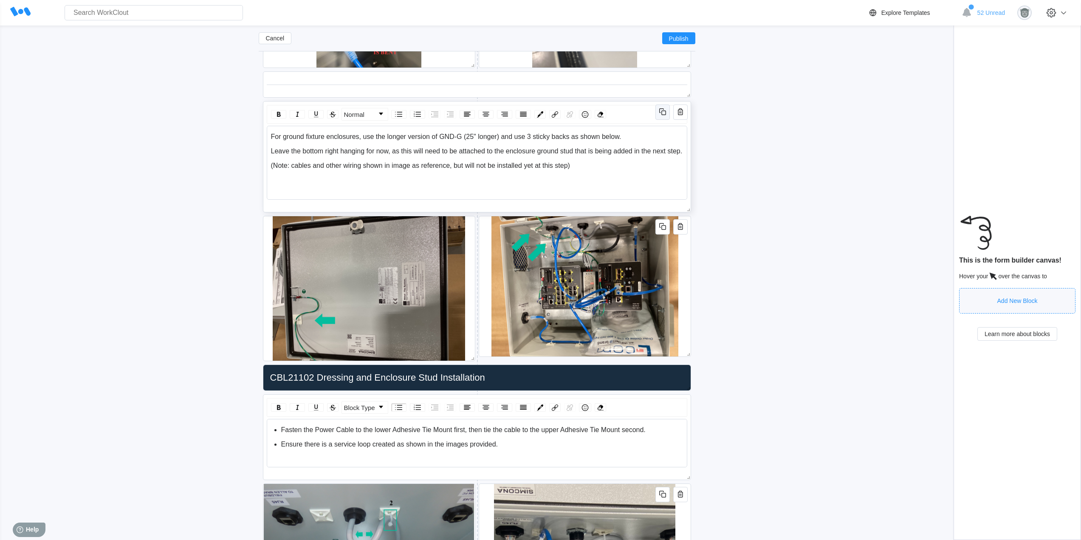
click at [662, 114] on icon "button" at bounding box center [662, 112] width 10 height 10
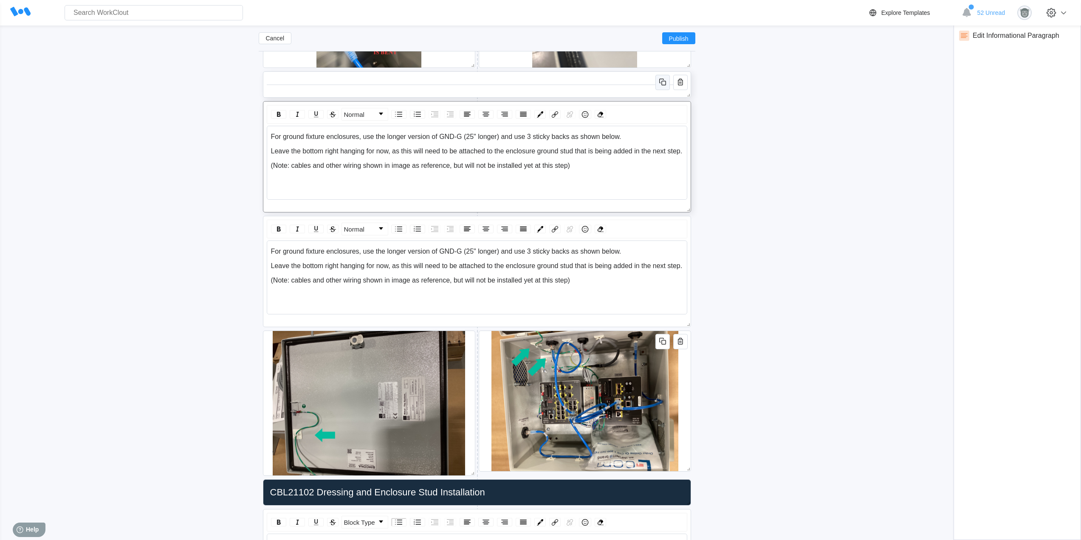
click at [662, 83] on icon "button" at bounding box center [663, 83] width 5 height 5
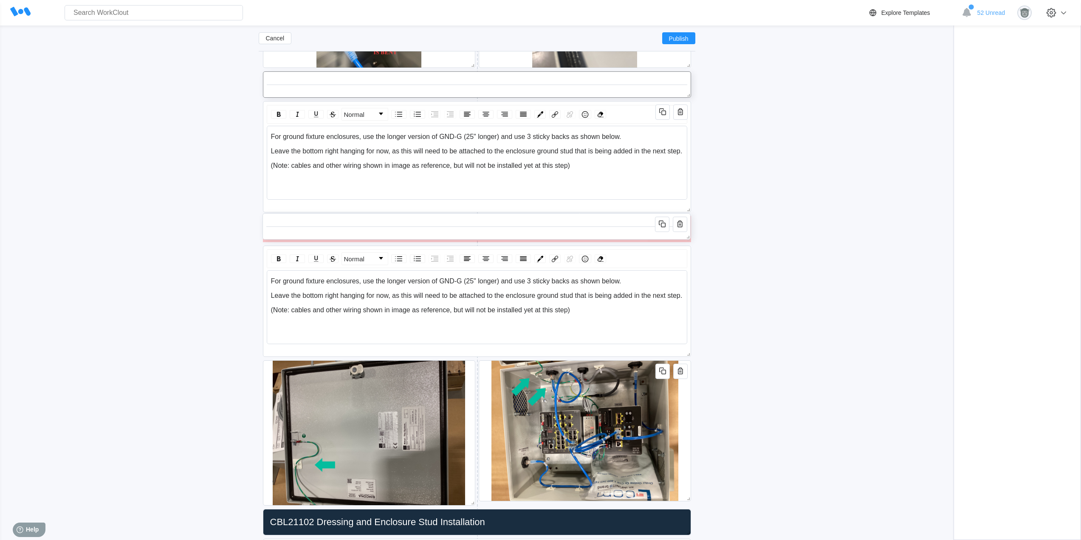
drag, startPoint x: 597, startPoint y: 119, endPoint x: 597, endPoint y: 231, distance: 112.1
click at [597, 231] on div at bounding box center [476, 226] width 420 height 19
click at [574, 161] on div "For ground fixture enclosures, use the longer version of GND-G (25" longer) and…" at bounding box center [477, 151] width 412 height 37
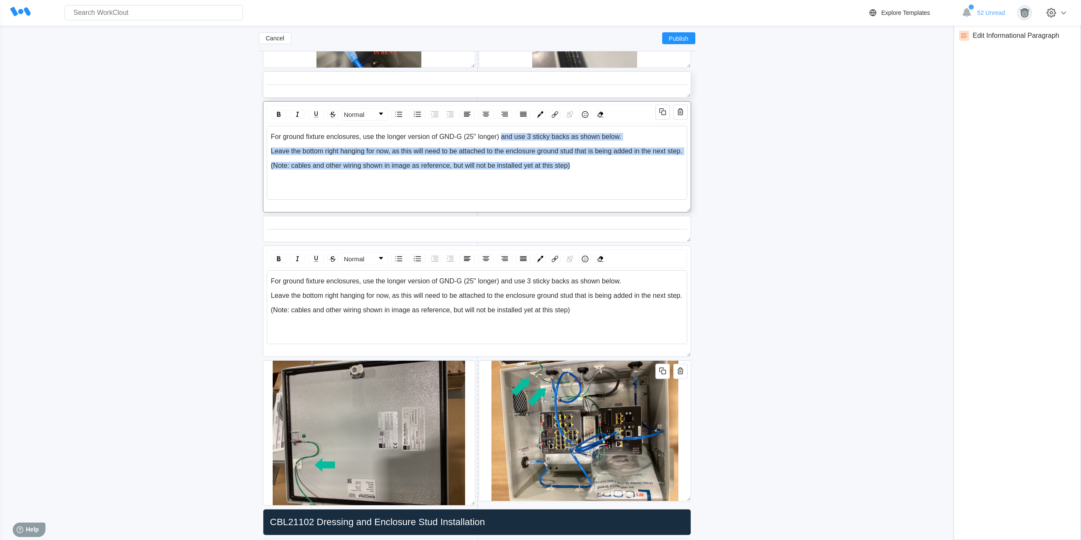
drag, startPoint x: 577, startPoint y: 167, endPoint x: 502, endPoint y: 131, distance: 83.8
click at [502, 131] on div "For ground fixture enclosures, use the longer version of GND-G (25" longer) and…" at bounding box center [477, 163] width 420 height 74
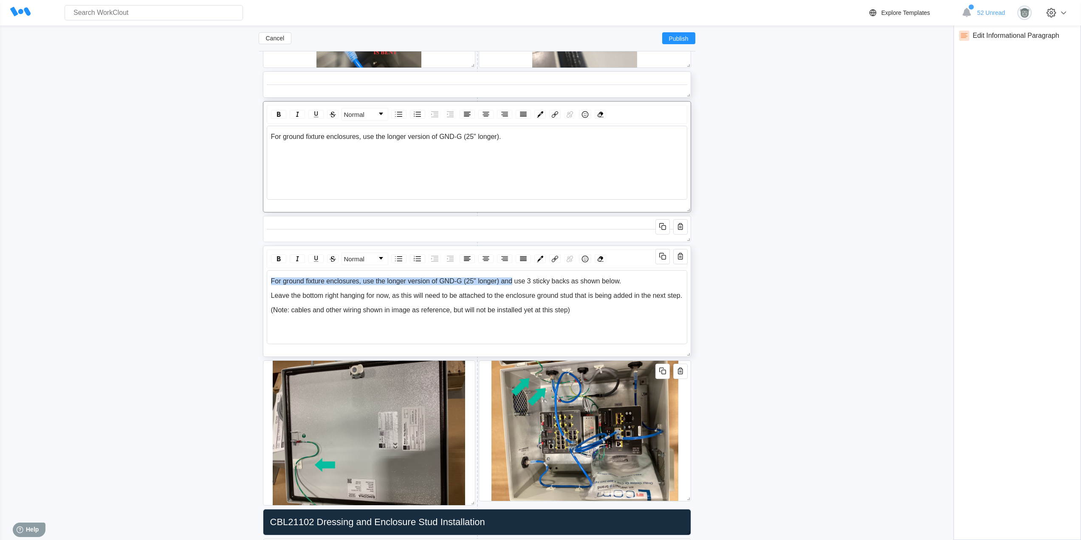
drag, startPoint x: 512, startPoint y: 281, endPoint x: 268, endPoint y: 276, distance: 244.2
click at [268, 276] on div "For ground fixture enclosures, use the longer version of GND-G (25" longer) and…" at bounding box center [477, 307] width 420 height 74
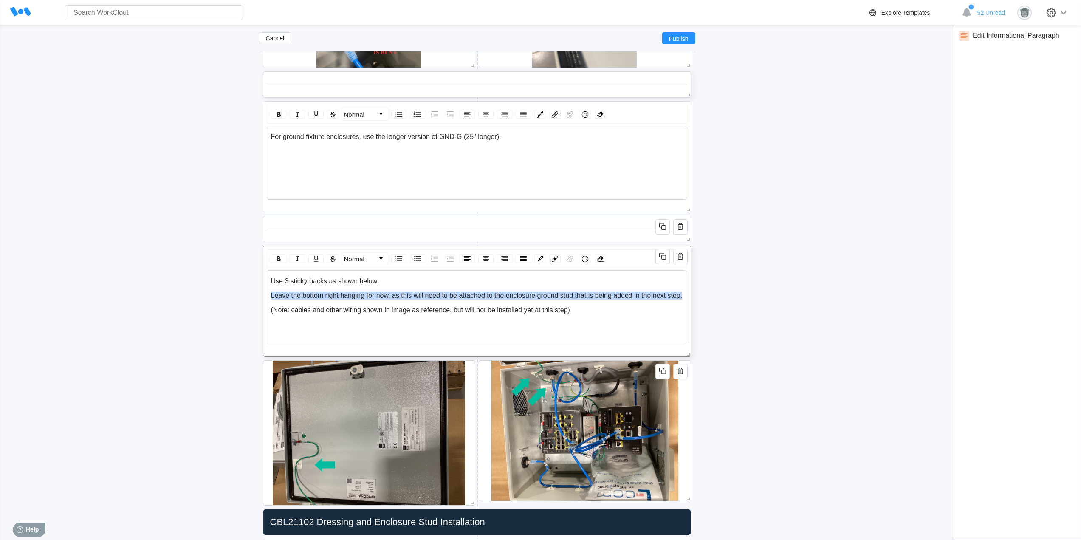
drag, startPoint x: 682, startPoint y: 298, endPoint x: 269, endPoint y: 295, distance: 413.1
click at [269, 295] on div "Use 3 sticky backs as shown below. Leave the bottom right hanging for now, as t…" at bounding box center [477, 307] width 420 height 74
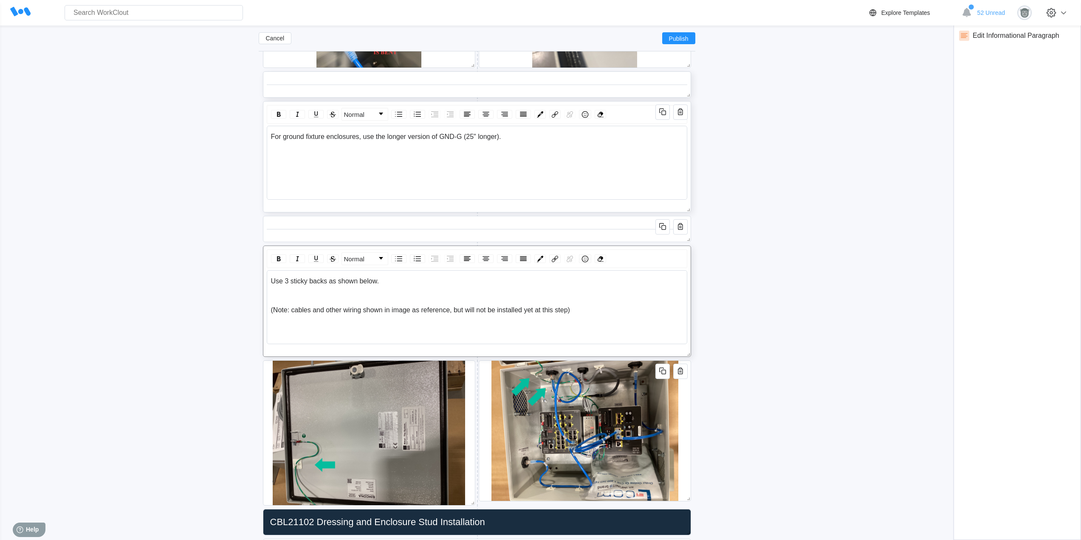
click at [387, 168] on div "For ground fixture enclosures, use the longer version of GND-G (25" longer)." at bounding box center [476, 154] width 413 height 43
click at [509, 136] on div "For ground fixture enclosures, use the longer version of GND-G (25" longer)." at bounding box center [477, 137] width 412 height 8
click at [273, 283] on span "Use 3 sticky backs as shown below." at bounding box center [325, 280] width 108 height 7
click at [280, 296] on div "rdw-editor" at bounding box center [477, 296] width 412 height 8
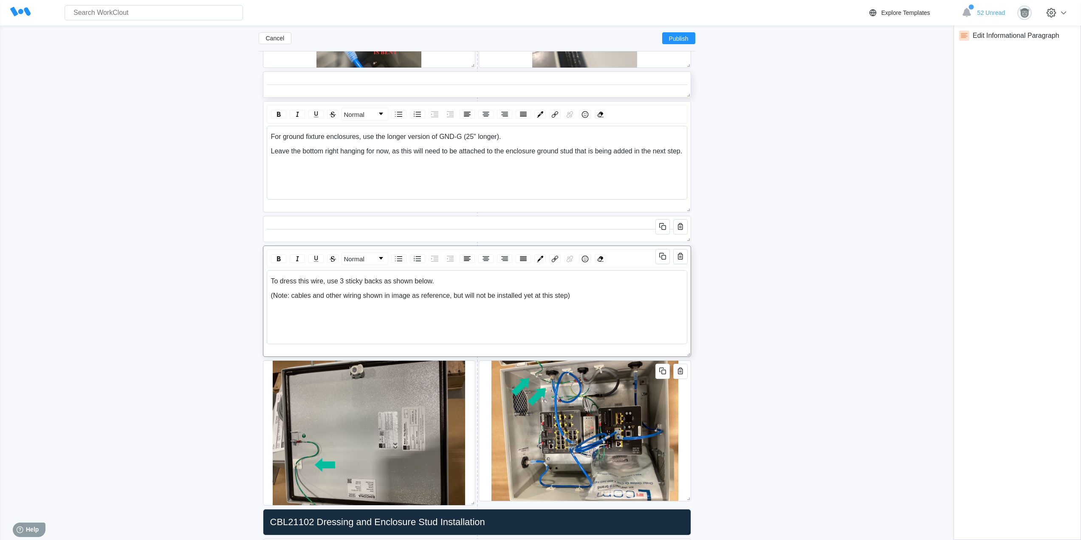
click at [383, 282] on span "To dress this wire, use 3 sticky backs as shown below." at bounding box center [352, 280] width 163 height 7
click at [506, 138] on div "For ground fixture enclosures, use the longer version of GND-G (25" longer)." at bounding box center [477, 137] width 412 height 8
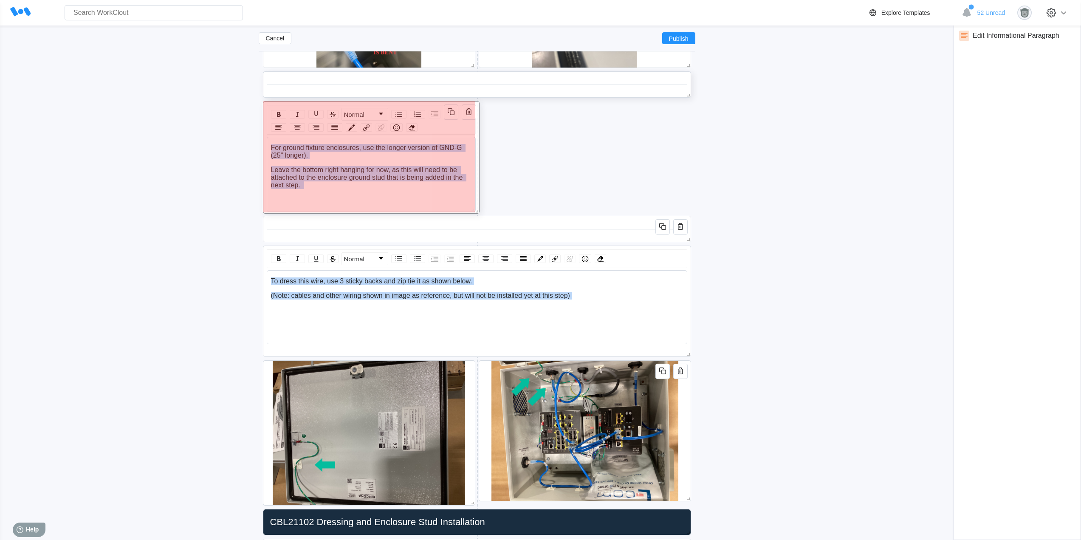
drag, startPoint x: 683, startPoint y: 206, endPoint x: 485, endPoint y: 184, distance: 199.0
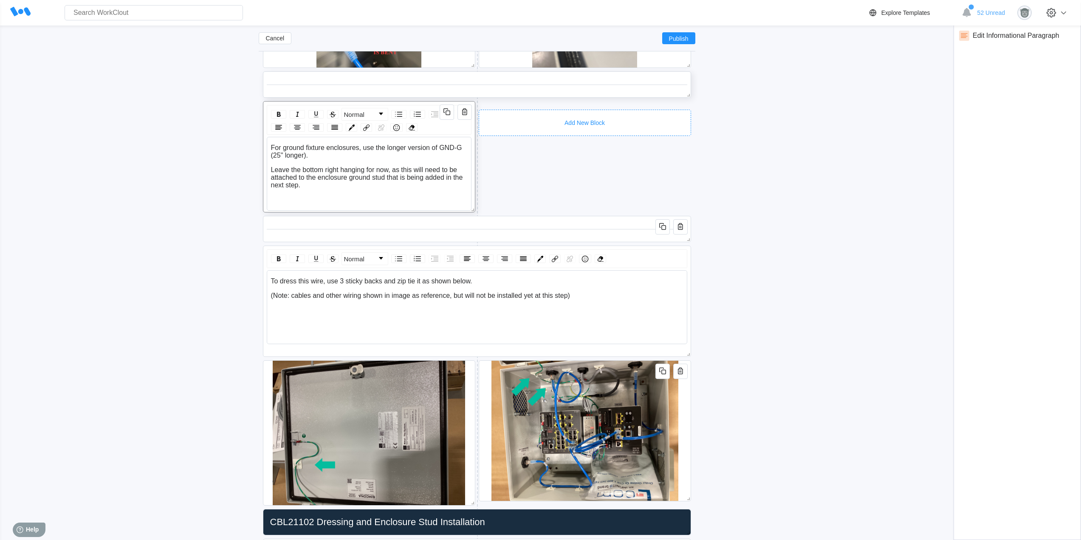
click at [548, 112] on div "Add New Block" at bounding box center [585, 123] width 212 height 26
click at [563, 208] on div "Informational Photo & Video" at bounding box center [530, 209] width 74 height 7
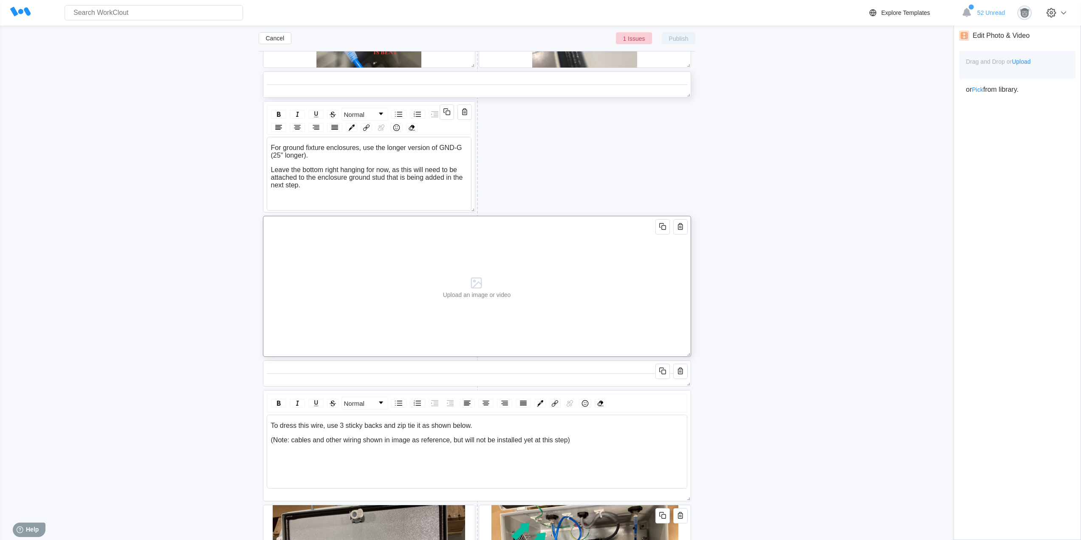
click at [659, 310] on div "Upload an image or video" at bounding box center [477, 286] width 428 height 141
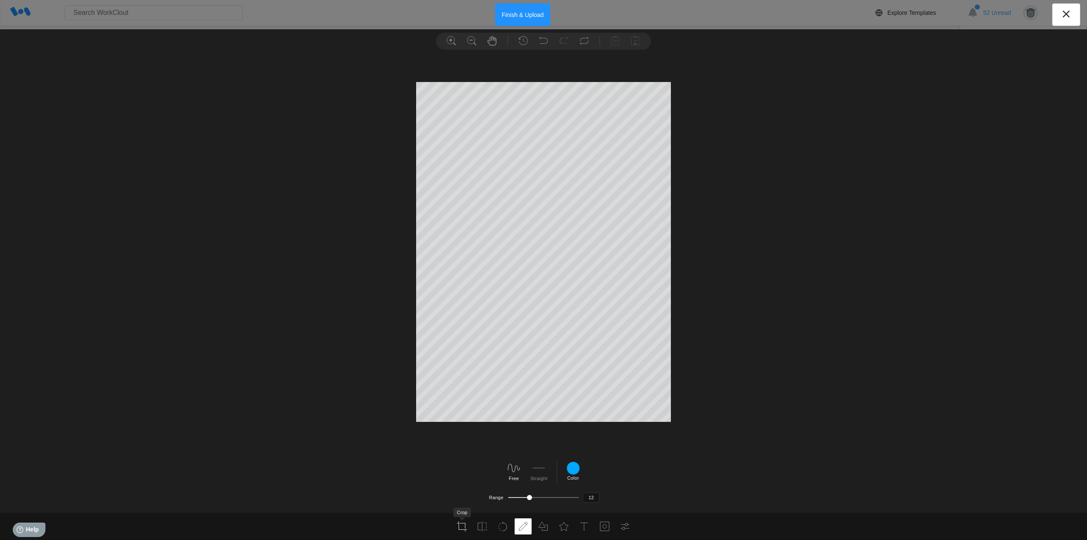
click at [461, 526] on icon at bounding box center [462, 526] width 10 height 10
click at [680, 362] on div at bounding box center [543, 284] width 1087 height 456
click at [528, 495] on label "Apply" at bounding box center [531, 495] width 12 height 5
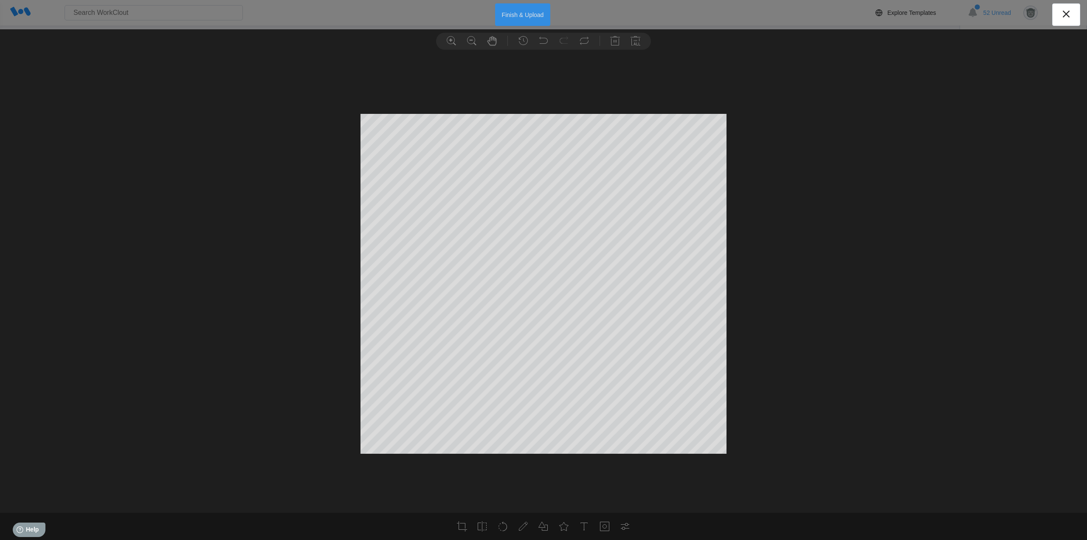
click at [528, 13] on button "Finish & Upload" at bounding box center [523, 14] width 56 height 23
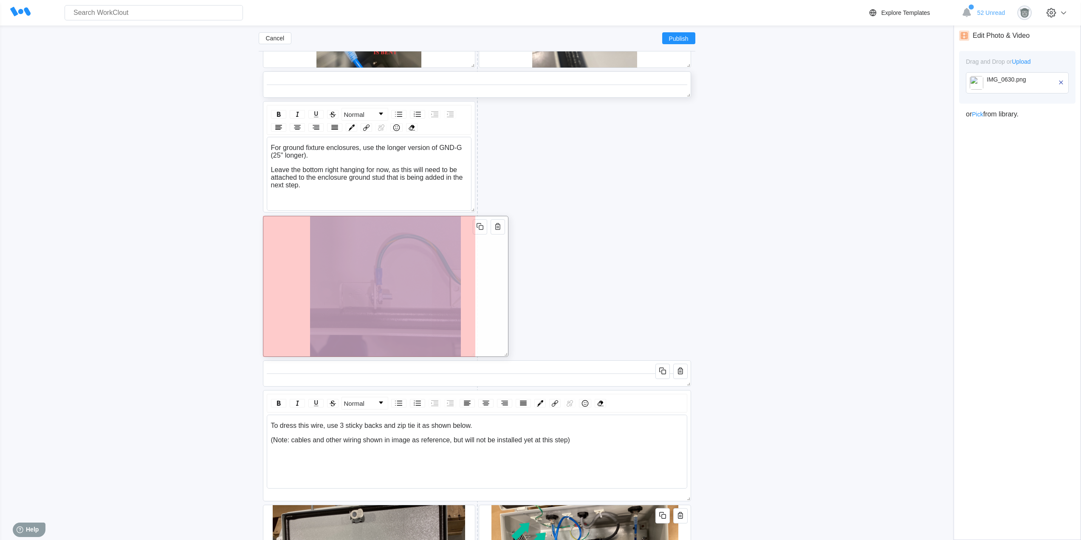
drag, startPoint x: 684, startPoint y: 351, endPoint x: 434, endPoint y: 341, distance: 250.7
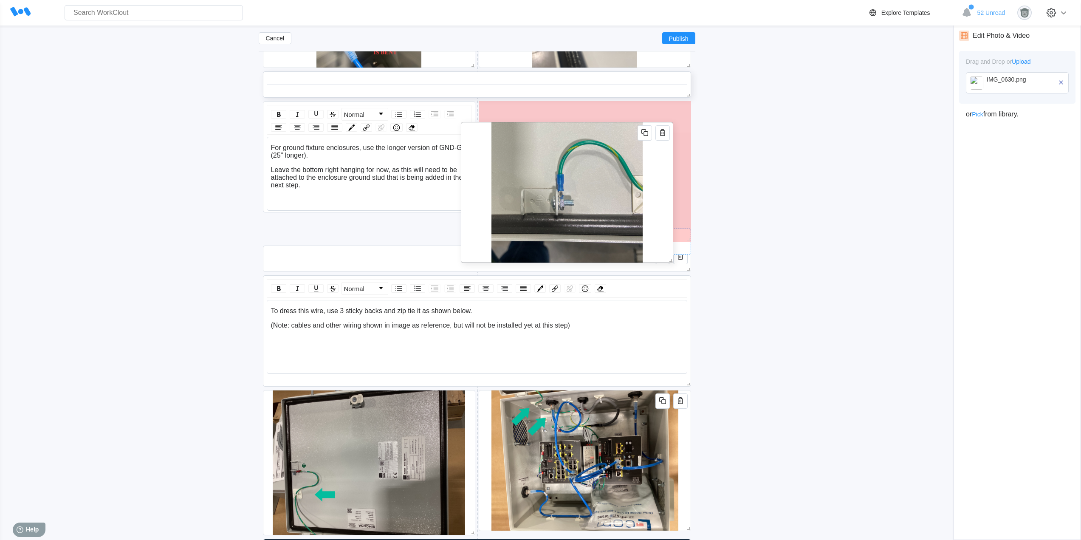
drag, startPoint x: 458, startPoint y: 323, endPoint x: 656, endPoint y: 229, distance: 219.0
click at [656, 229] on div at bounding box center [567, 192] width 212 height 141
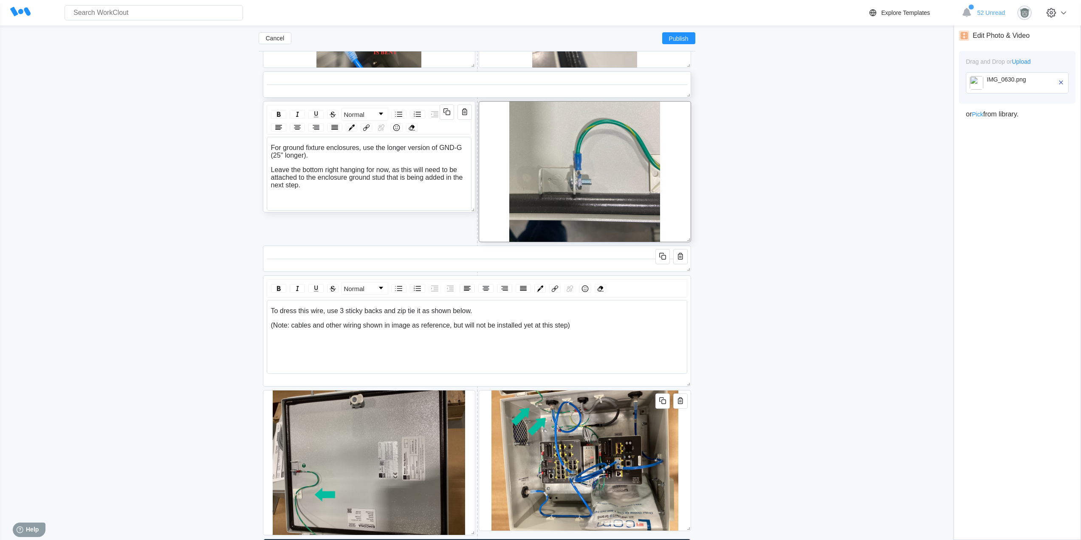
click at [336, 159] on div "For ground fixture enclosures, use the longer version of GND-G (25" longer). Le…" at bounding box center [369, 166] width 197 height 45
click at [314, 150] on span "For ground fixture enclosures, use the longer version of GND-G (25" longer)." at bounding box center [367, 151] width 193 height 15
click at [316, 158] on div "For ground fixture enclosures, use the longer version of GND-G (25" longer)." at bounding box center [369, 151] width 197 height 15
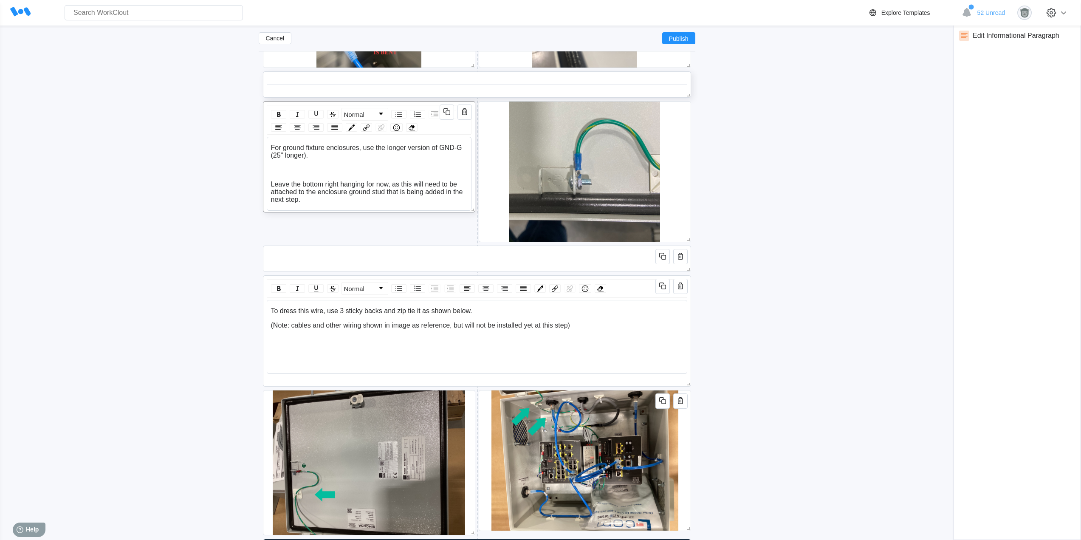
click at [304, 154] on span "For ground fixture enclosures, use the longer version of GND-G (25" longer)." at bounding box center [367, 151] width 193 height 15
click at [324, 173] on div "rdw-editor" at bounding box center [369, 170] width 197 height 8
click at [277, 175] on div "For ground fixture enclosures, use the longer version of GND-G (25" long). Leav…" at bounding box center [369, 173] width 197 height 59
click at [279, 169] on div "rdw-editor" at bounding box center [369, 170] width 197 height 8
drag, startPoint x: 332, startPoint y: 169, endPoint x: 309, endPoint y: 171, distance: 22.6
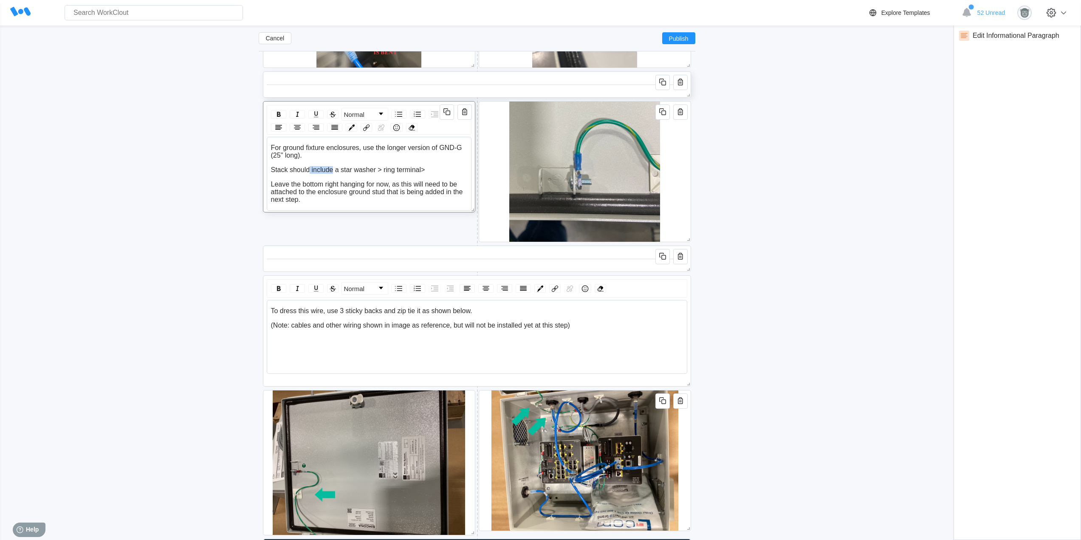
click at [309, 171] on span "Stack should include a star washer > ring terminal>" at bounding box center [348, 169] width 154 height 7
click at [395, 115] on img "rdw-list-control" at bounding box center [399, 114] width 10 height 10
drag, startPoint x: 371, startPoint y: 181, endPoint x: 316, endPoint y: 184, distance: 54.8
click at [316, 184] on div "star washer > ring terminal>" at bounding box center [374, 184] width 186 height 8
click at [285, 183] on span "star washer" at bounding box center [298, 183] width 35 height 7
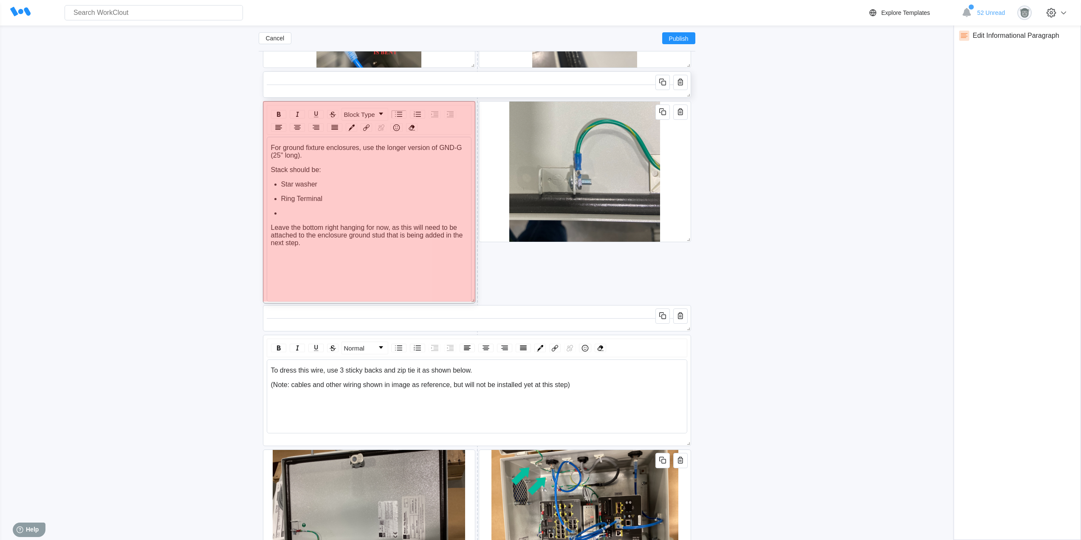
drag, startPoint x: 470, startPoint y: 209, endPoint x: 398, endPoint y: 258, distance: 86.7
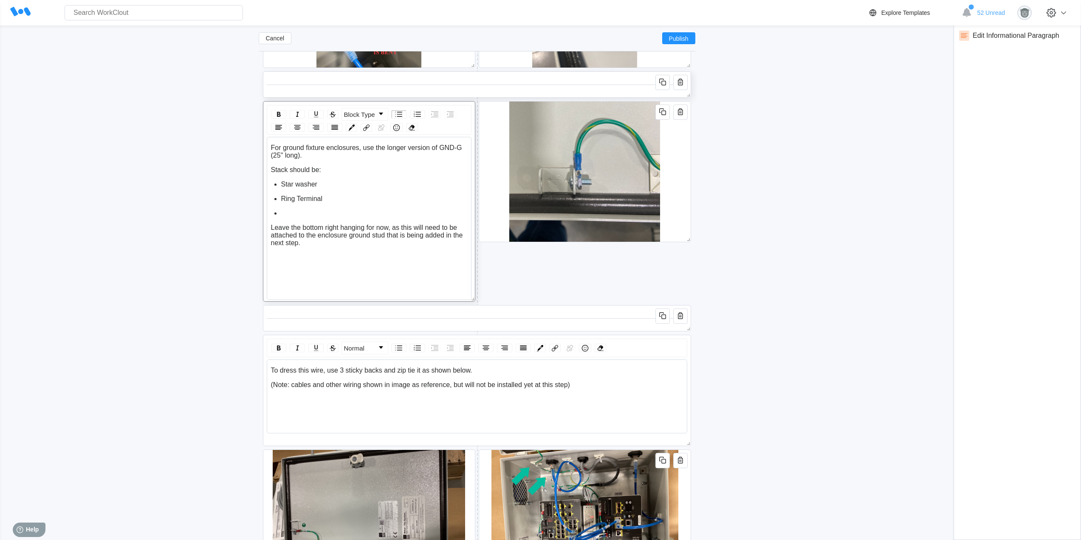
click at [290, 211] on div "rdw-editor" at bounding box center [374, 213] width 186 height 8
click at [676, 38] on span "Publish" at bounding box center [679, 38] width 20 height 5
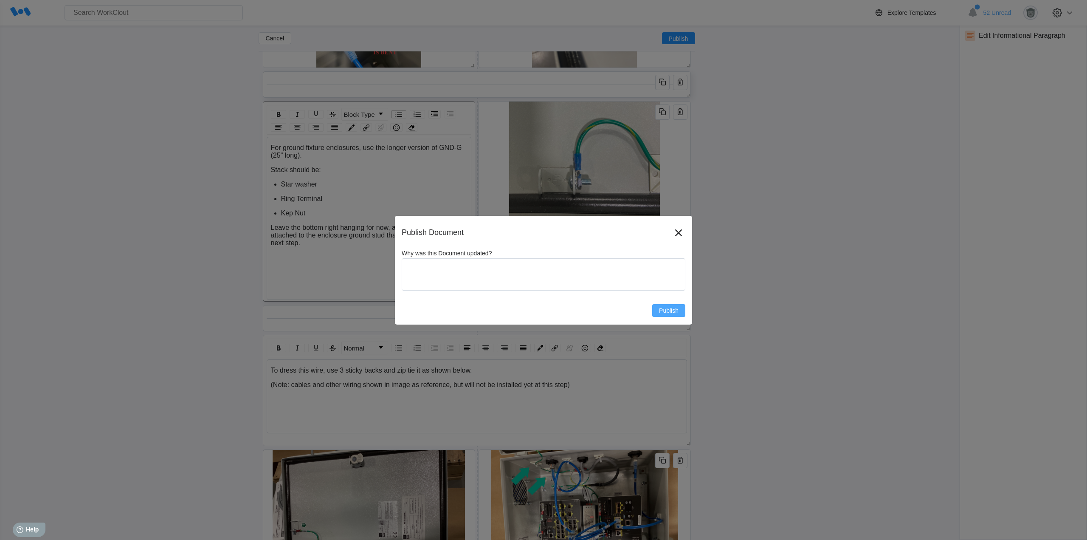
click at [667, 313] on span "Publish" at bounding box center [669, 310] width 20 height 6
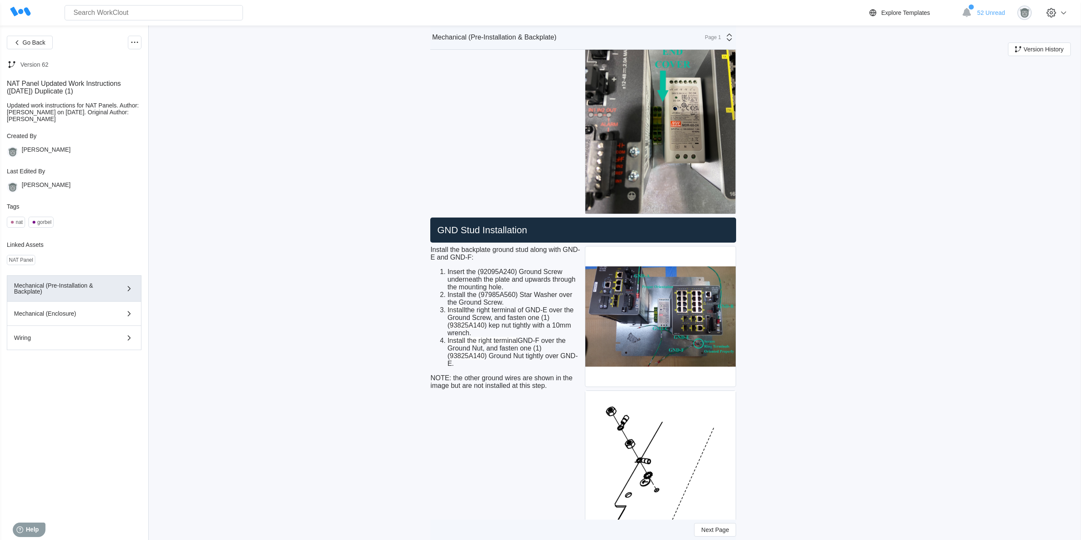
scroll to position [2128, 0]
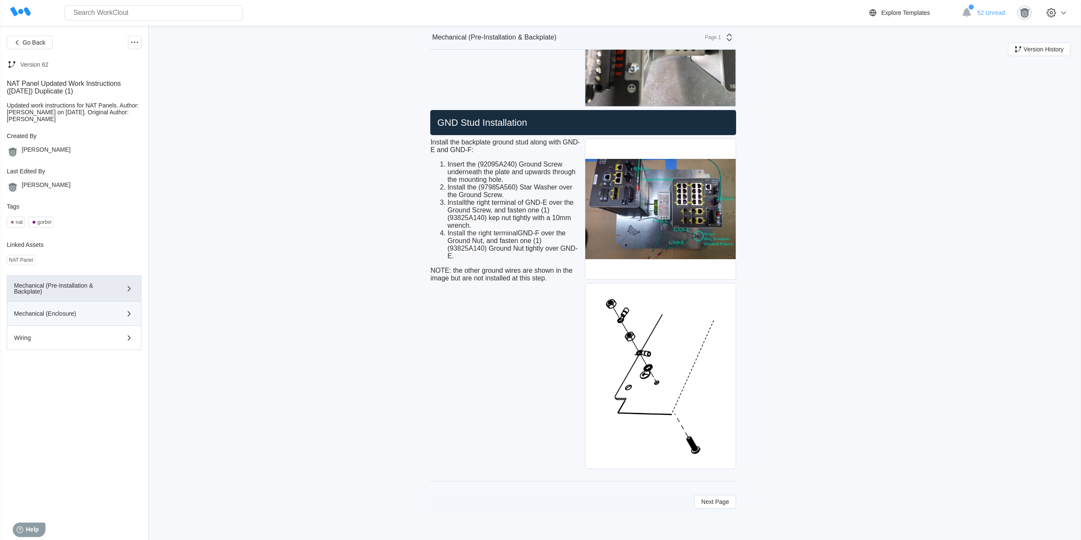
click at [91, 320] on button "Mechanical (Enclosure)" at bounding box center [74, 313] width 135 height 24
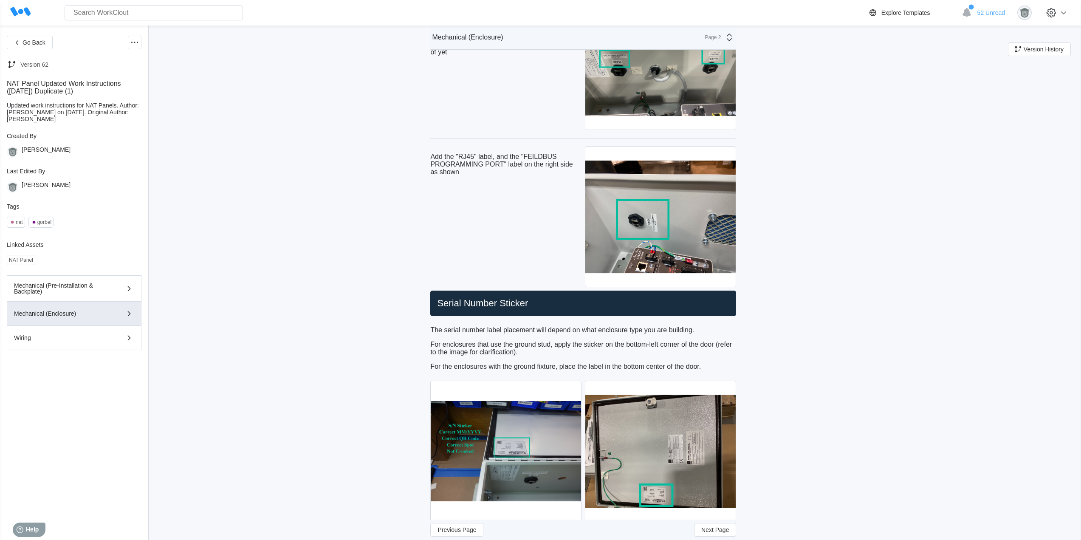
scroll to position [3674, 0]
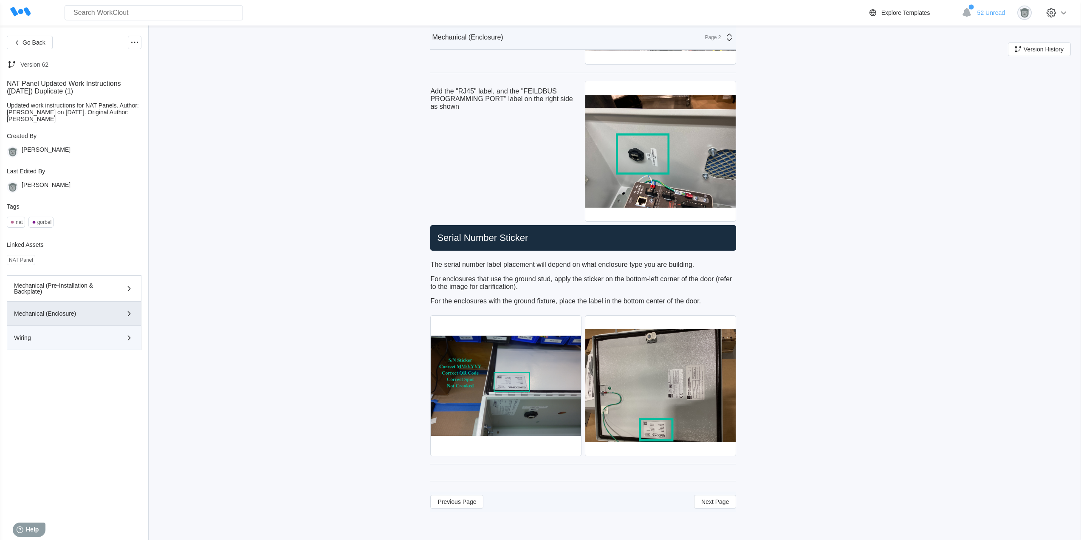
click at [73, 343] on button "Wiring" at bounding box center [74, 338] width 135 height 24
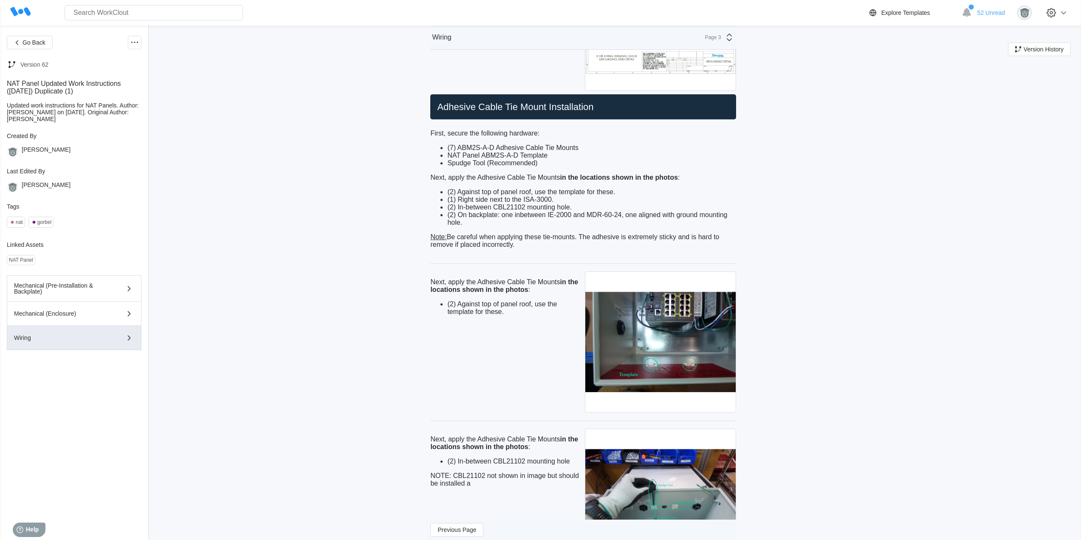
scroll to position [141, 0]
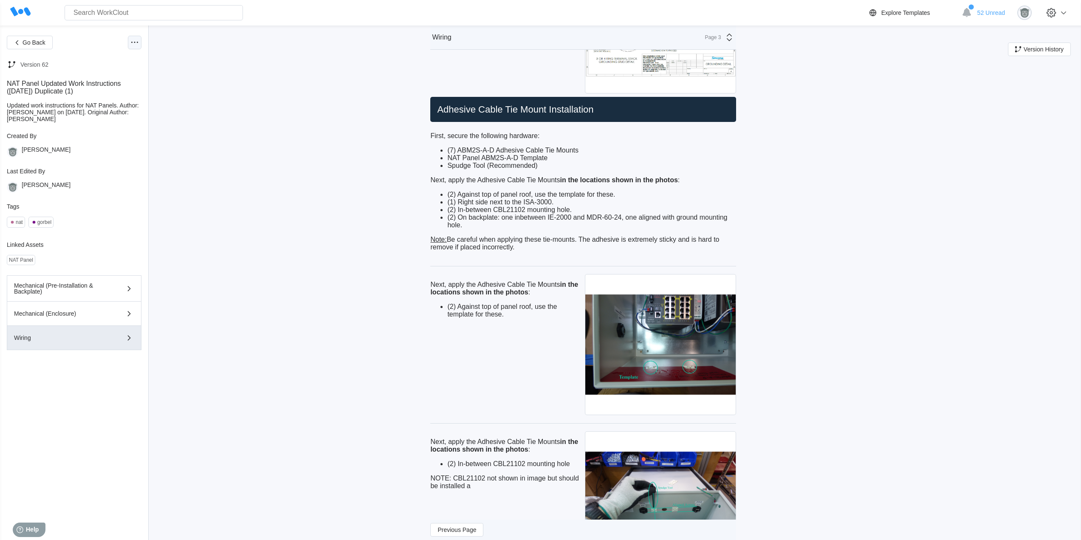
click at [135, 46] on icon at bounding box center [134, 42] width 10 height 10
click at [106, 84] on div "Edit Document" at bounding box center [93, 83] width 39 height 7
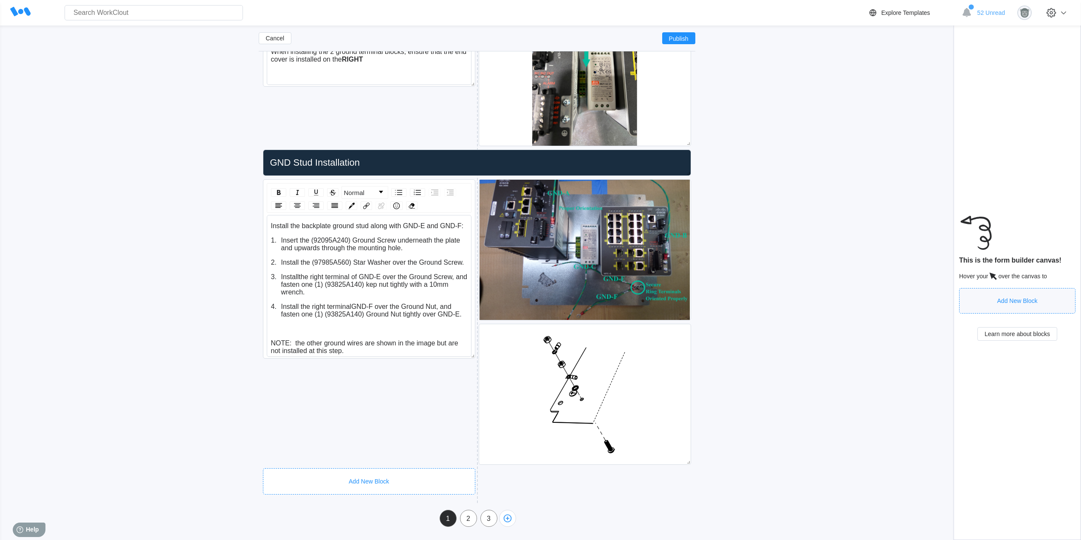
scroll to position [2204, 0]
click at [492, 522] on div "3" at bounding box center [489, 518] width 16 height 17
type input "Wiring"
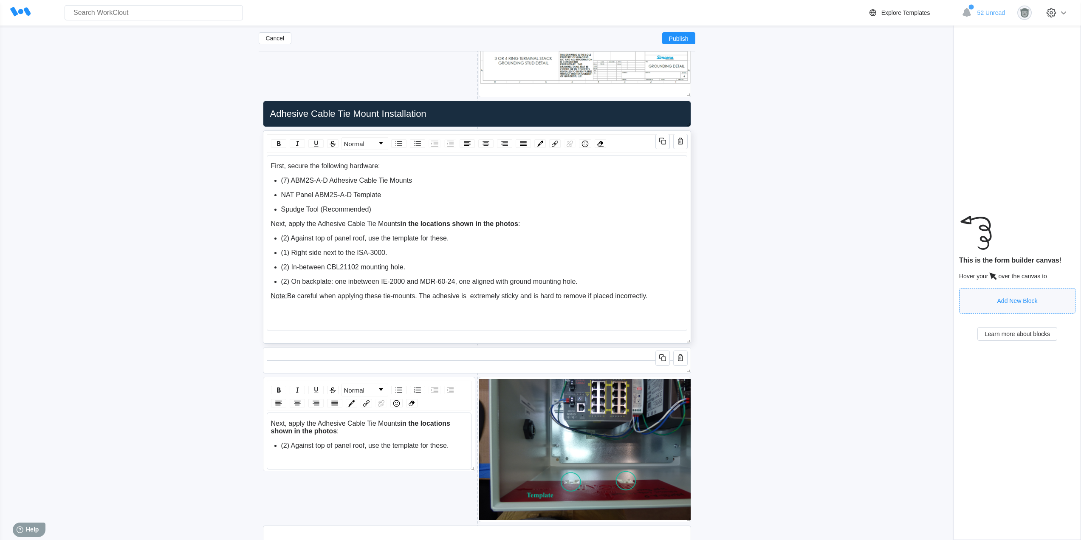
scroll to position [290, 0]
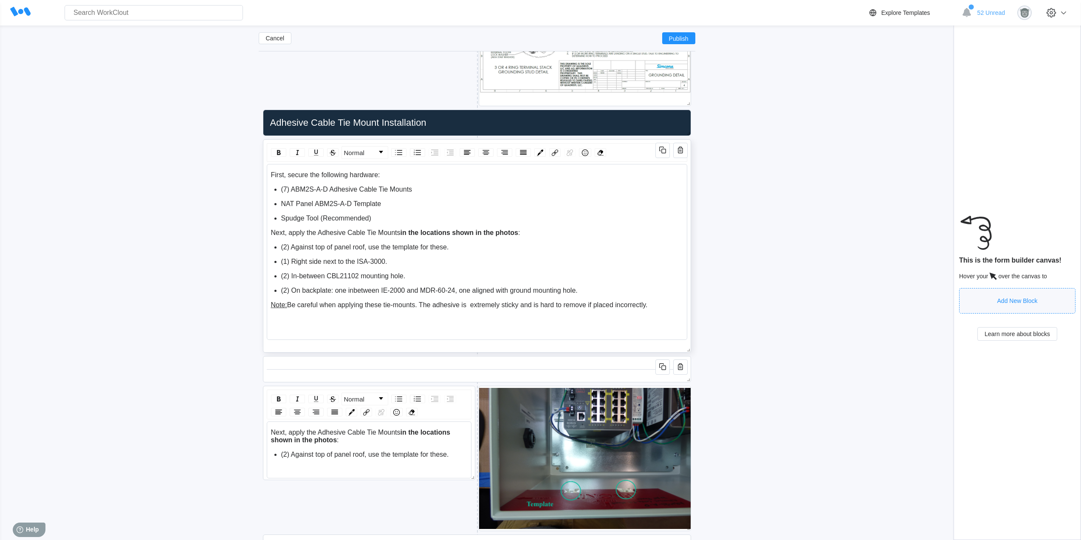
drag, startPoint x: 655, startPoint y: 304, endPoint x: 390, endPoint y: 260, distance: 268.6
click at [390, 260] on div "First, secure the following hardware: (7) ABM2S-A-D Adhesive Cable Tie Mounts N…" at bounding box center [477, 240] width 412 height 138
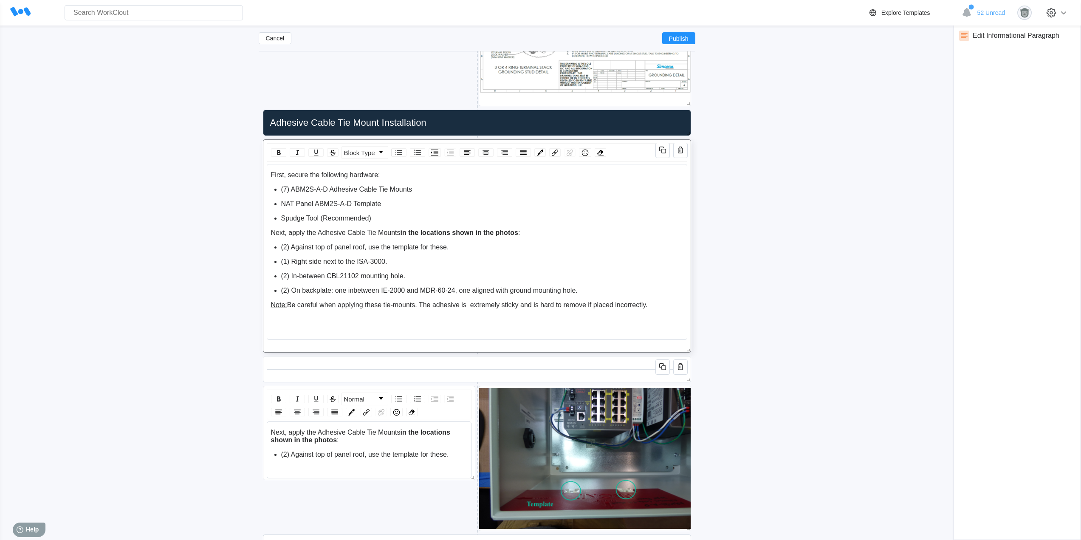
click at [353, 259] on span "(1) Right side next to the ISA-3000." at bounding box center [334, 261] width 106 height 7
click at [450, 454] on div "(2) Against top of panel roof, use the template for these." at bounding box center [374, 454] width 186 height 8
click at [681, 152] on icon "button" at bounding box center [680, 150] width 10 height 10
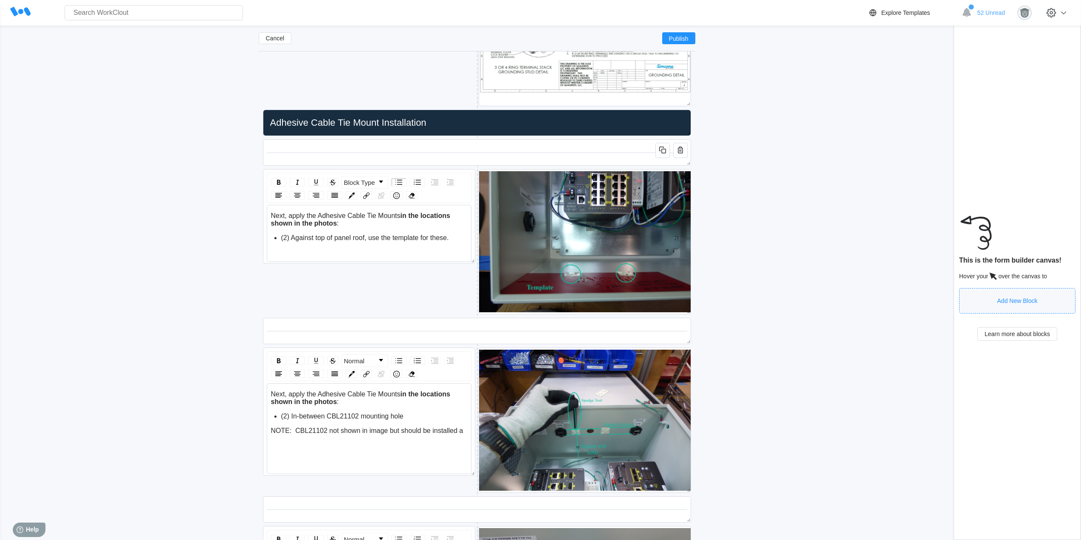
click at [681, 152] on icon "button" at bounding box center [680, 150] width 10 height 10
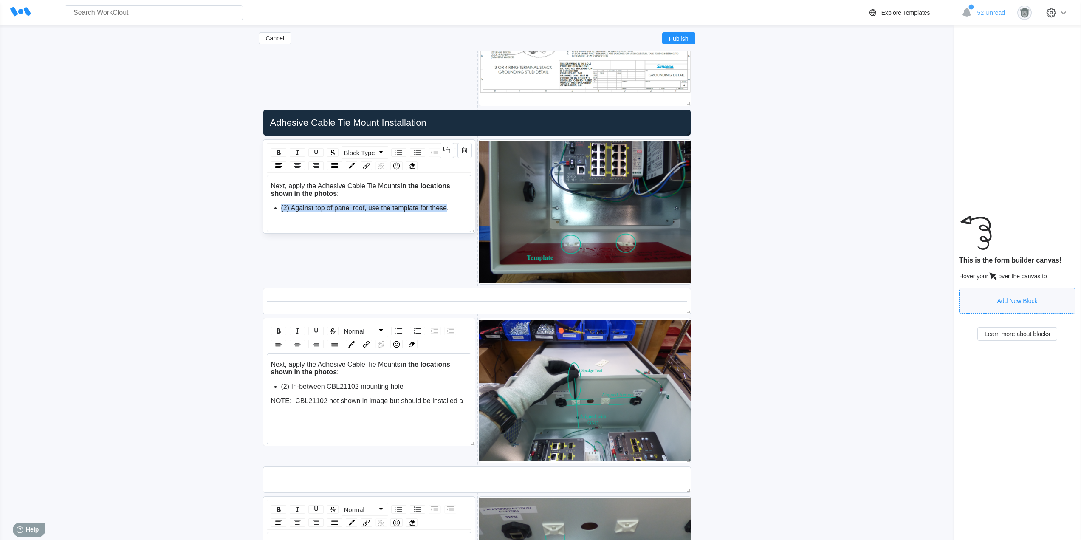
drag, startPoint x: 447, startPoint y: 208, endPoint x: 377, endPoint y: 200, distance: 70.1
click at [377, 200] on div "Next, apply the Adhesive Cable Tie Mounts in the locations shown in the photos …" at bounding box center [369, 197] width 197 height 30
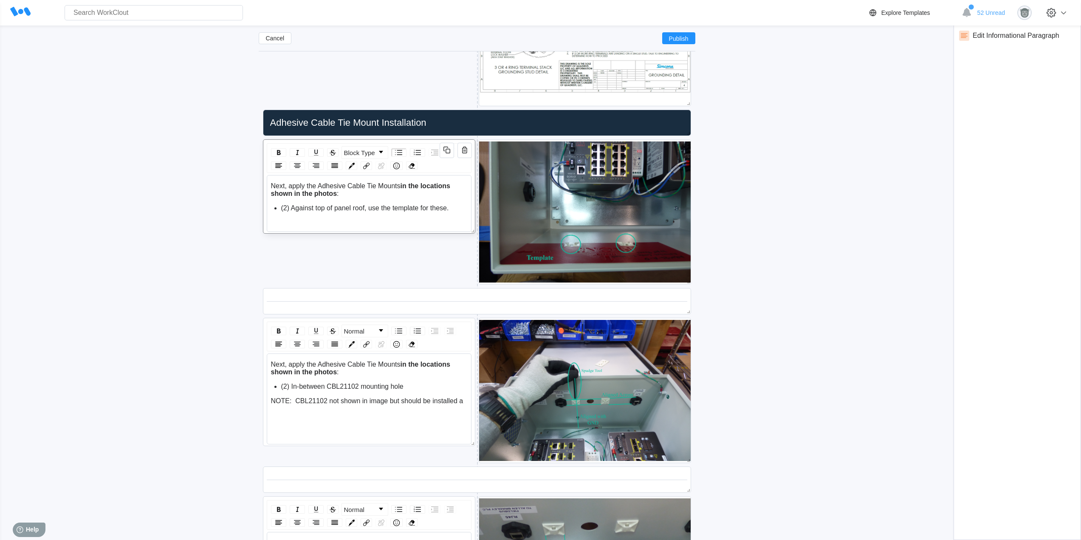
click at [290, 203] on div "Next, apply the Adhesive Cable Tie Mounts in the locations shown in the photos …" at bounding box center [369, 197] width 197 height 30
drag, startPoint x: 288, startPoint y: 208, endPoint x: 273, endPoint y: 187, distance: 26.4
click at [273, 187] on div "Next, apply the Adhesive Cable Tie Mounts in the locations shown in the photos …" at bounding box center [369, 197] width 197 height 30
drag, startPoint x: 370, startPoint y: 194, endPoint x: 288, endPoint y: 194, distance: 82.4
click at [287, 194] on div "Use the template to apply 2 sticky backs against top of panel roof, use the tem…" at bounding box center [369, 189] width 197 height 15
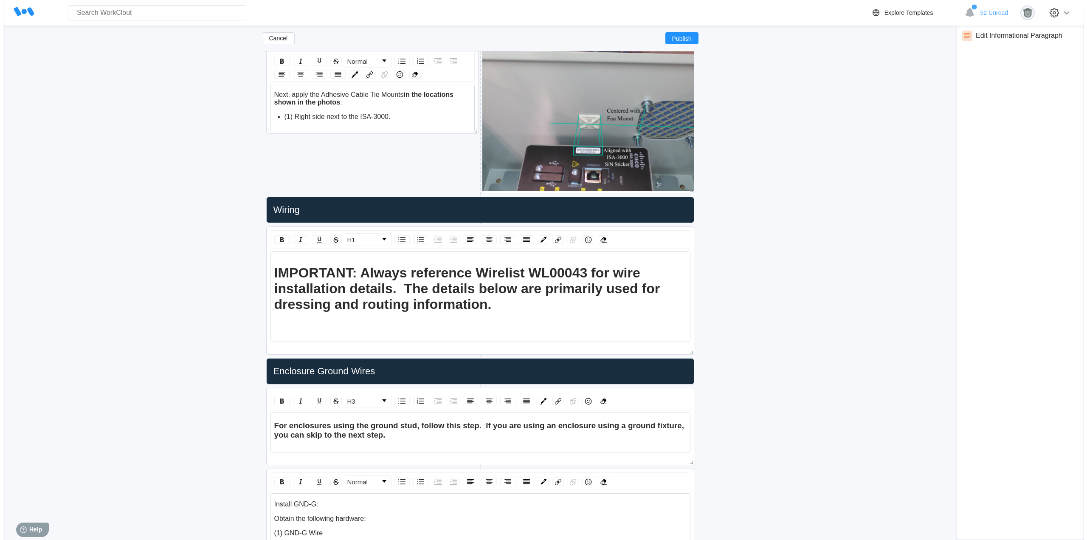
scroll to position [927, 0]
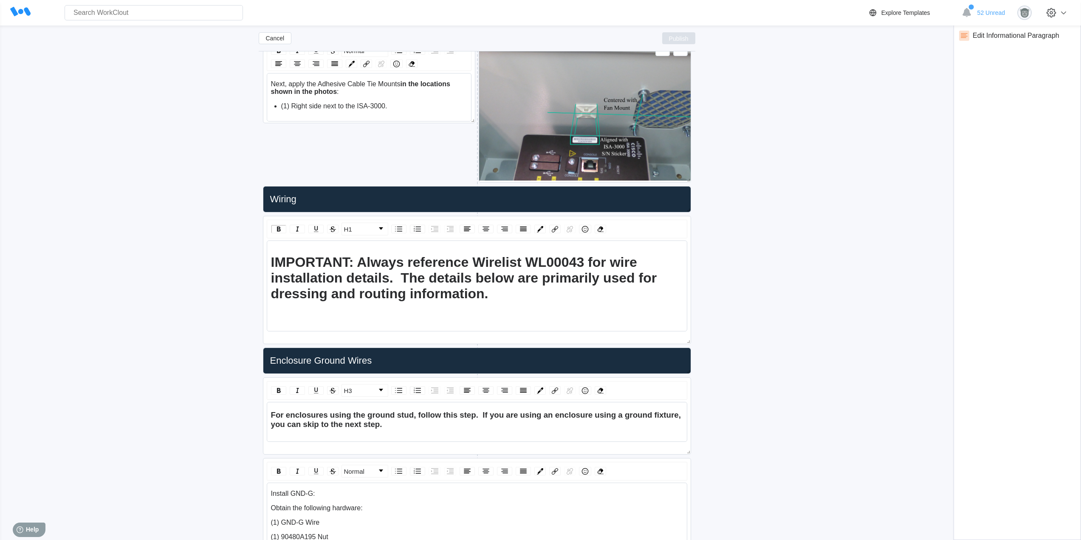
click at [681, 41] on span "Publish" at bounding box center [679, 38] width 20 height 5
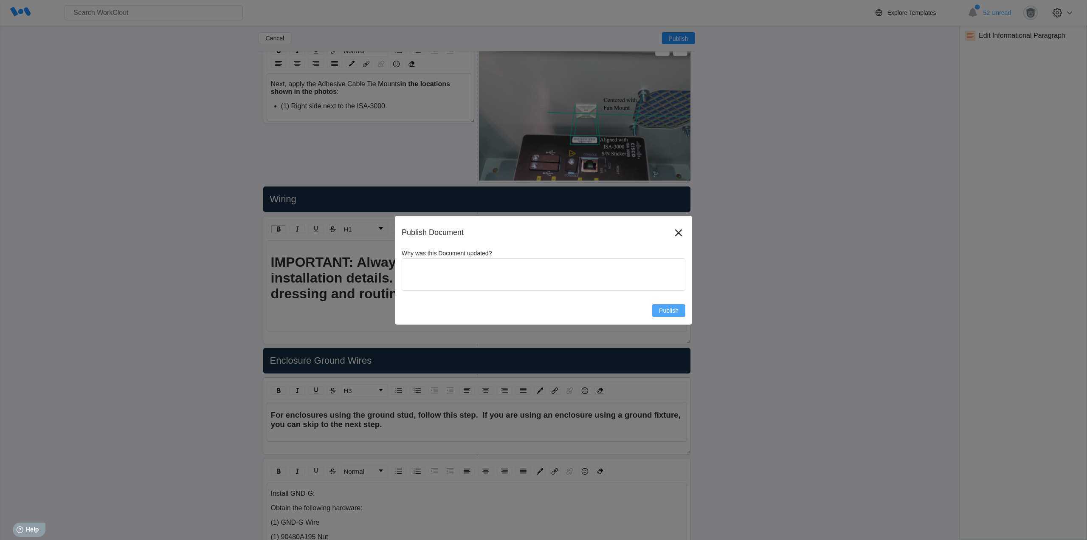
click at [674, 315] on button "Publish" at bounding box center [668, 310] width 33 height 13
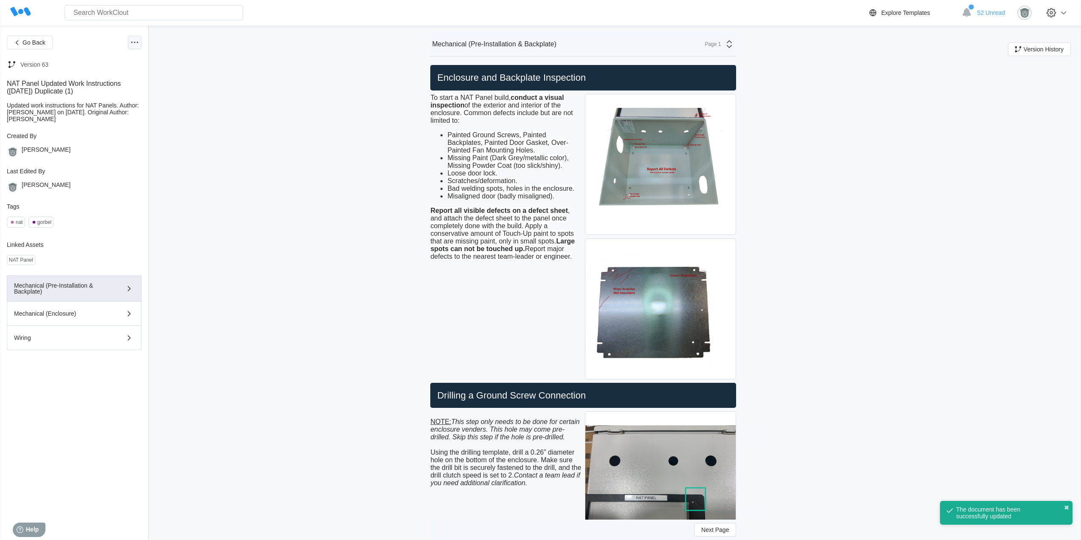
click at [134, 45] on icon at bounding box center [134, 42] width 10 height 10
click at [95, 82] on div "Edit Document" at bounding box center [93, 83] width 39 height 7
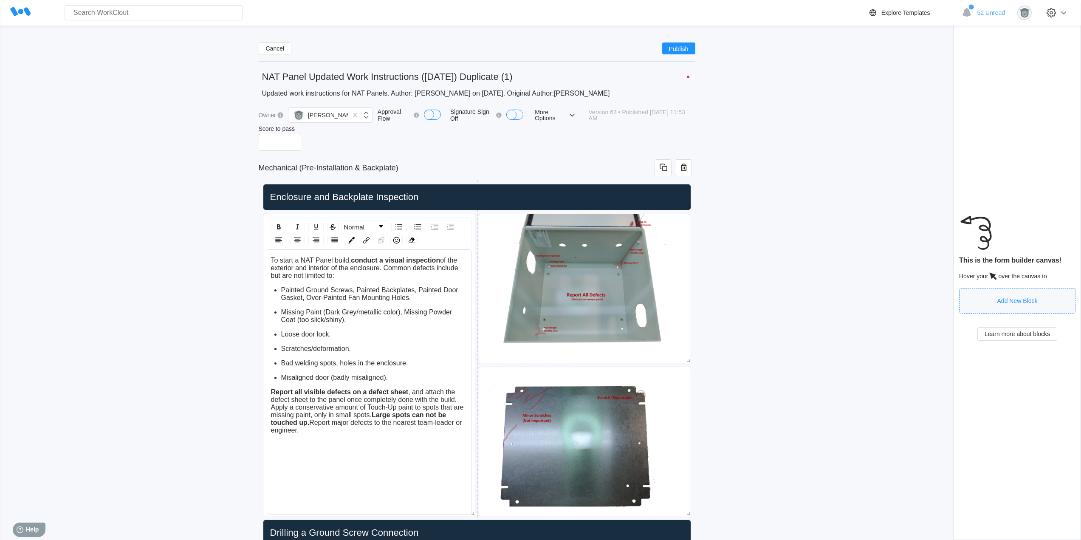
drag, startPoint x: 515, startPoint y: 79, endPoint x: 311, endPoint y: 80, distance: 203.8
click at [311, 80] on input "NAT Panel Updated Work Instructions (3/11/25) Duplicate (1)" at bounding box center [477, 76] width 436 height 17
type input "NAT Panel Work Instructions (9/10/25) Revision"
click at [586, 93] on textarea "Updated work instructions for NAT Panels. Author: [PERSON_NAME] on [DATE]. Orig…" at bounding box center [477, 93] width 436 height 16
drag, startPoint x: 599, startPoint y: 93, endPoint x: 263, endPoint y: 91, distance: 335.9
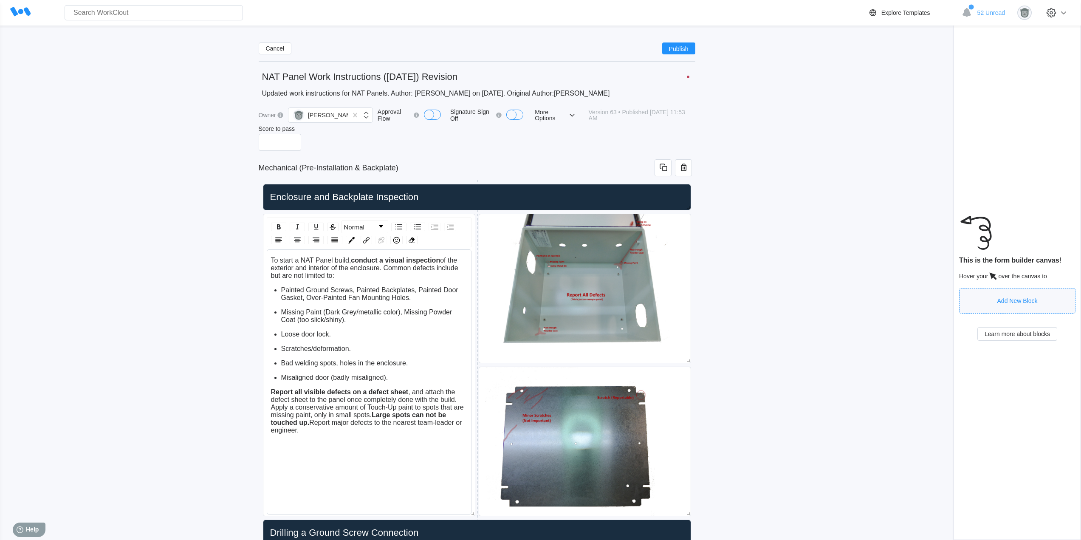
click at [263, 91] on textarea "Updated work instructions for NAT Panels. Author: [PERSON_NAME] on [DATE]. Orig…" at bounding box center [477, 93] width 436 height 16
type textarea "x"
click at [670, 49] on span "Publish" at bounding box center [679, 48] width 20 height 5
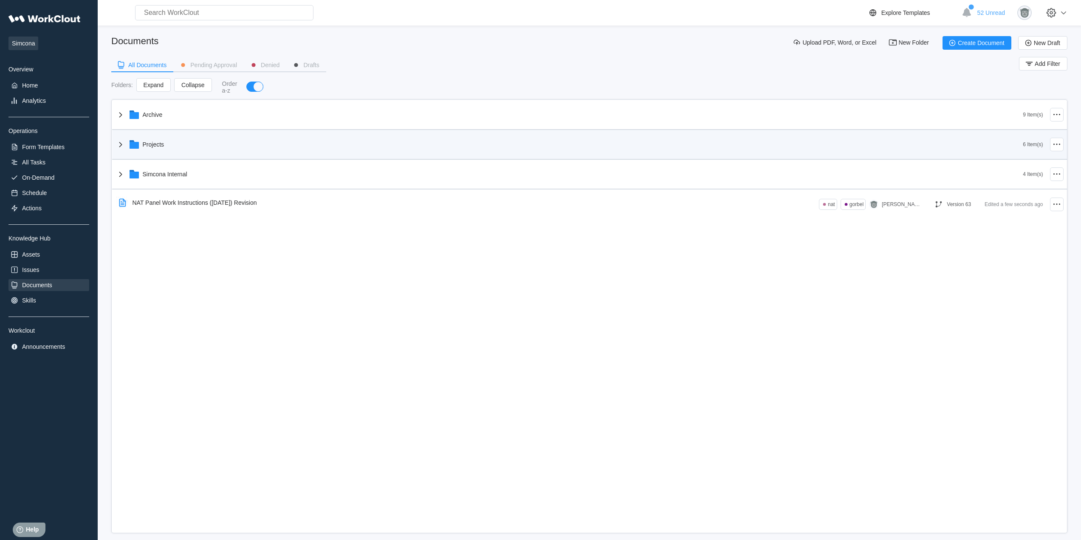
click at [182, 141] on div "Projects" at bounding box center [568, 144] width 907 height 22
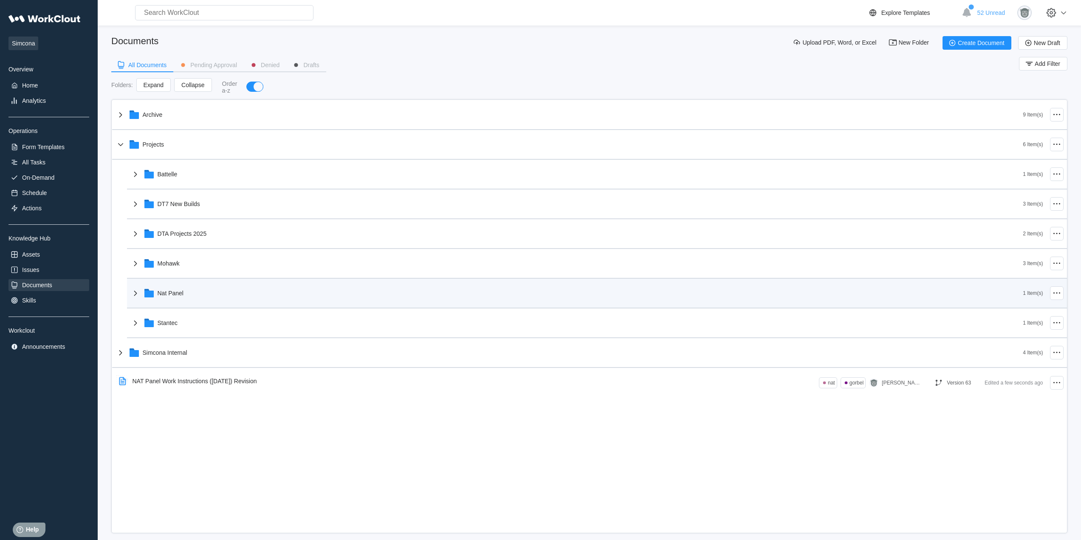
click at [197, 298] on div "Nat Panel" at bounding box center [576, 293] width 892 height 22
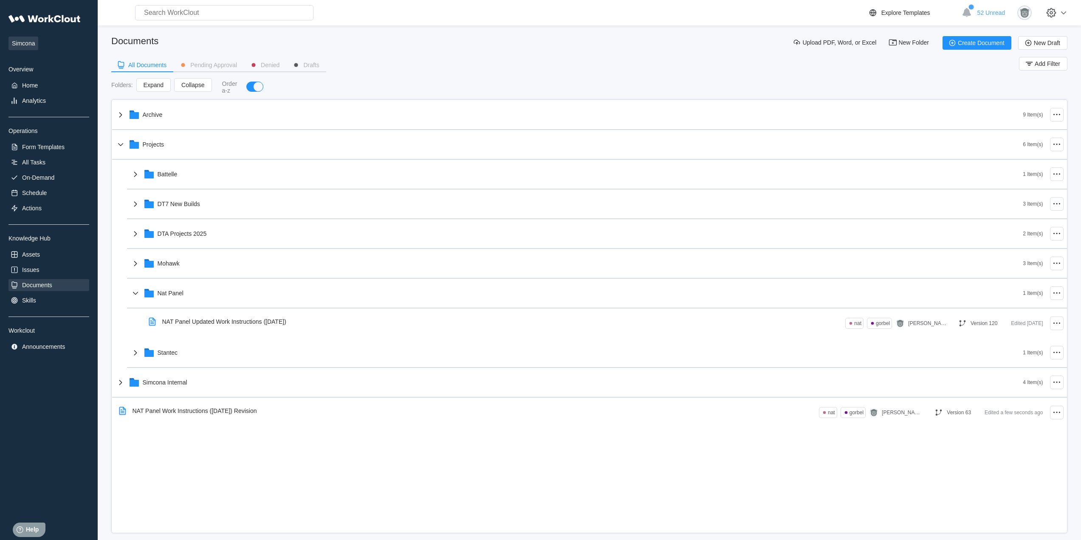
scroll to position [0, 0]
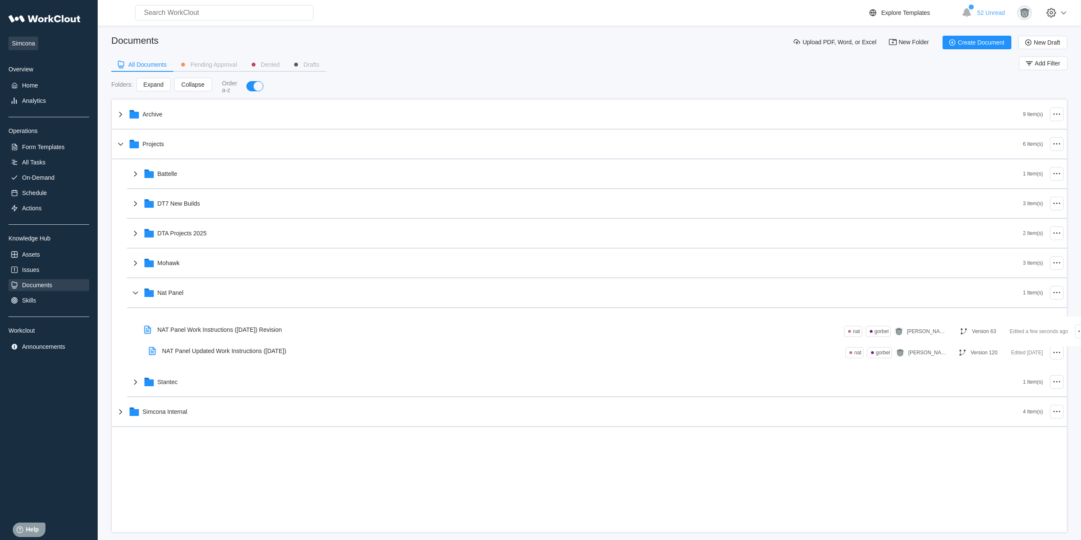
drag, startPoint x: 250, startPoint y: 411, endPoint x: 275, endPoint y: 330, distance: 84.9
click at [275, 330] on div "Archive 9 Item(s) Projects 6 Item(s) Battelle 1 Item(s) DT7 New Builds 3 Item(s…" at bounding box center [589, 263] width 954 height 327
drag, startPoint x: 260, startPoint y: 324, endPoint x: 250, endPoint y: 122, distance: 201.5
click at [250, 122] on div "Archive 9 Item(s) Projects 6 Item(s) Battelle 1 Item(s) DT7 New Builds 3 Item(s…" at bounding box center [589, 263] width 954 height 327
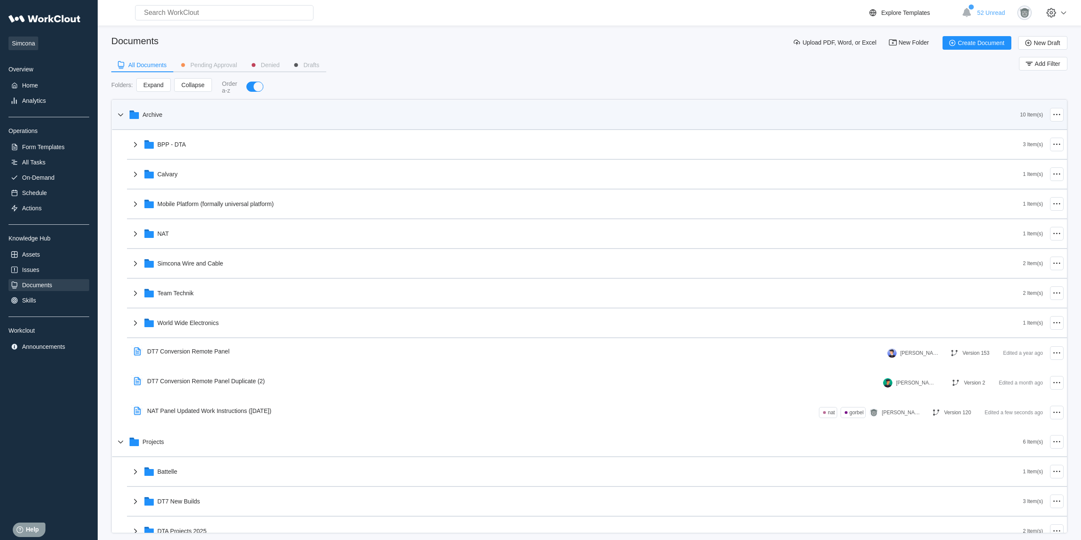
click at [200, 117] on div "Archive" at bounding box center [567, 115] width 904 height 22
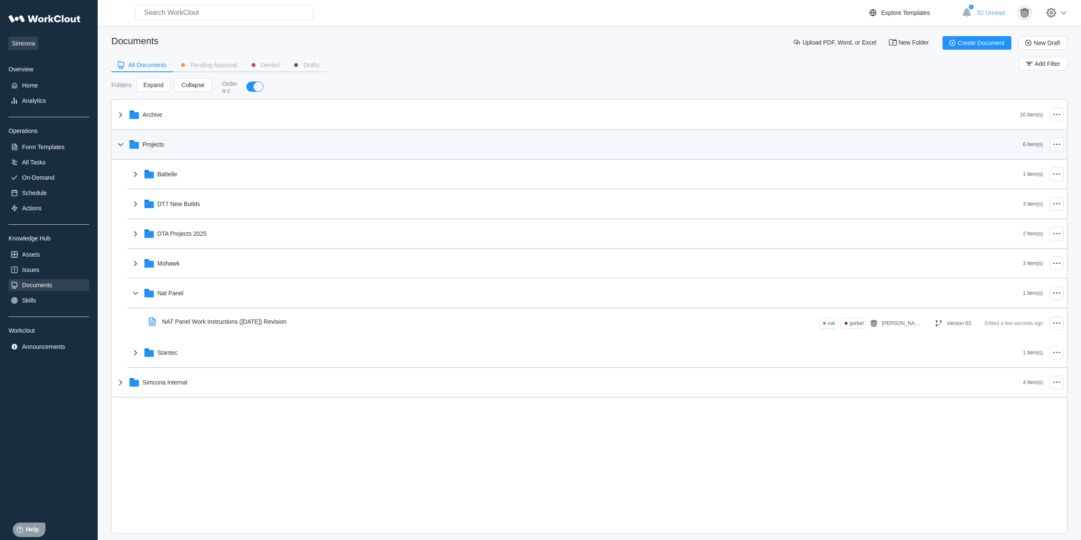
click at [158, 146] on div "Projects" at bounding box center [154, 144] width 22 height 7
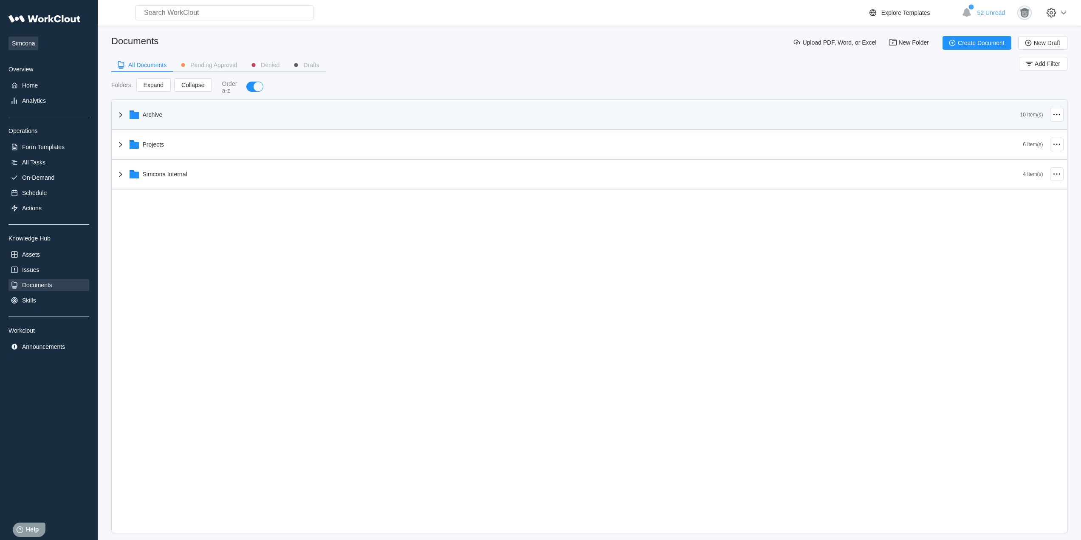
click at [163, 114] on div "Archive" at bounding box center [567, 115] width 904 height 22
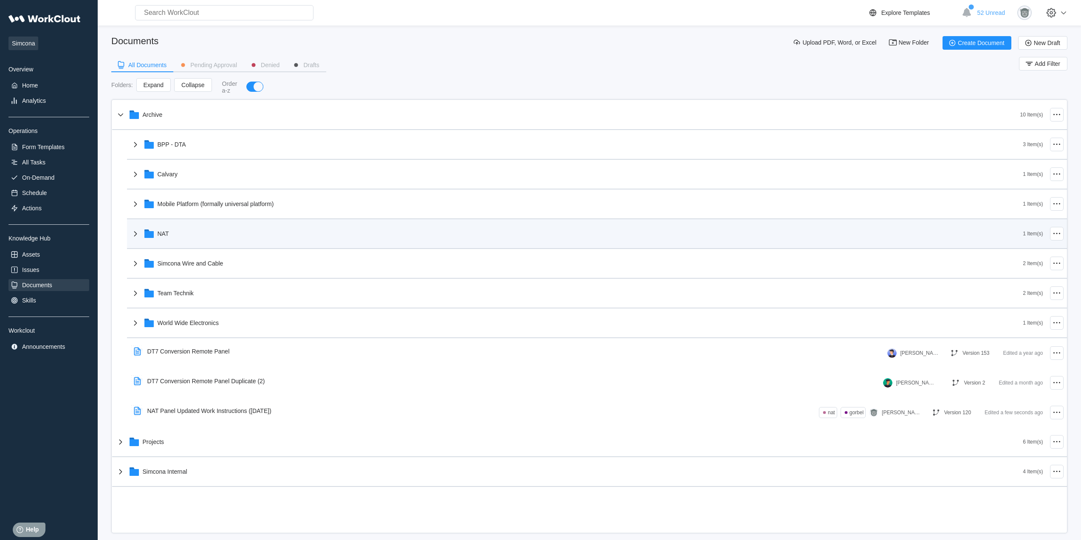
click at [174, 233] on div "NAT" at bounding box center [576, 233] width 892 height 22
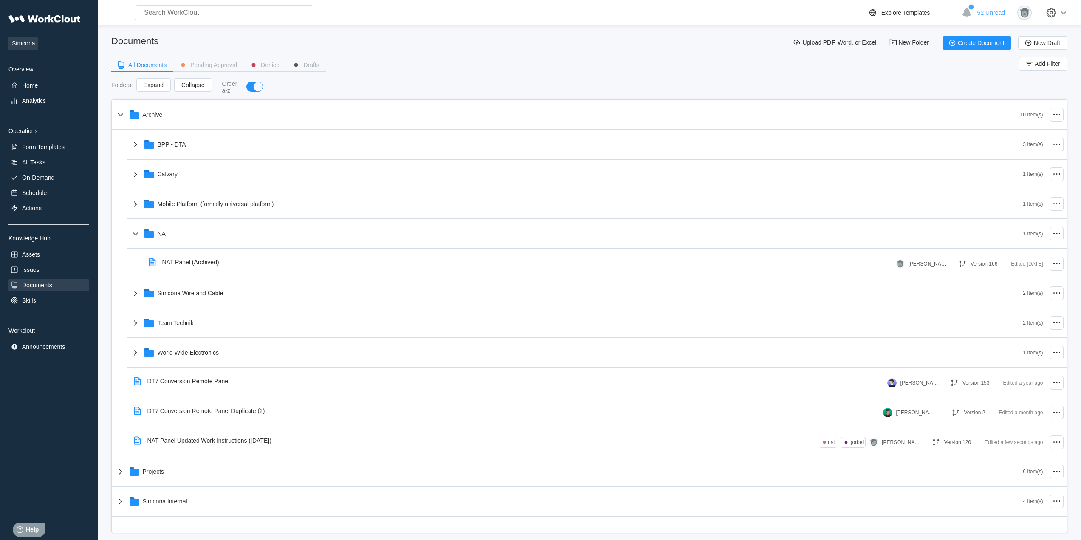
scroll to position [1, 0]
drag, startPoint x: 250, startPoint y: 445, endPoint x: 270, endPoint y: 271, distance: 174.4
click at [265, 272] on div "Archive 10 Item(s) BPP - DTA 3 Item(s) Calvary 1 Item(s) Mobile Platform (forma…" at bounding box center [589, 307] width 954 height 416
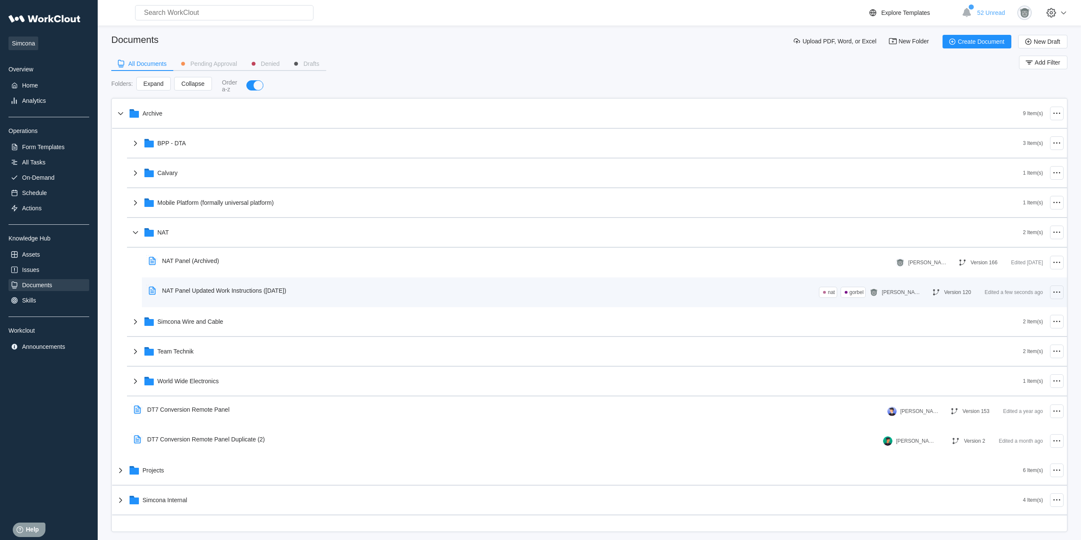
click at [1061, 293] on icon at bounding box center [1056, 292] width 10 height 10
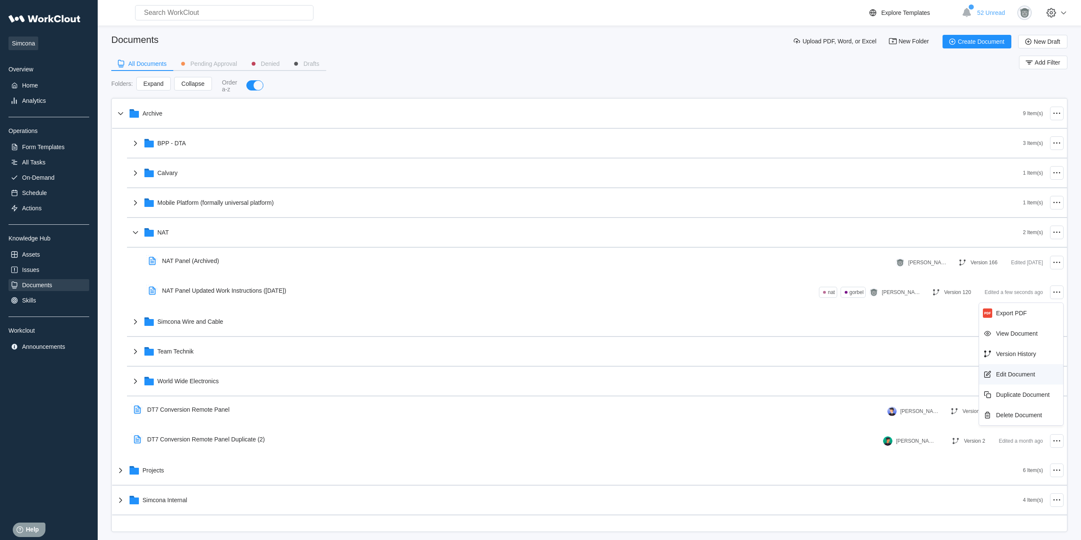
click at [1041, 372] on div "Edit Document" at bounding box center [1020, 374] width 77 height 14
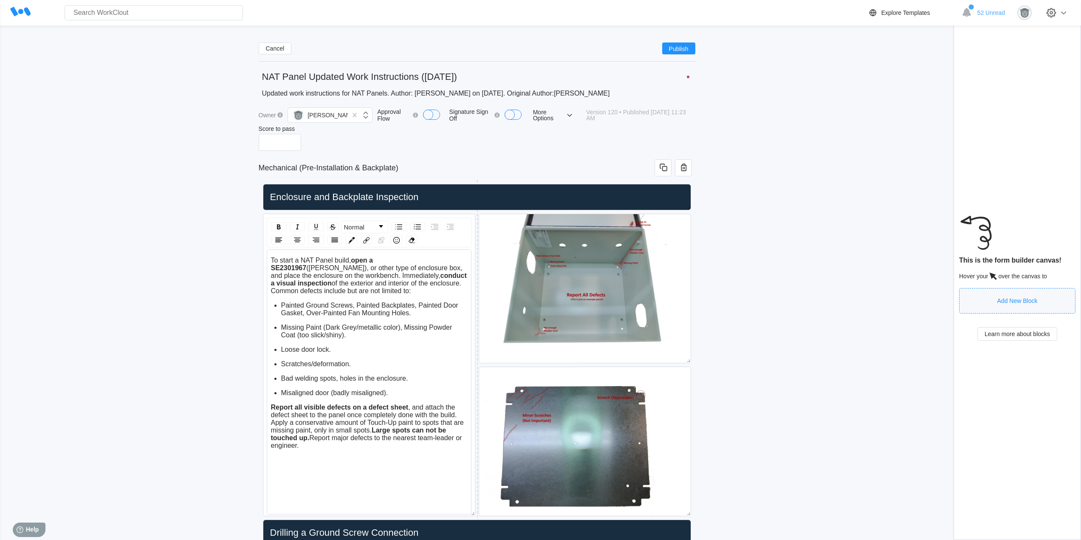
click at [470, 78] on input "NAT Panel Updated Work Instructions ([DATE])" at bounding box center [477, 76] width 436 height 17
type input "NAT Panel Updated Work Instructions (3/11/25) (Archived)"
click at [673, 49] on span "Publish" at bounding box center [679, 48] width 20 height 5
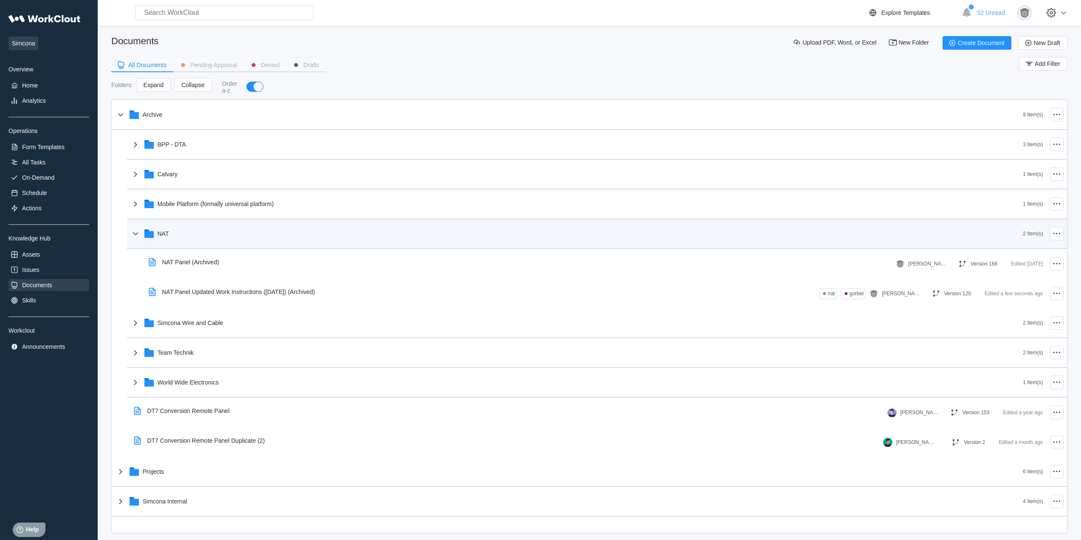
click at [264, 231] on div "NAT" at bounding box center [576, 233] width 892 height 22
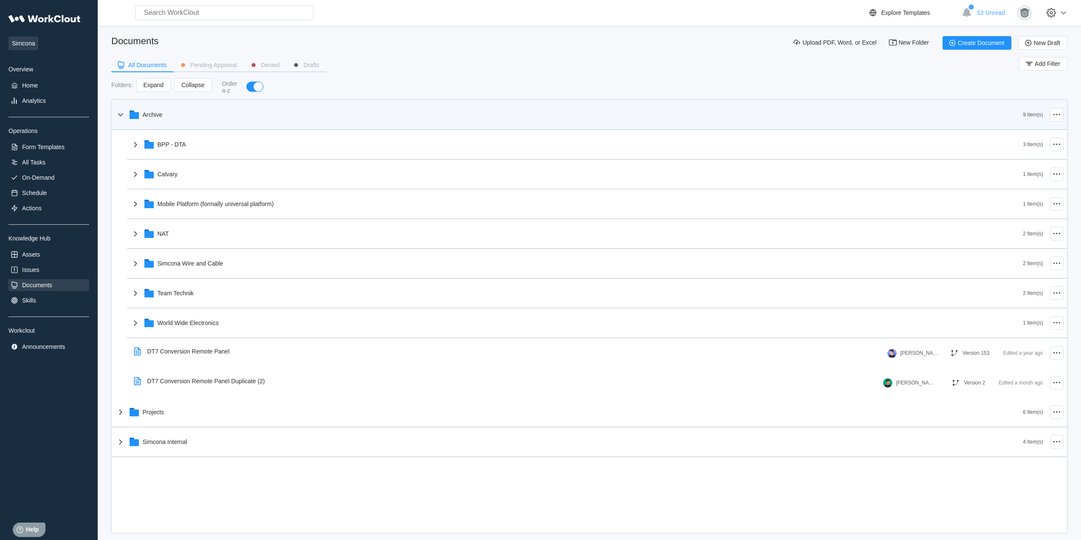
click at [191, 123] on div "Archive" at bounding box center [568, 115] width 907 height 22
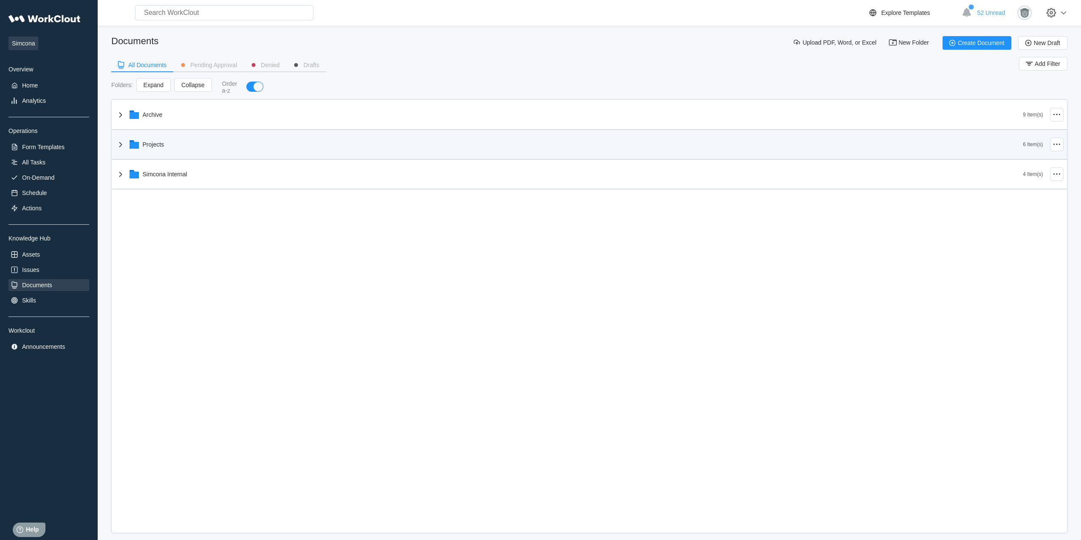
click at [196, 154] on div "Projects" at bounding box center [568, 144] width 907 height 22
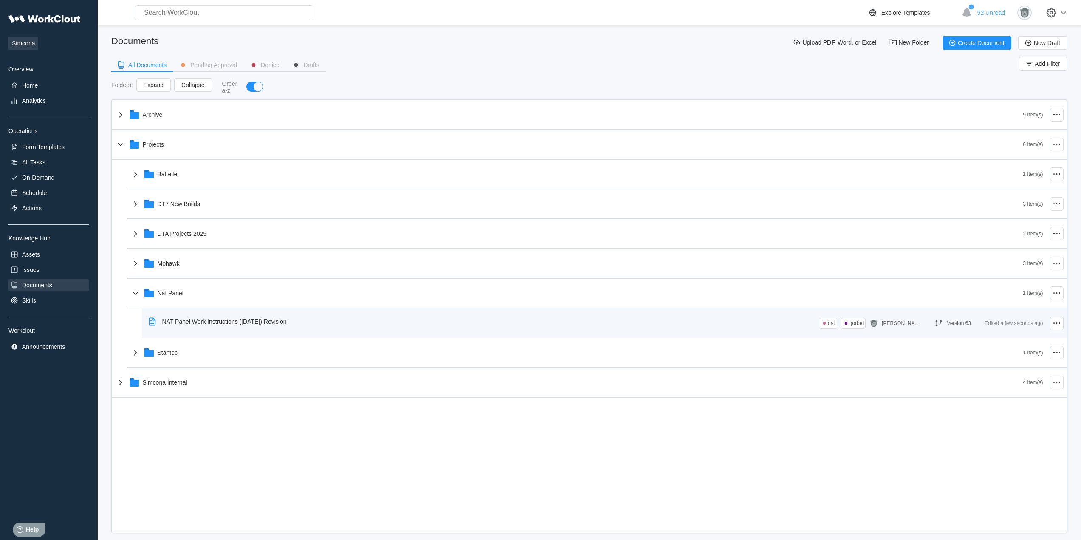
click at [232, 324] on div "NAT Panel Work Instructions (9/10/25) Revision" at bounding box center [224, 321] width 124 height 7
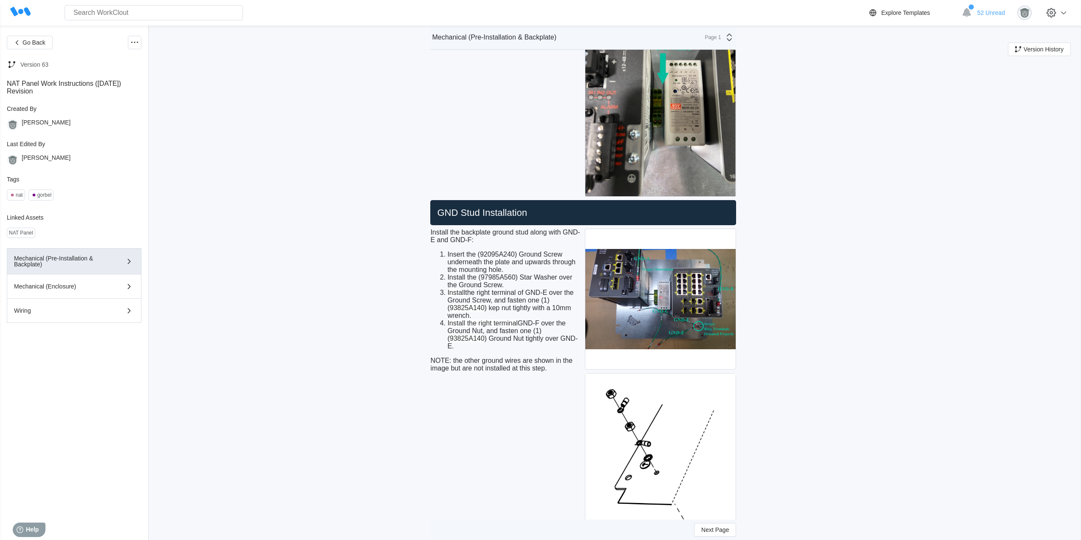
scroll to position [2128, 0]
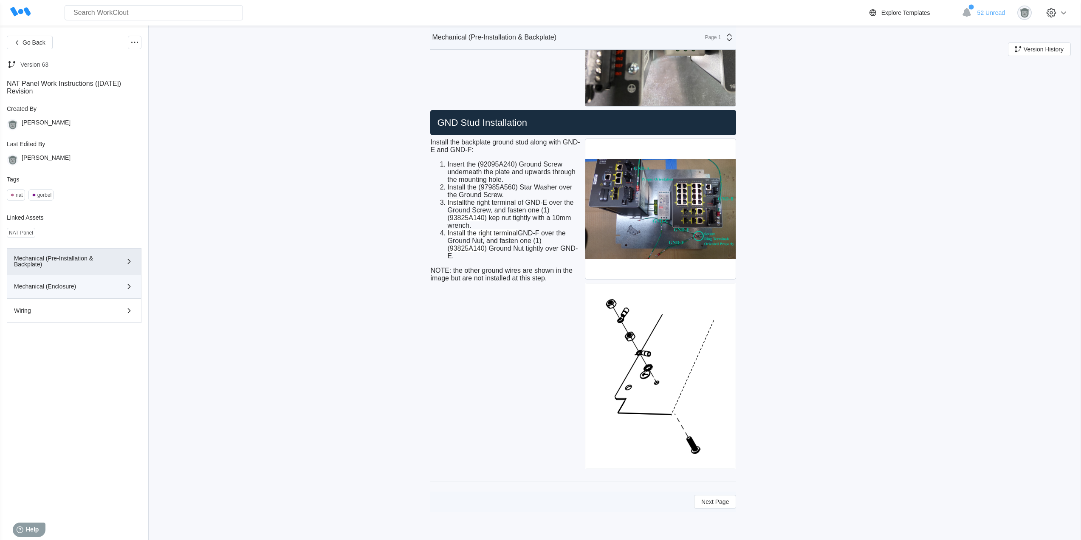
click at [104, 295] on button "Mechanical (Enclosure)" at bounding box center [74, 286] width 135 height 24
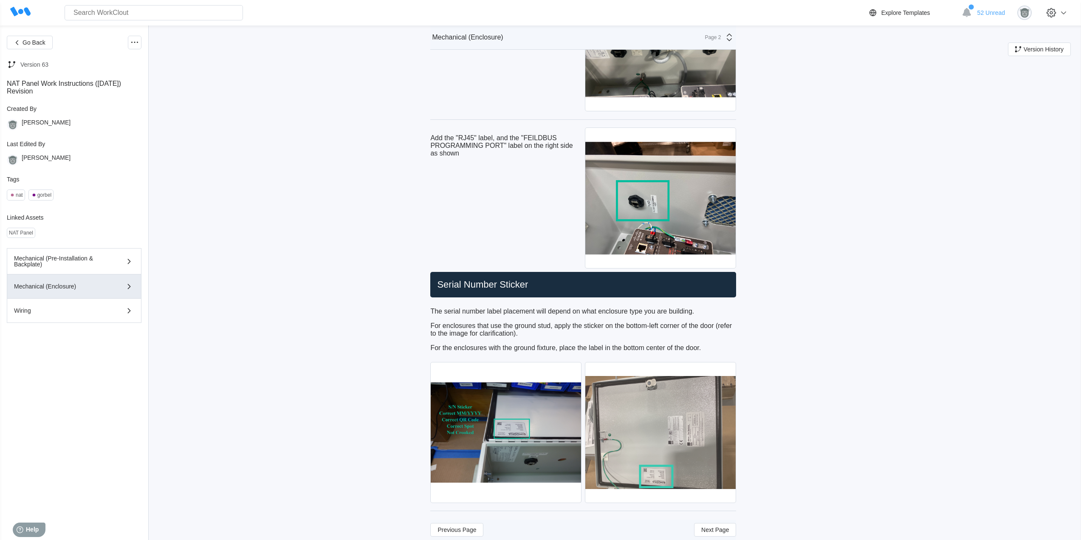
scroll to position [3674, 0]
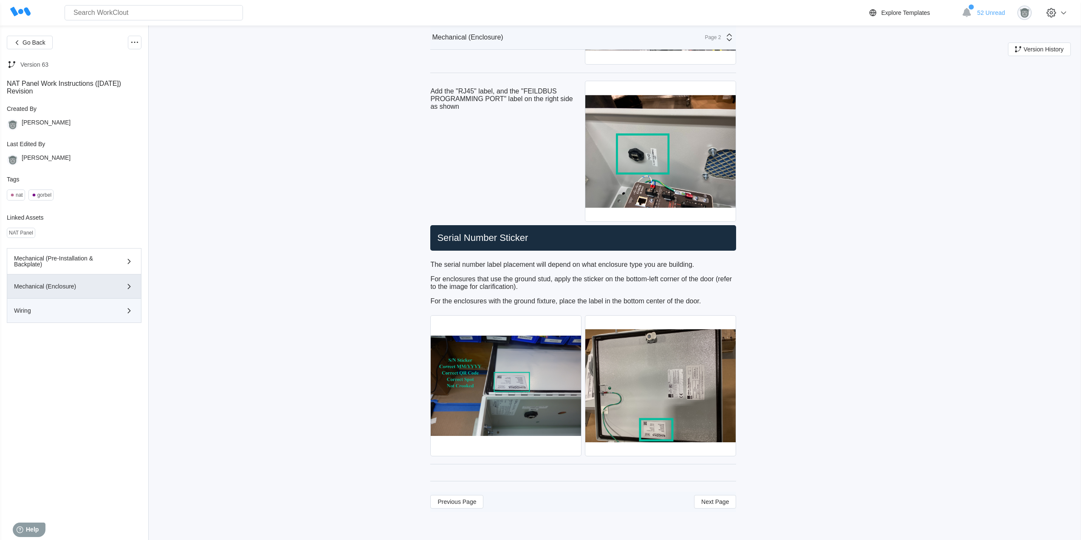
click at [101, 316] on button "Wiring" at bounding box center [74, 310] width 135 height 24
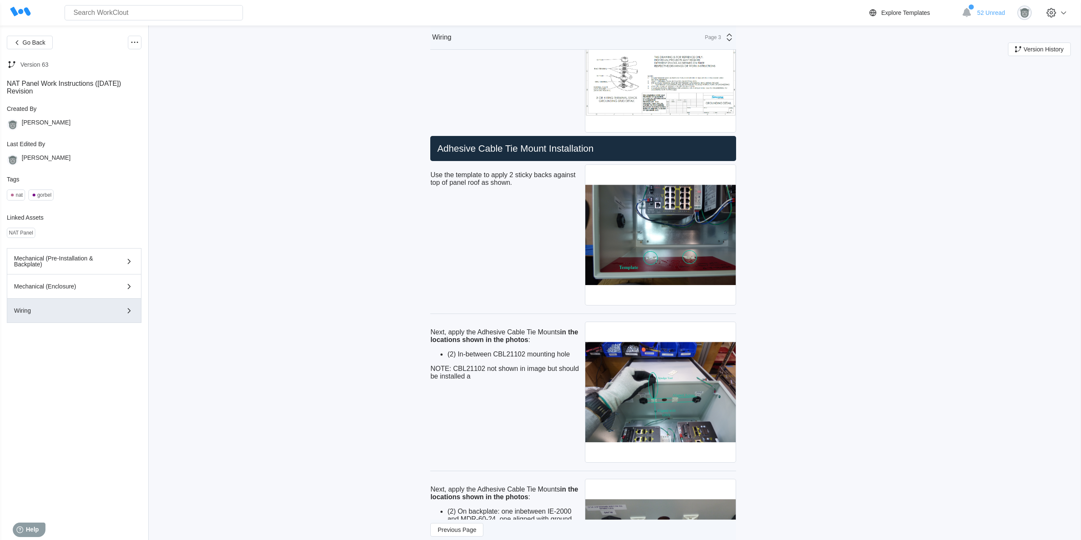
scroll to position [0, 0]
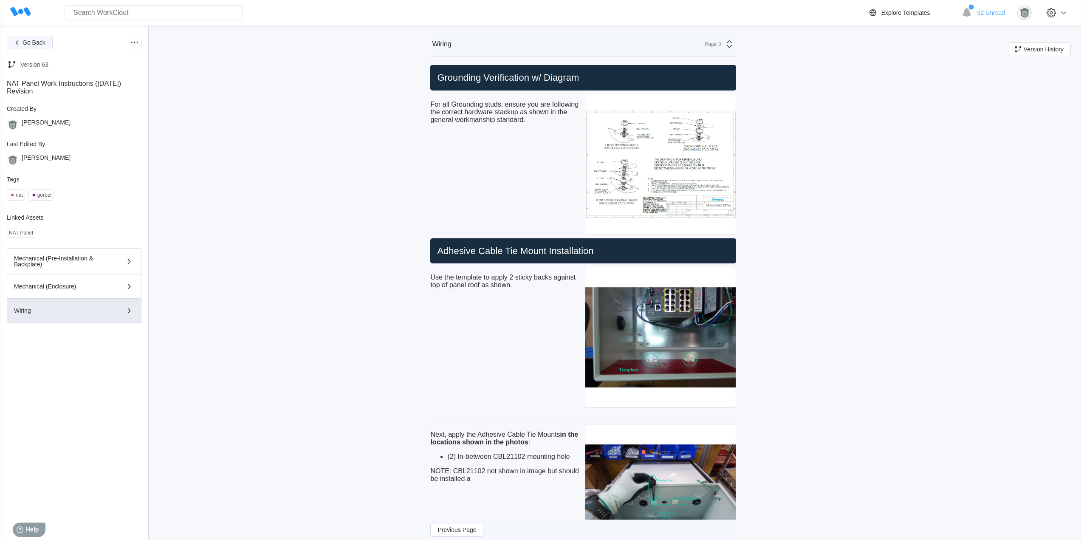
click at [35, 46] on button "Go Back" at bounding box center [30, 43] width 46 height 14
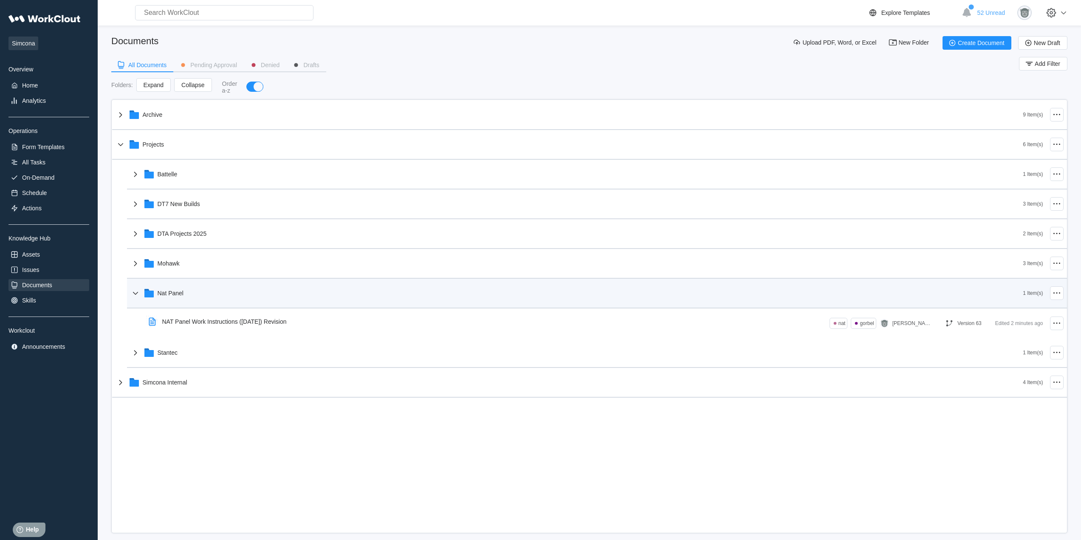
click at [234, 295] on div "Nat Panel" at bounding box center [576, 293] width 892 height 22
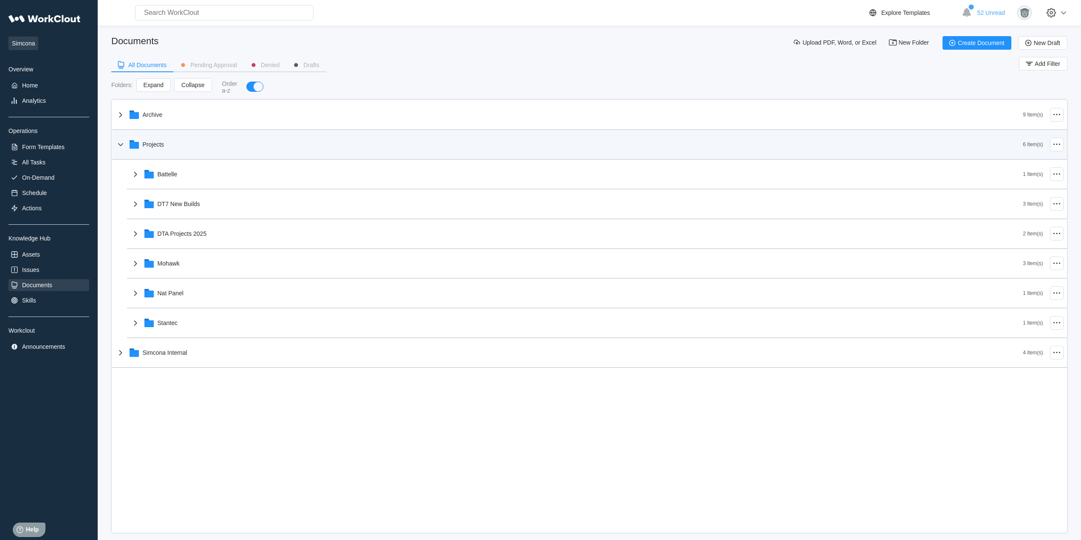
click at [211, 145] on div "Projects" at bounding box center [568, 144] width 907 height 22
click at [164, 144] on div "Projects" at bounding box center [154, 144] width 22 height 7
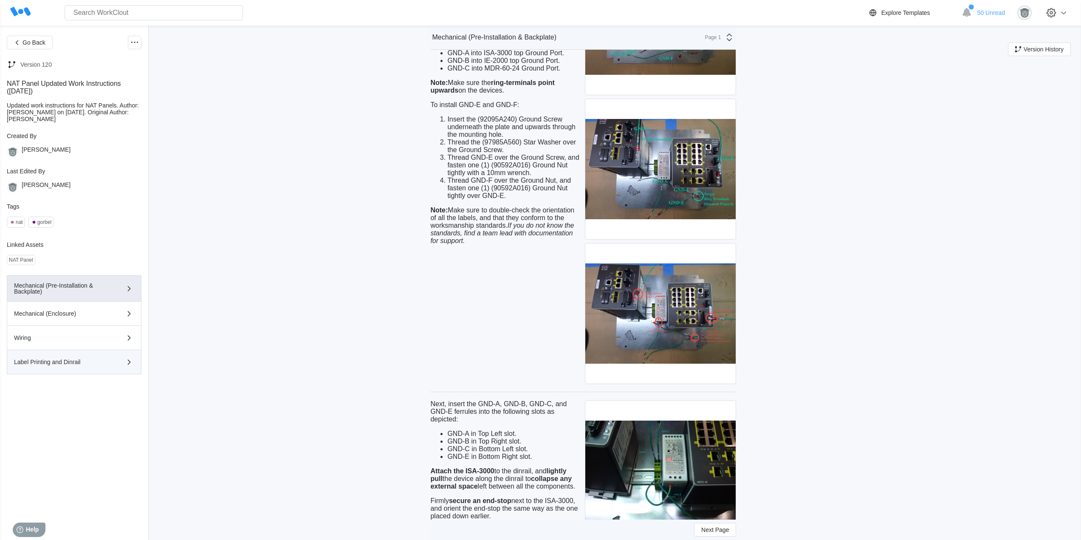
click at [78, 369] on button "Label Printing and Dinrail" at bounding box center [74, 362] width 135 height 24
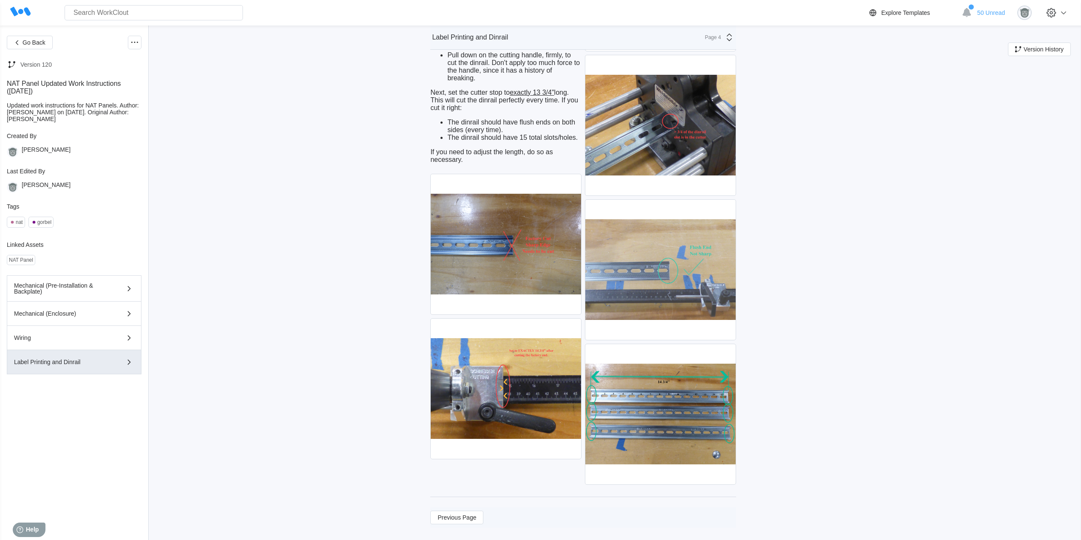
scroll to position [2335, 0]
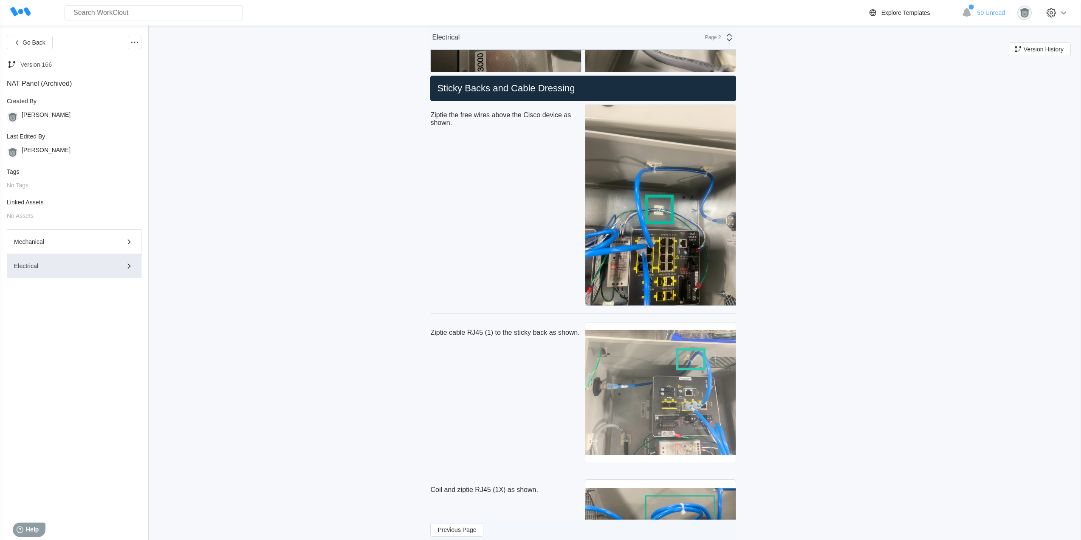
scroll to position [2123, 0]
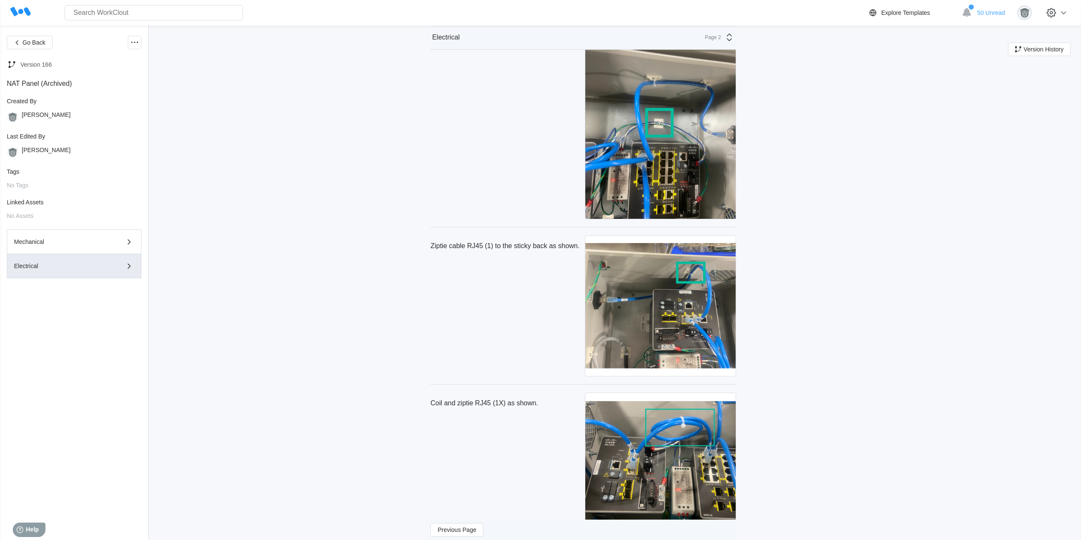
drag, startPoint x: 488, startPoint y: 250, endPoint x: 494, endPoint y: 250, distance: 6.4
click at [488, 250] on div "Ziptie cable RJ45 (1) to the sticky back as shown." at bounding box center [505, 245] width 151 height 21
click at [571, 239] on div "Ziptie cable RJ45 (1) to the sticky back as shown." at bounding box center [505, 245] width 151 height 21
drag, startPoint x: 582, startPoint y: 245, endPoint x: 432, endPoint y: 245, distance: 149.9
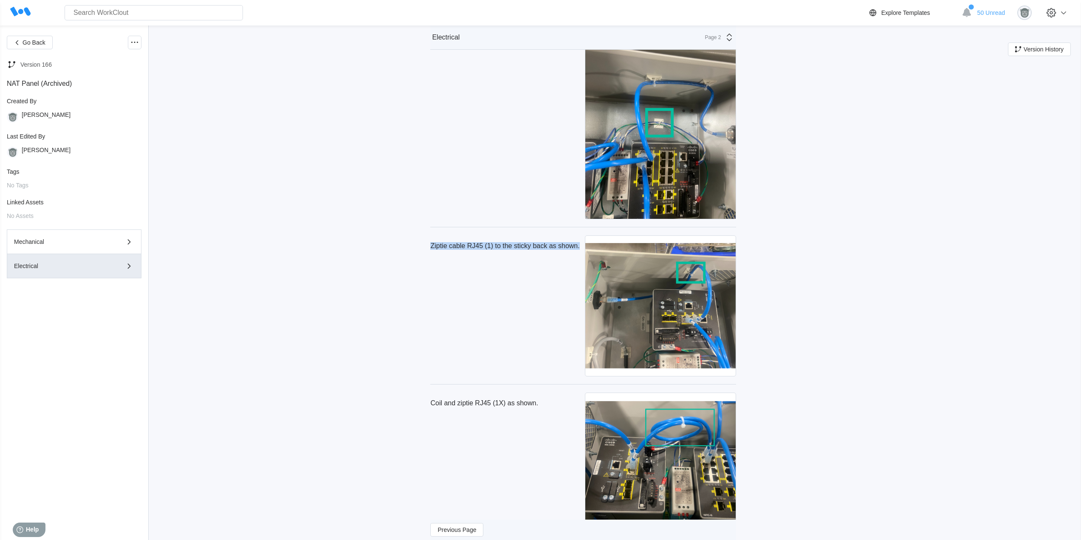
copy p "Ziptie cable RJ45 (1) to the sticky back as shown."
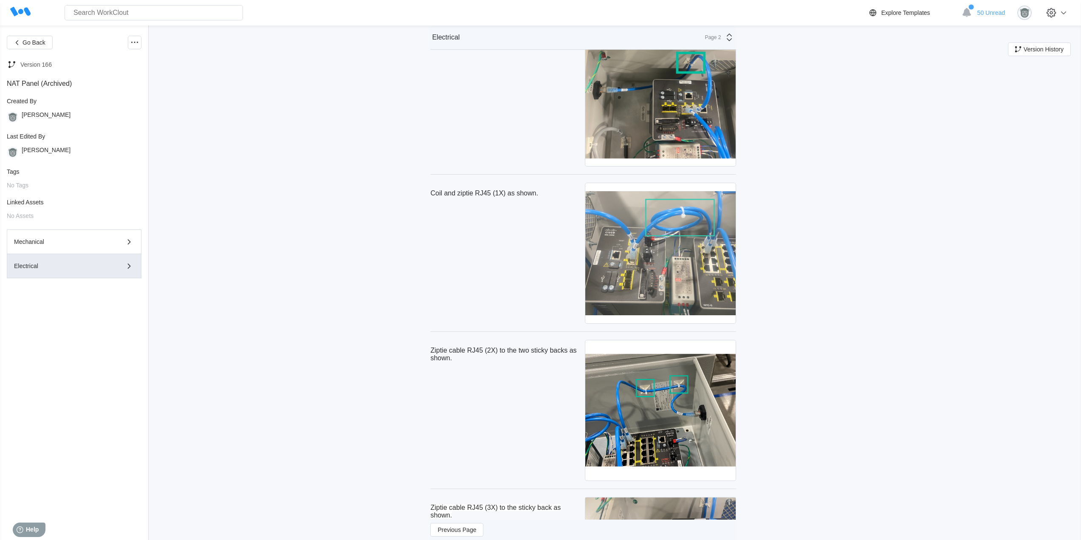
scroll to position [2335, 0]
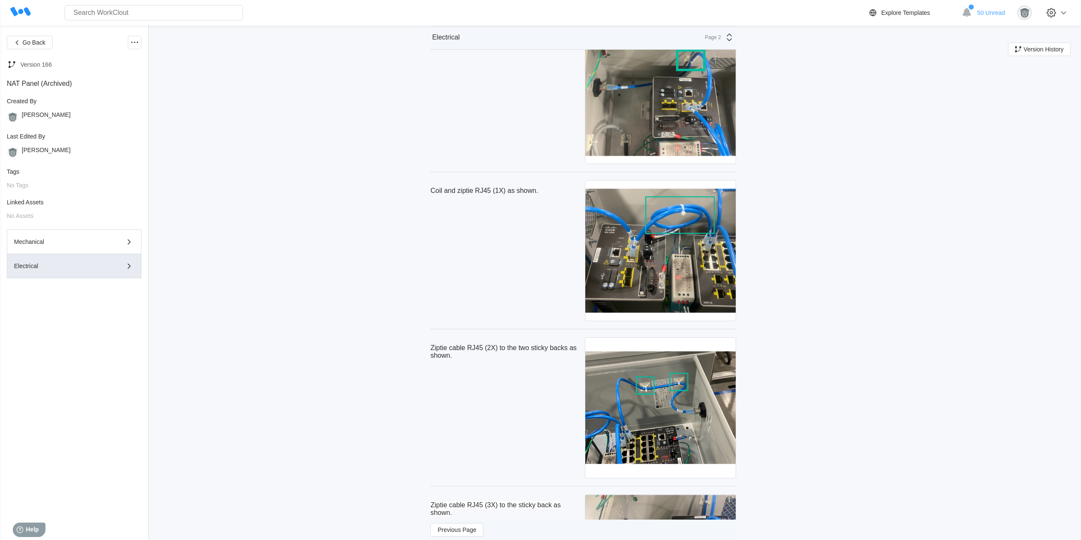
click at [476, 341] on div "Ziptie cable RJ45 (2X) to the two sticky backs as shown." at bounding box center [505, 351] width 151 height 29
drag, startPoint x: 544, startPoint y: 192, endPoint x: 433, endPoint y: 191, distance: 110.8
click at [433, 191] on p "Coil and ziptie RJ45 (1X) as shown." at bounding box center [505, 191] width 151 height 8
copy p "Coil and ziptie RJ45 (1X) as shown."
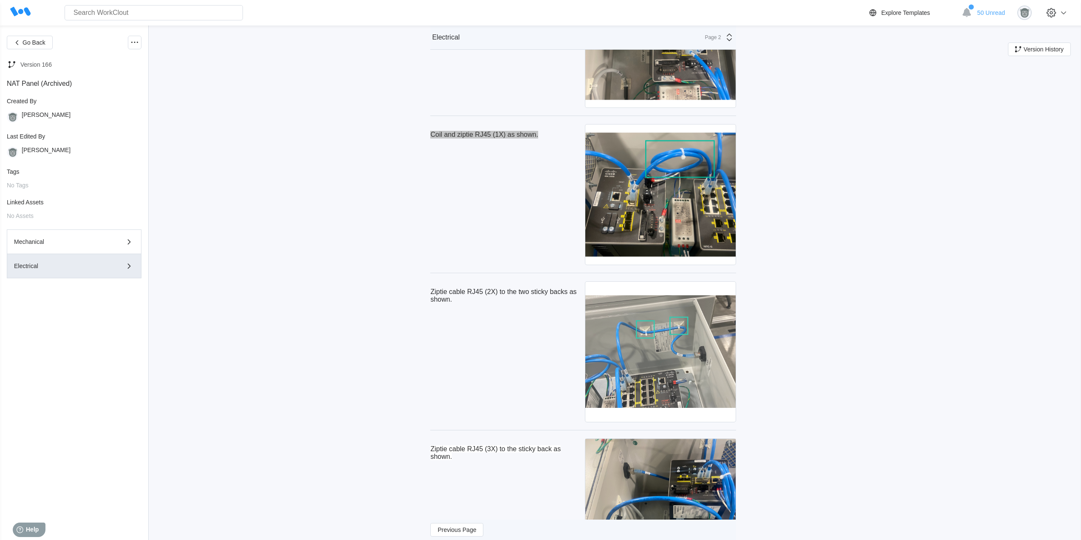
scroll to position [2406, 0]
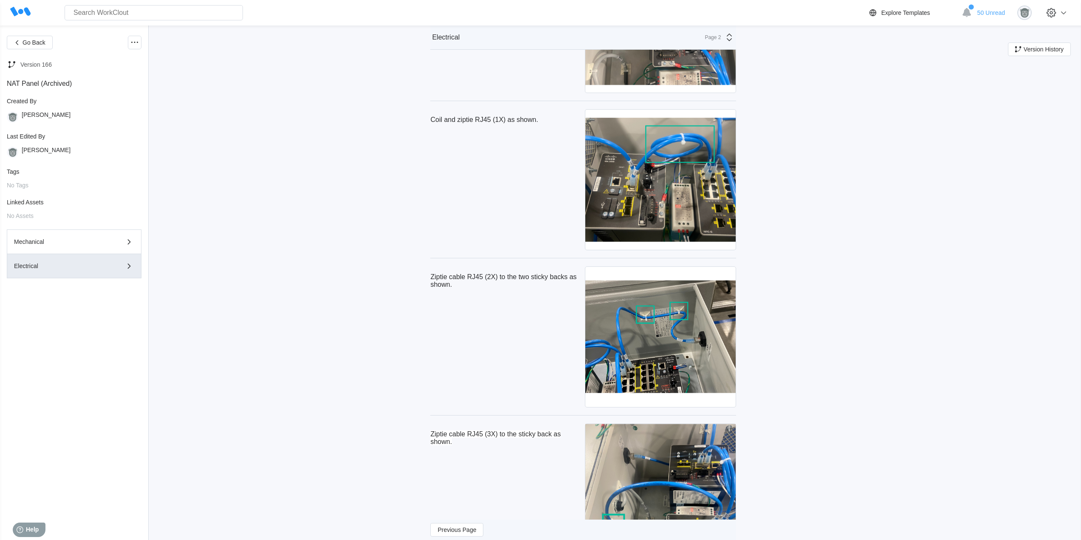
click at [467, 286] on p "Ziptie cable RJ45 (2X) to the two sticky backs as shown." at bounding box center [505, 280] width 151 height 15
drag, startPoint x: 448, startPoint y: 284, endPoint x: 438, endPoint y: 274, distance: 13.8
copy p "Ziptie cable RJ45 (2X) to the two sticky backs as shown."
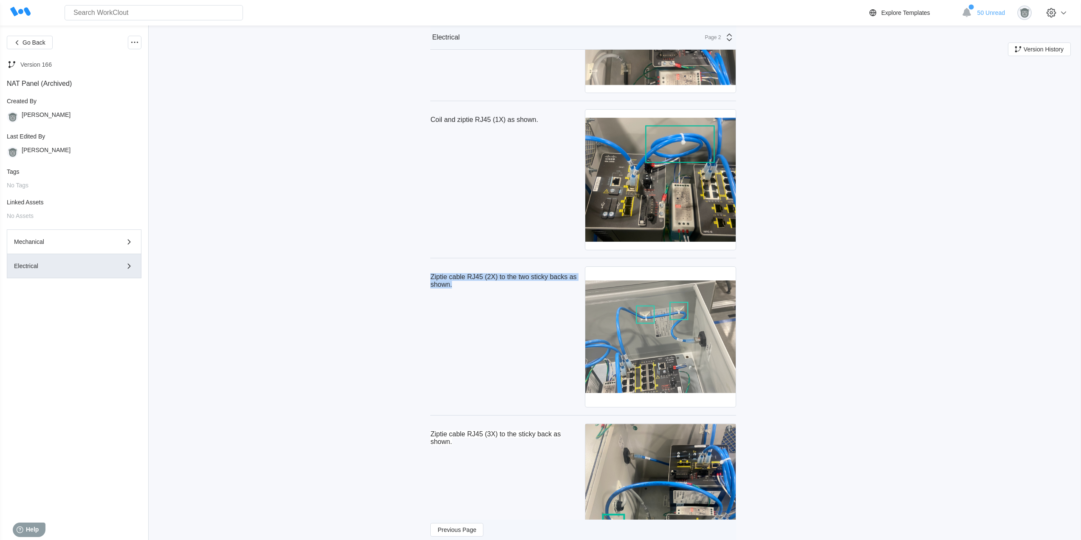
click at [725, 336] on img at bounding box center [660, 337] width 150 height 140
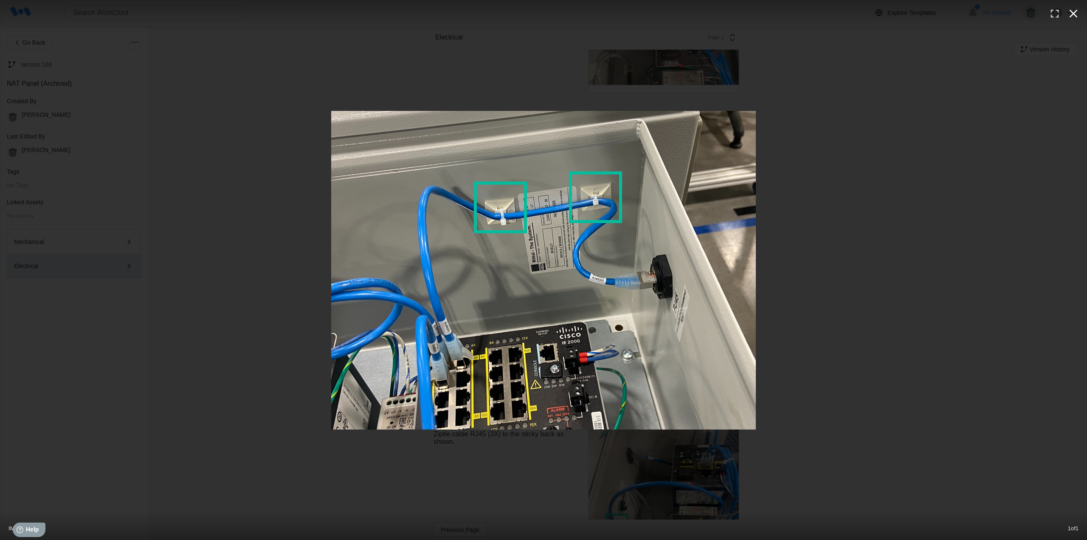
click at [1080, 17] on button "button" at bounding box center [1073, 13] width 19 height 19
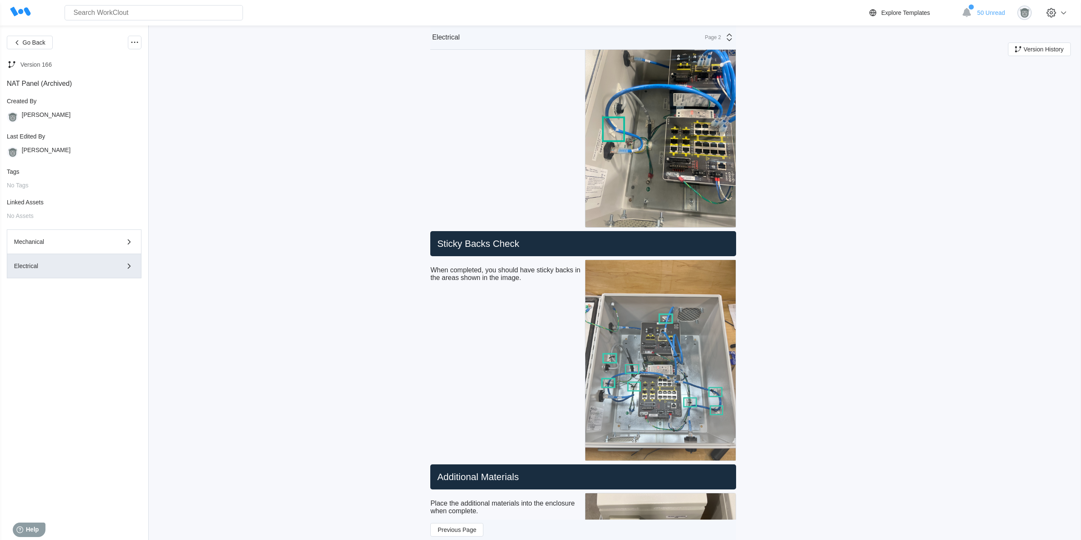
scroll to position [2689, 0]
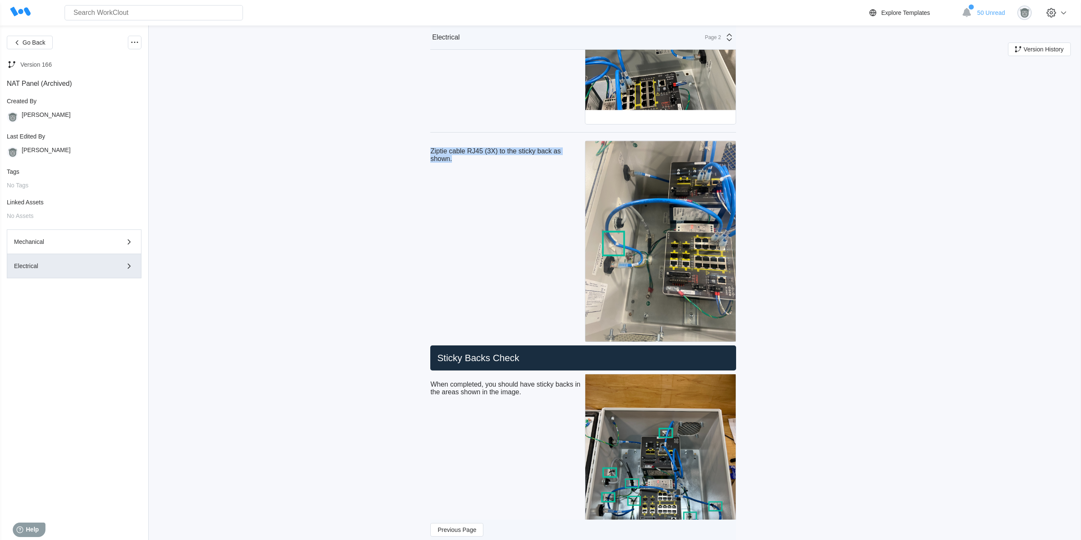
drag, startPoint x: 467, startPoint y: 162, endPoint x: 440, endPoint y: 152, distance: 28.4
copy span "Ziptie cable RJ45 (3X) to the sticky back as shown."
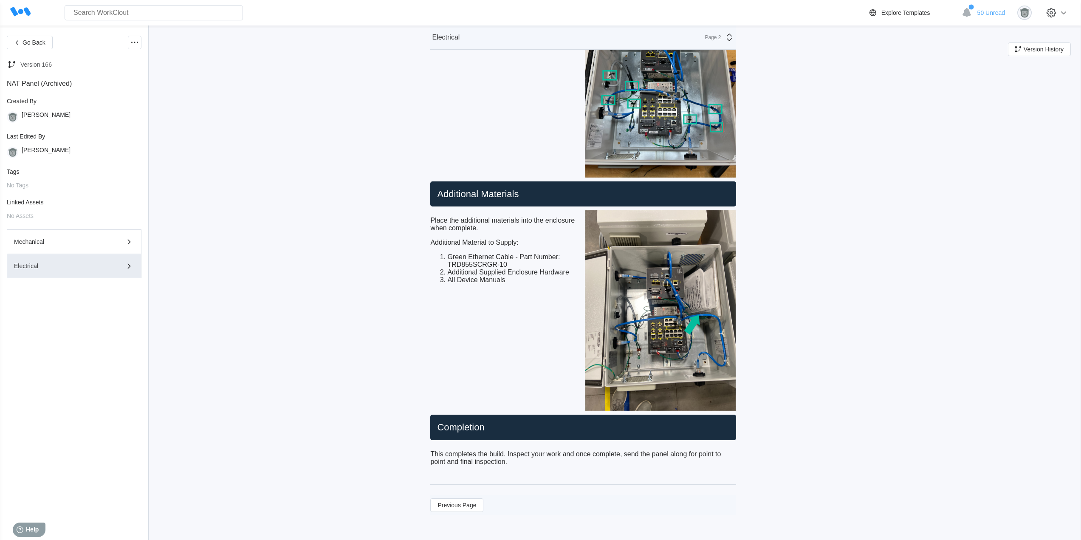
scroll to position [3089, 0]
